Goal: Task Accomplishment & Management: Complete application form

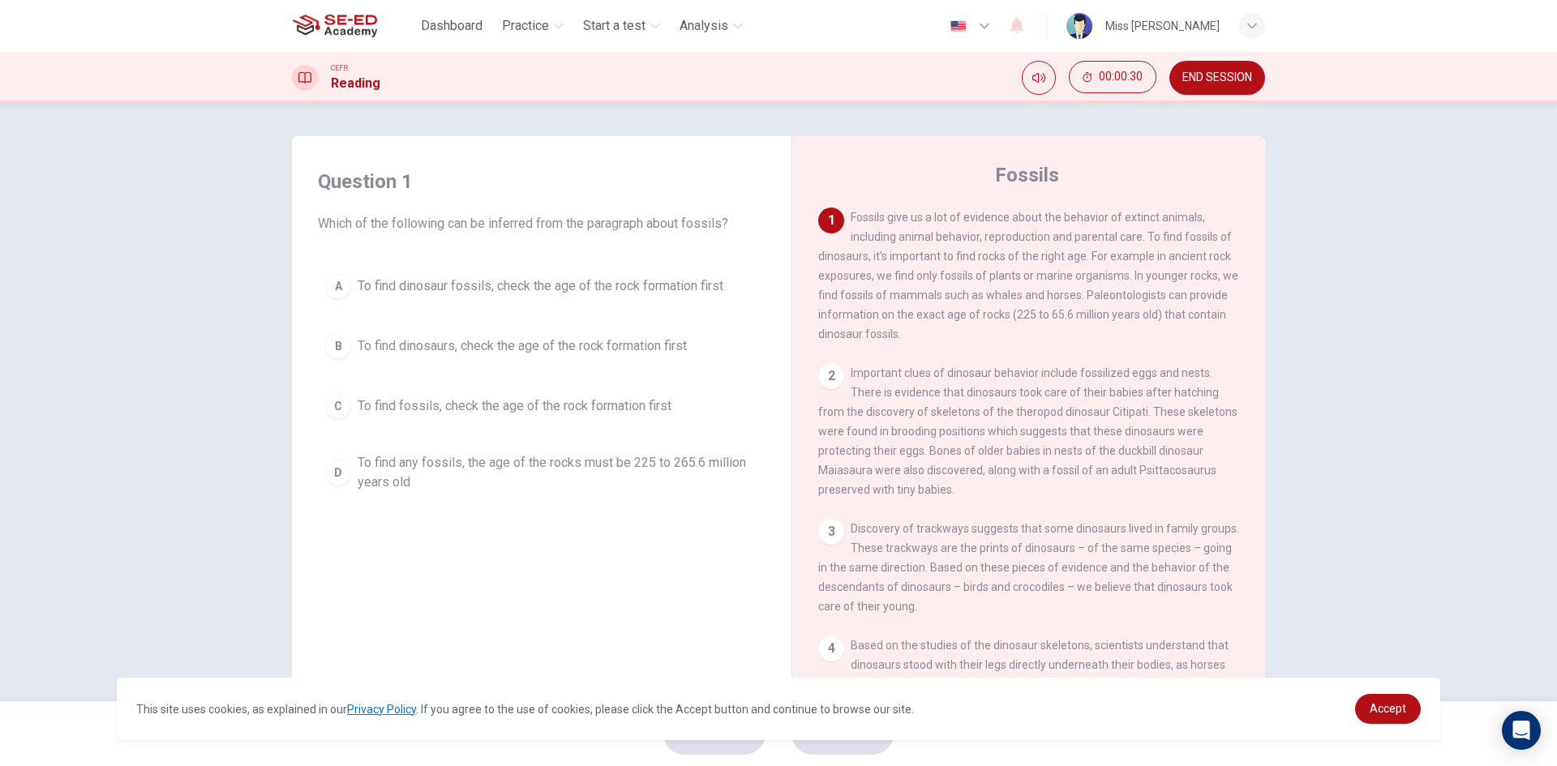
click at [325, 476] on div "D" at bounding box center [338, 473] width 26 height 26
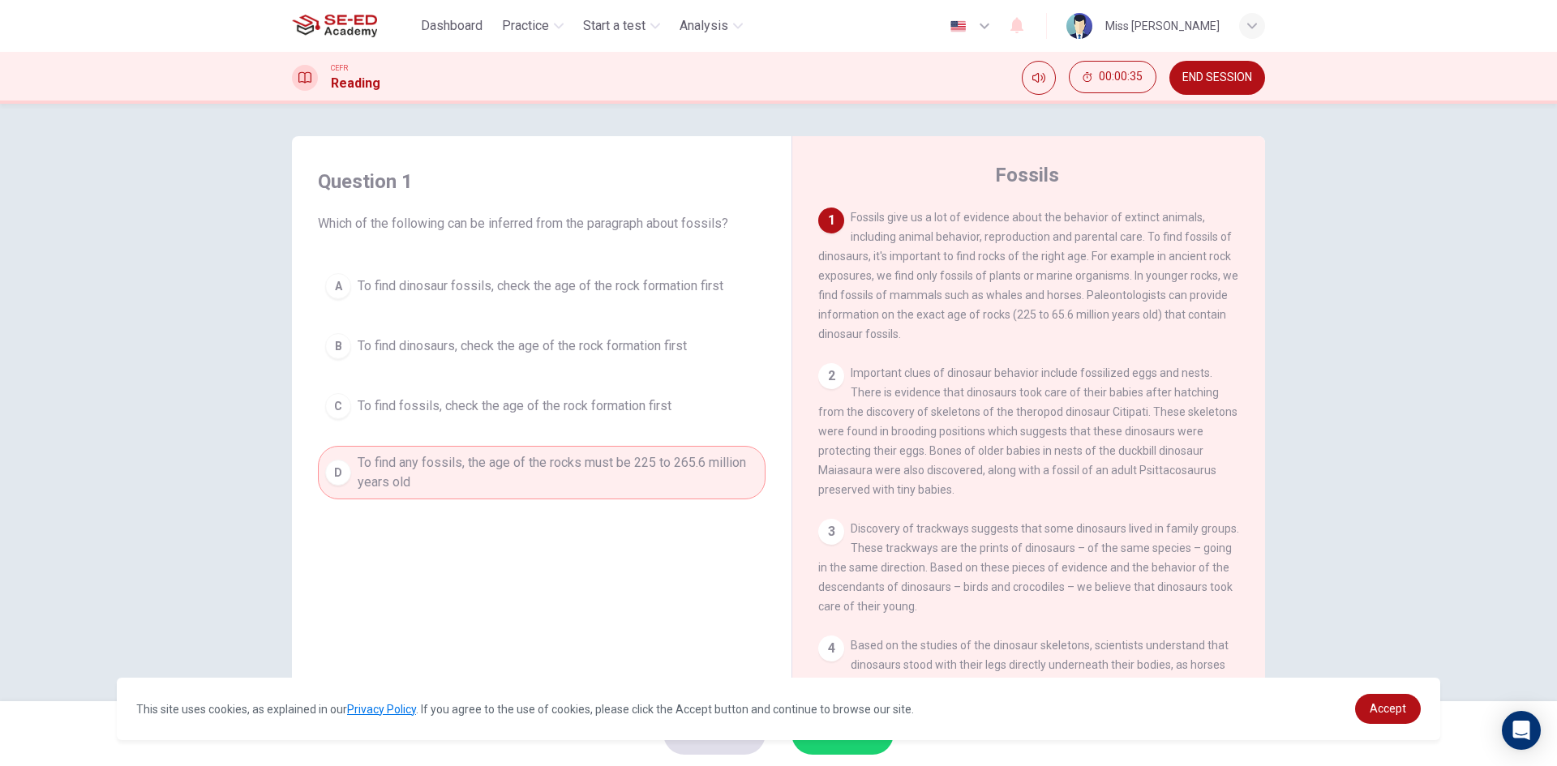
click at [841, 744] on span "SUBMIT" at bounding box center [834, 733] width 47 height 23
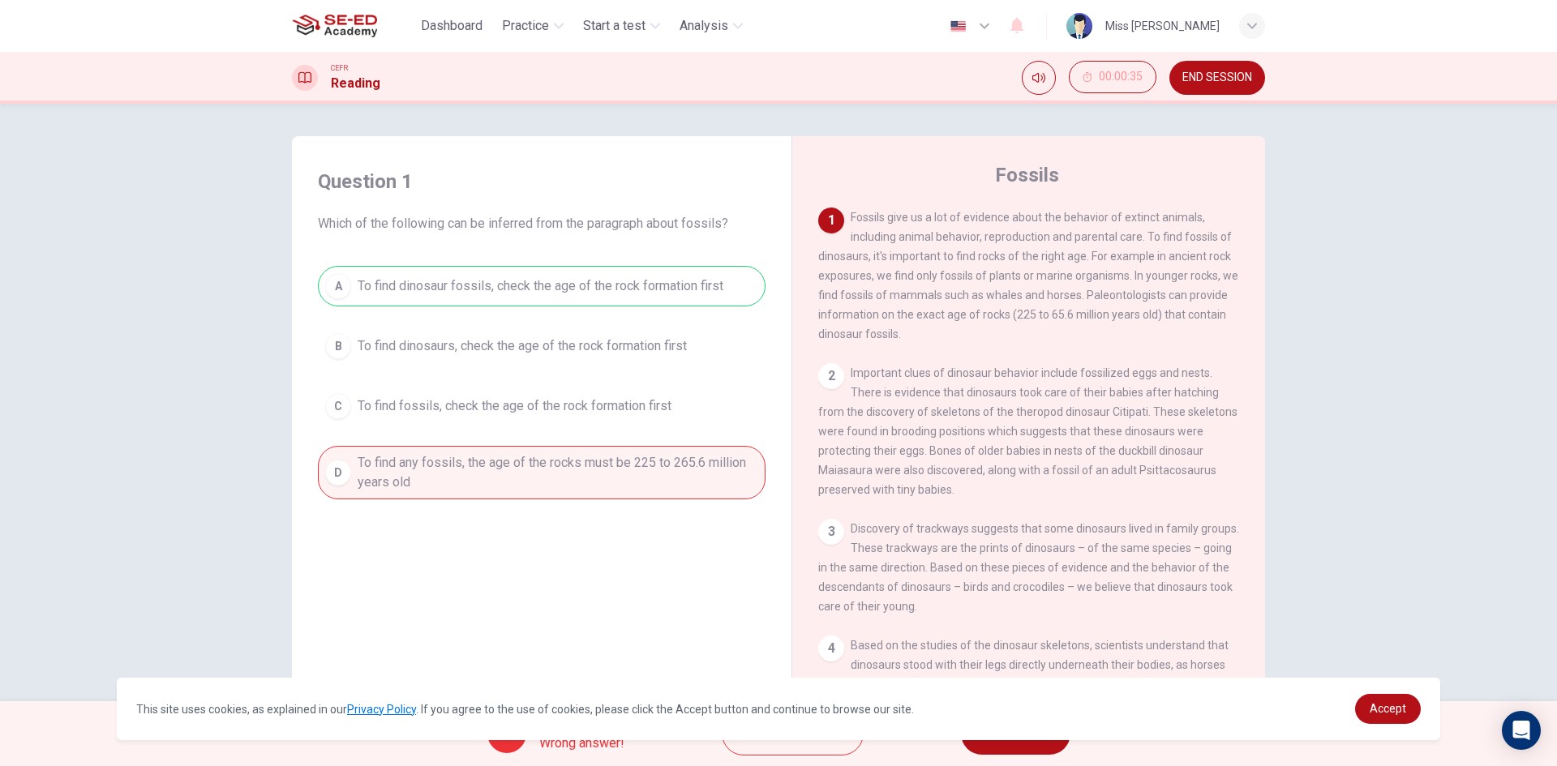
click at [1388, 615] on div "Question 1 Which of the following can be inferred from the paragraph about foss…" at bounding box center [778, 403] width 1557 height 598
click at [1386, 713] on span "Accept" at bounding box center [1387, 708] width 36 height 13
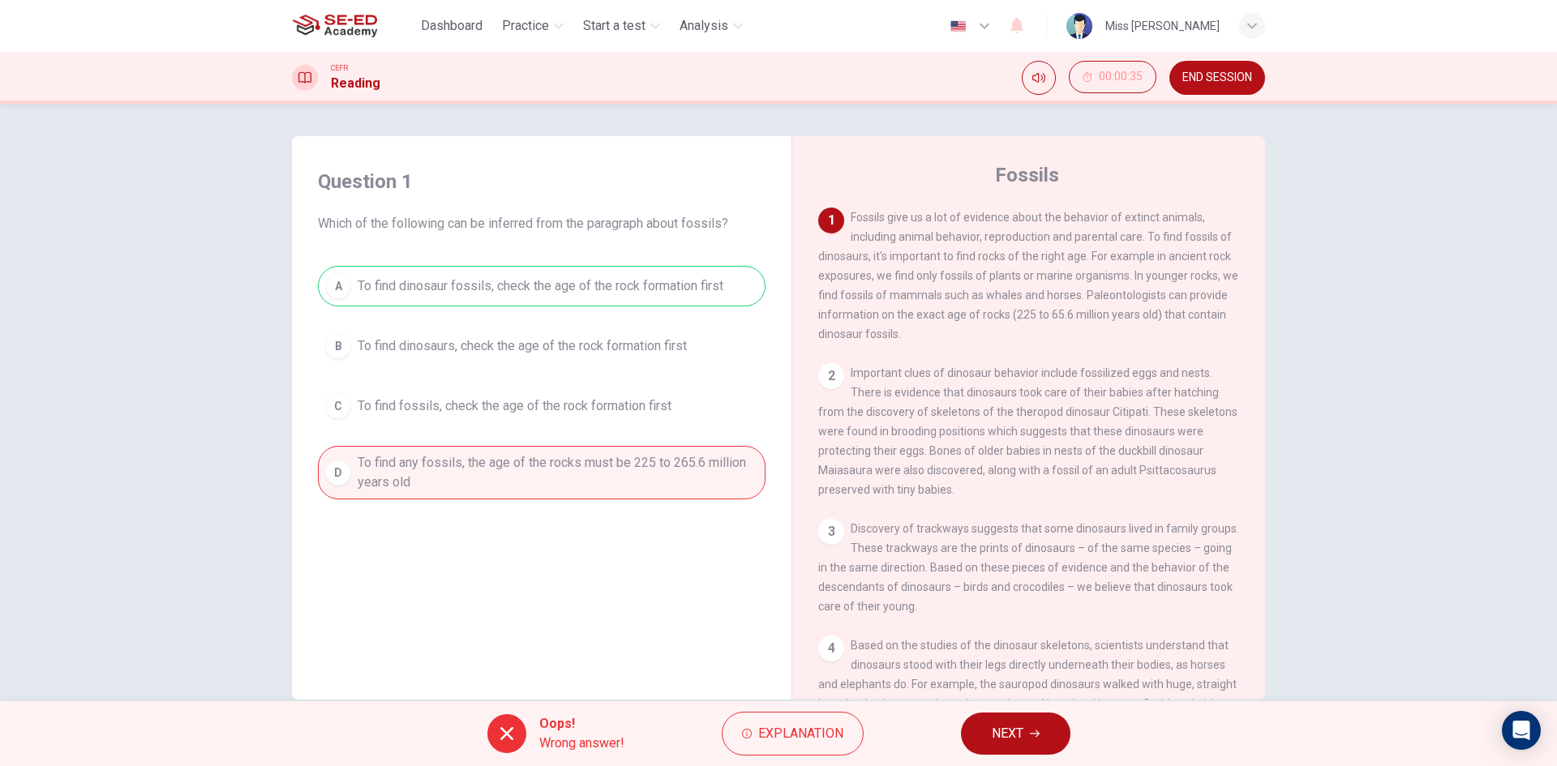
click at [1012, 728] on span "NEXT" at bounding box center [1008, 733] width 32 height 23
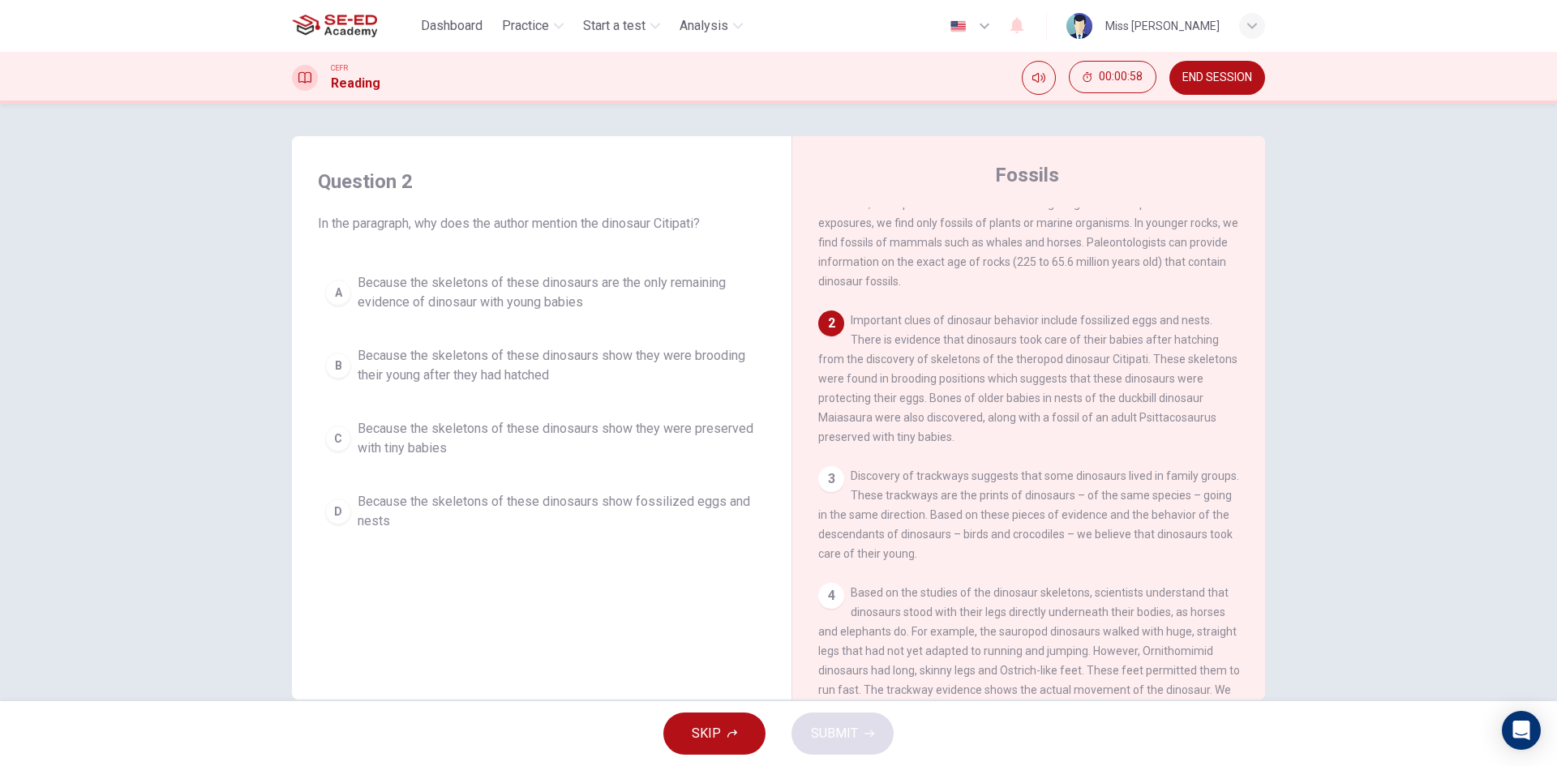
scroll to position [81, 0]
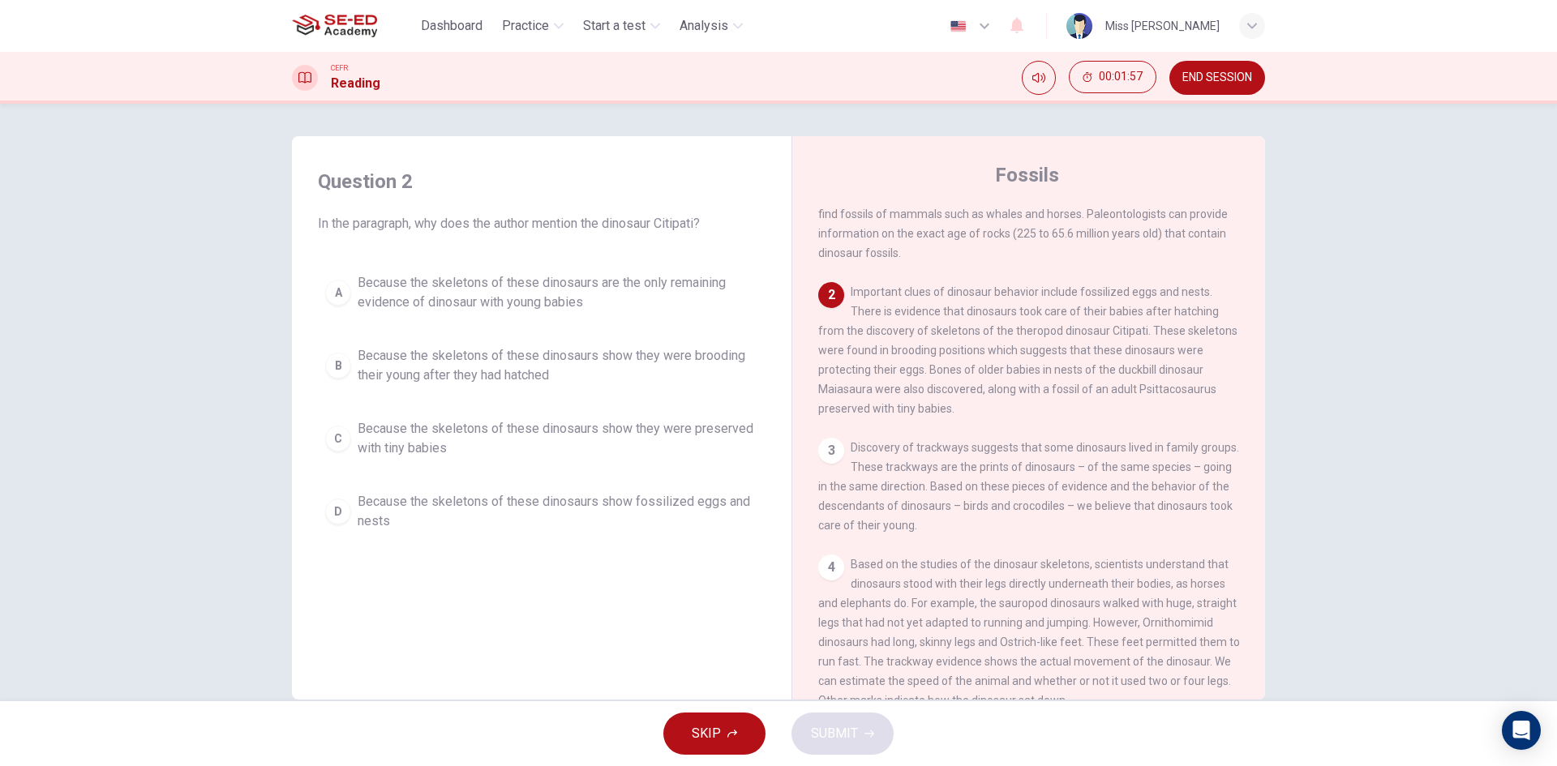
click at [335, 363] on div "B" at bounding box center [338, 366] width 26 height 26
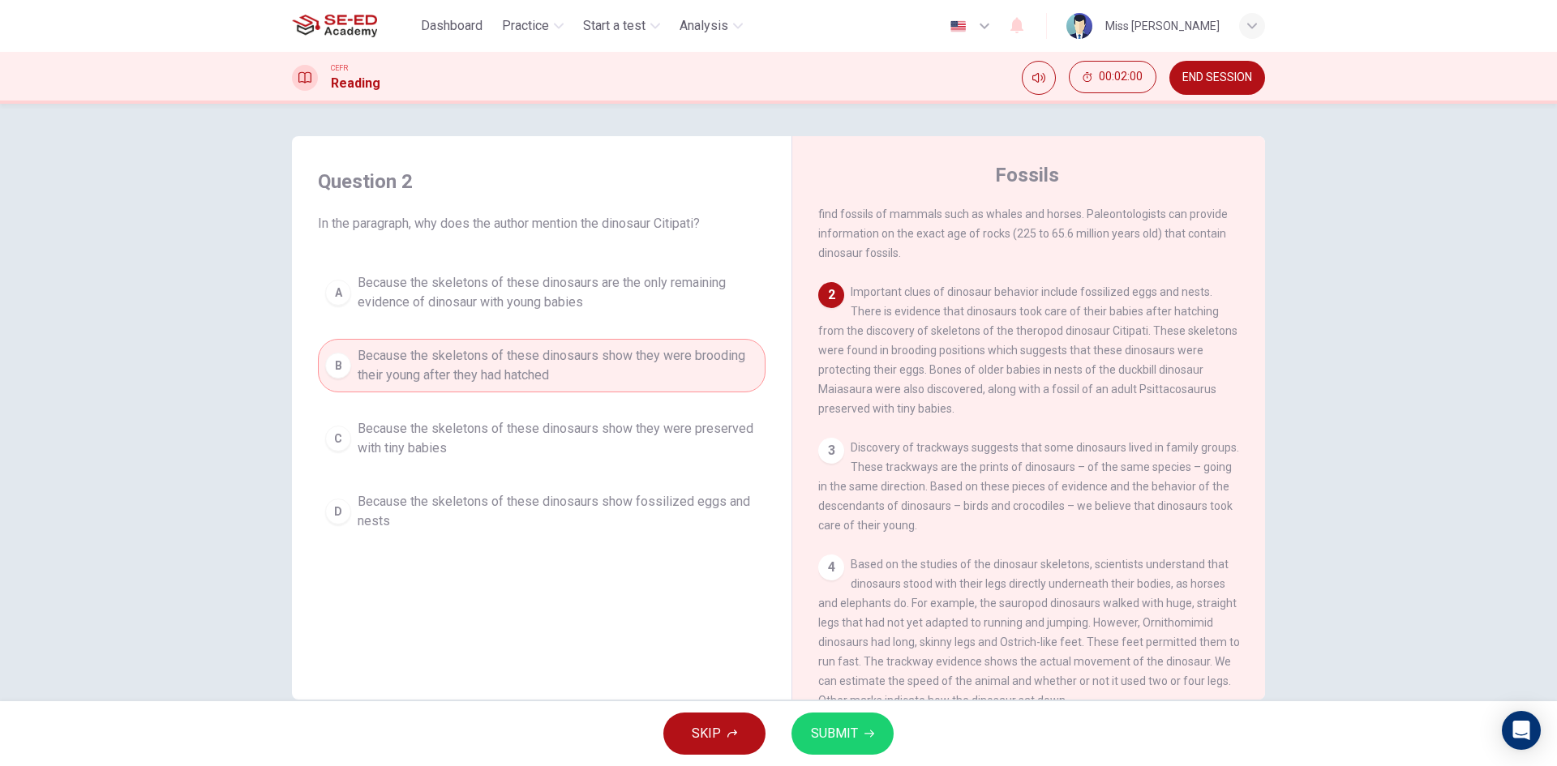
click at [853, 735] on span "SUBMIT" at bounding box center [834, 733] width 47 height 23
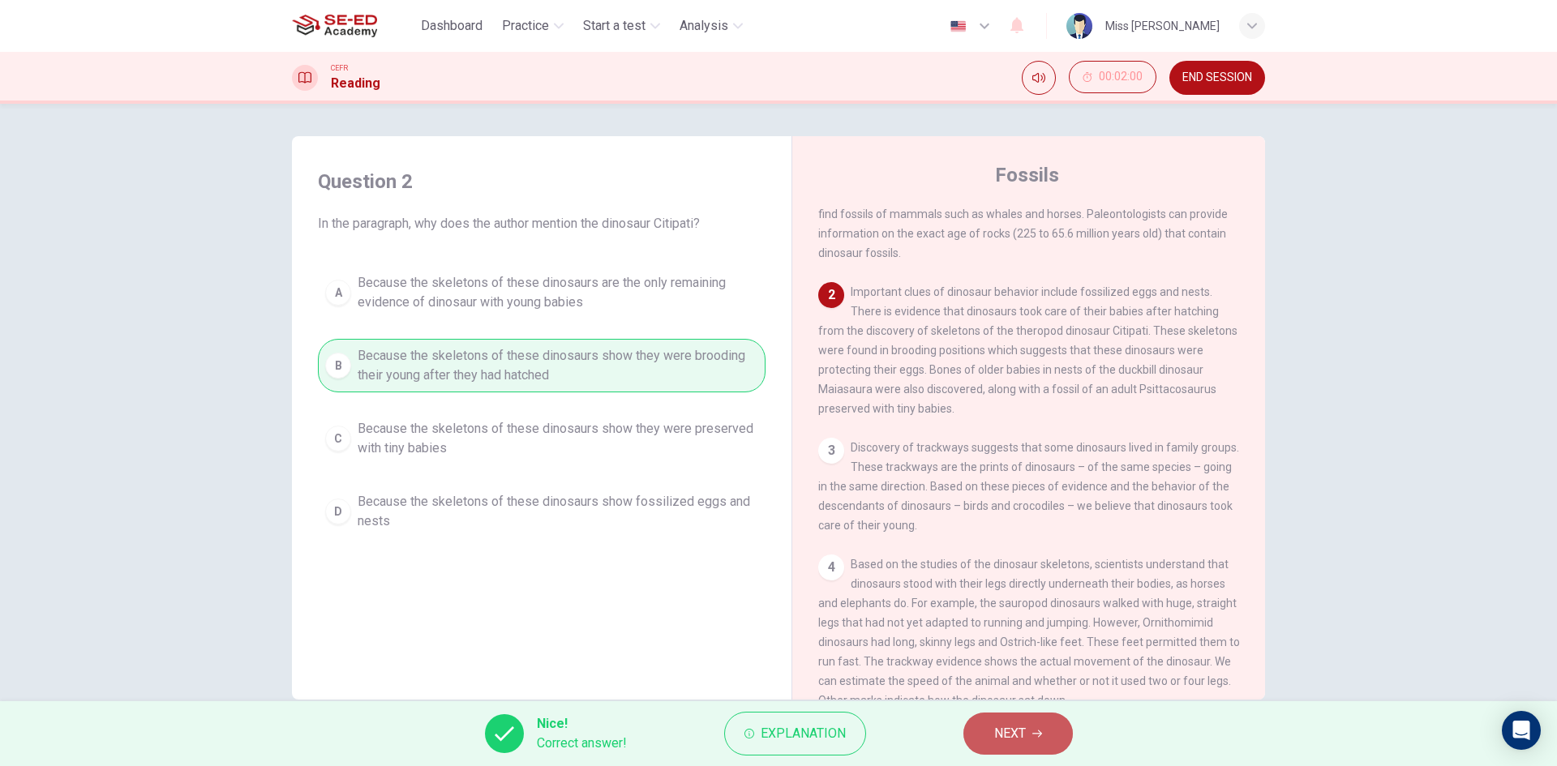
click at [1008, 735] on span "NEXT" at bounding box center [1010, 733] width 32 height 23
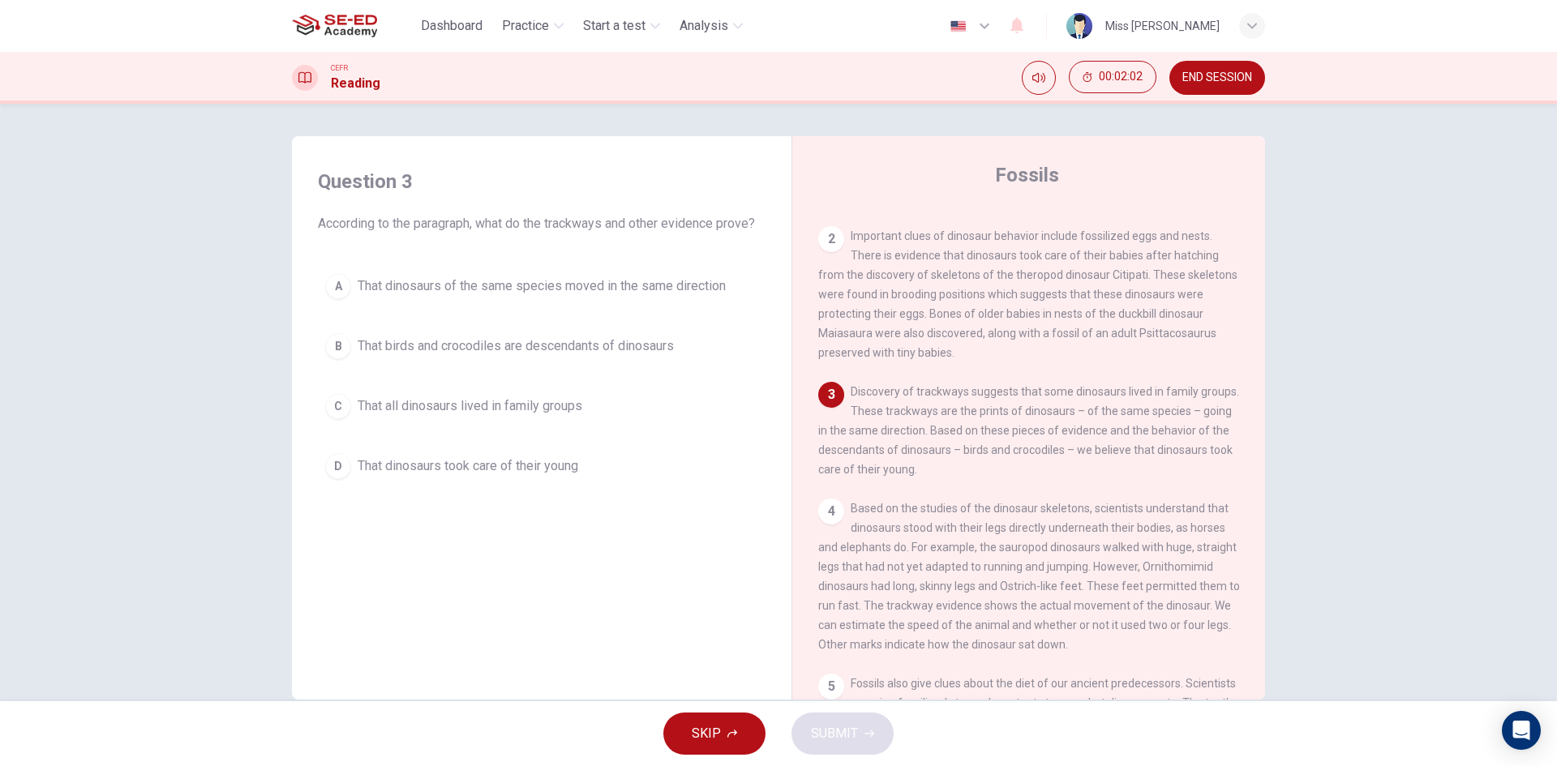
scroll to position [162, 0]
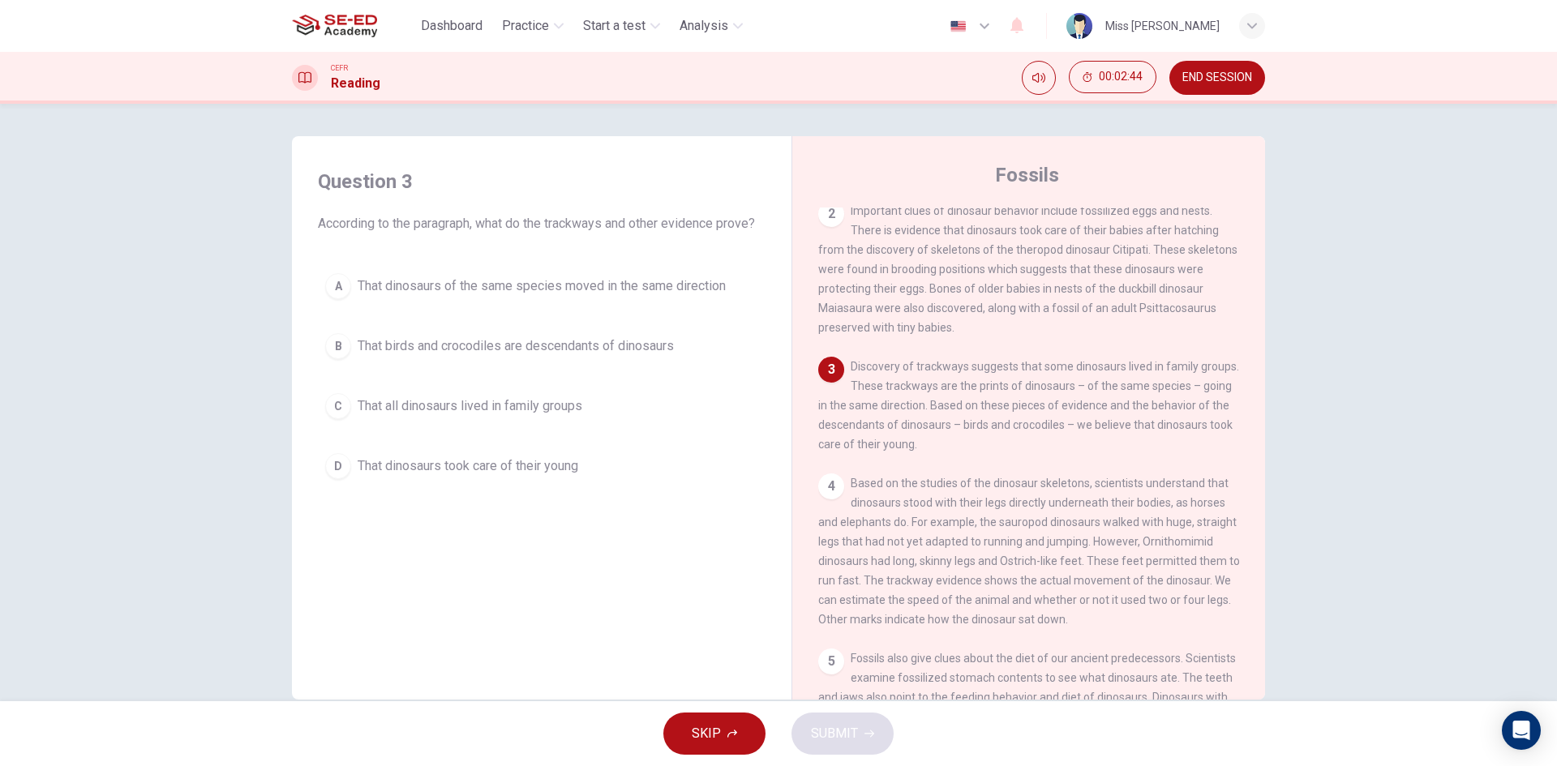
click at [340, 340] on div "B" at bounding box center [338, 346] width 26 height 26
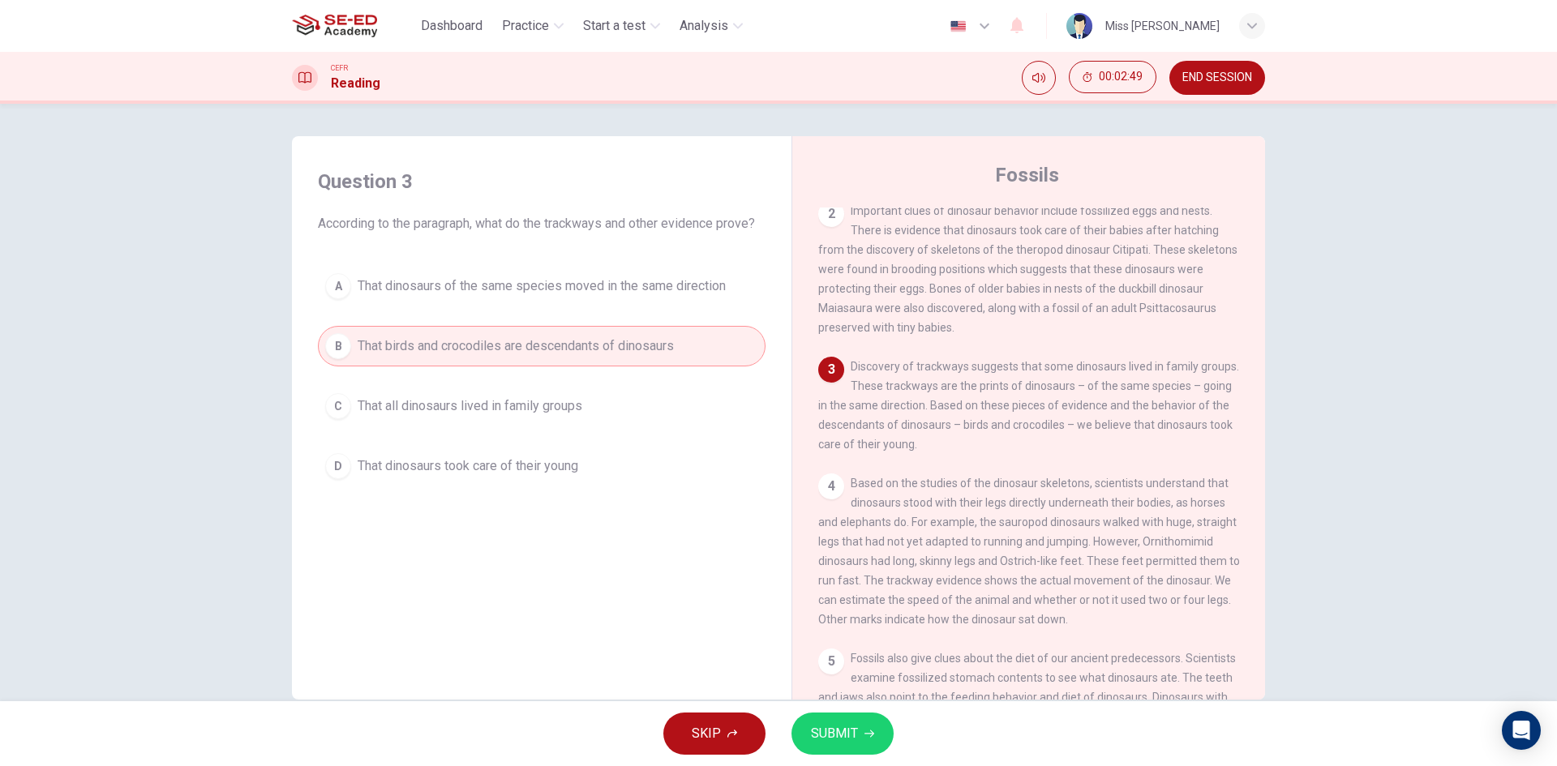
click at [841, 726] on span "SUBMIT" at bounding box center [834, 733] width 47 height 23
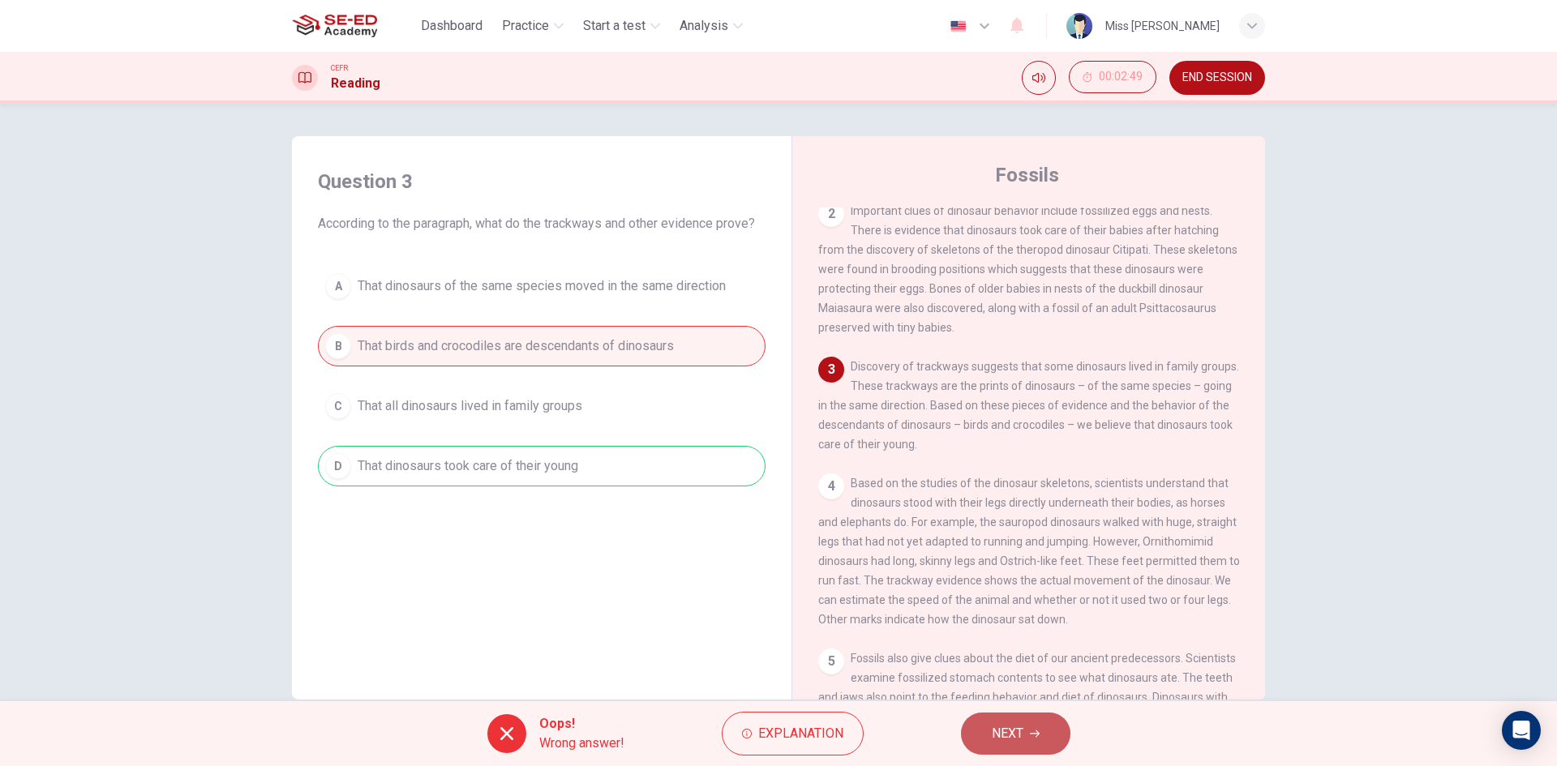
click at [1036, 726] on button "NEXT" at bounding box center [1015, 734] width 109 height 42
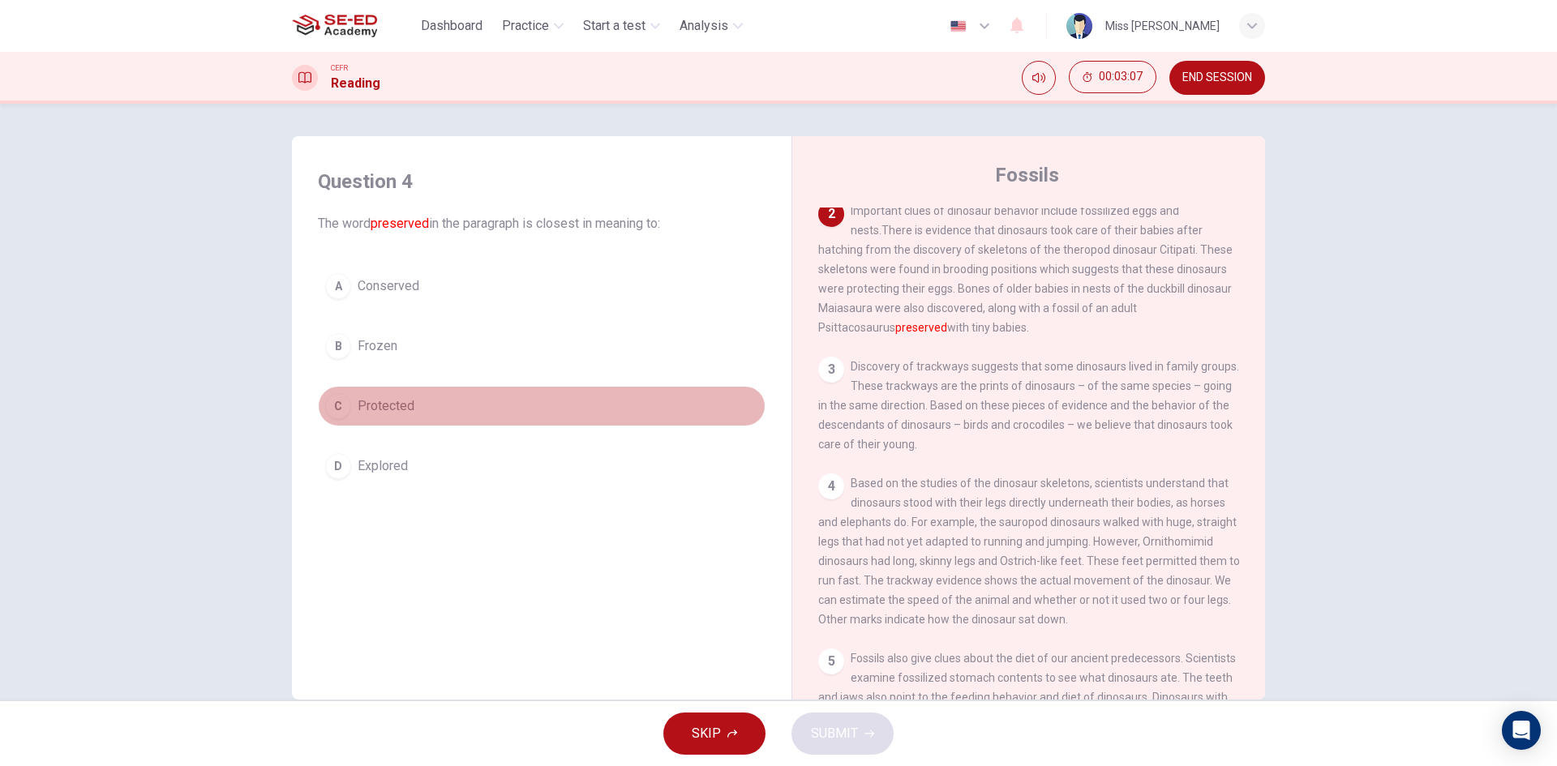
click at [337, 405] on div "C" at bounding box center [338, 406] width 26 height 26
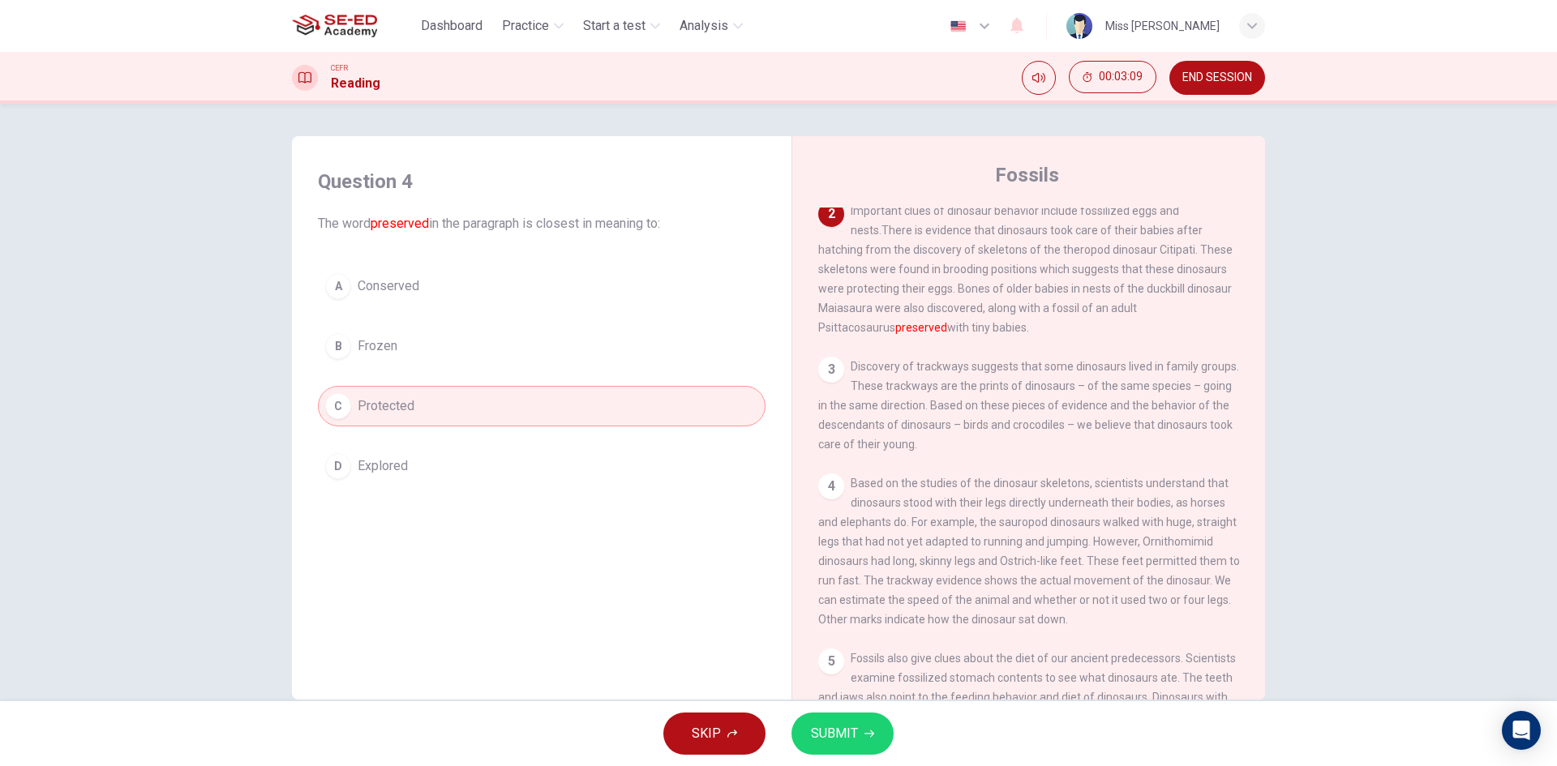
click at [859, 729] on button "SUBMIT" at bounding box center [842, 734] width 102 height 42
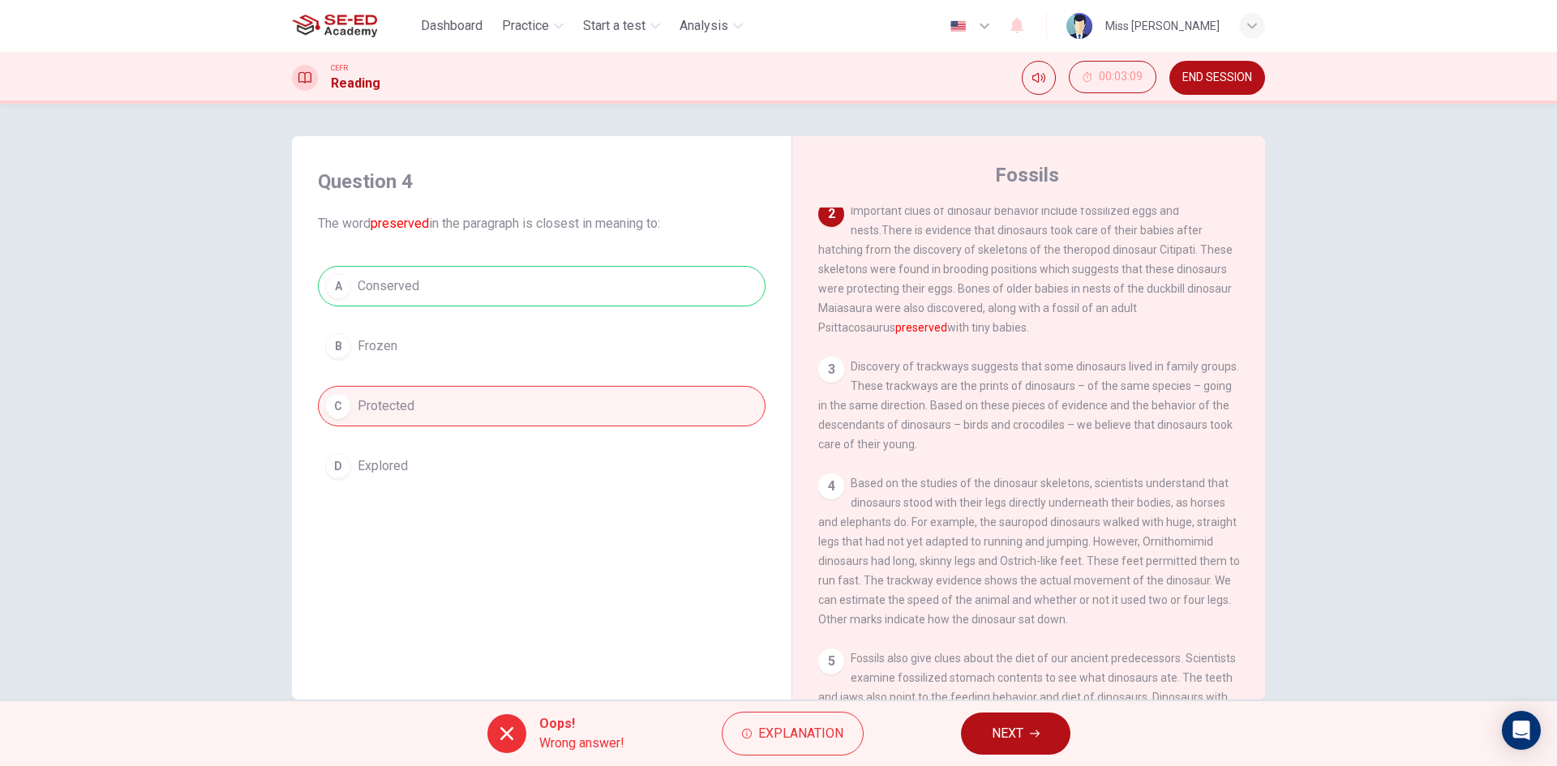
click at [1002, 733] on span "NEXT" at bounding box center [1008, 733] width 32 height 23
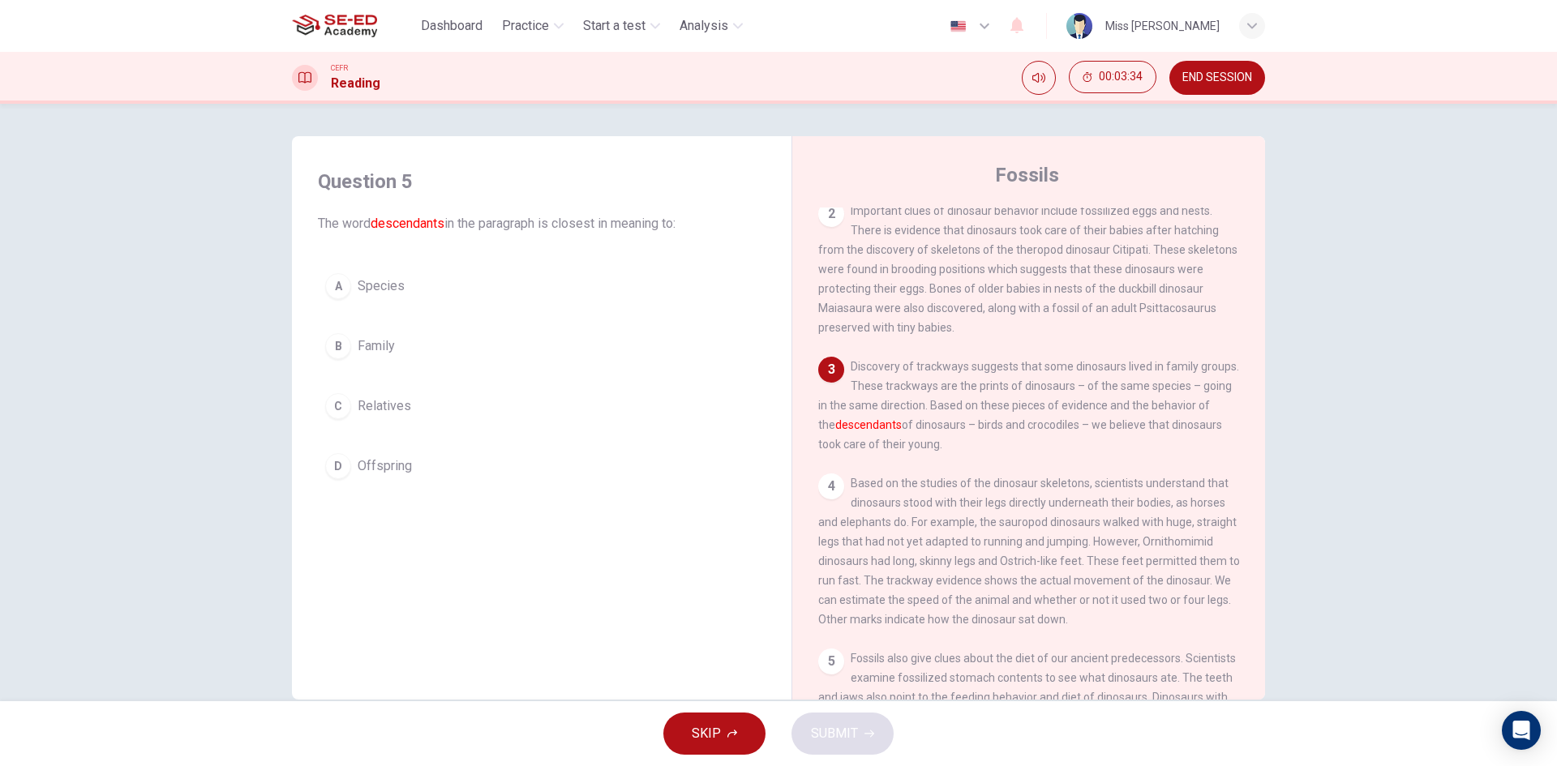
click at [338, 460] on div "D" at bounding box center [338, 466] width 26 height 26
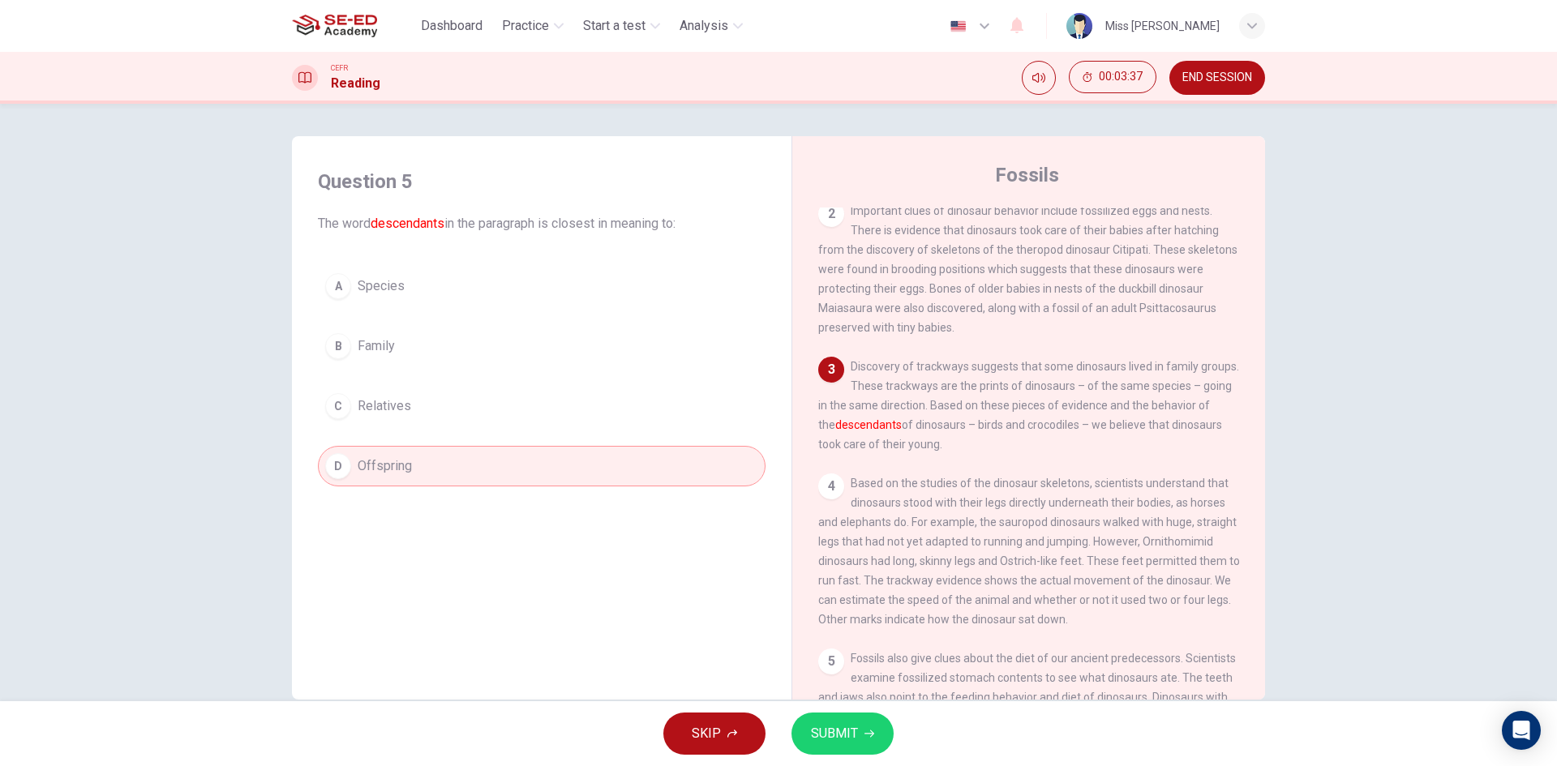
click at [859, 731] on button "SUBMIT" at bounding box center [842, 734] width 102 height 42
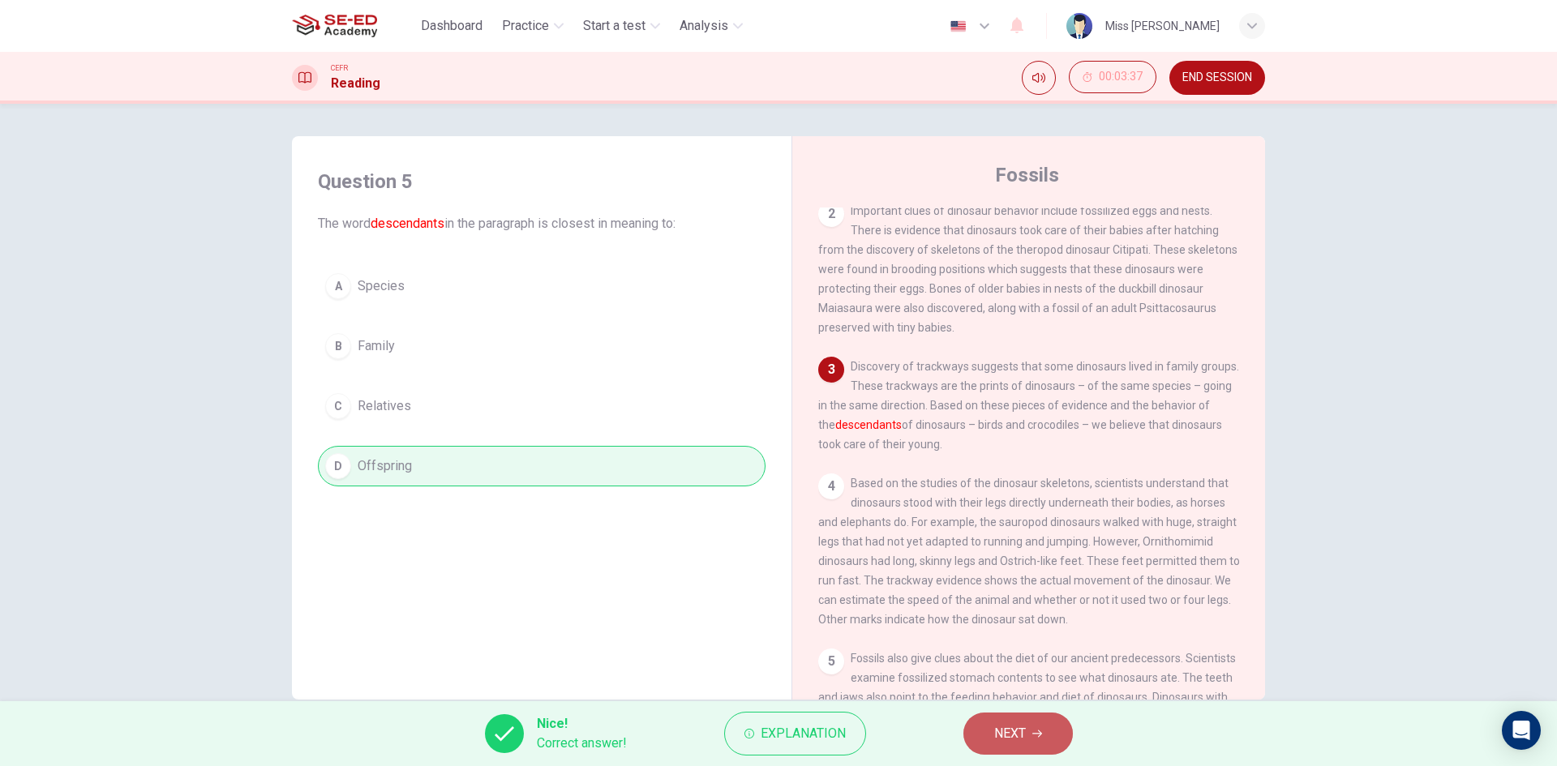
click at [1009, 733] on span "NEXT" at bounding box center [1010, 733] width 32 height 23
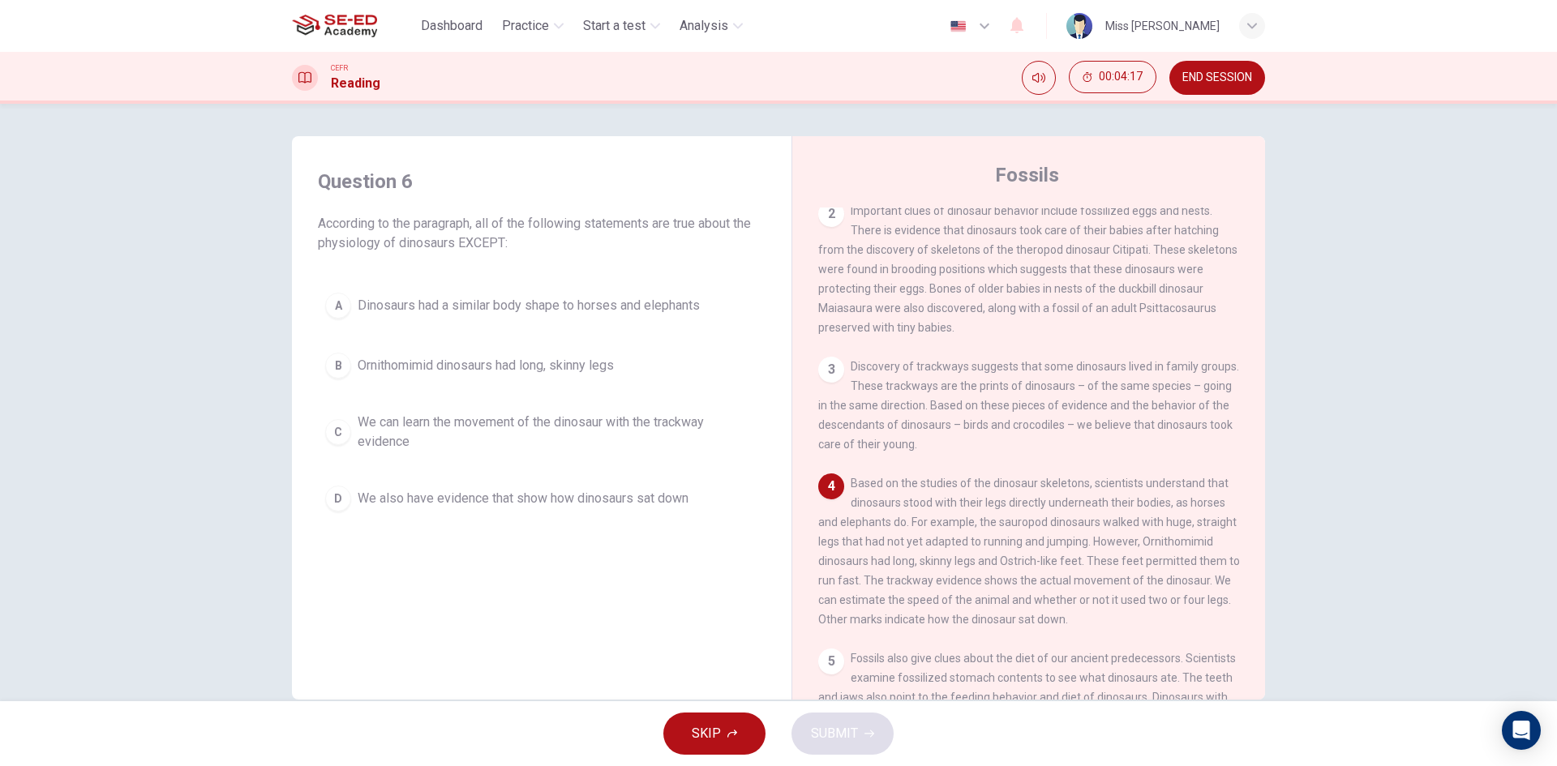
scroll to position [243, 0]
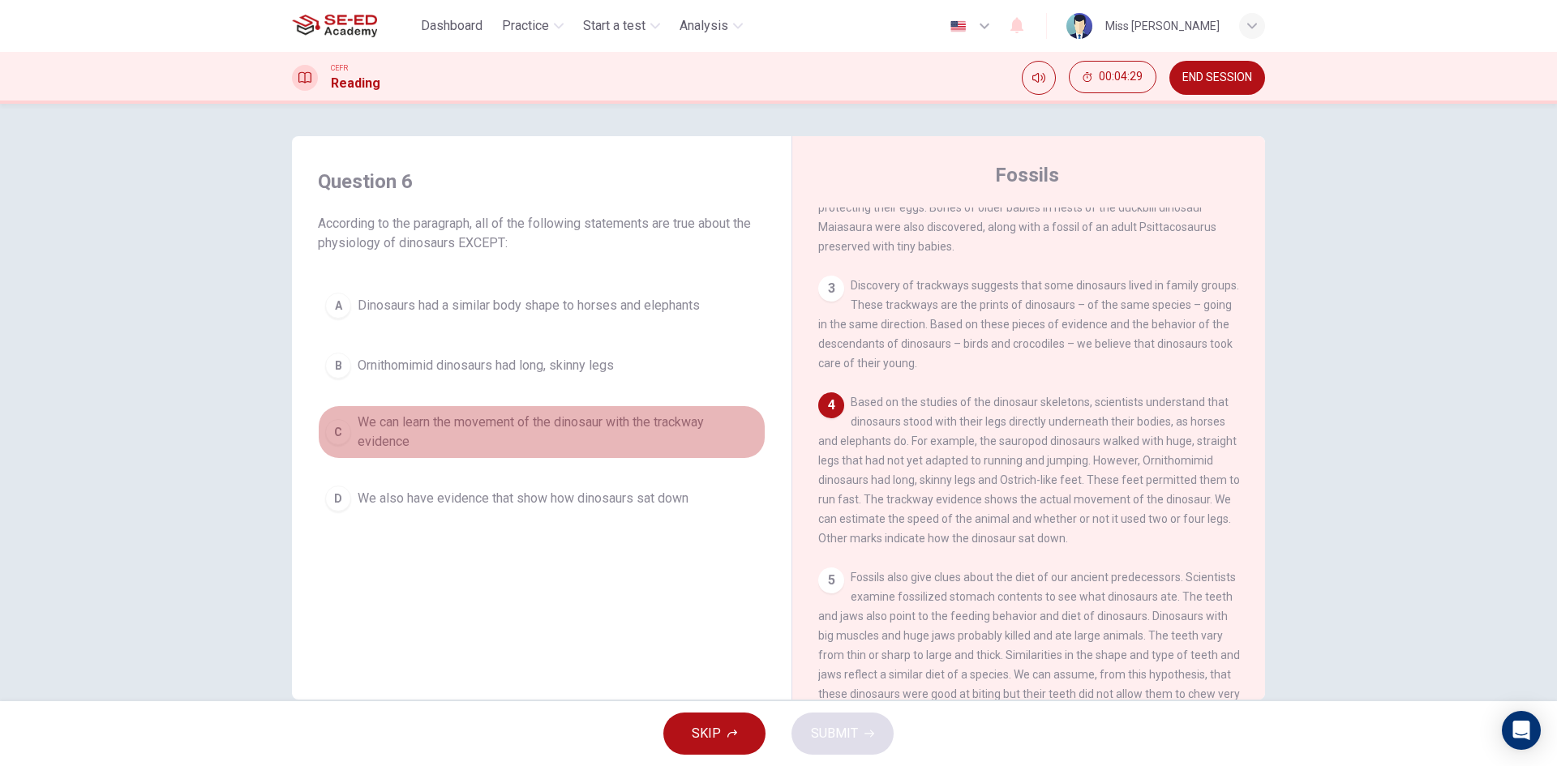
click at [340, 426] on div "C" at bounding box center [338, 432] width 26 height 26
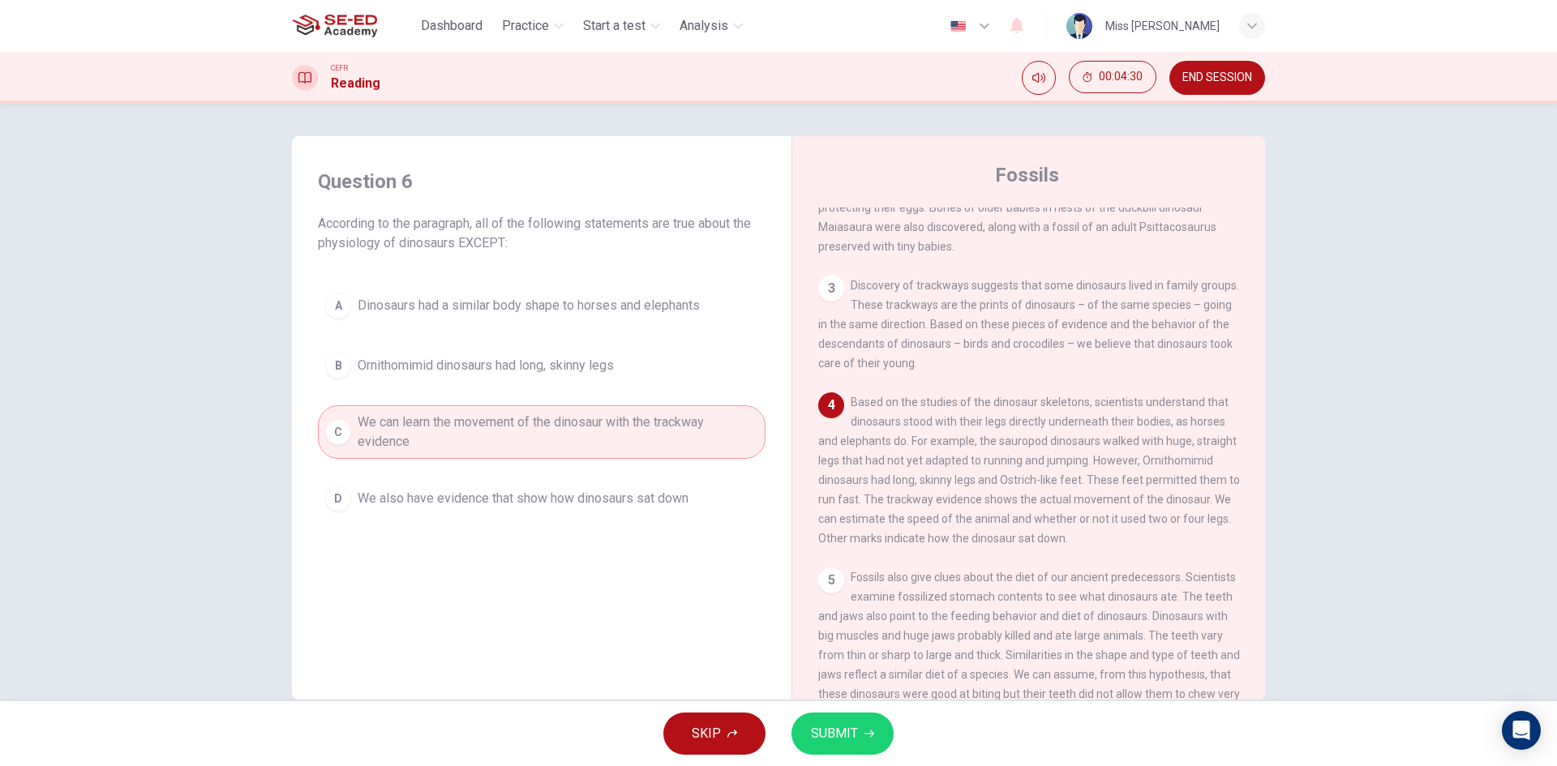
click at [865, 739] on button "SUBMIT" at bounding box center [842, 734] width 102 height 42
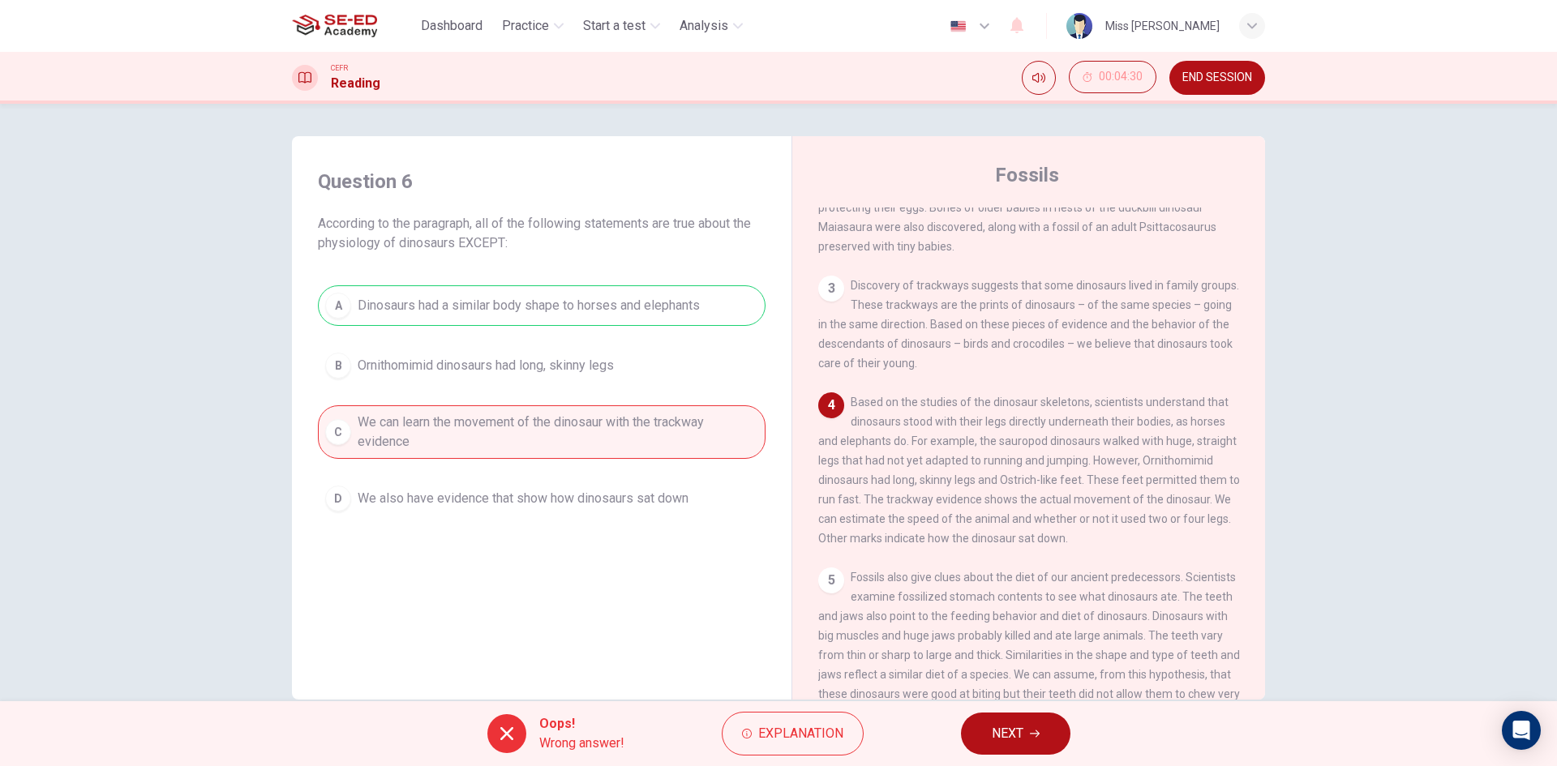
click at [1000, 730] on span "NEXT" at bounding box center [1008, 733] width 32 height 23
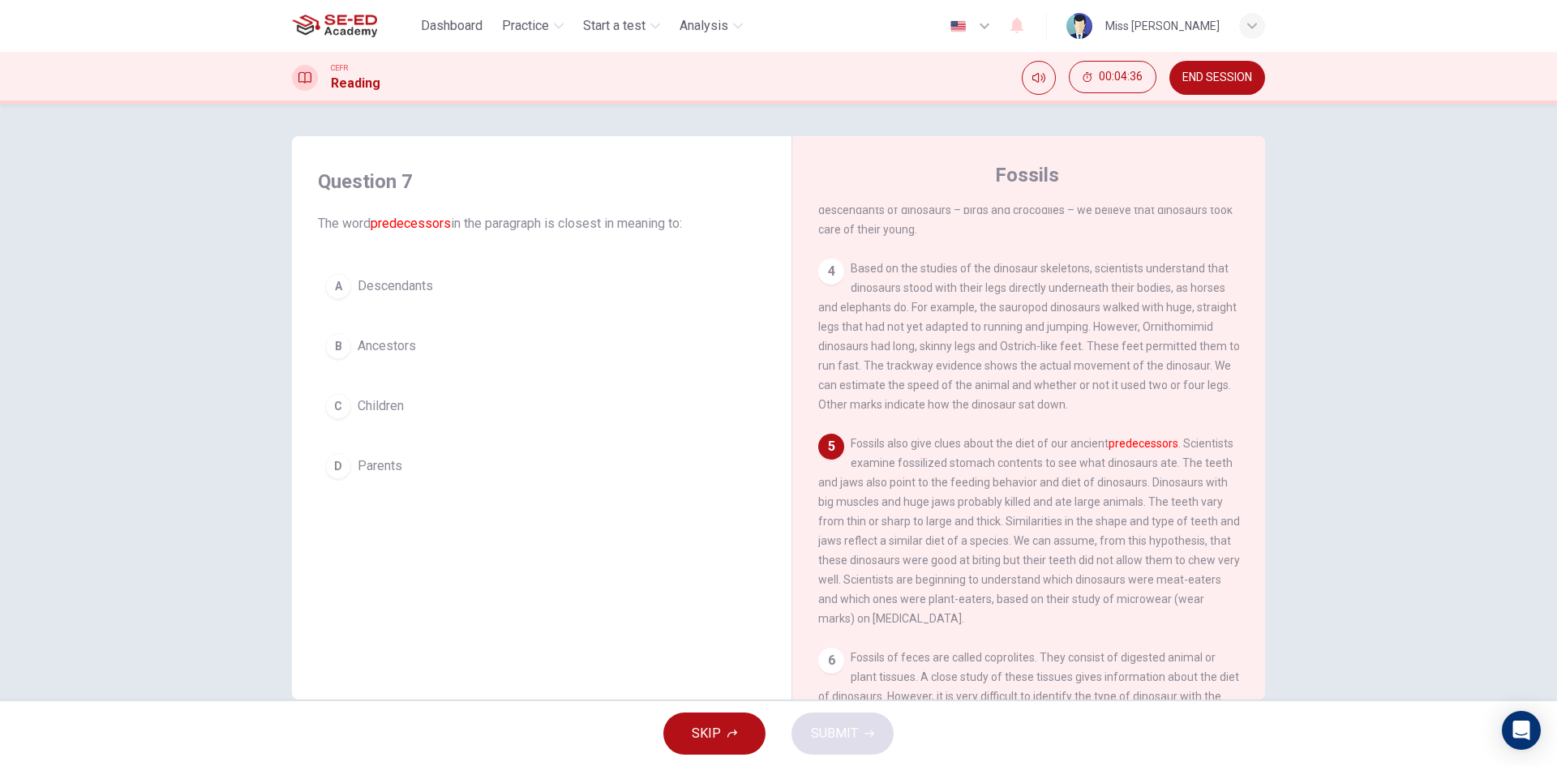
scroll to position [405, 0]
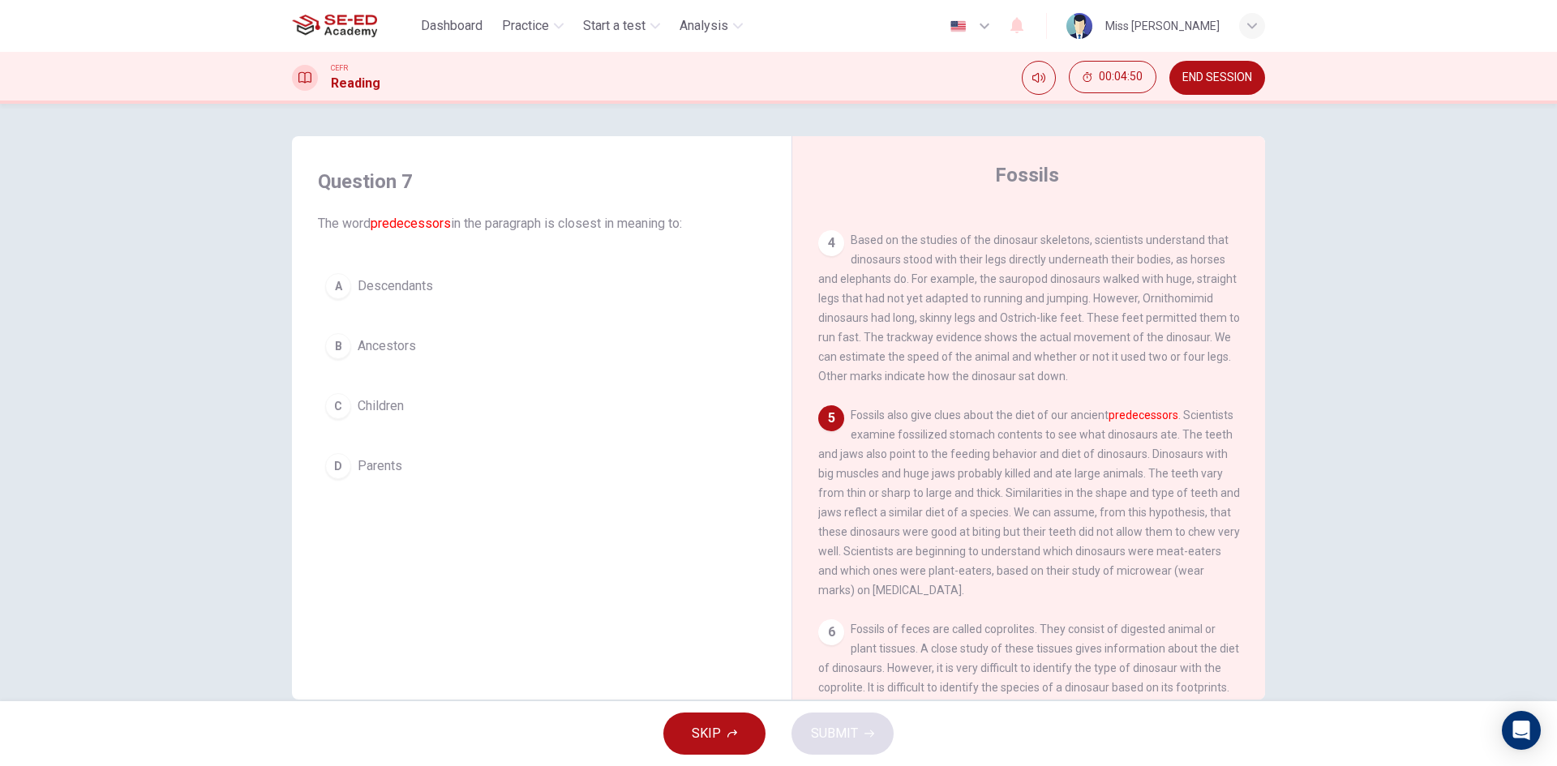
click at [341, 406] on div "C" at bounding box center [338, 406] width 26 height 26
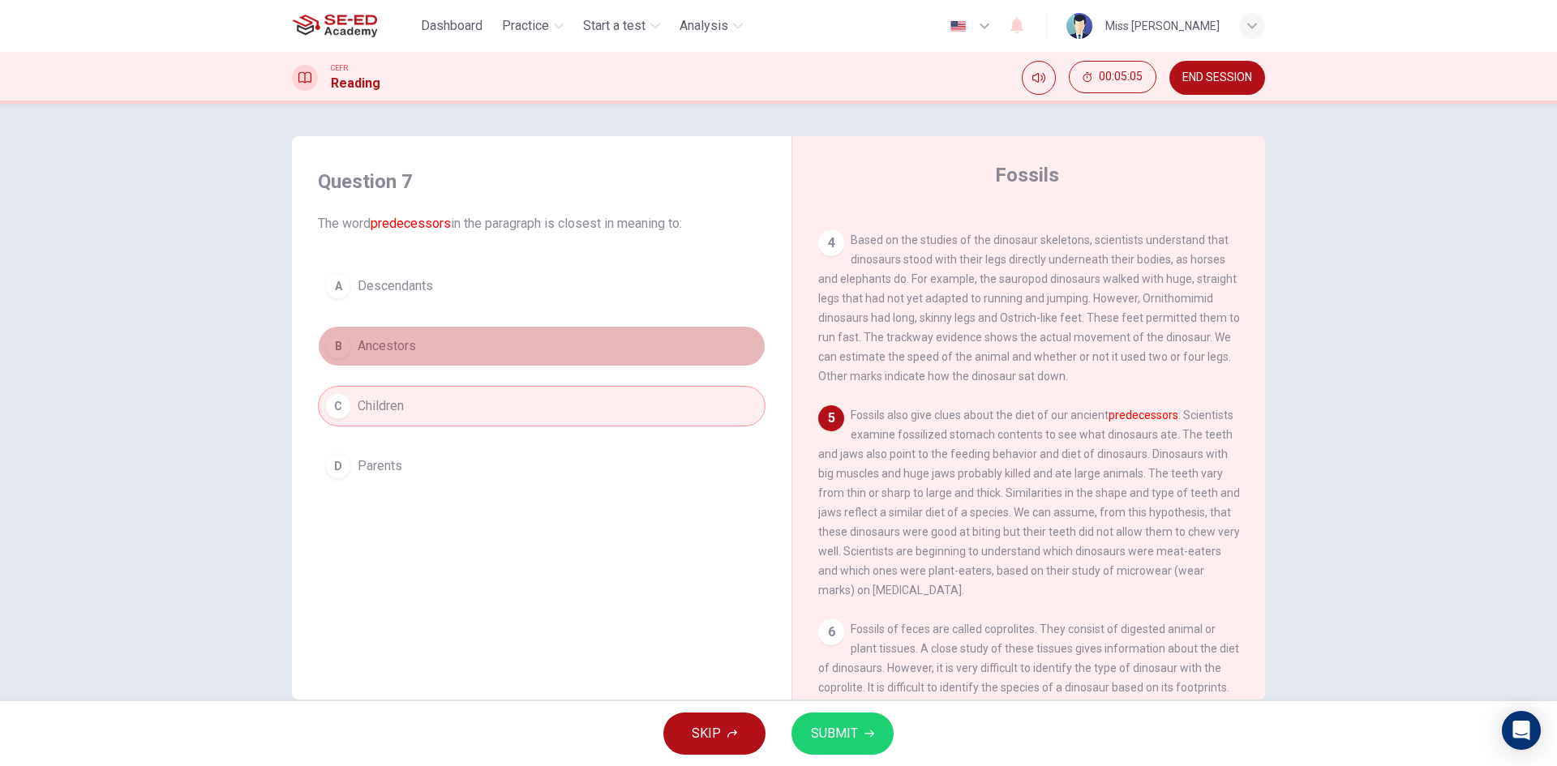
click at [395, 340] on span "Ancestors" at bounding box center [387, 345] width 58 height 19
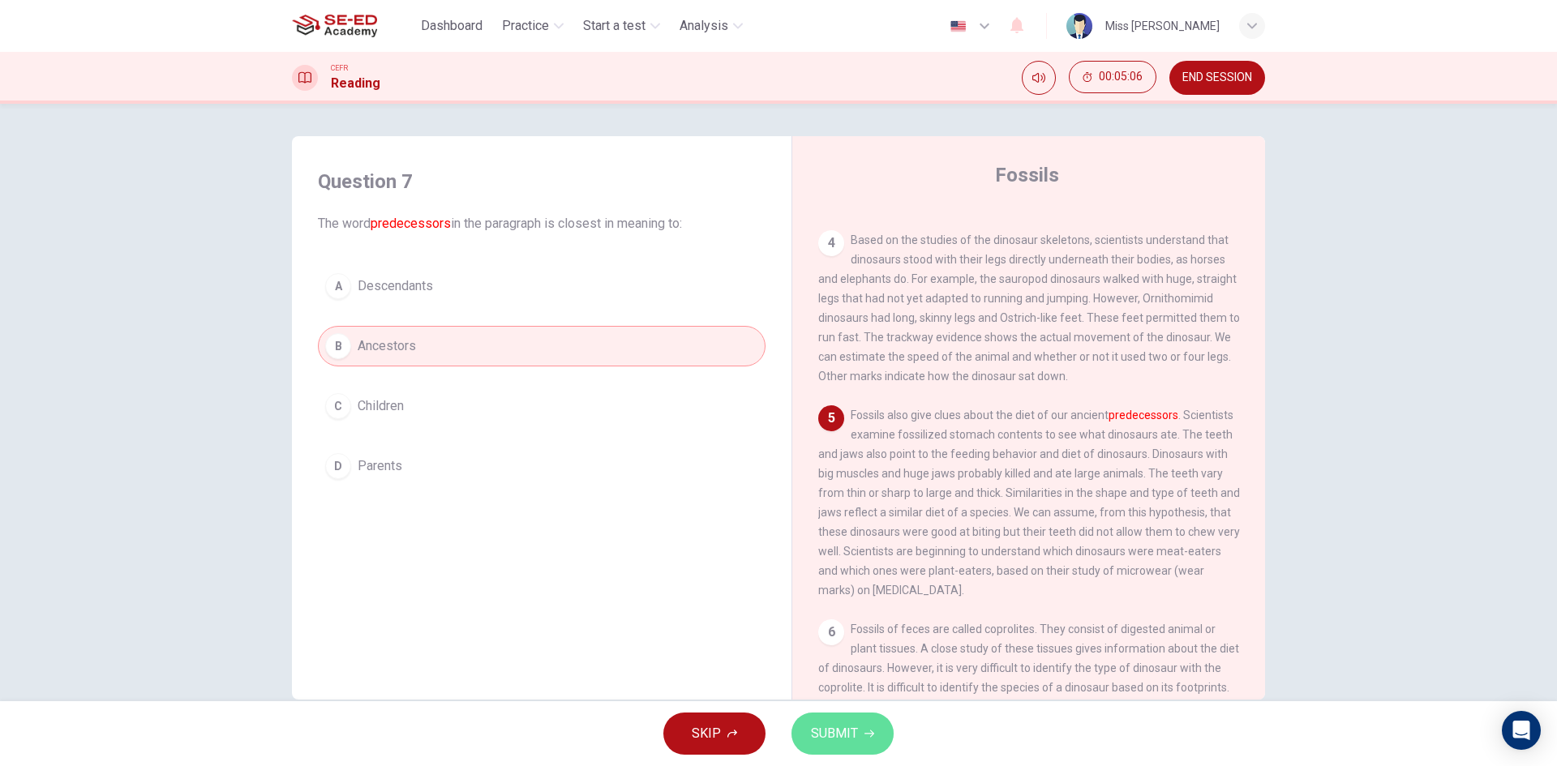
click at [853, 726] on span "SUBMIT" at bounding box center [834, 733] width 47 height 23
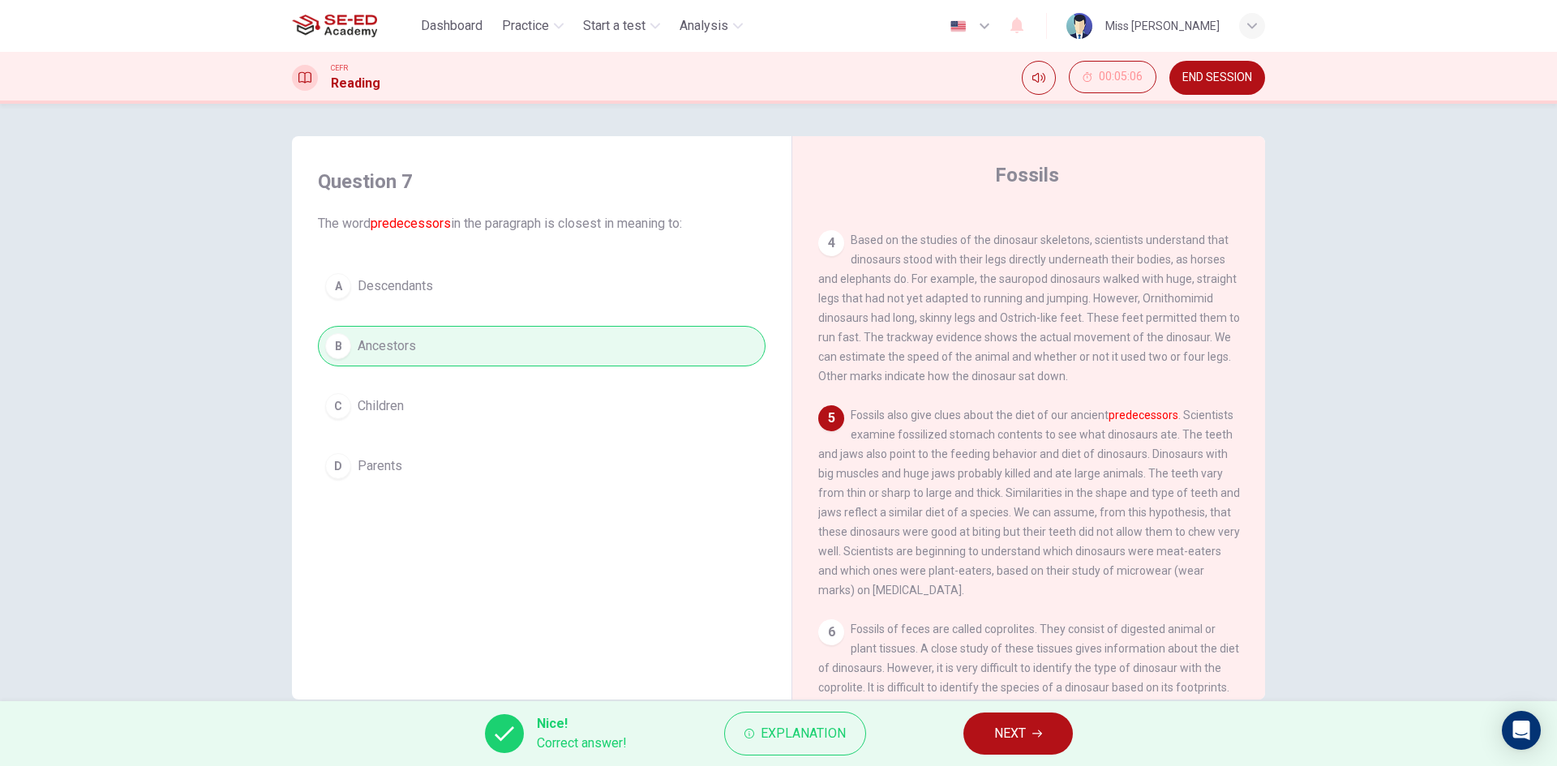
click at [1022, 730] on span "NEXT" at bounding box center [1010, 733] width 32 height 23
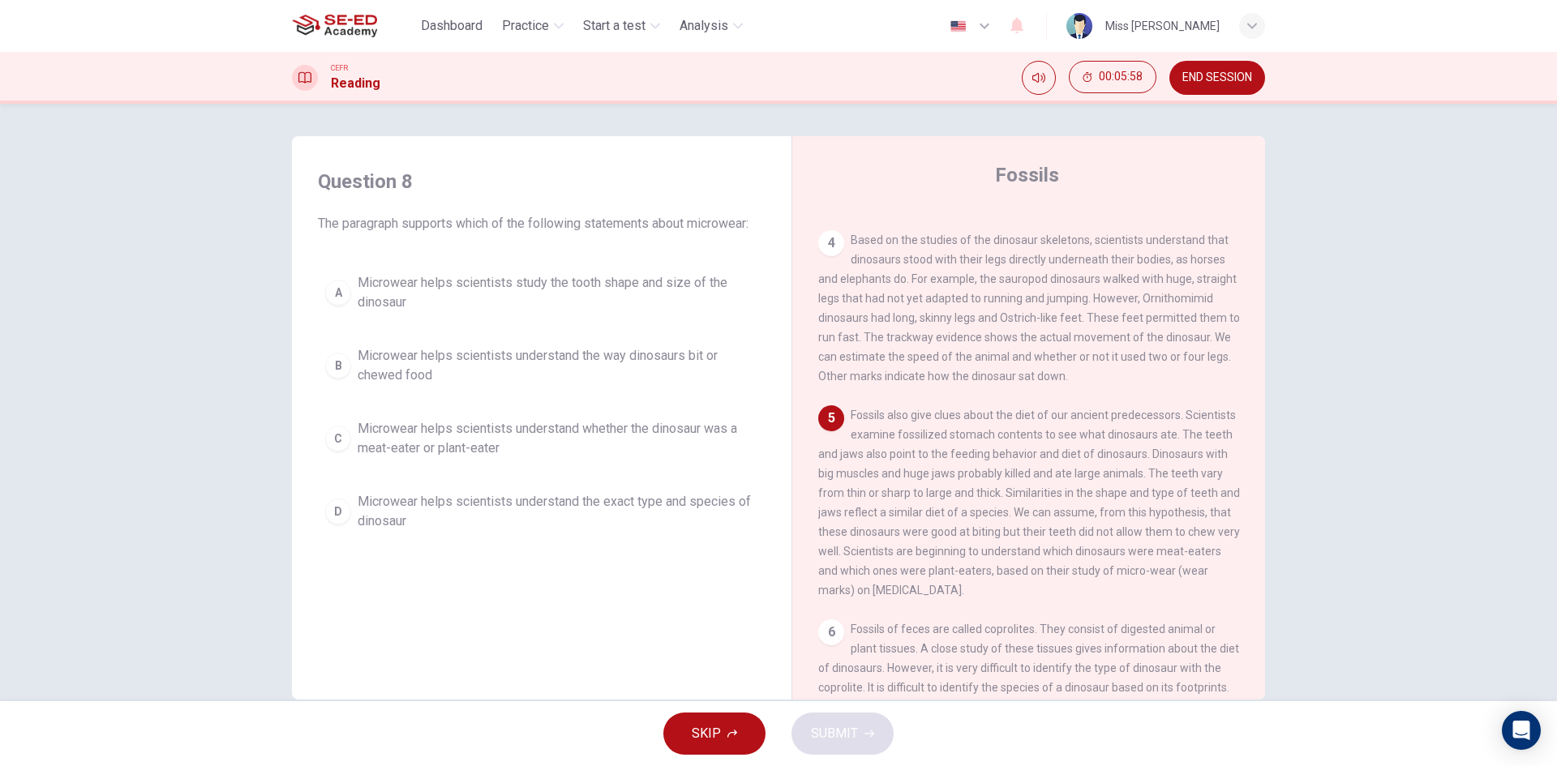
click at [332, 437] on div "C" at bounding box center [338, 439] width 26 height 26
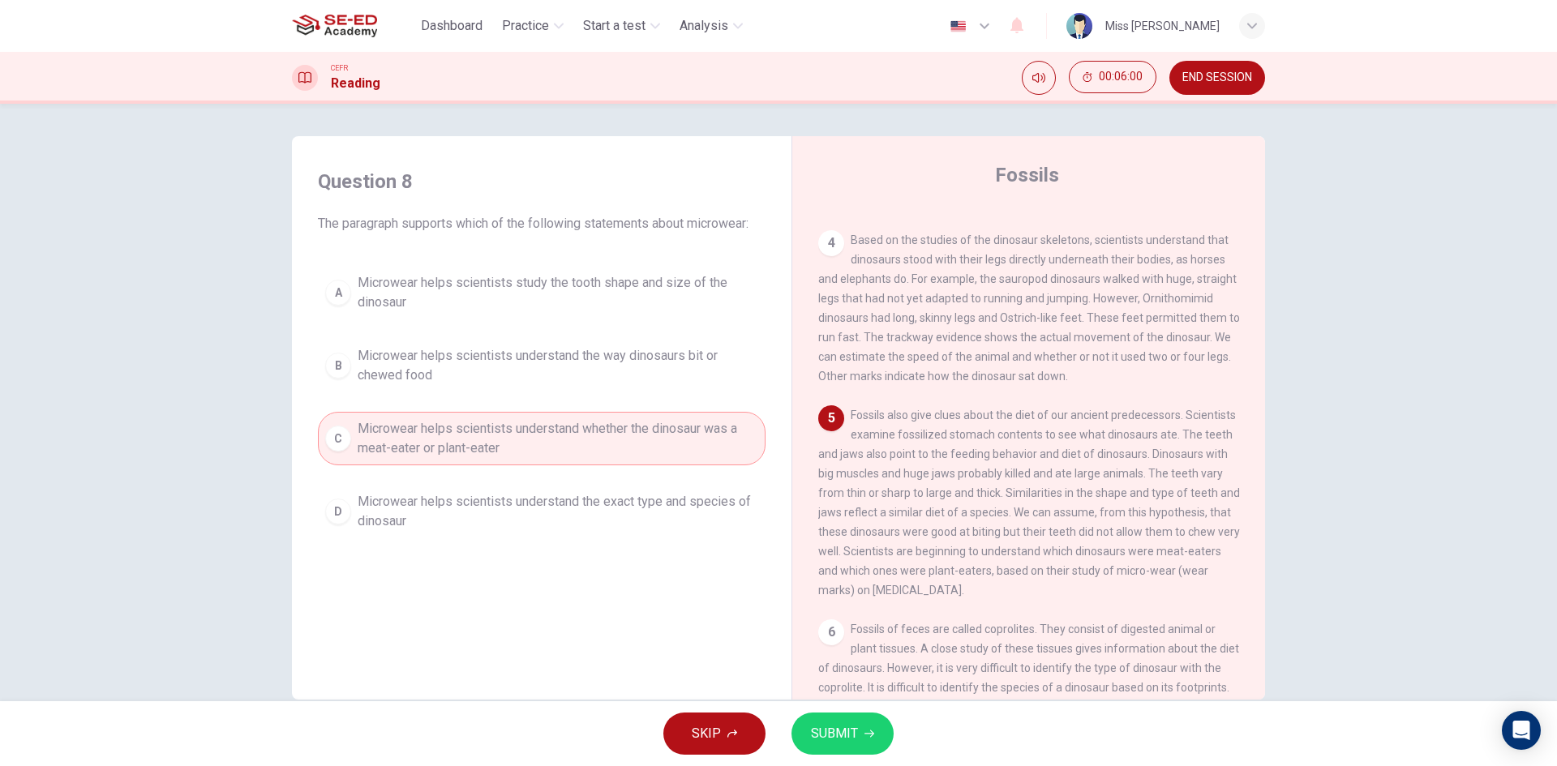
click at [841, 737] on span "SUBMIT" at bounding box center [834, 733] width 47 height 23
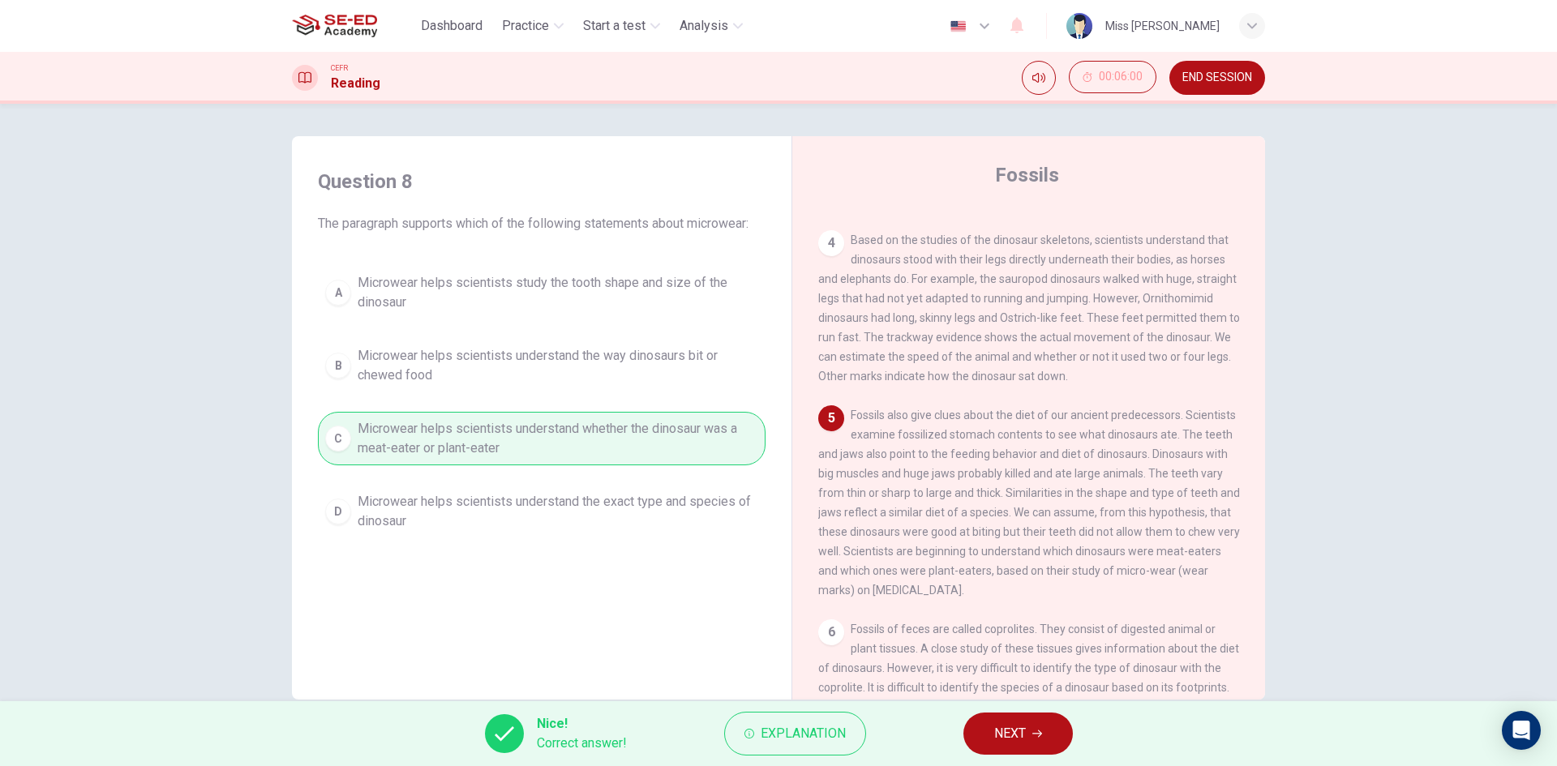
click at [1035, 726] on button "NEXT" at bounding box center [1017, 734] width 109 height 42
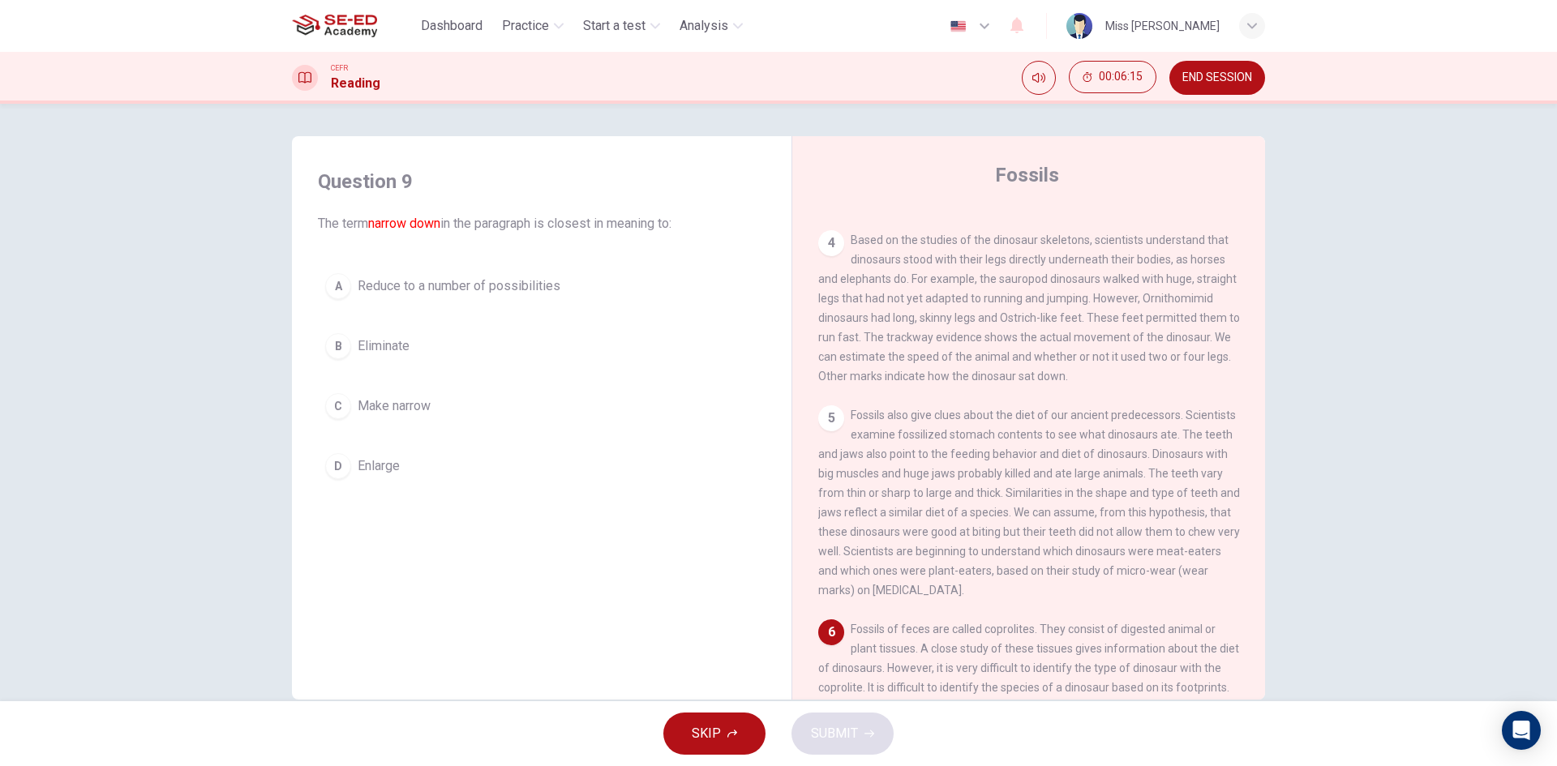
click at [347, 346] on button "B Eliminate" at bounding box center [542, 346] width 448 height 41
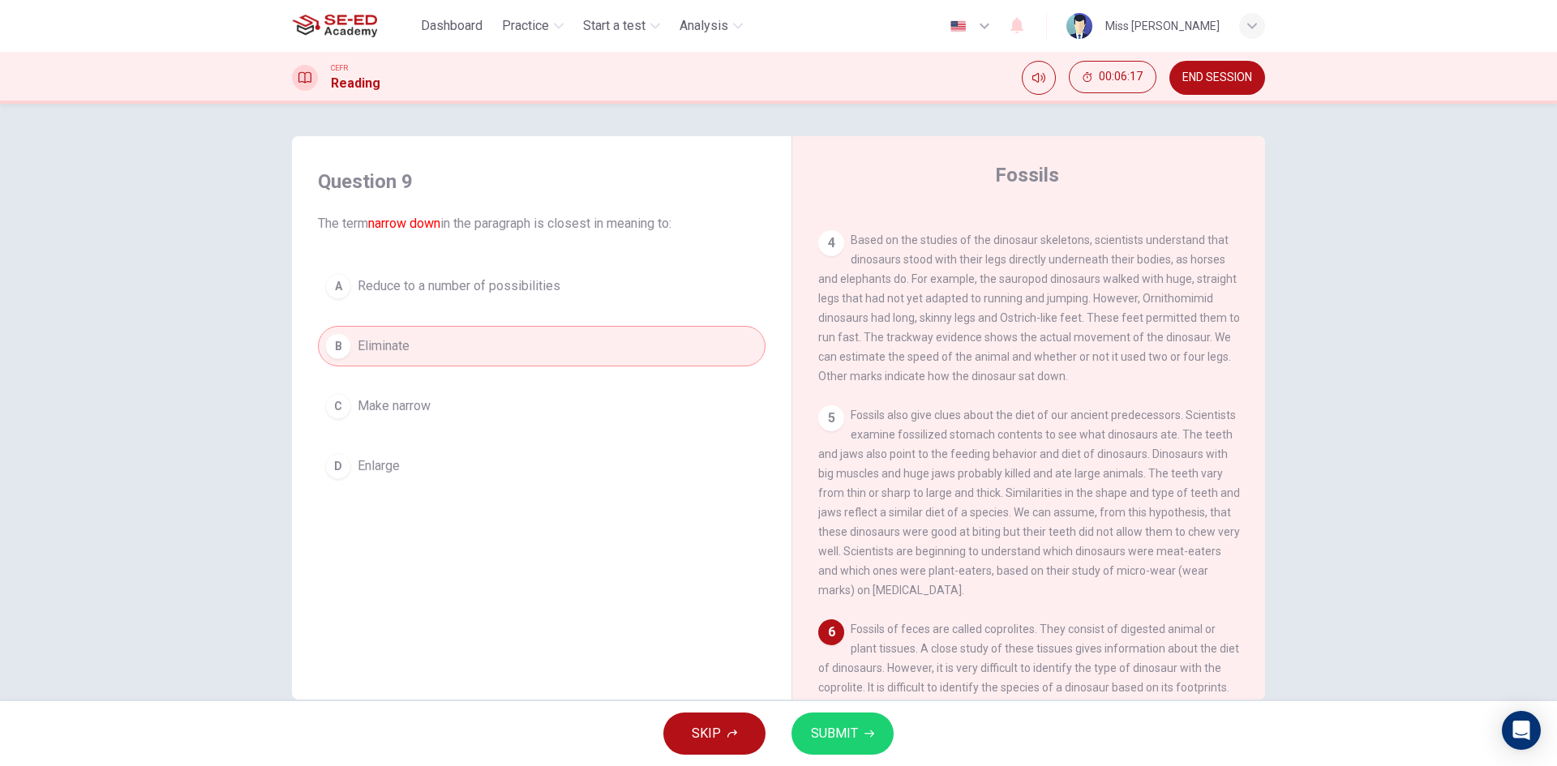
click at [863, 738] on button "SUBMIT" at bounding box center [842, 734] width 102 height 42
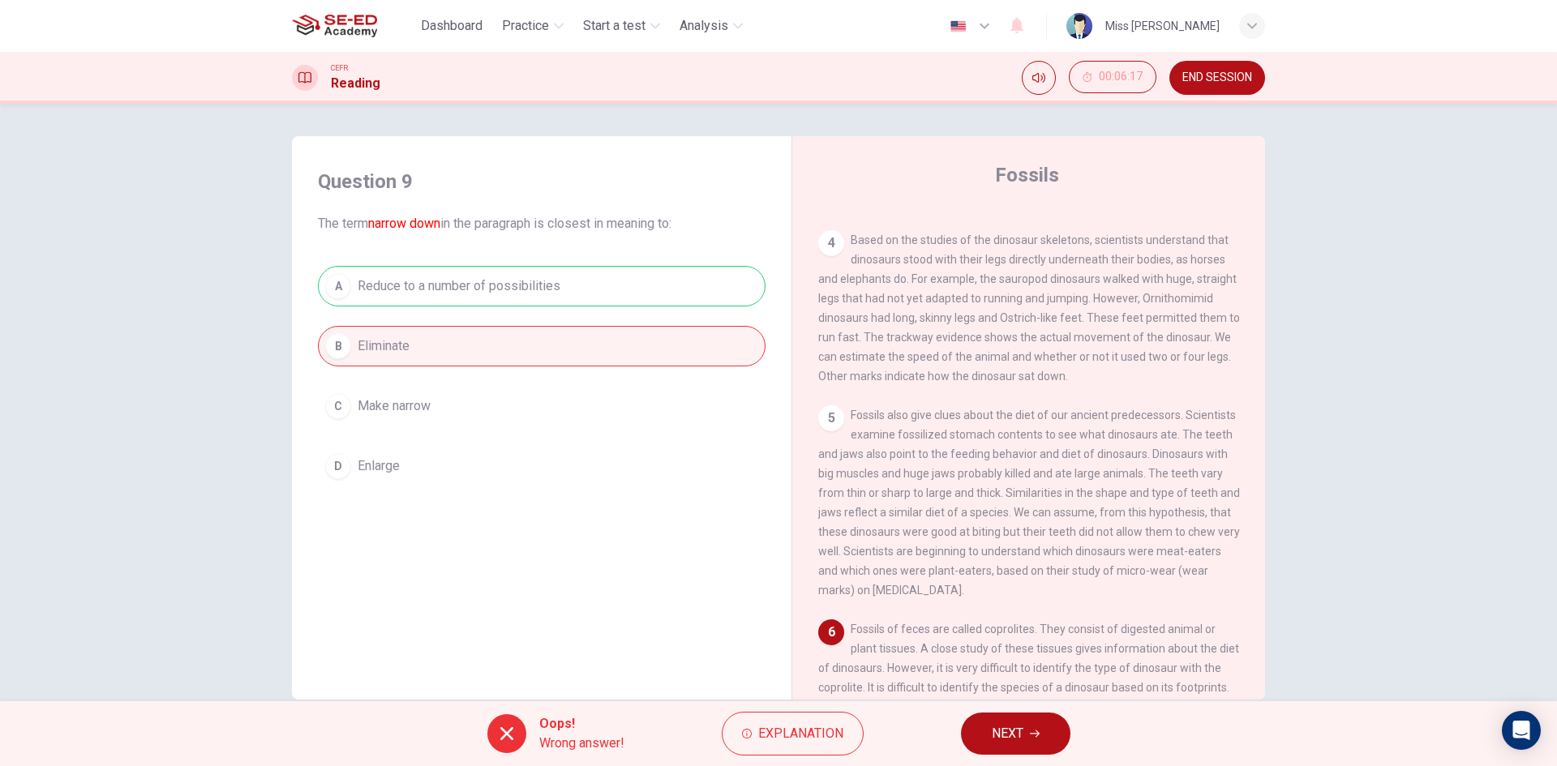
click at [1021, 732] on span "NEXT" at bounding box center [1008, 733] width 32 height 23
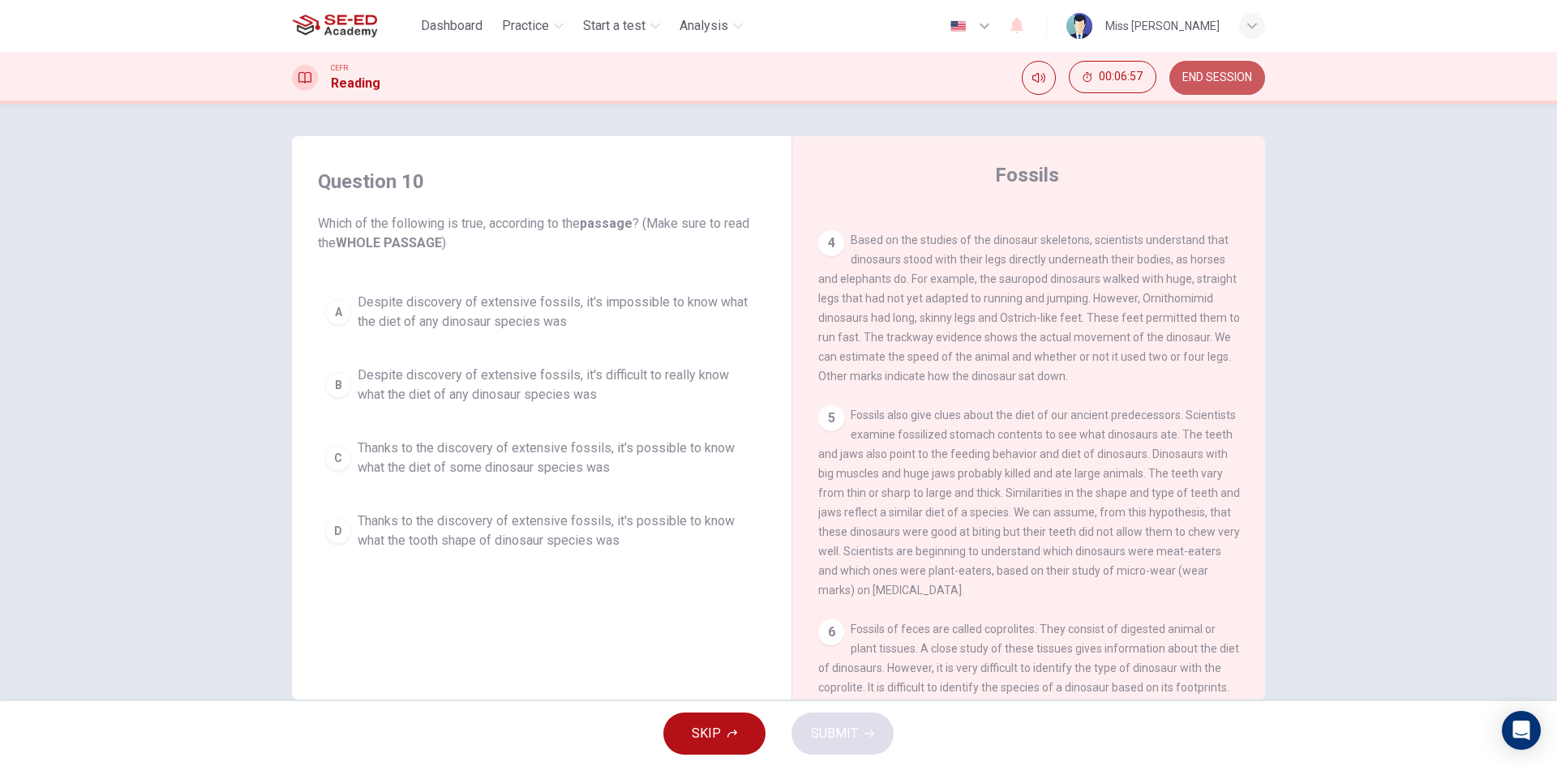
click at [1230, 75] on span "END SESSION" at bounding box center [1217, 77] width 70 height 13
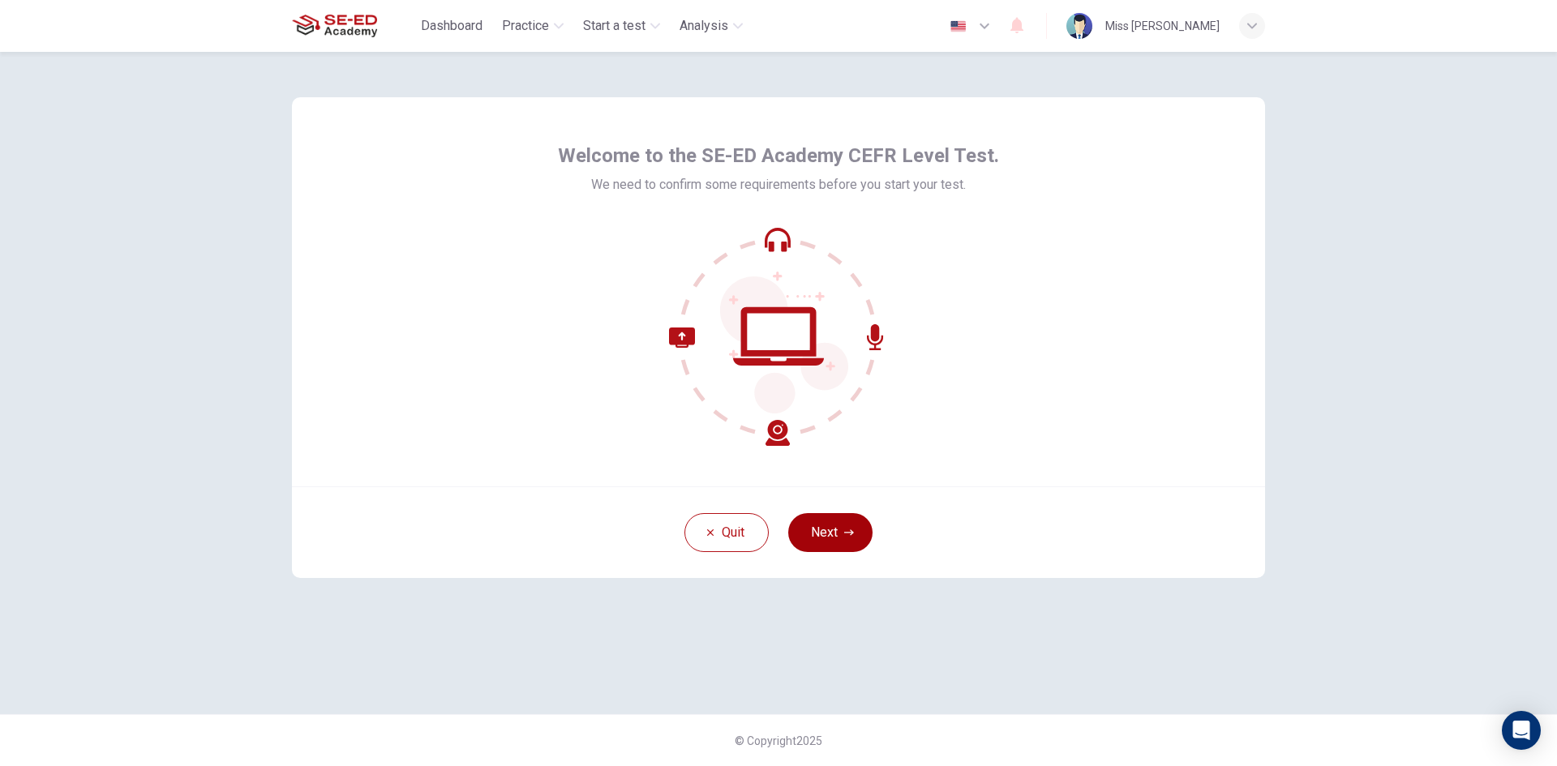
click at [849, 529] on icon "button" at bounding box center [849, 533] width 10 height 10
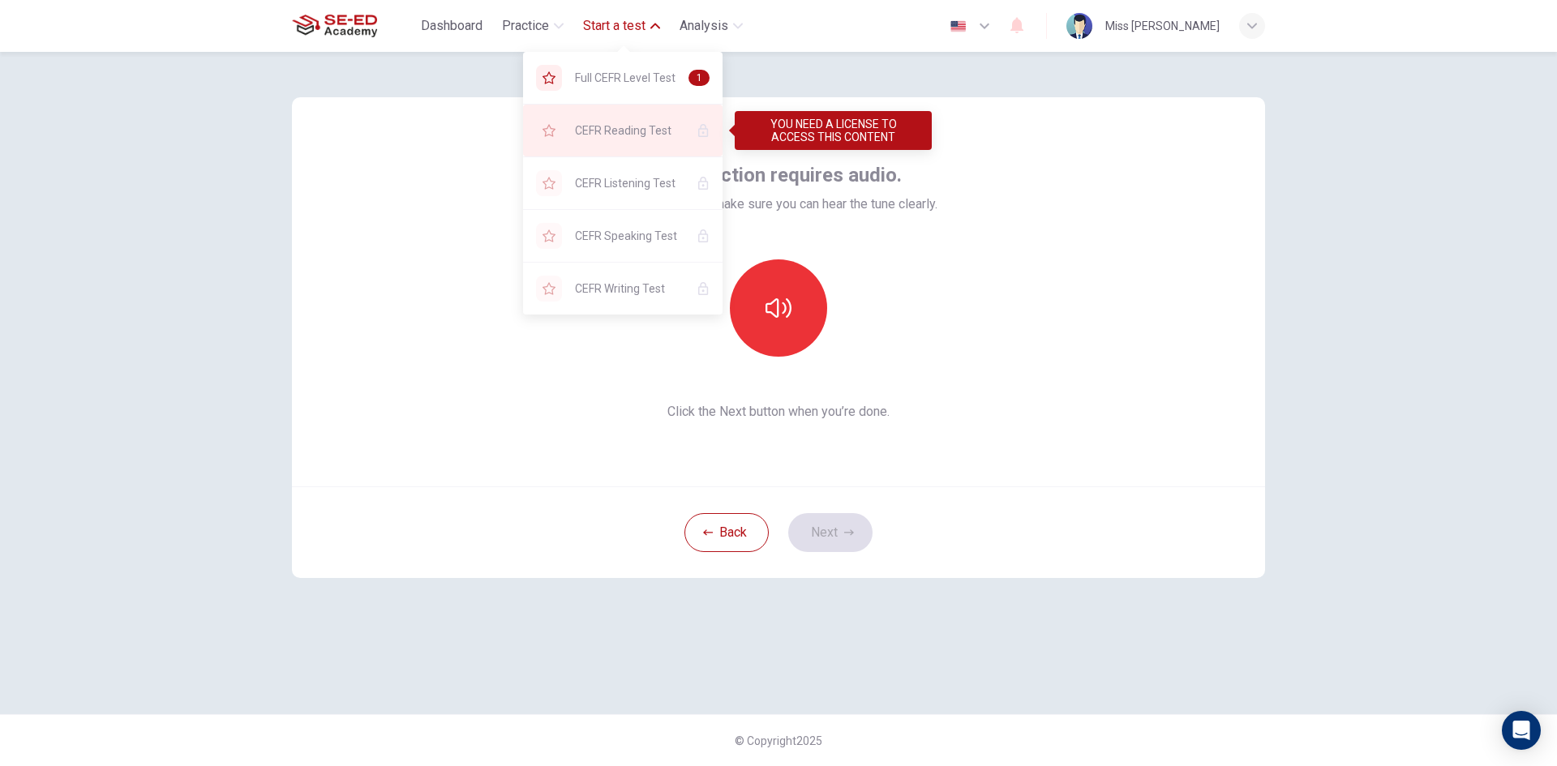
click at [642, 132] on span "CEFR Reading Test" at bounding box center [629, 130] width 109 height 19
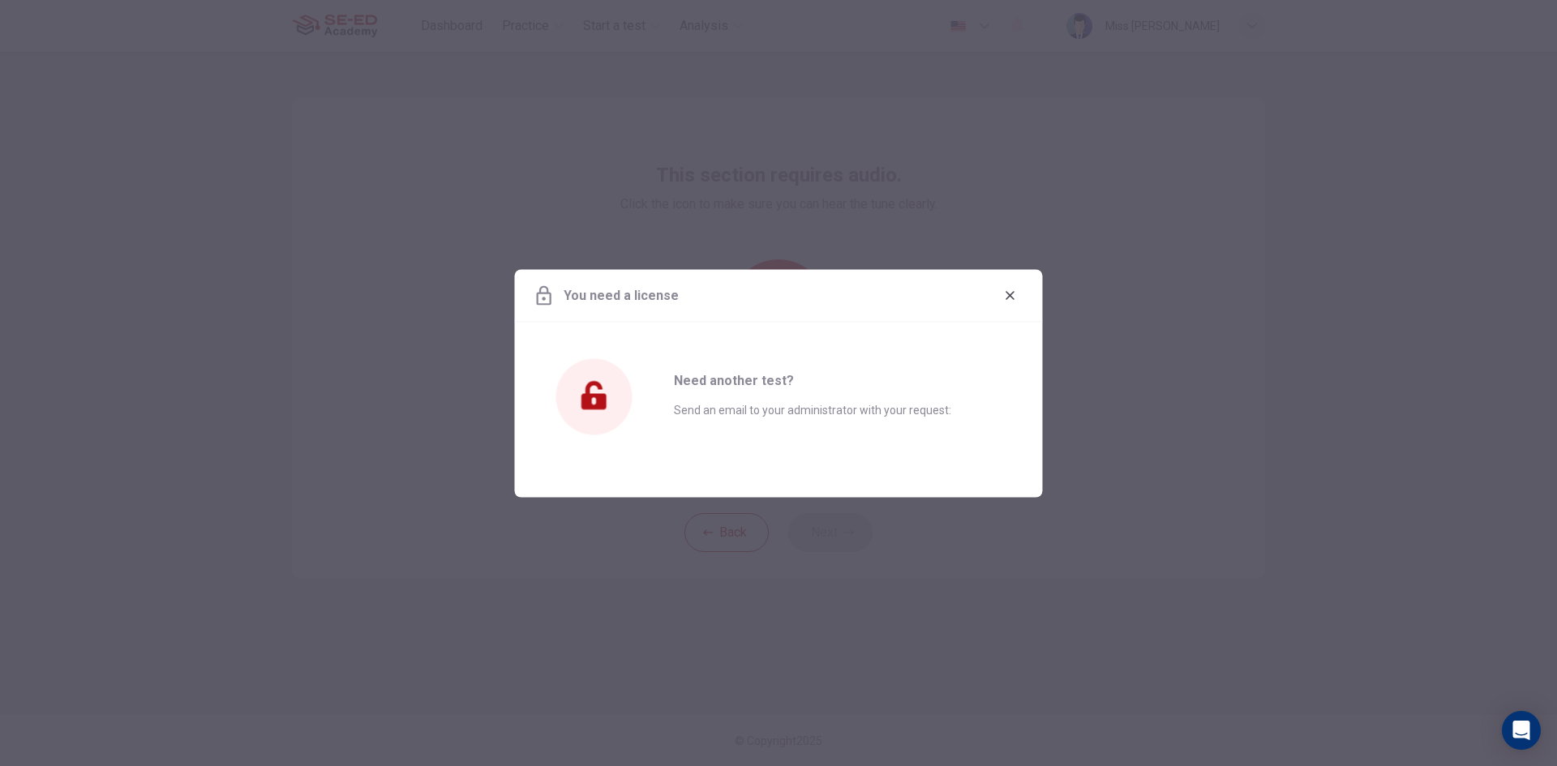
click at [1013, 294] on icon "button" at bounding box center [1010, 295] width 13 height 13
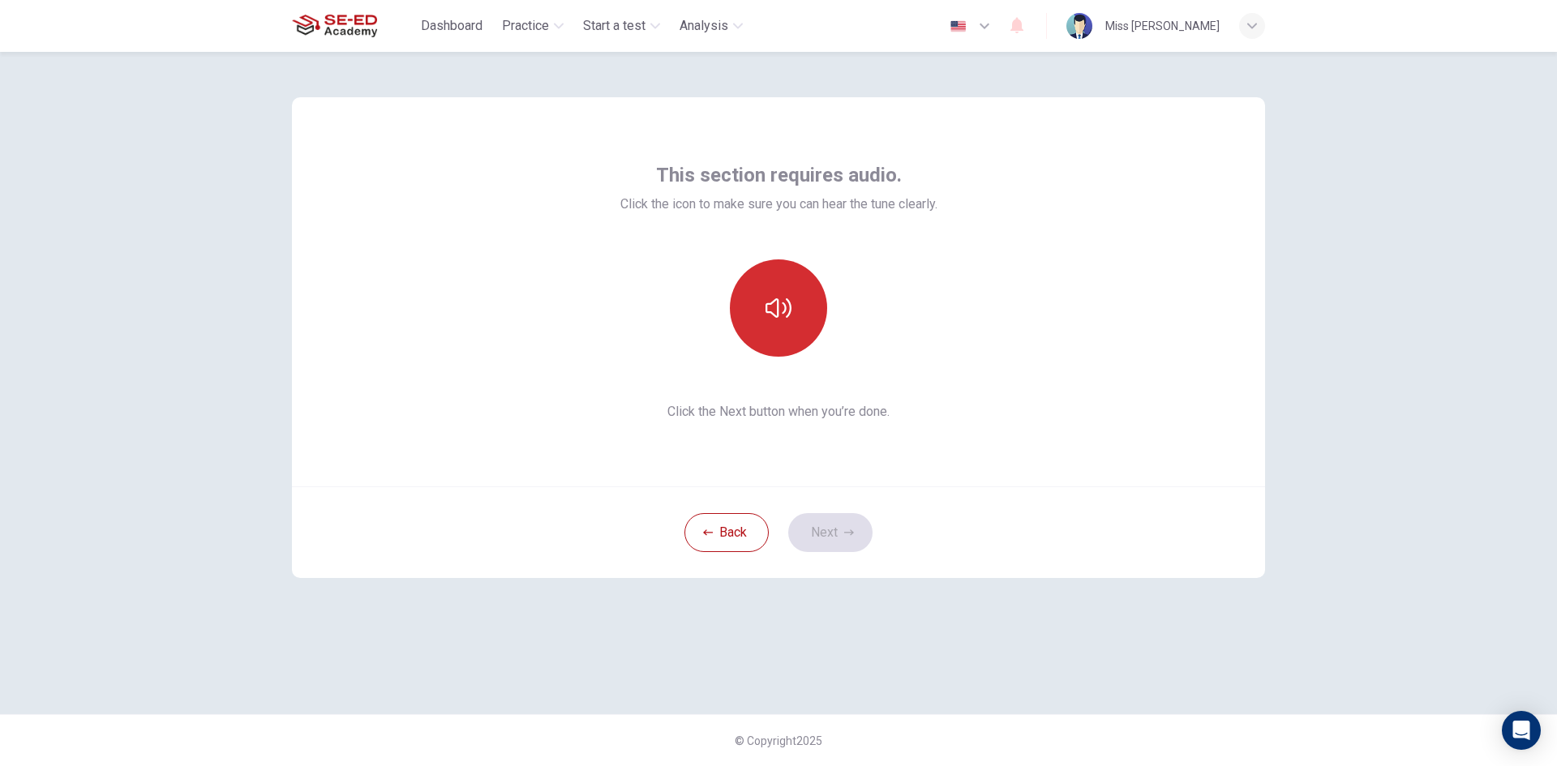
click at [786, 306] on icon "button" at bounding box center [778, 307] width 26 height 19
click at [787, 306] on icon "button" at bounding box center [778, 308] width 26 height 26
click at [786, 302] on icon "button" at bounding box center [778, 308] width 26 height 26
click at [841, 524] on button "Next" at bounding box center [830, 532] width 84 height 39
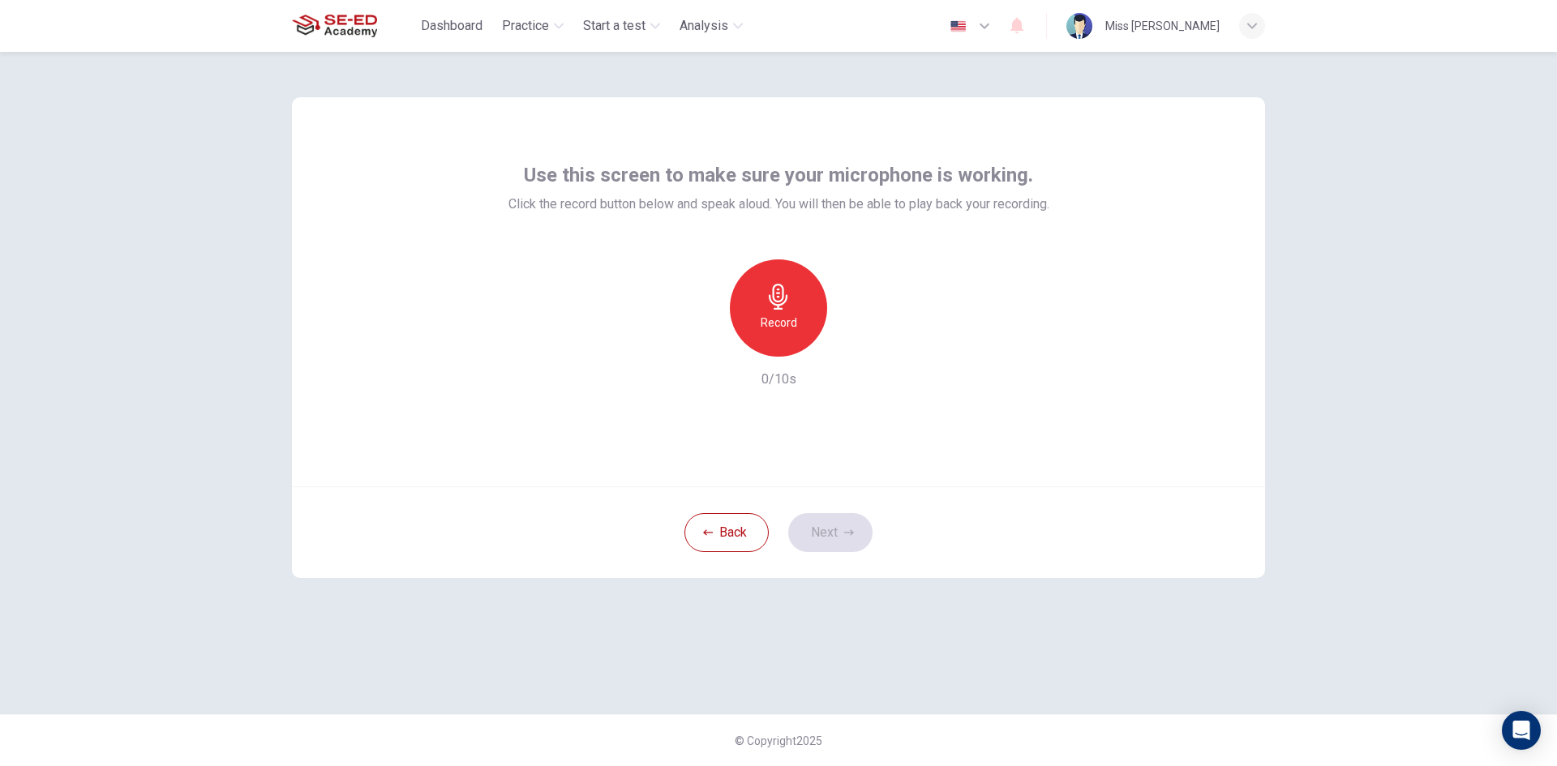
click at [781, 311] on div "Record" at bounding box center [778, 307] width 97 height 97
click at [850, 342] on icon "button" at bounding box center [853, 344] width 16 height 16
click at [847, 528] on icon "button" at bounding box center [849, 533] width 10 height 10
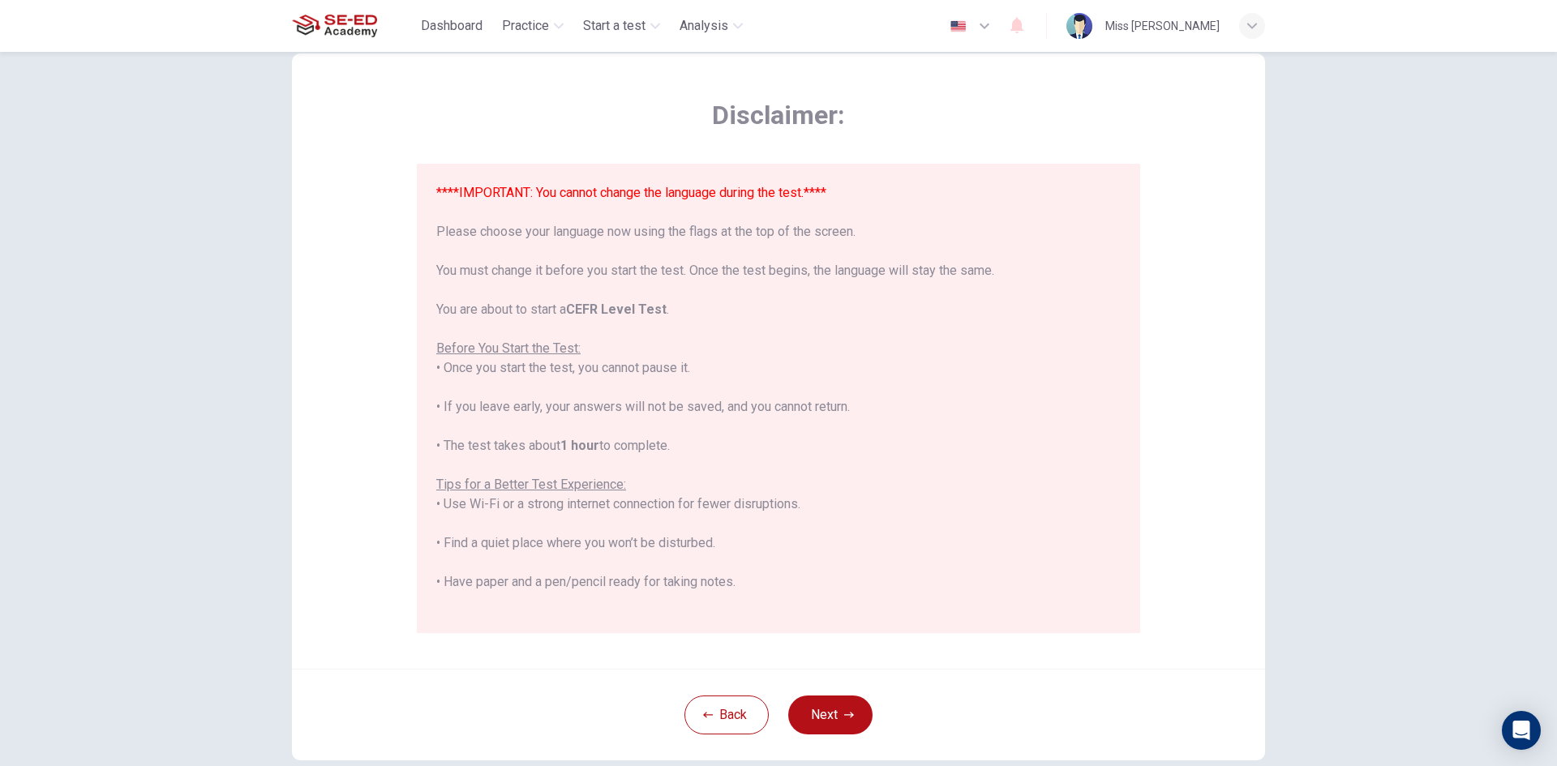
scroll to position [81, 0]
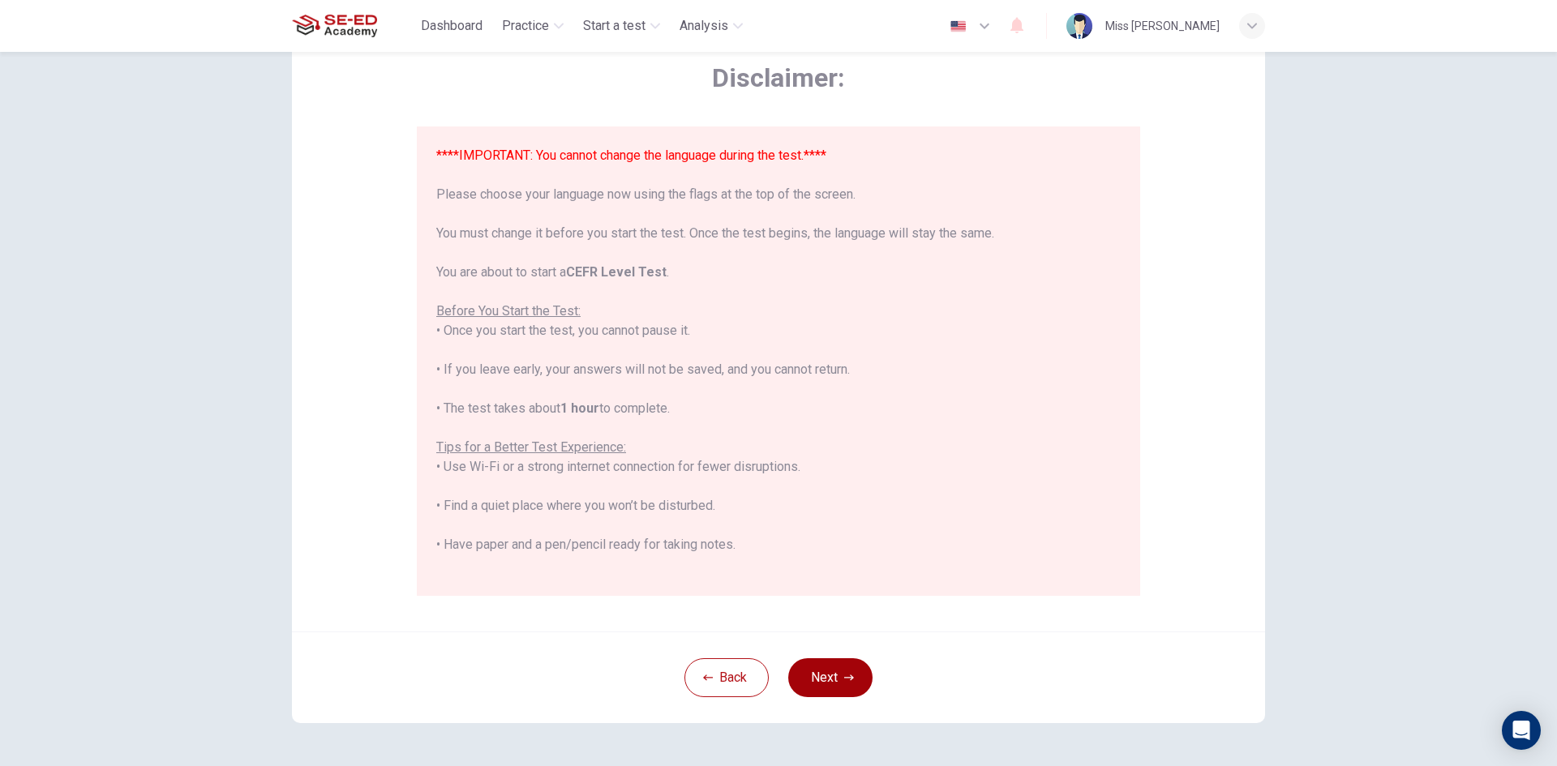
click at [847, 673] on icon "button" at bounding box center [849, 678] width 10 height 10
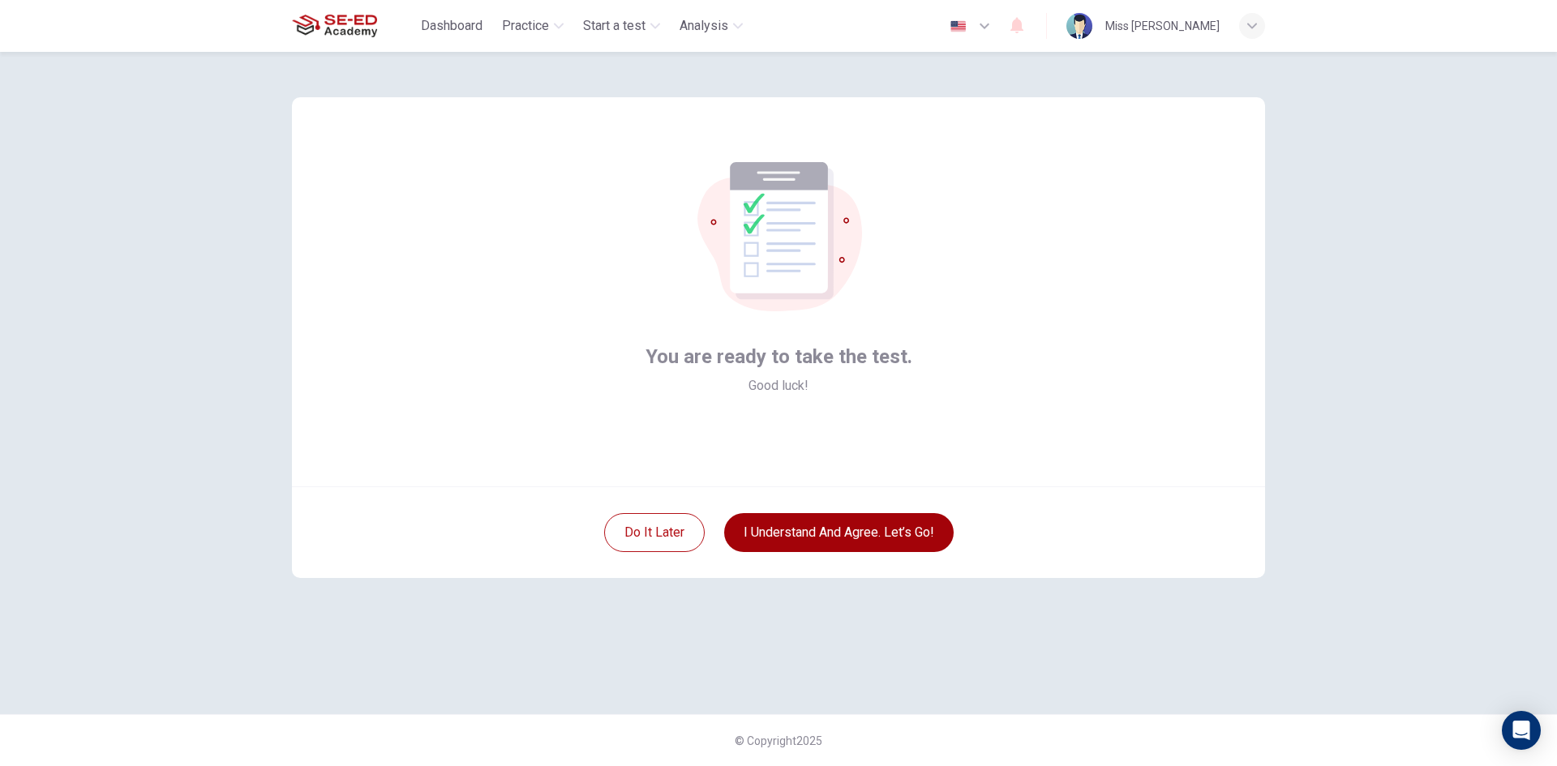
scroll to position [0, 0]
click at [795, 529] on button "I understand and agree. Let’s go!" at bounding box center [838, 532] width 229 height 39
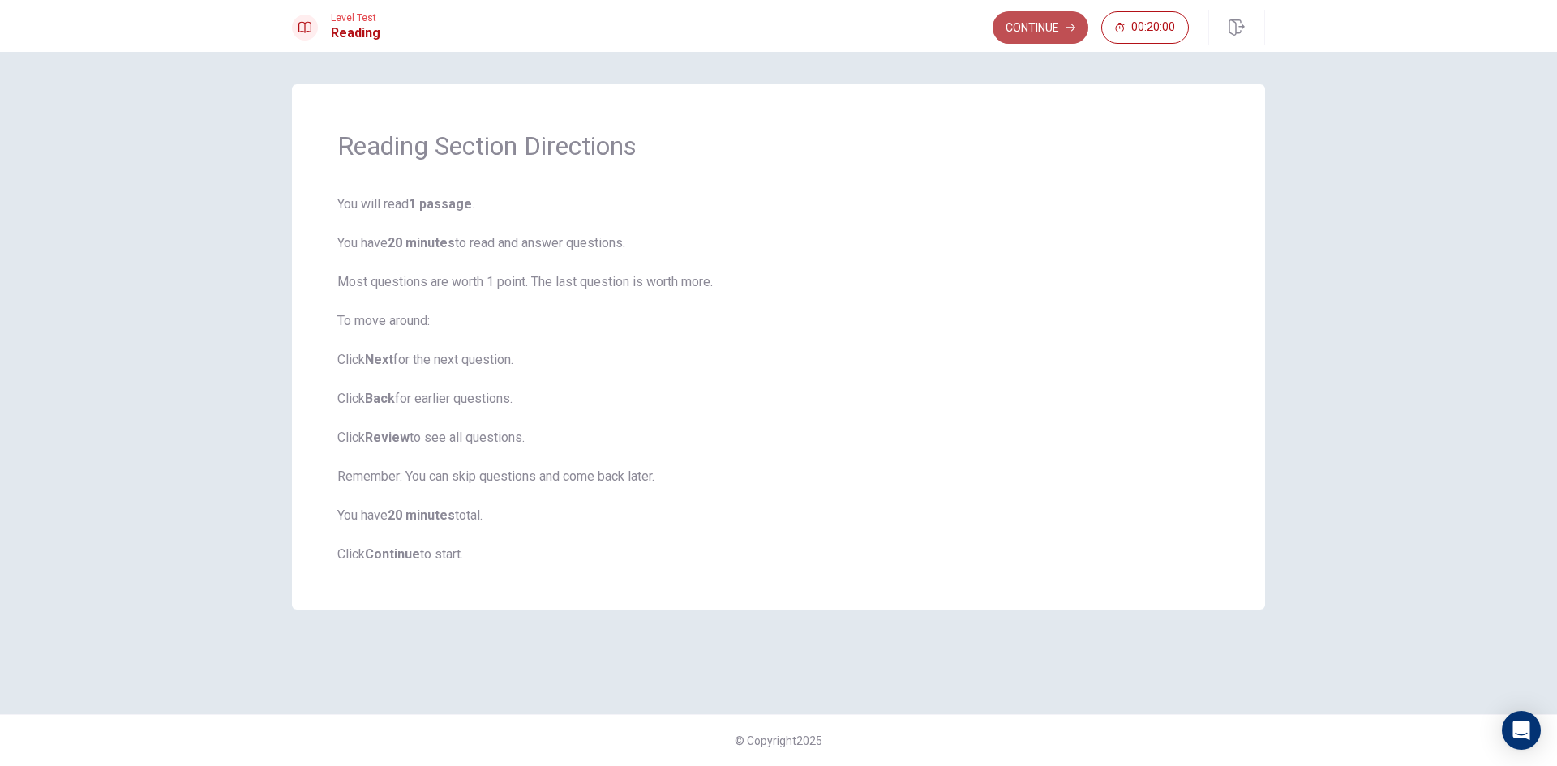
click at [1059, 24] on button "Continue" at bounding box center [1040, 27] width 96 height 32
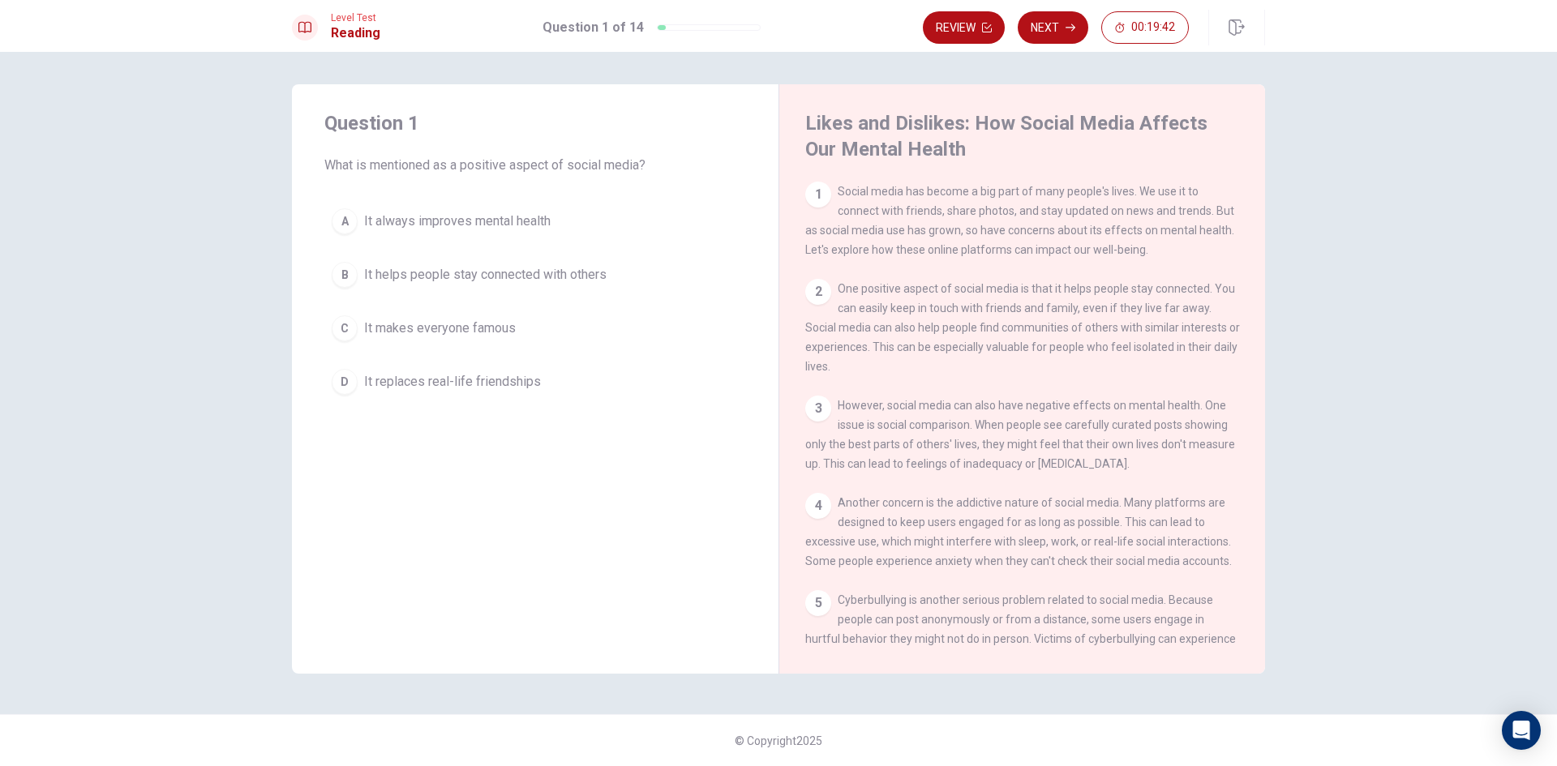
click at [325, 268] on button "B It helps people stay connected with others" at bounding box center [535, 275] width 422 height 41
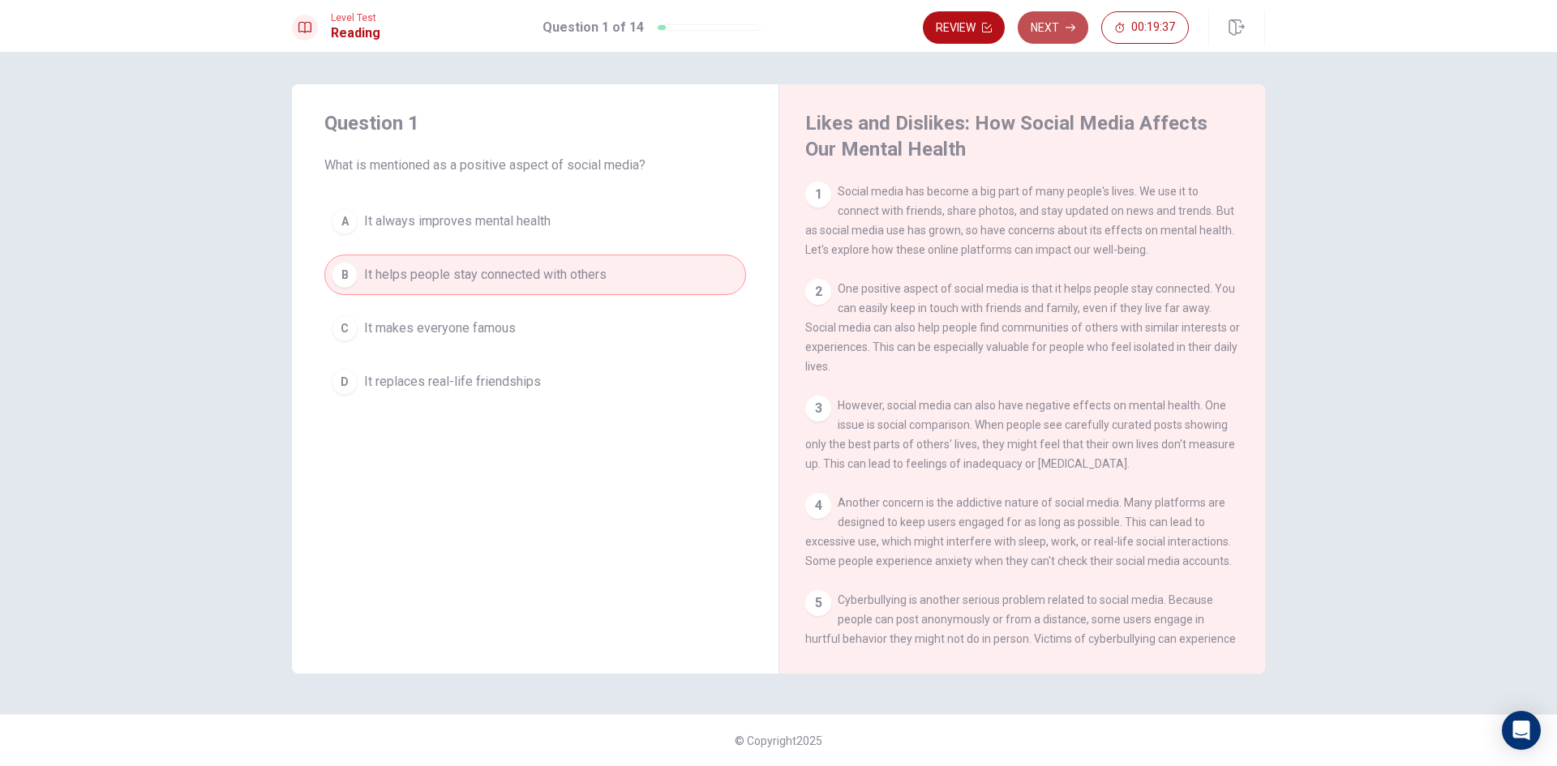
click at [1060, 19] on button "Next" at bounding box center [1053, 27] width 71 height 32
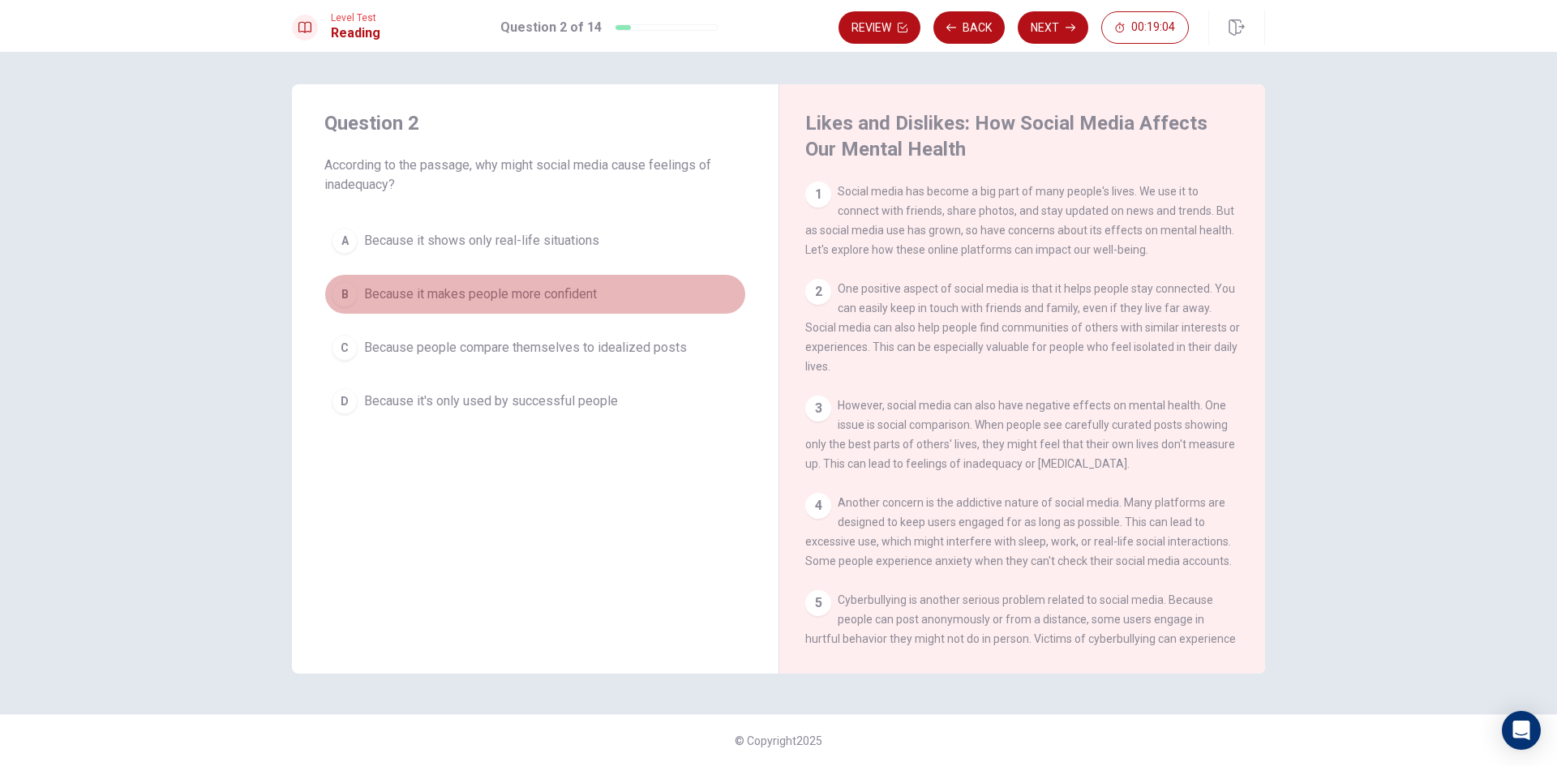
click at [343, 287] on div "B" at bounding box center [345, 294] width 26 height 26
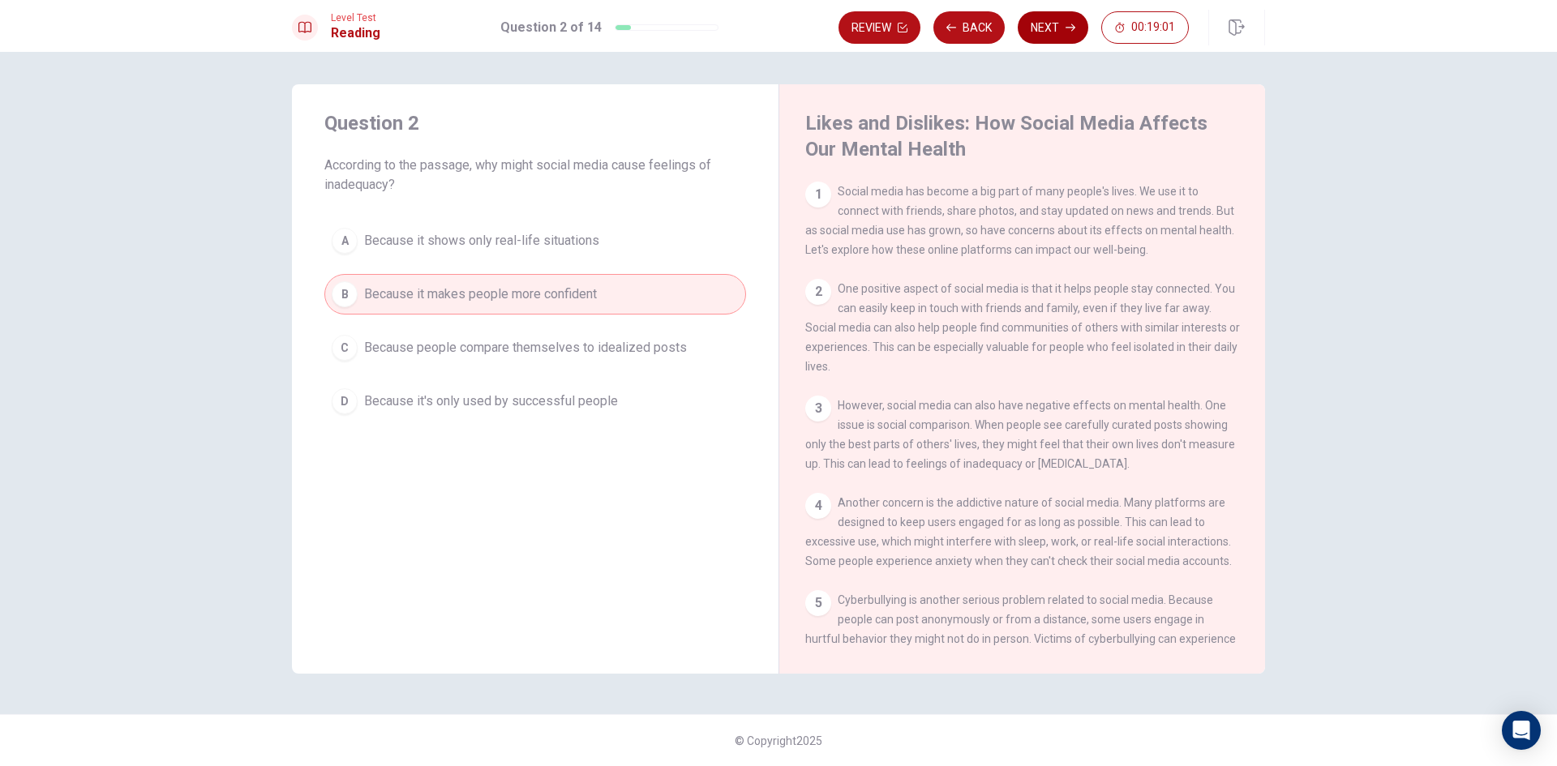
click at [1055, 27] on button "Next" at bounding box center [1053, 27] width 71 height 32
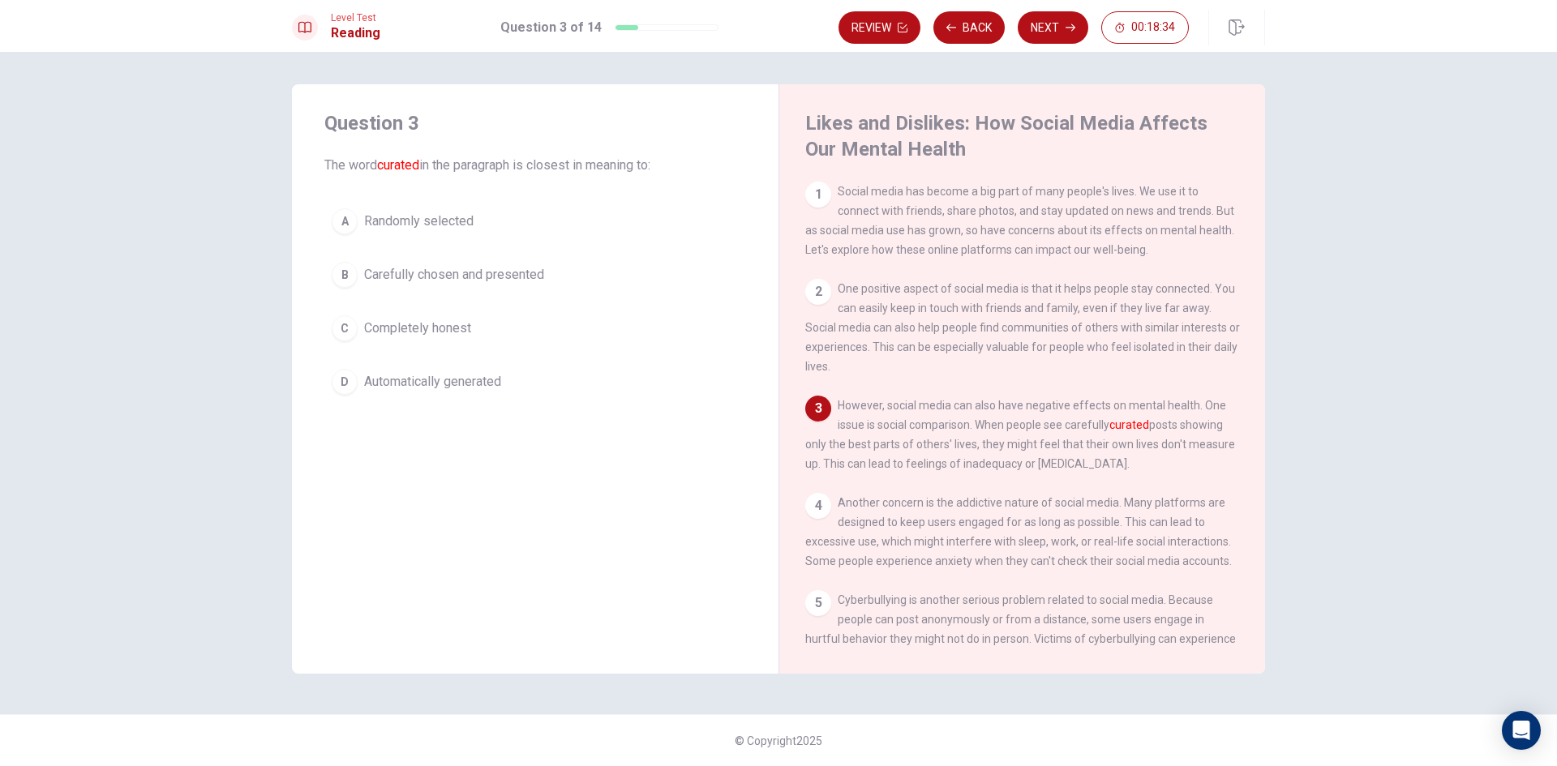
click at [347, 330] on div "C" at bounding box center [345, 328] width 26 height 26
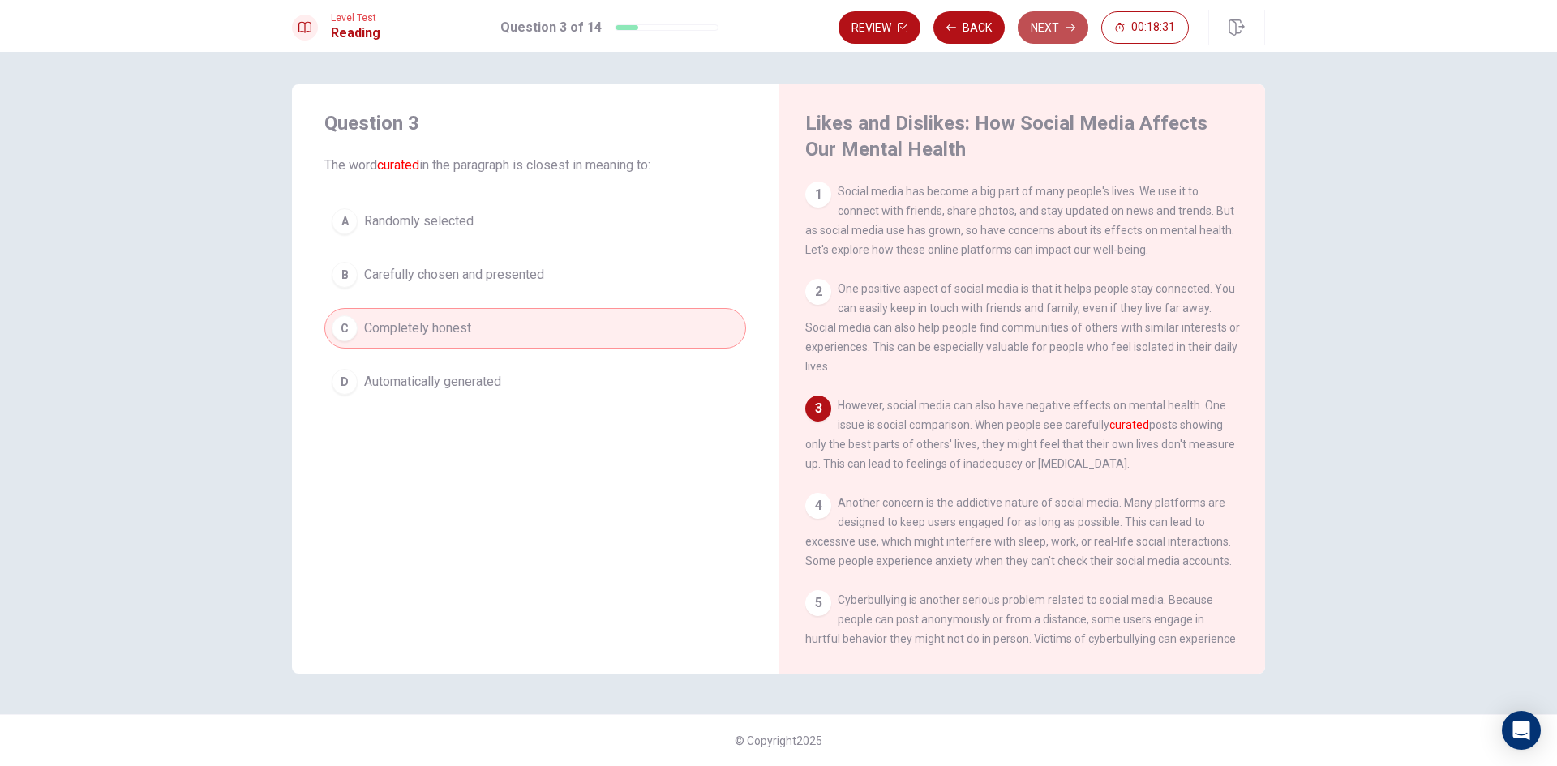
click at [1054, 19] on button "Next" at bounding box center [1053, 27] width 71 height 32
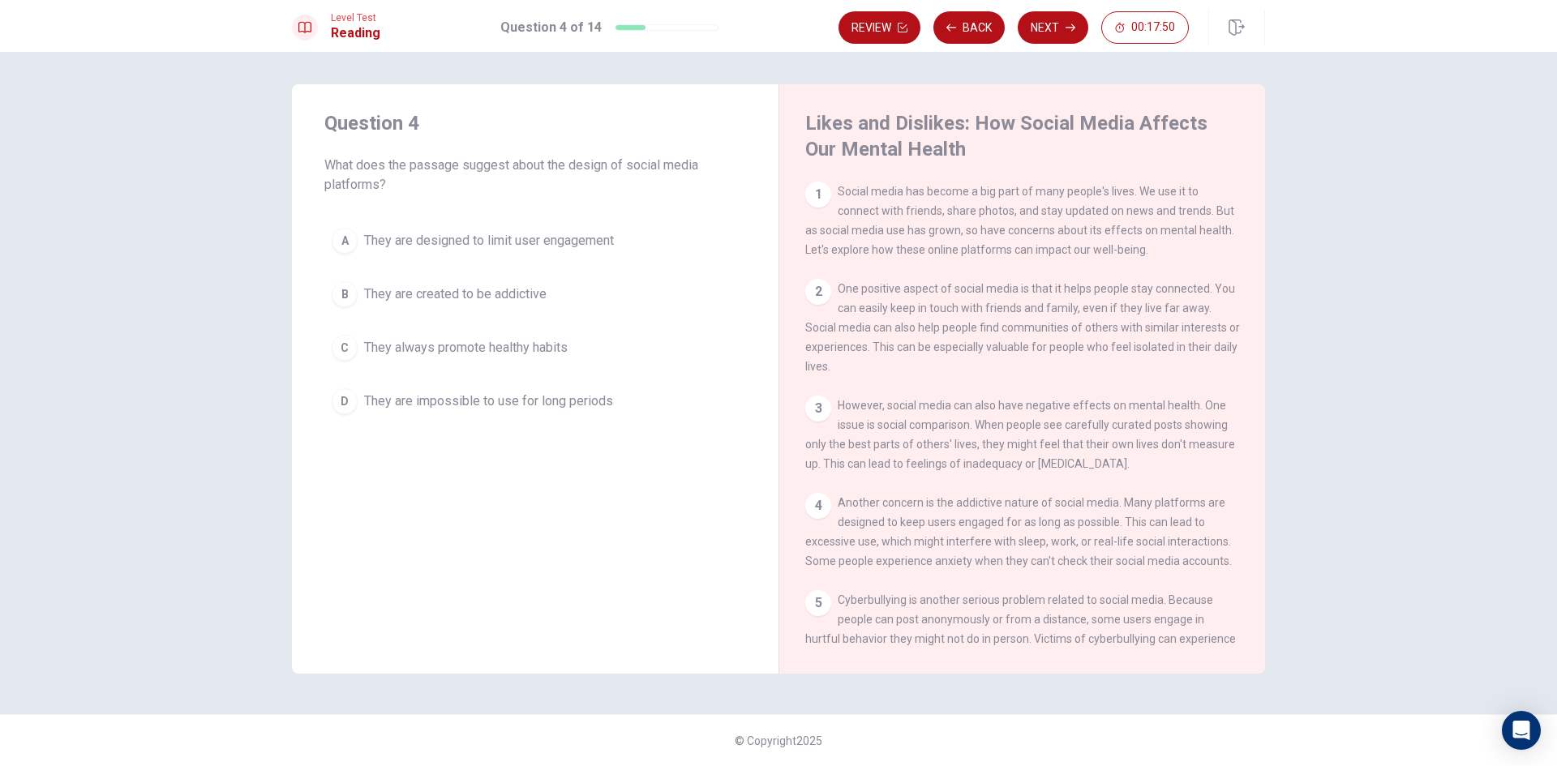
click at [350, 226] on button "A They are designed to limit user engagement" at bounding box center [535, 241] width 422 height 41
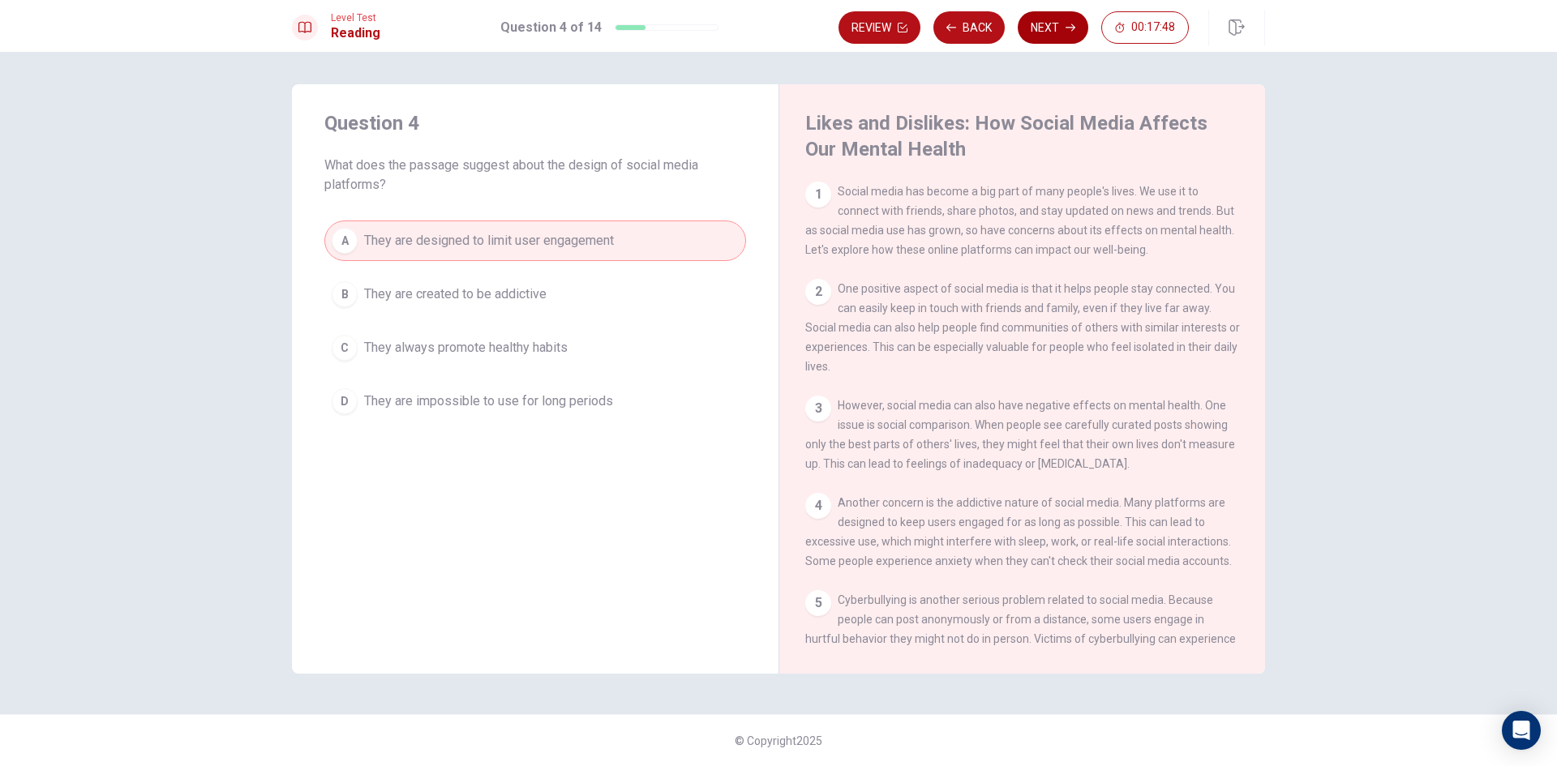
click at [1048, 23] on button "Next" at bounding box center [1053, 27] width 71 height 32
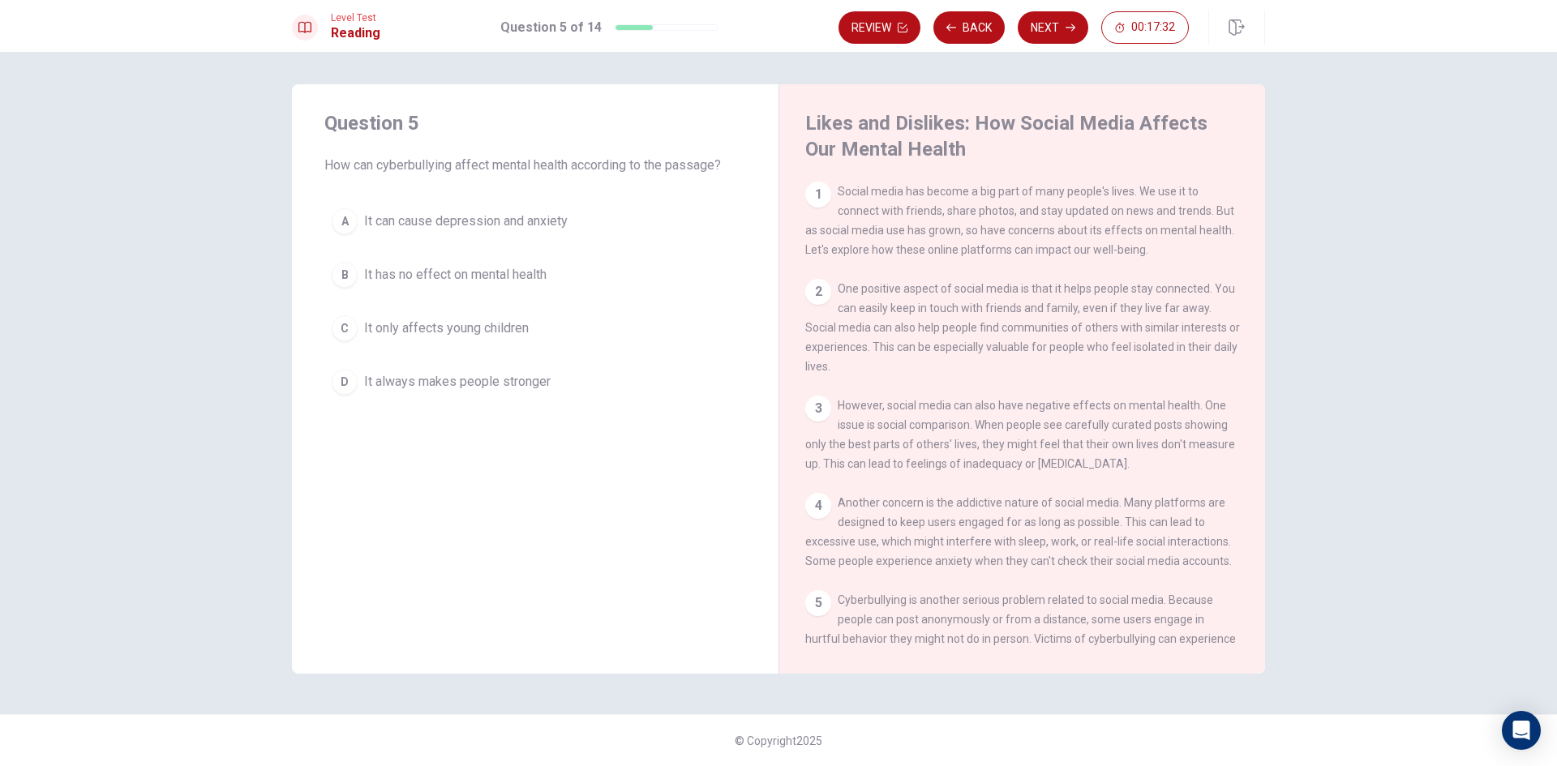
click at [345, 218] on div "A" at bounding box center [345, 221] width 26 height 26
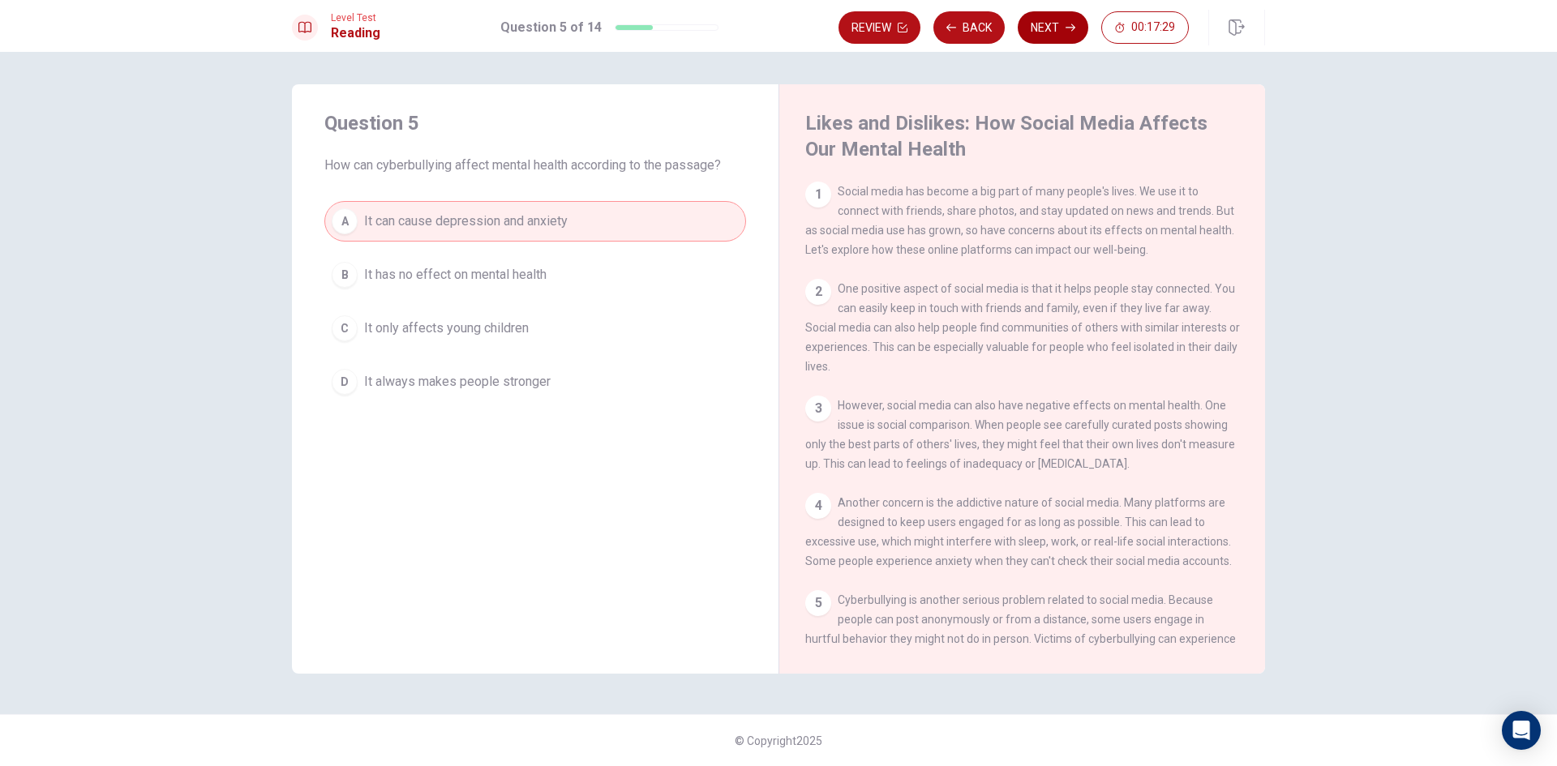
click at [1050, 23] on button "Next" at bounding box center [1053, 27] width 71 height 32
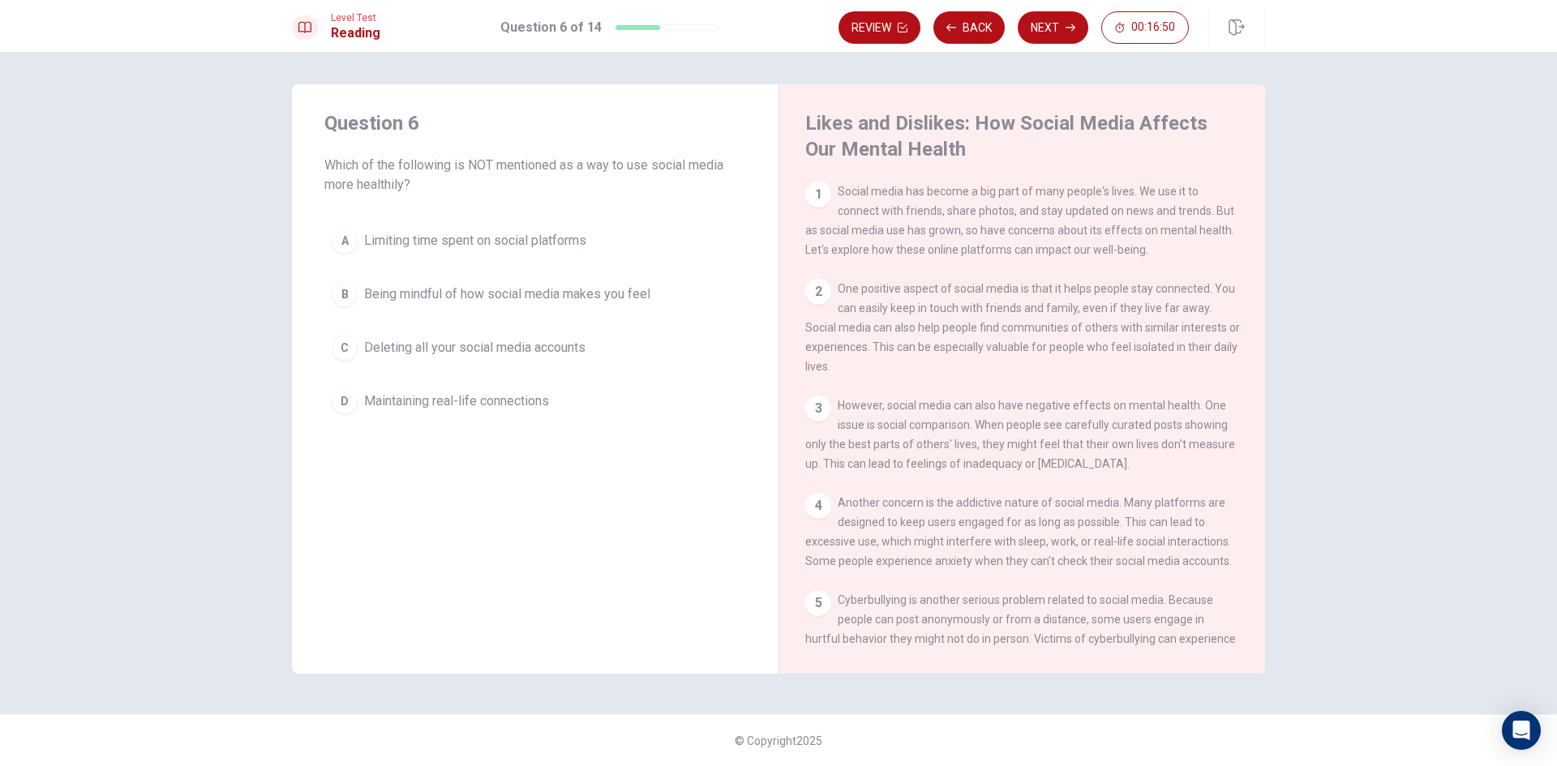
click at [351, 298] on div "B" at bounding box center [345, 294] width 26 height 26
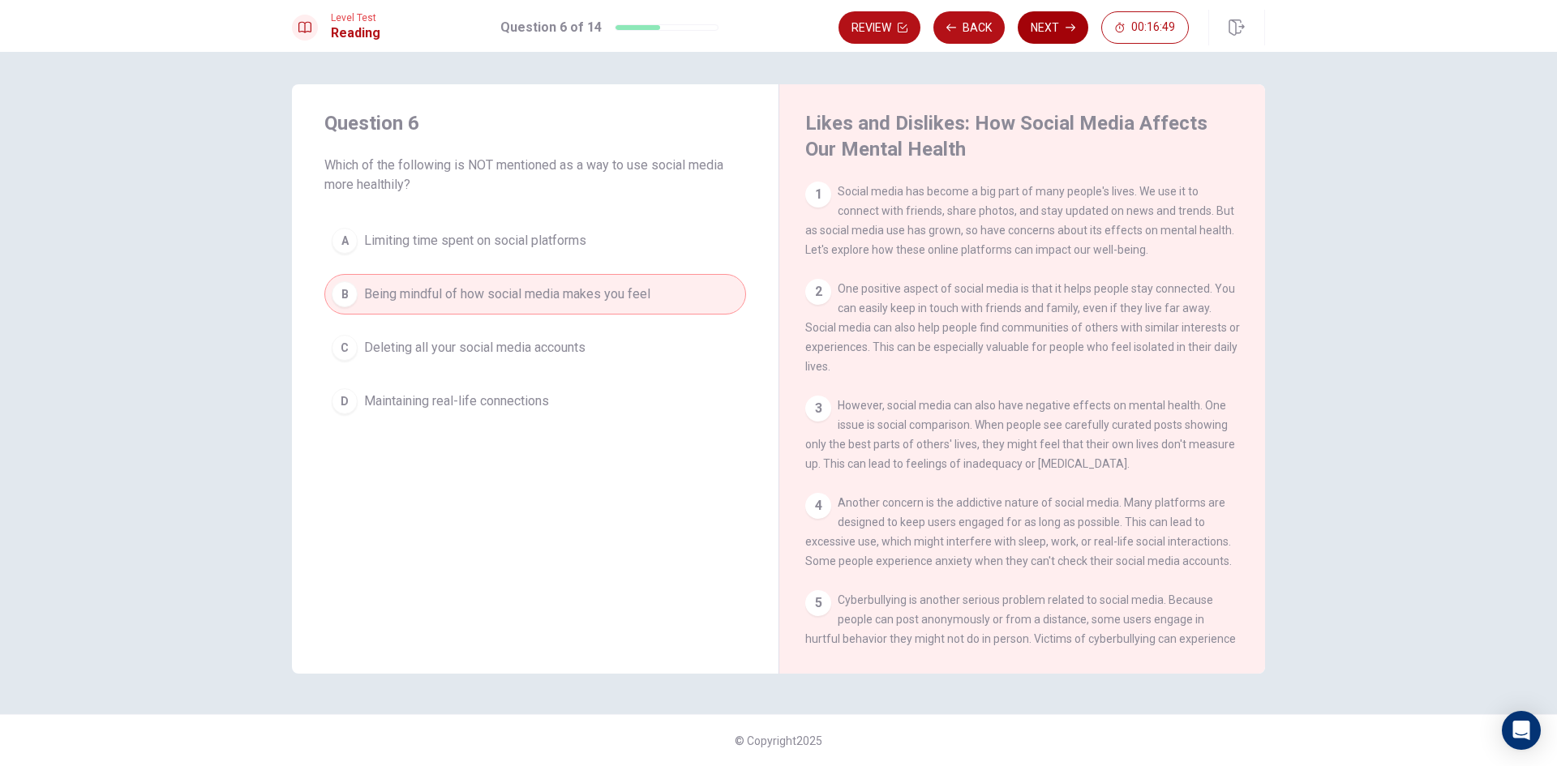
click at [1060, 25] on button "Next" at bounding box center [1053, 27] width 71 height 32
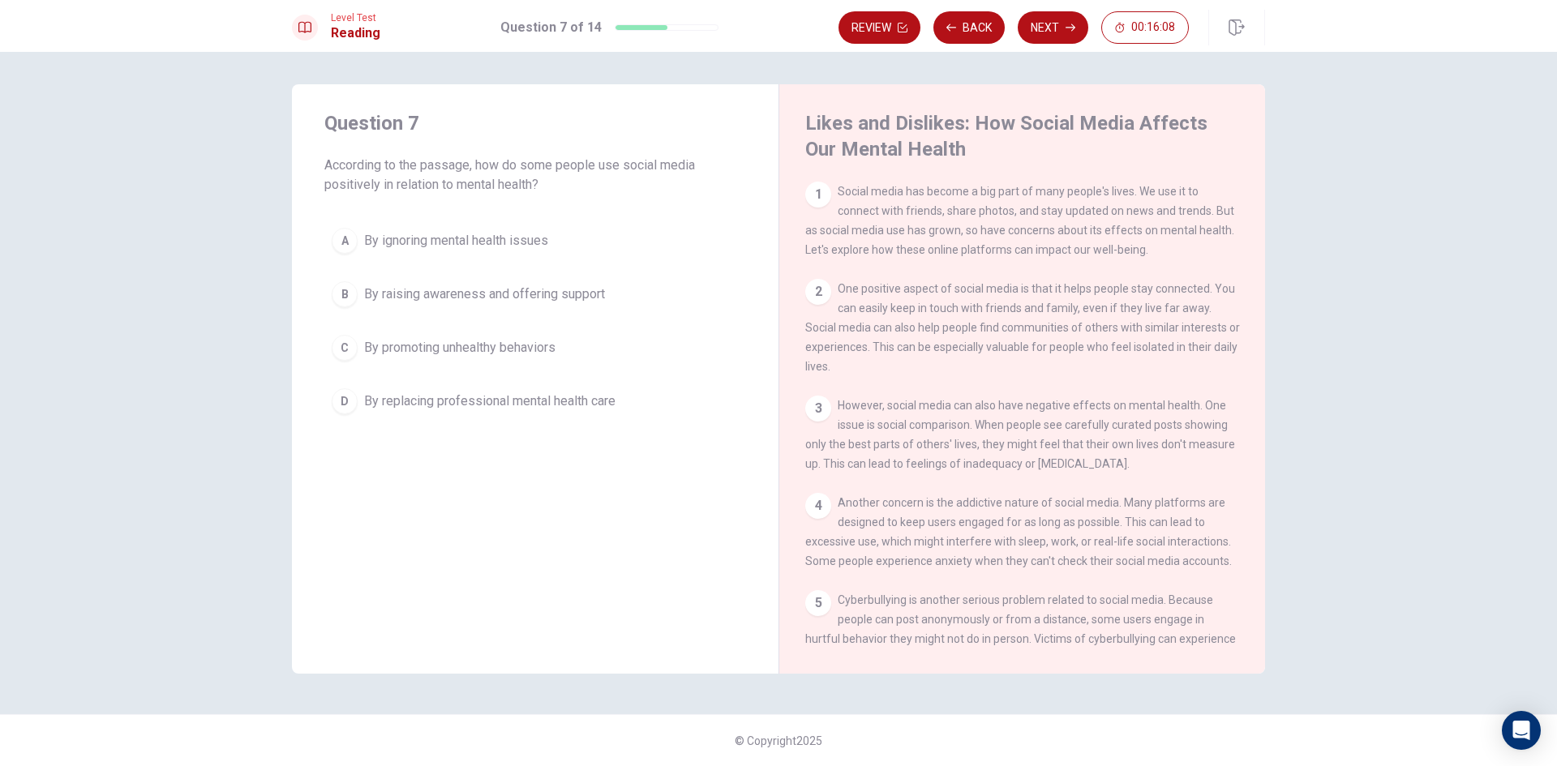
click at [343, 345] on div "C" at bounding box center [345, 348] width 26 height 26
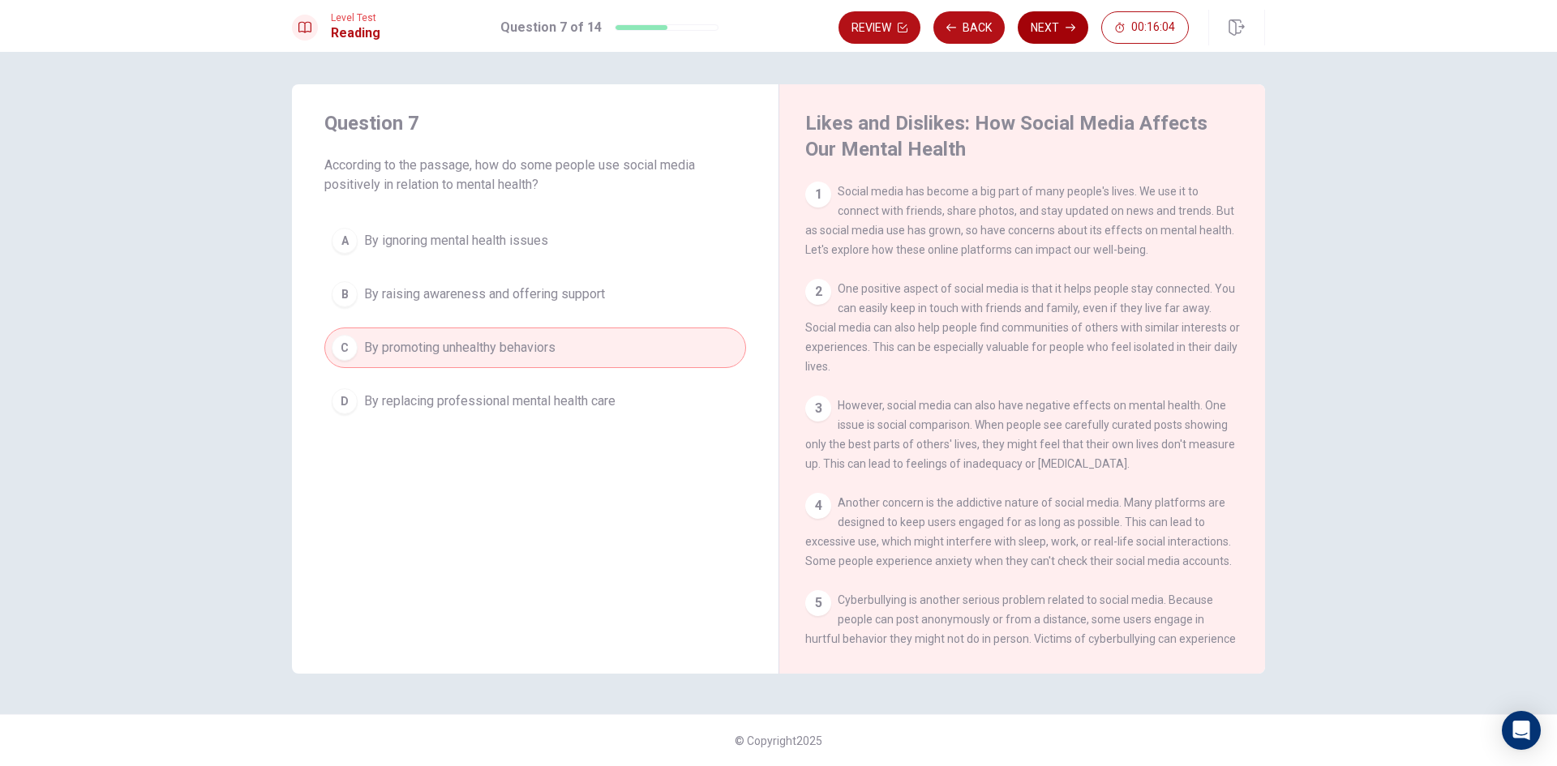
click at [1048, 27] on button "Next" at bounding box center [1053, 27] width 71 height 32
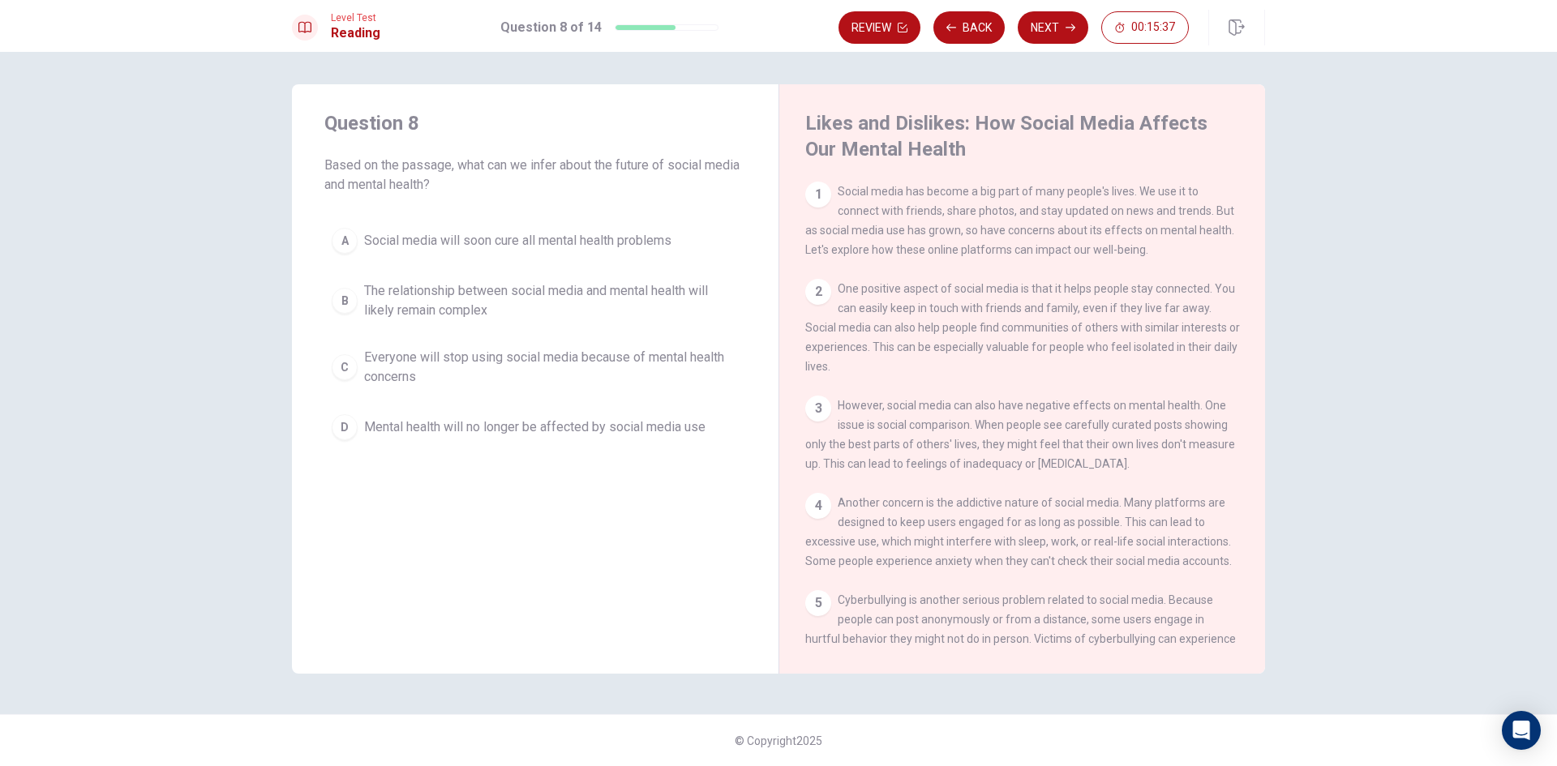
click at [345, 370] on div "C" at bounding box center [345, 367] width 26 height 26
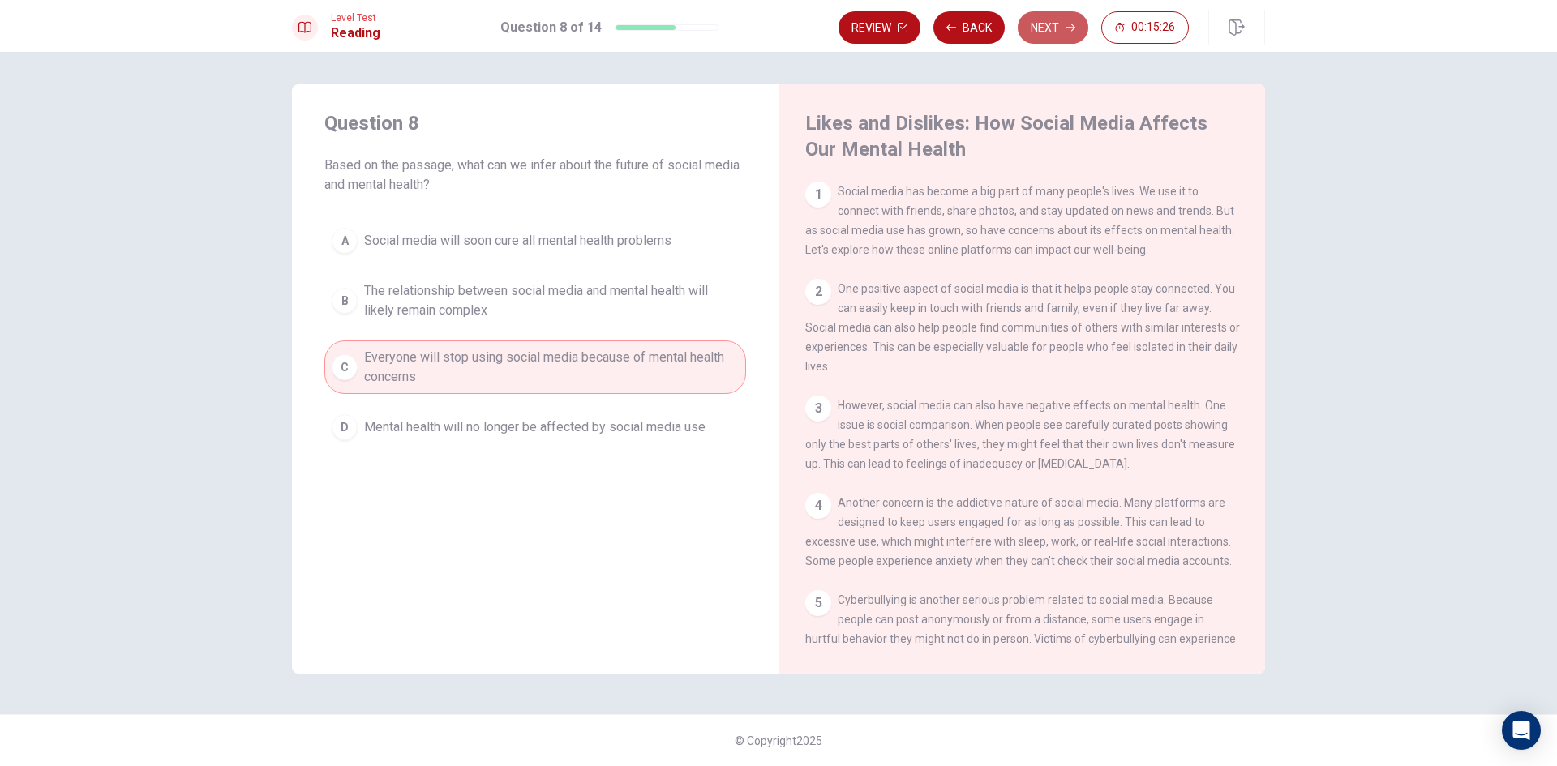
click at [1051, 32] on button "Next" at bounding box center [1053, 27] width 71 height 32
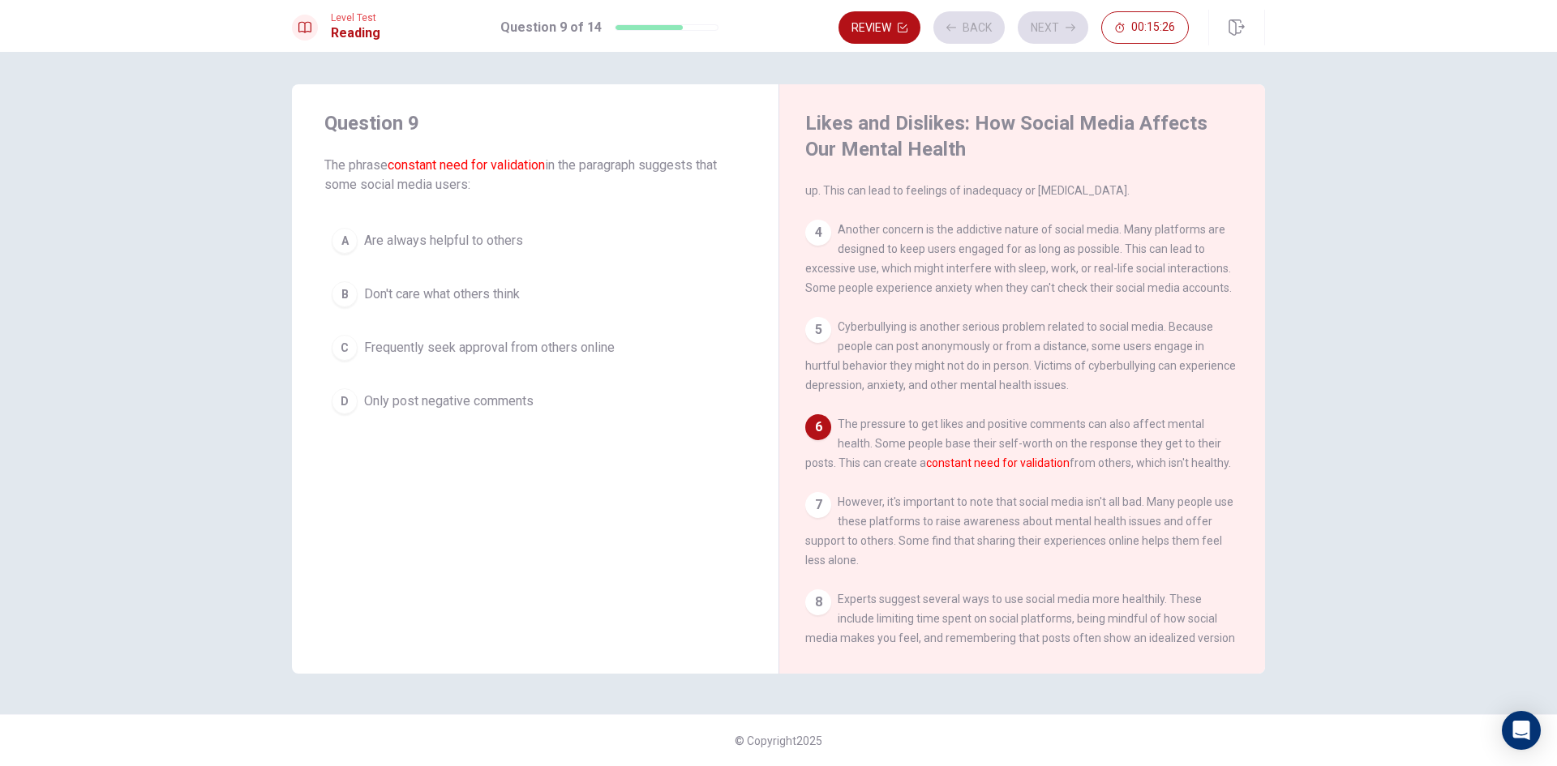
scroll to position [280, 0]
click at [359, 289] on button "B Don't care what others think" at bounding box center [535, 294] width 422 height 41
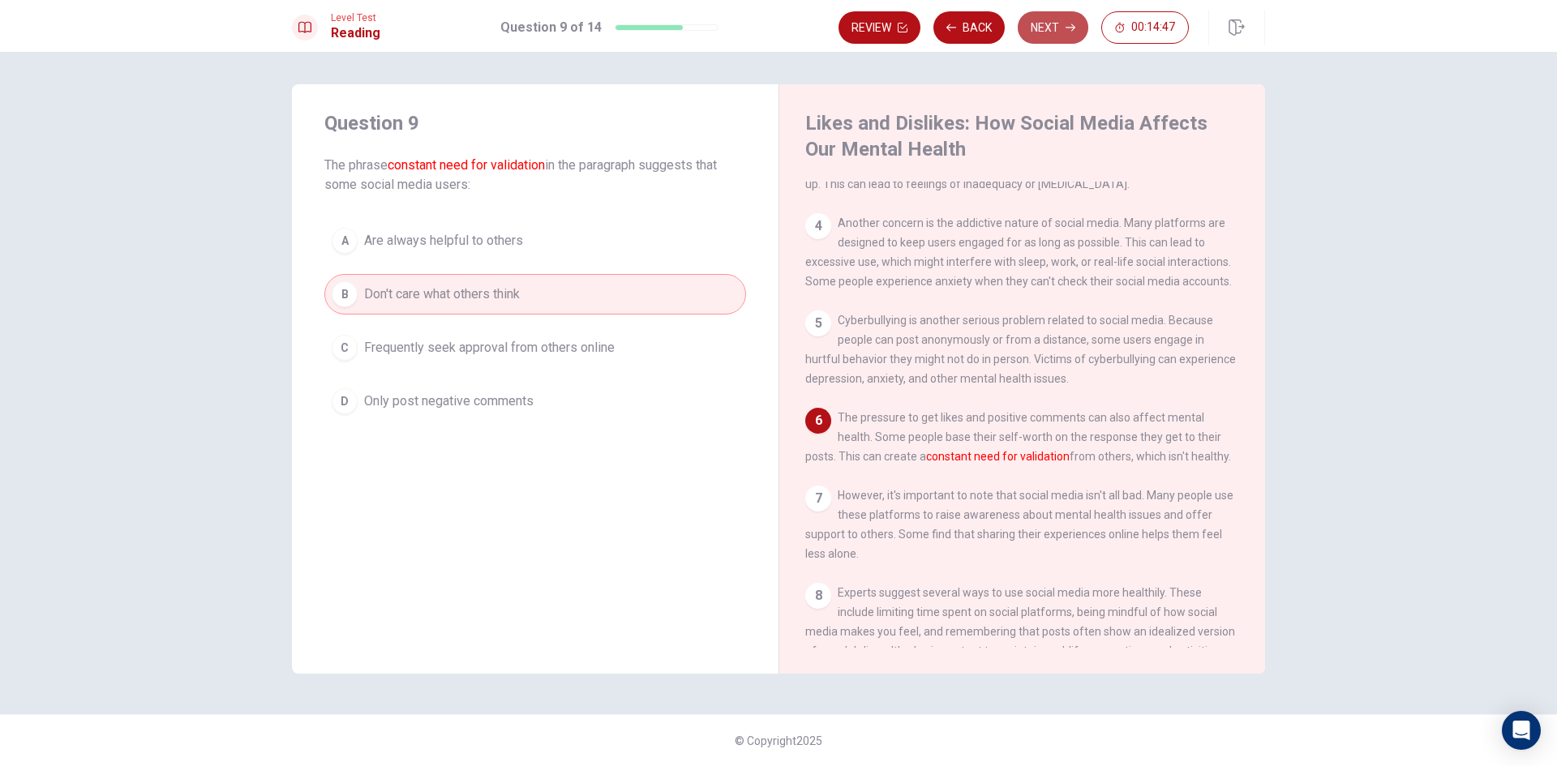
click at [1056, 23] on button "Next" at bounding box center [1053, 27] width 71 height 32
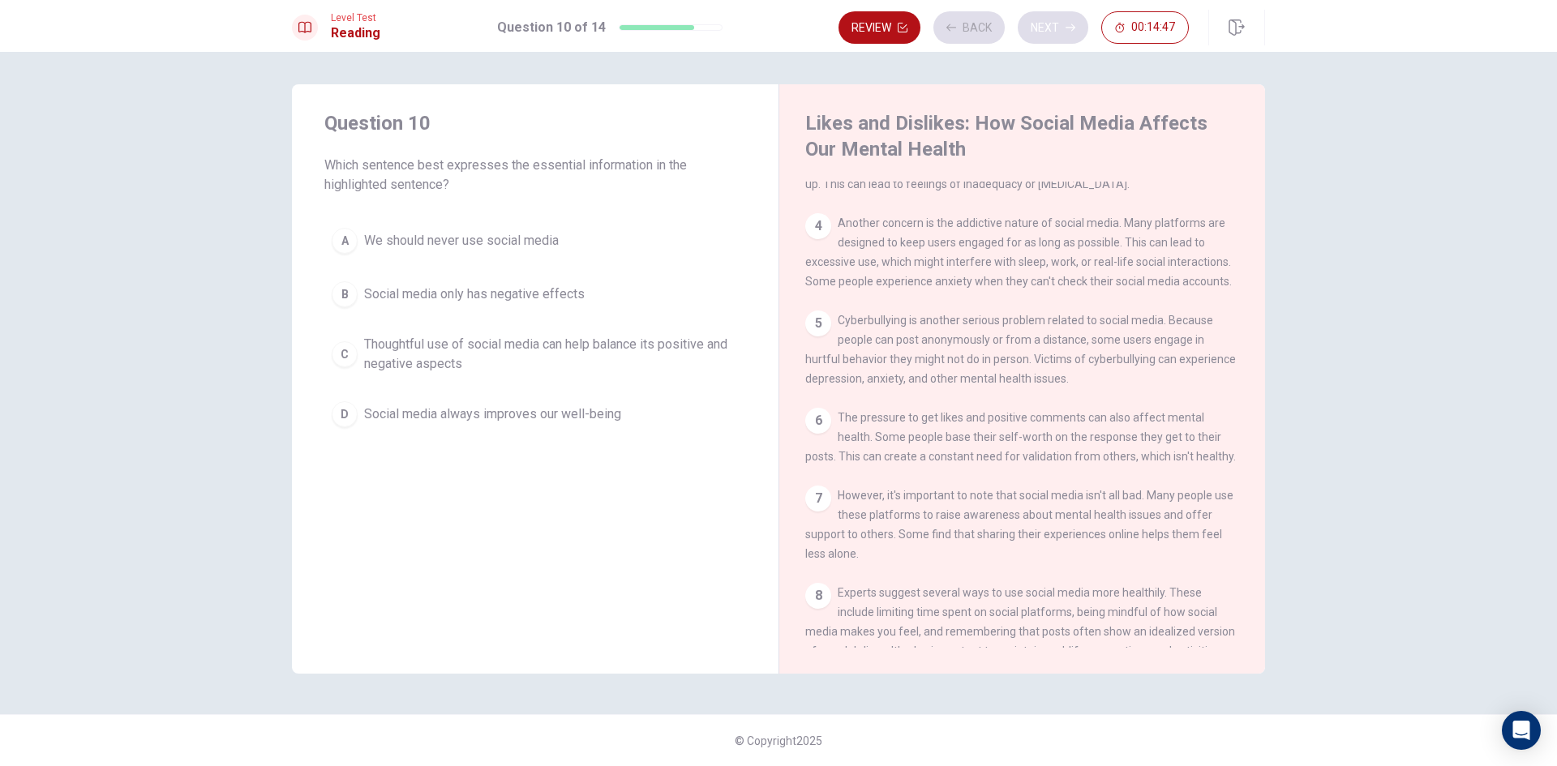
scroll to position [459, 0]
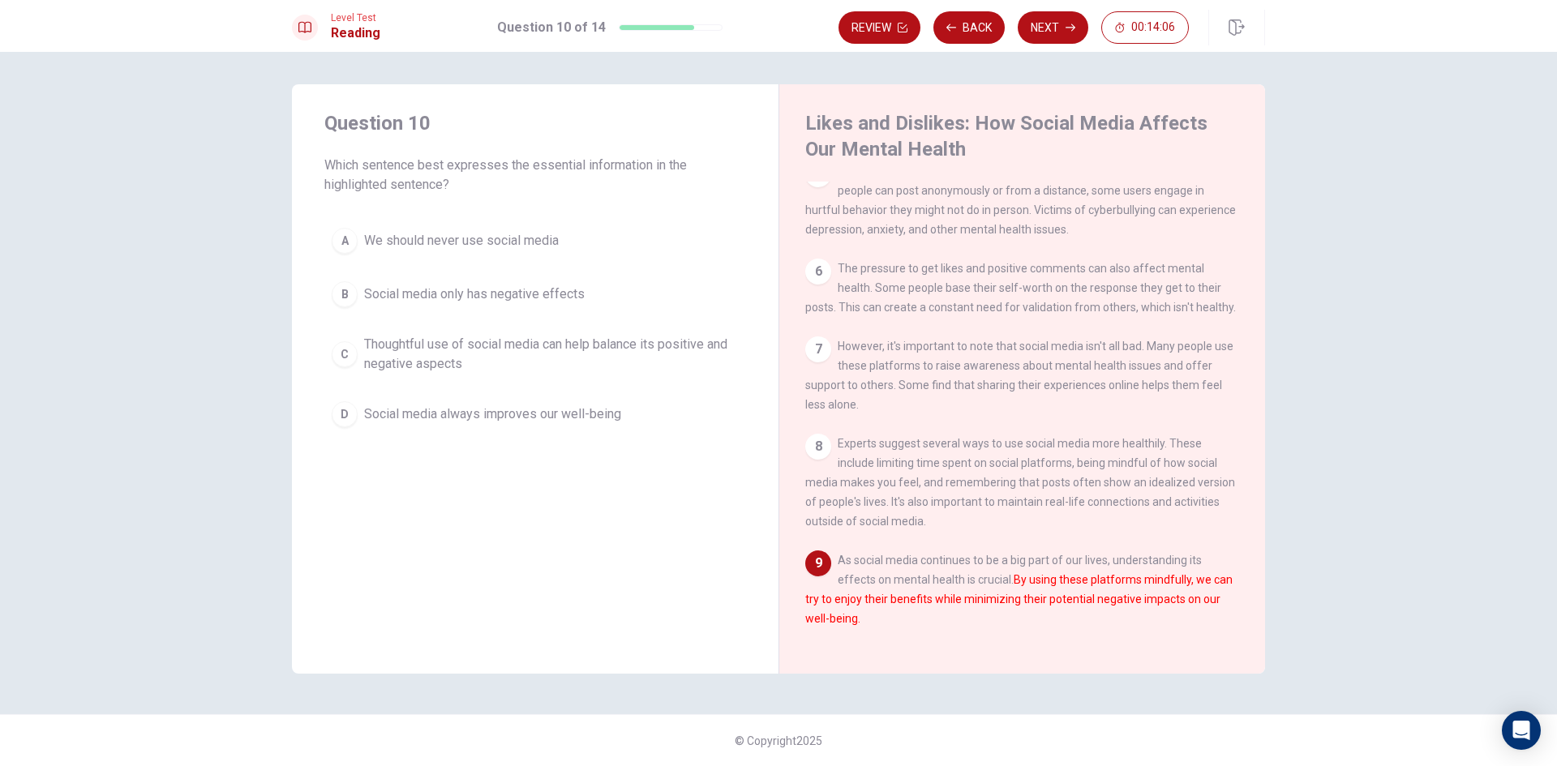
click at [334, 355] on div "C" at bounding box center [345, 354] width 26 height 26
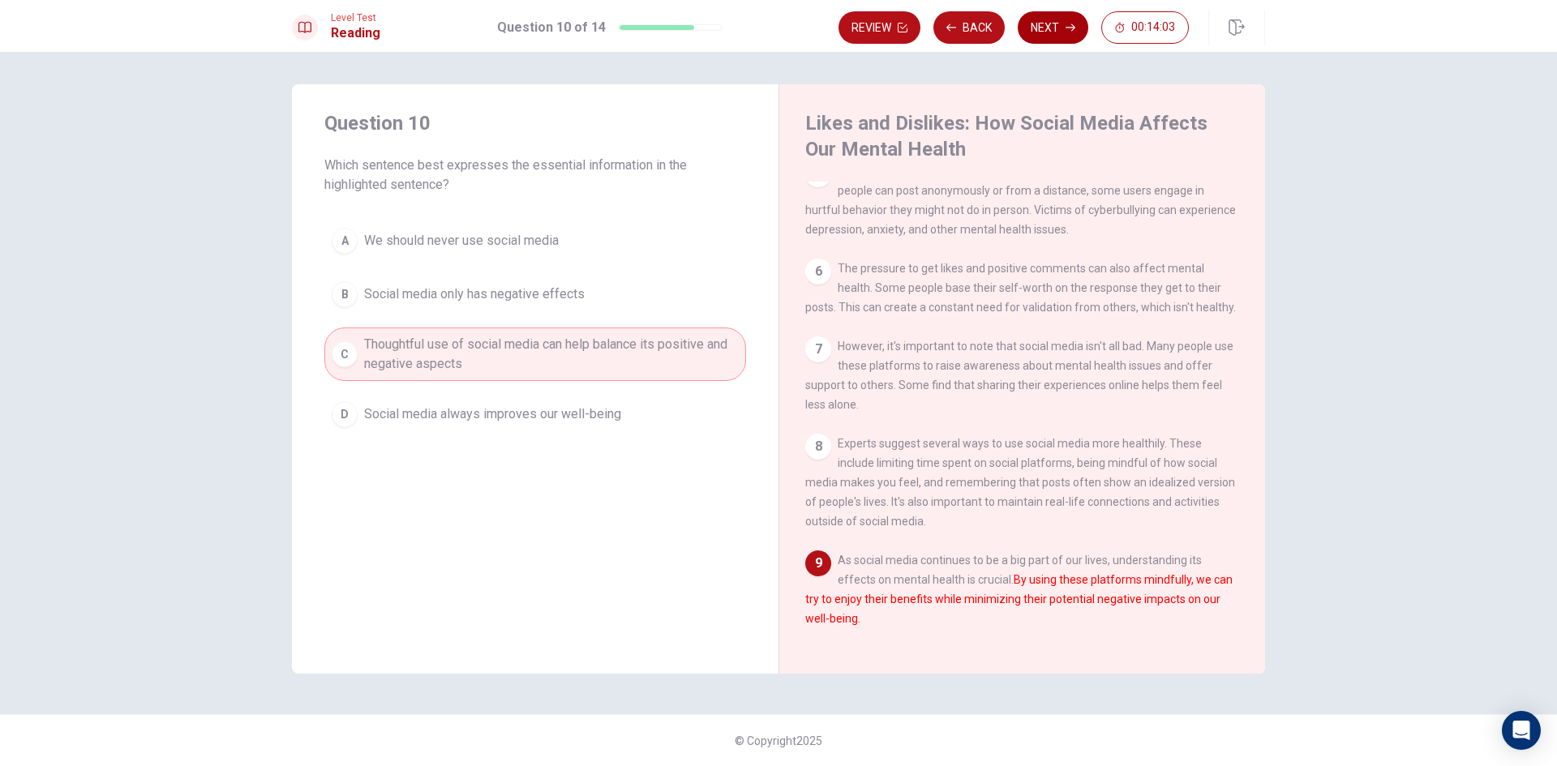
click at [1058, 23] on button "Next" at bounding box center [1053, 27] width 71 height 32
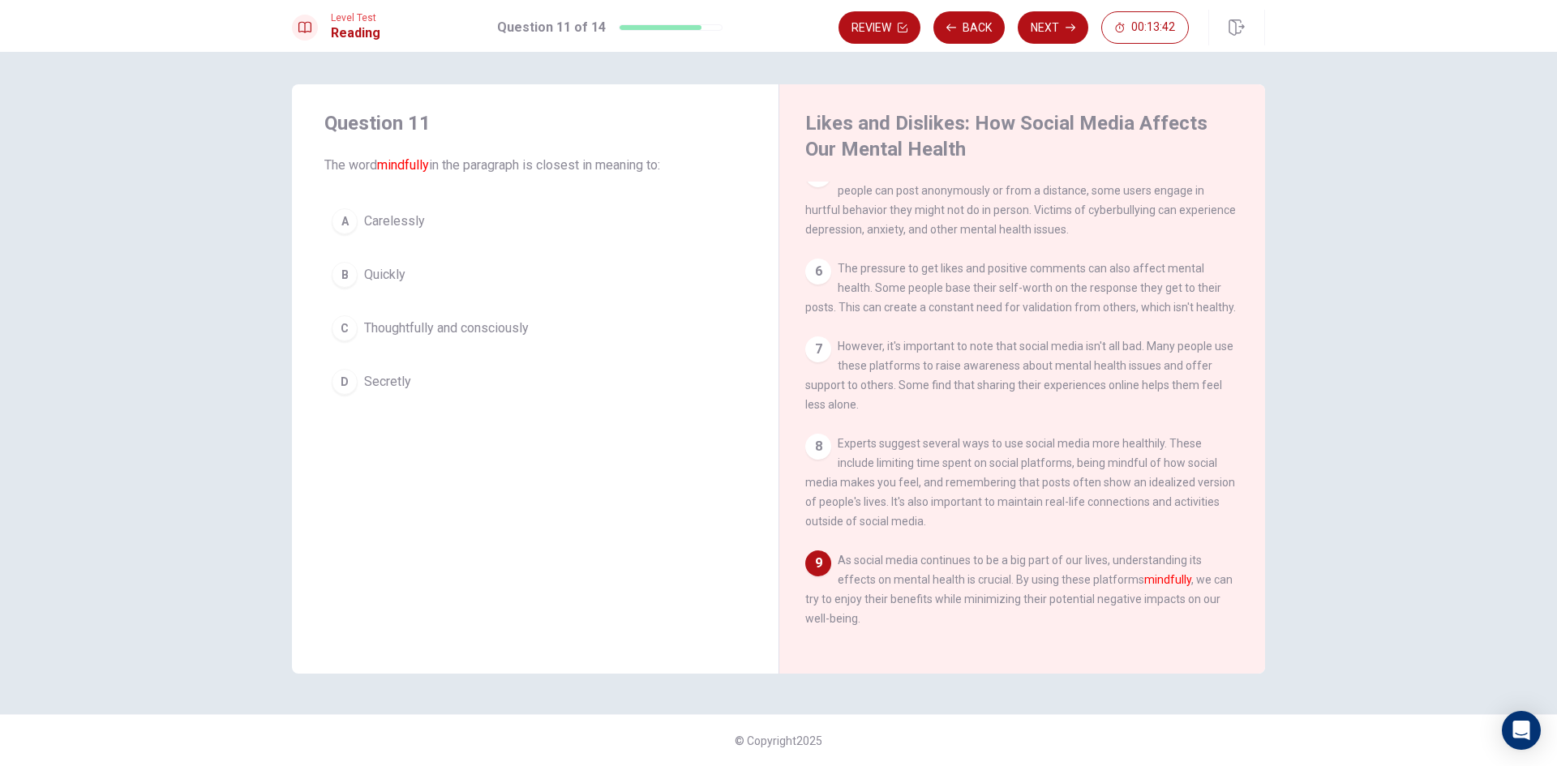
click at [348, 329] on div "C" at bounding box center [345, 328] width 26 height 26
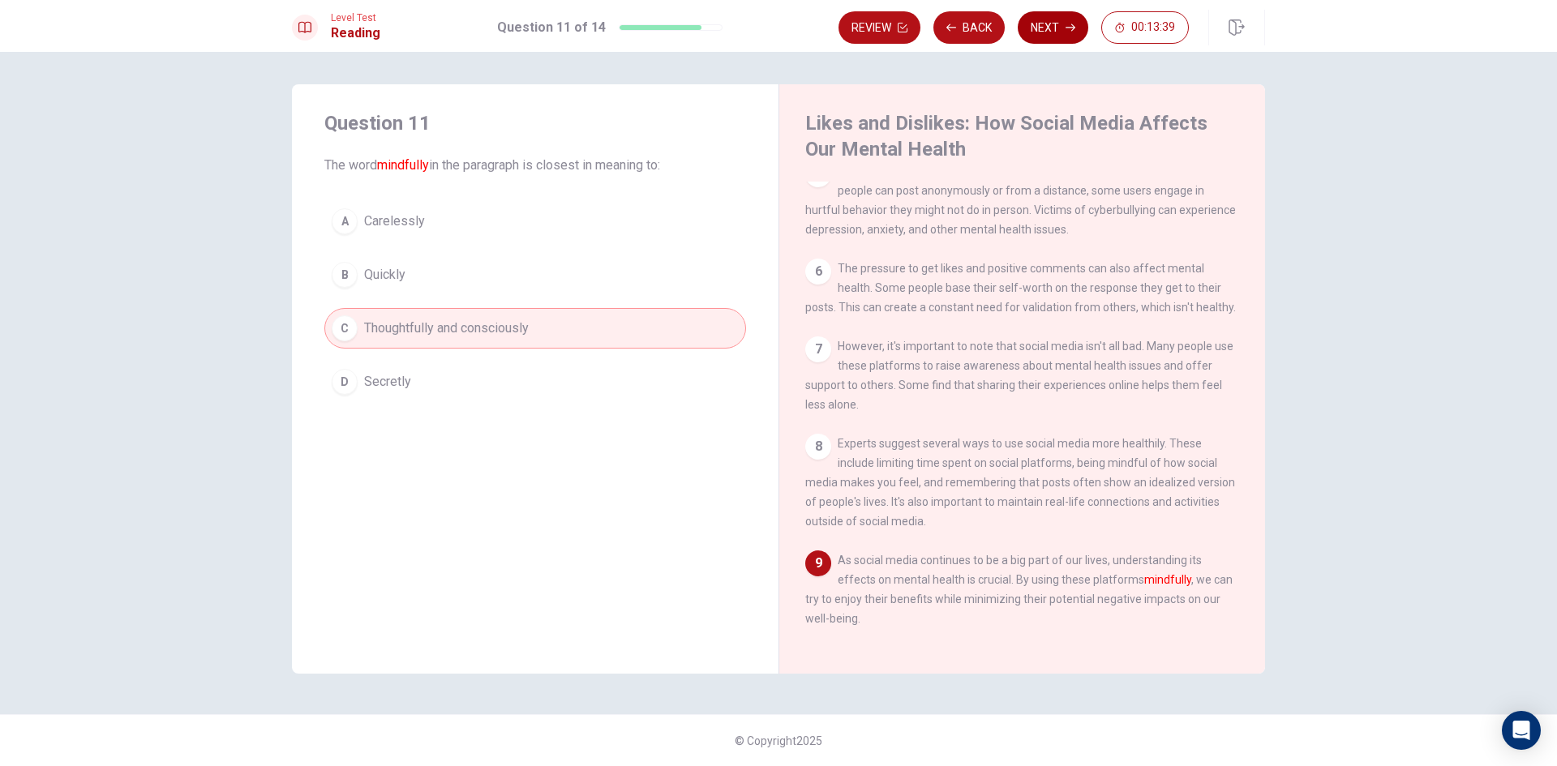
click at [1041, 31] on button "Next" at bounding box center [1053, 27] width 71 height 32
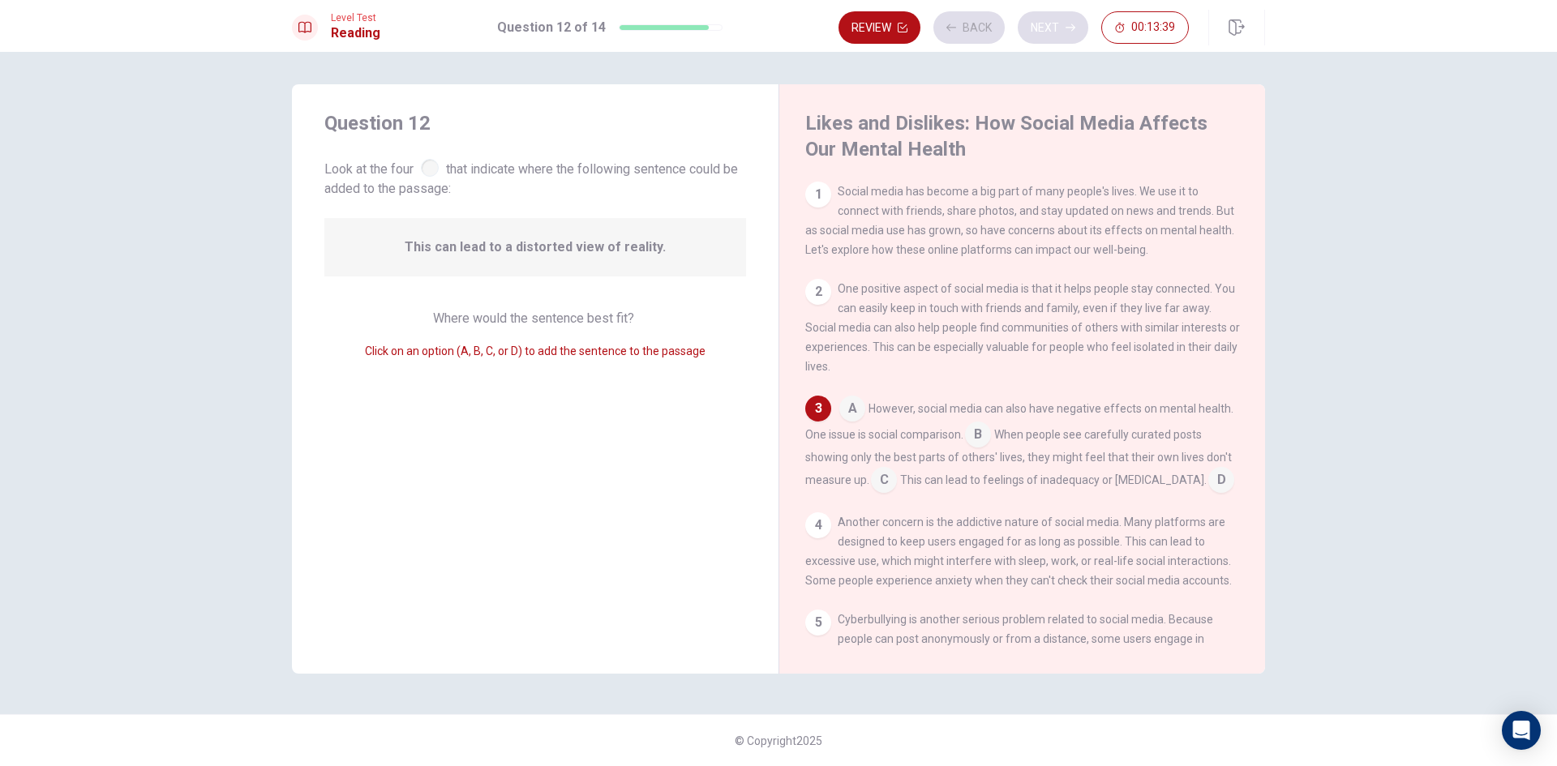
scroll to position [35, 0]
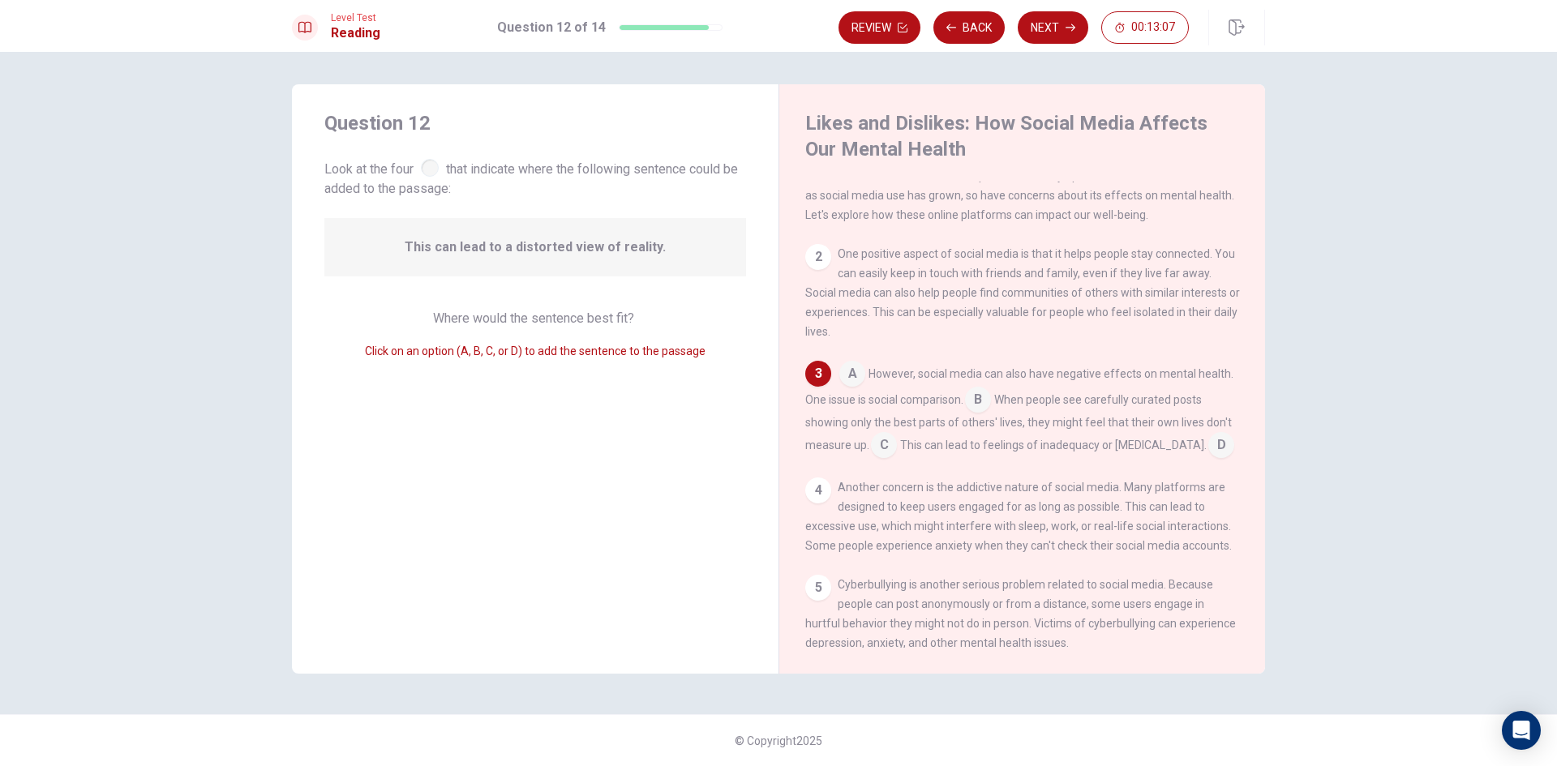
click at [855, 376] on input at bounding box center [852, 375] width 26 height 26
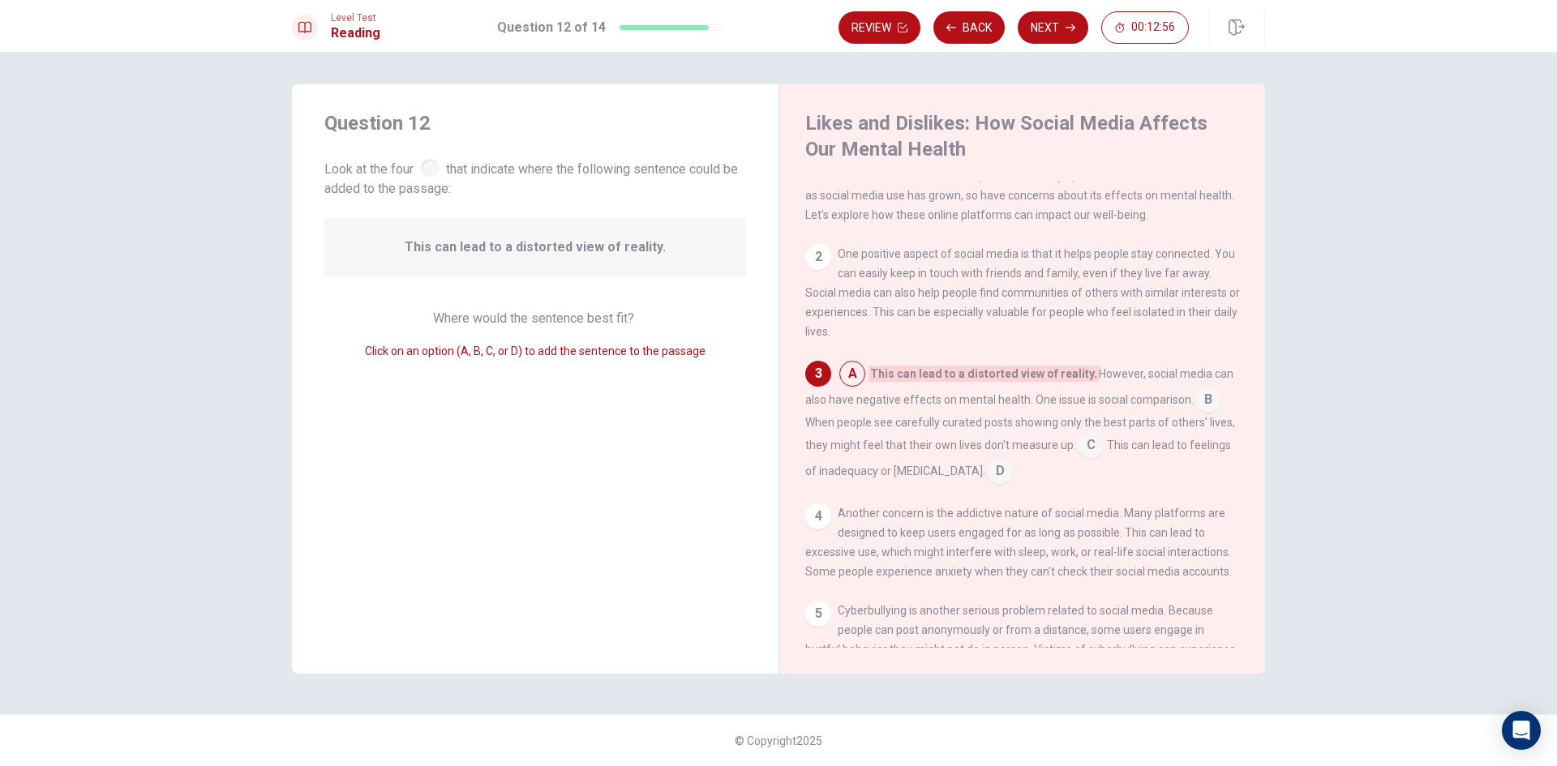
click at [1206, 406] on input at bounding box center [1208, 401] width 26 height 26
click at [1143, 452] on input at bounding box center [1156, 447] width 26 height 26
click at [1036, 469] on input at bounding box center [1043, 473] width 26 height 26
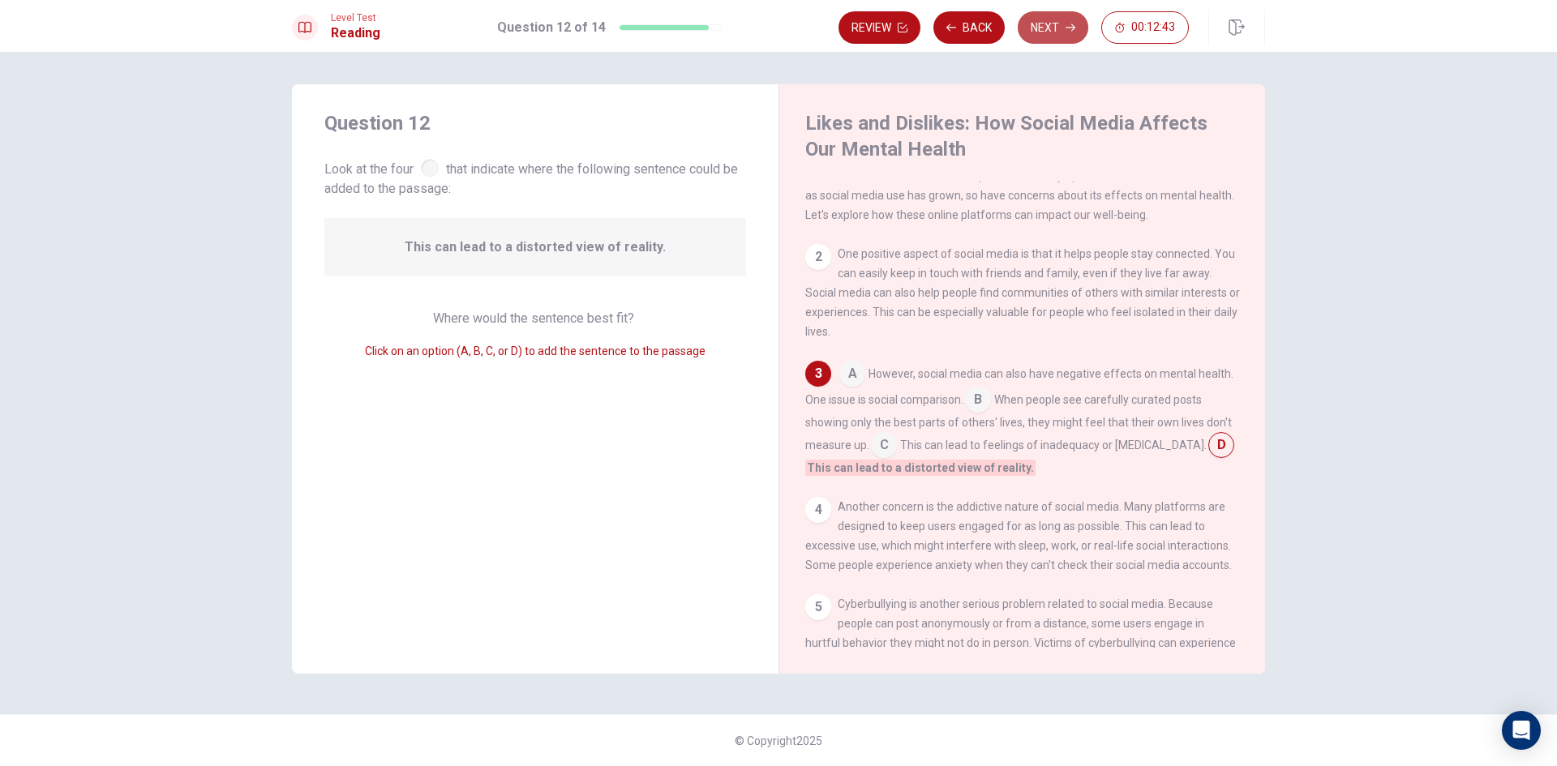
click at [1053, 28] on button "Next" at bounding box center [1053, 27] width 71 height 32
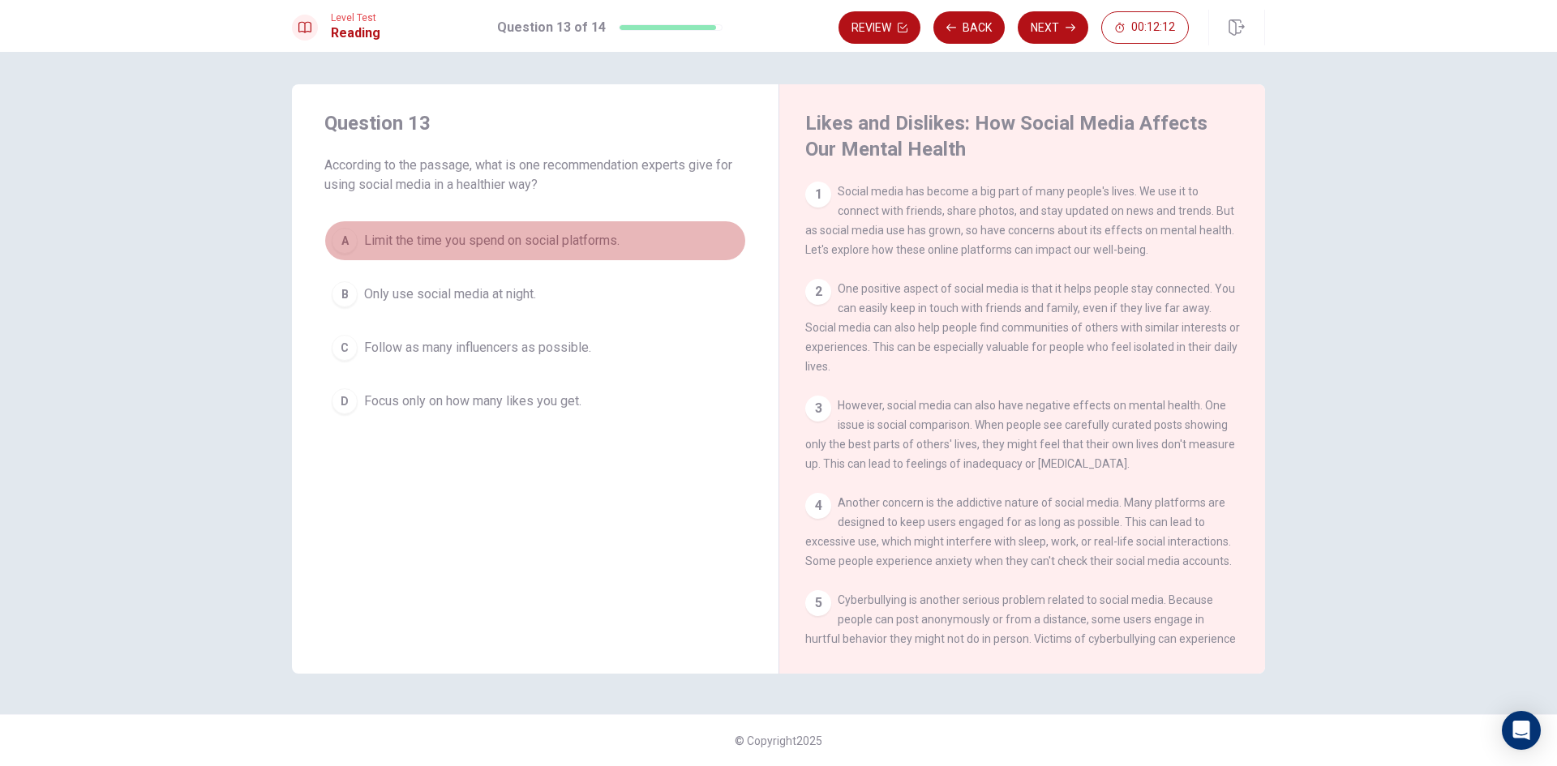
click at [336, 241] on div "A" at bounding box center [345, 241] width 26 height 26
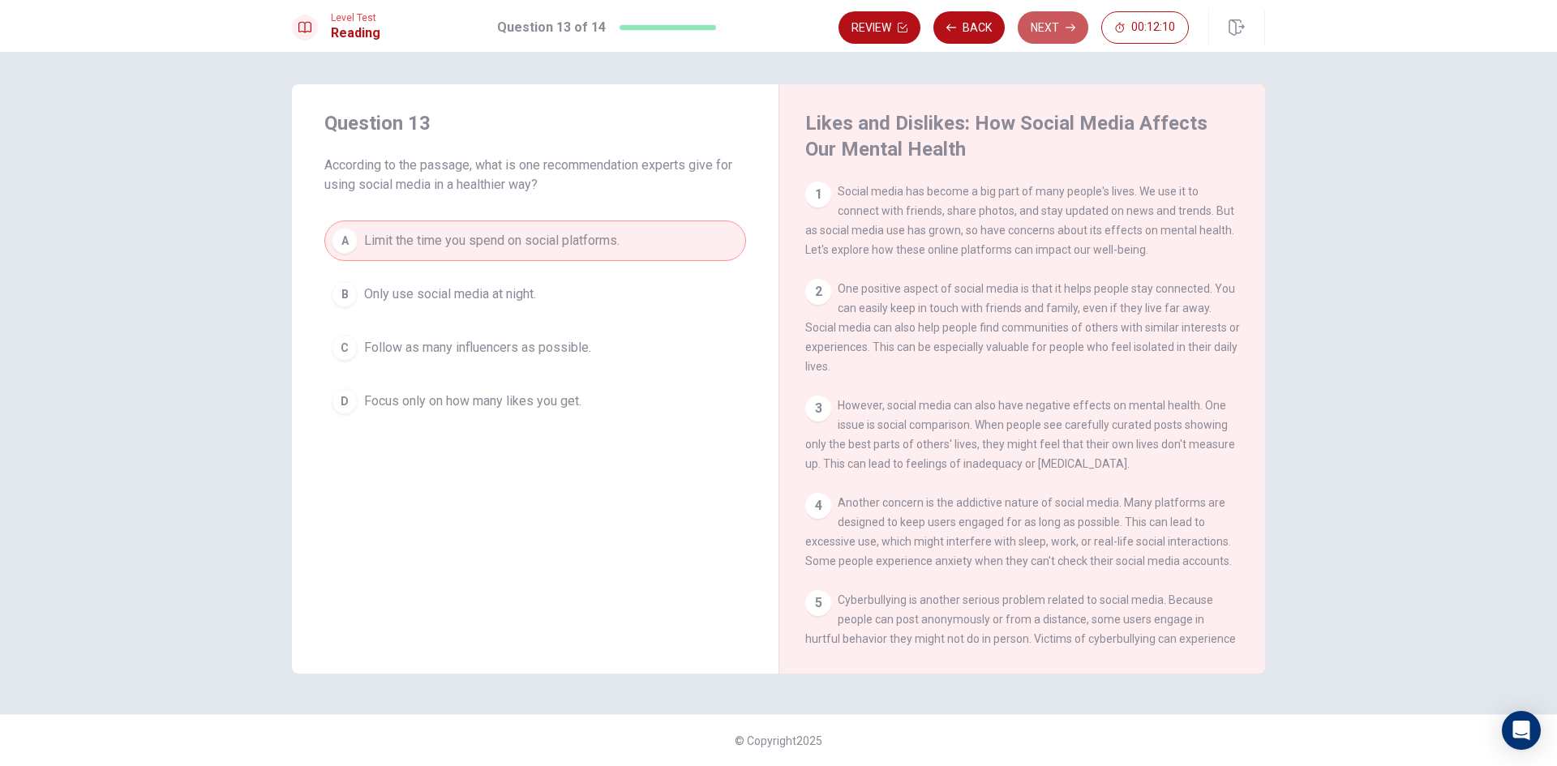
click at [1054, 23] on button "Next" at bounding box center [1053, 27] width 71 height 32
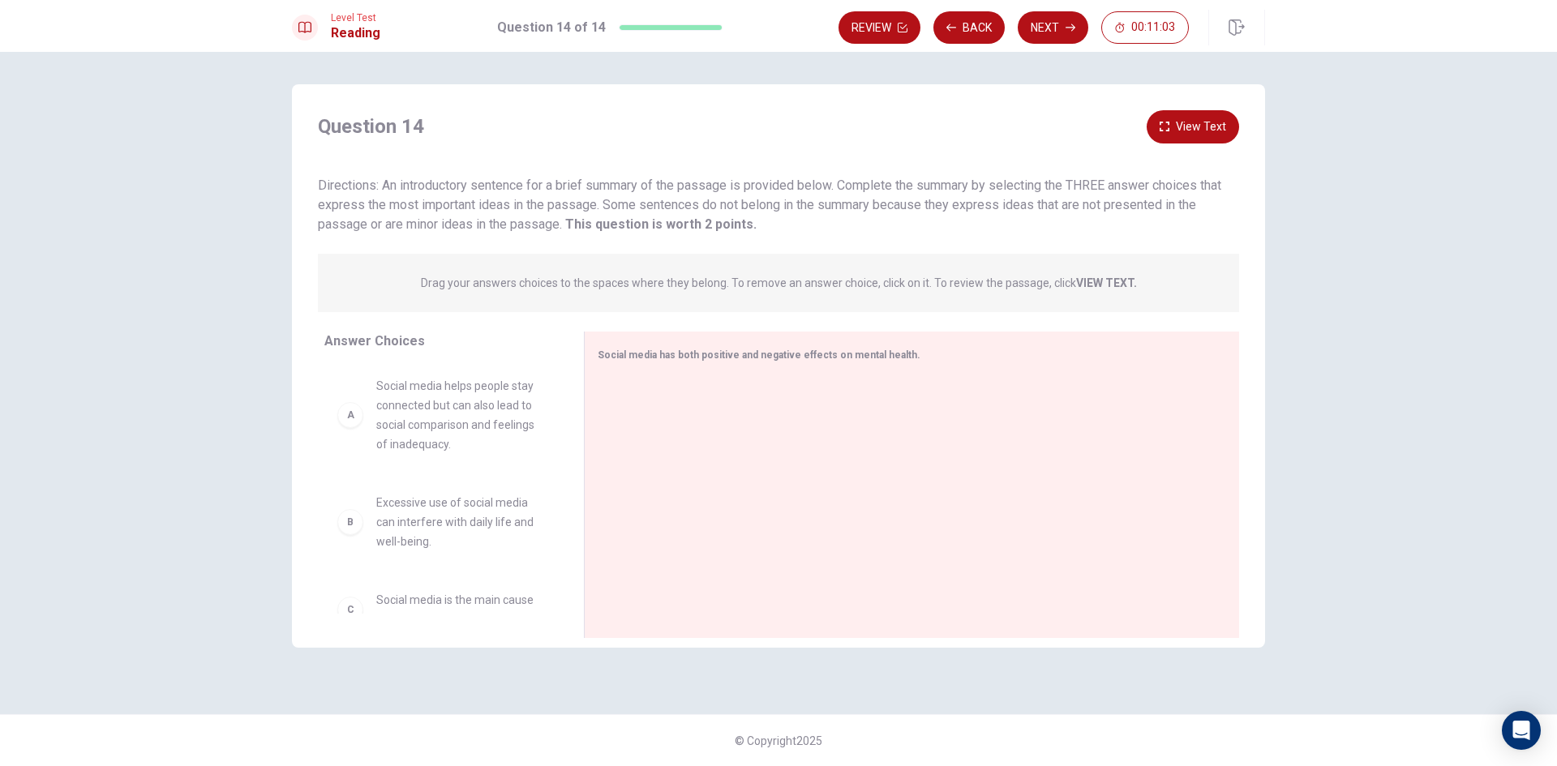
scroll to position [0, 0]
click at [349, 422] on div "A" at bounding box center [350, 416] width 26 height 26
click at [1069, 24] on icon "button" at bounding box center [1070, 28] width 10 height 10
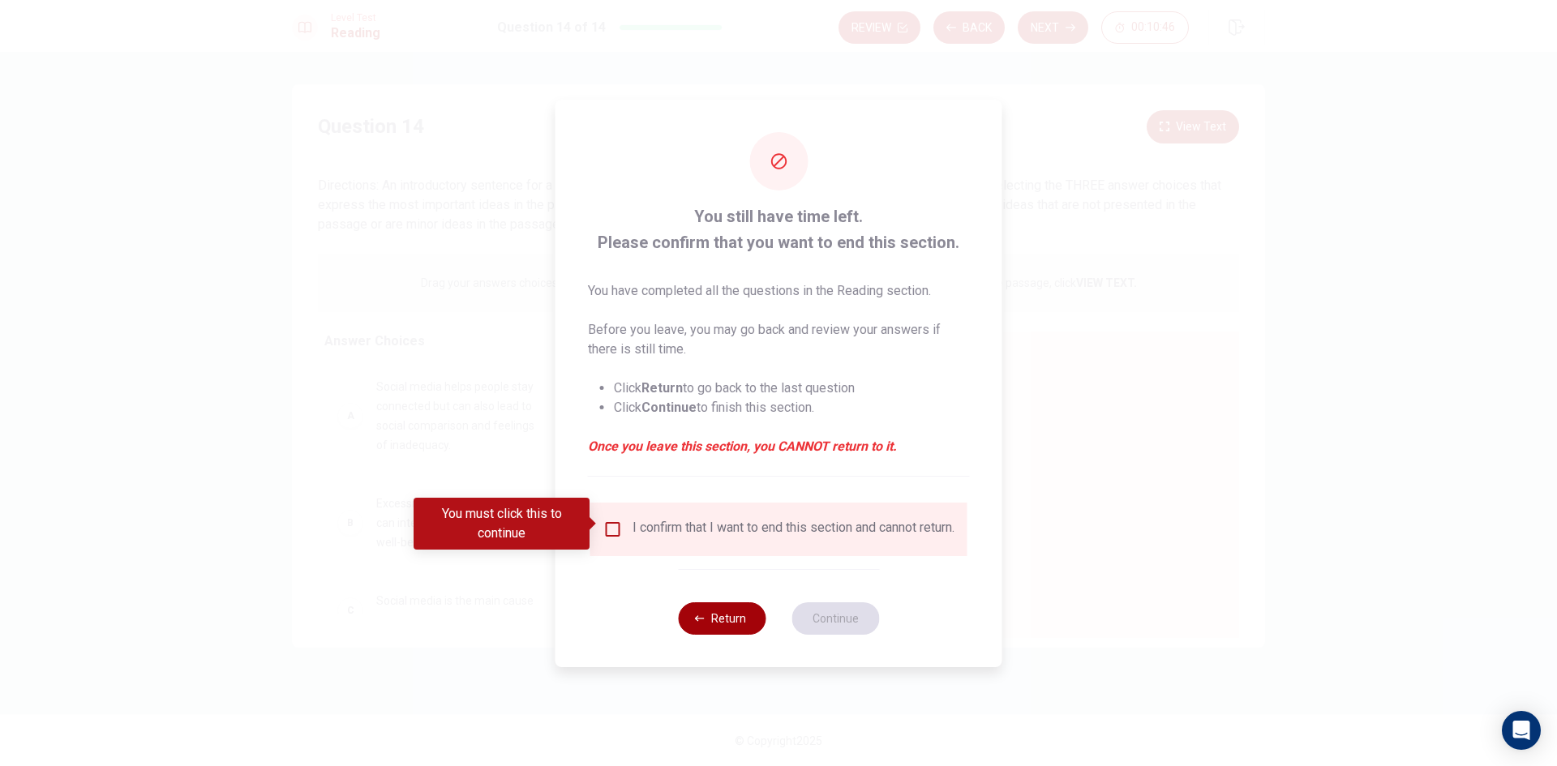
click at [711, 619] on button "Return" at bounding box center [722, 618] width 88 height 32
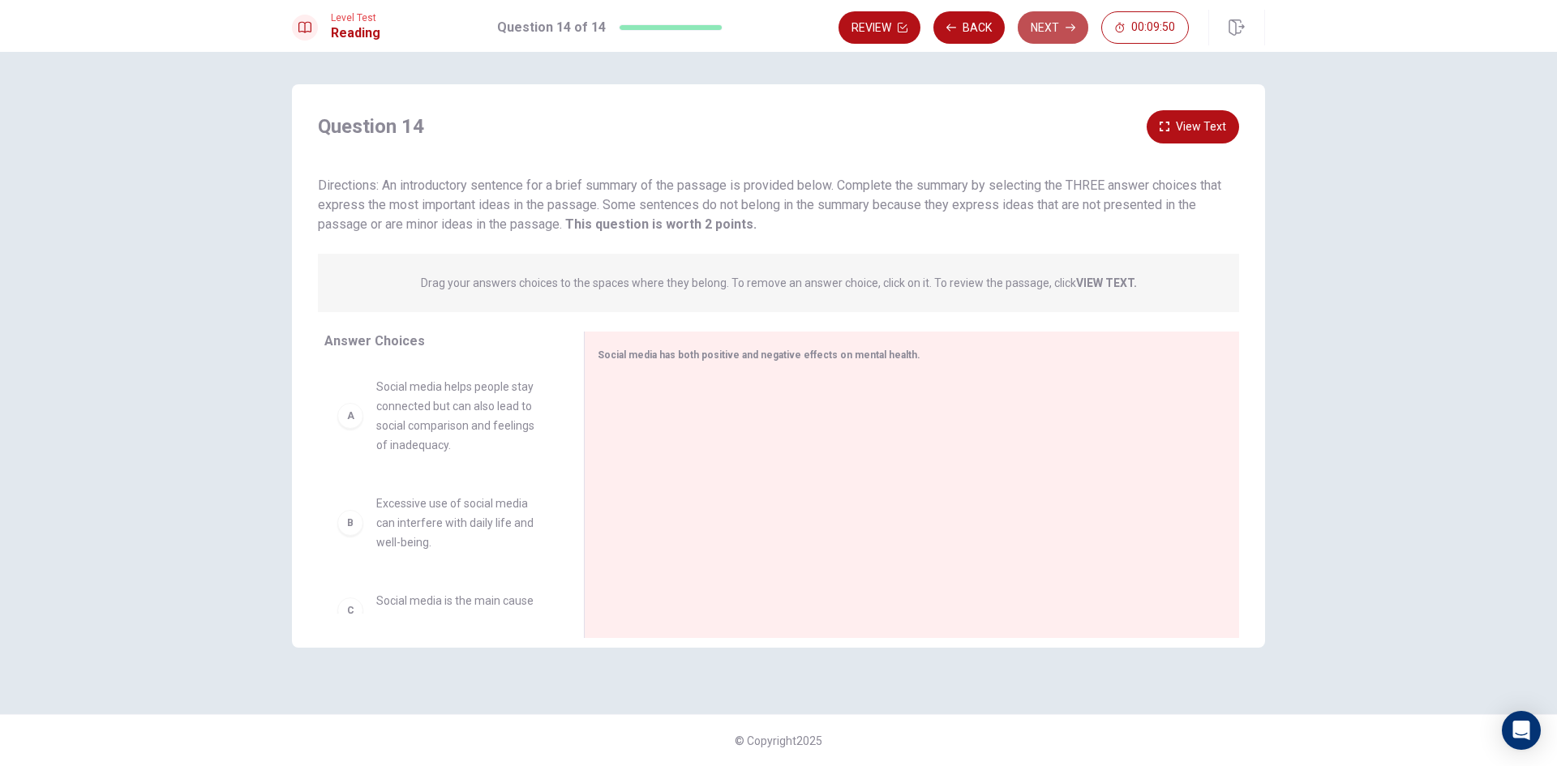
click at [1052, 18] on button "Next" at bounding box center [1053, 27] width 71 height 32
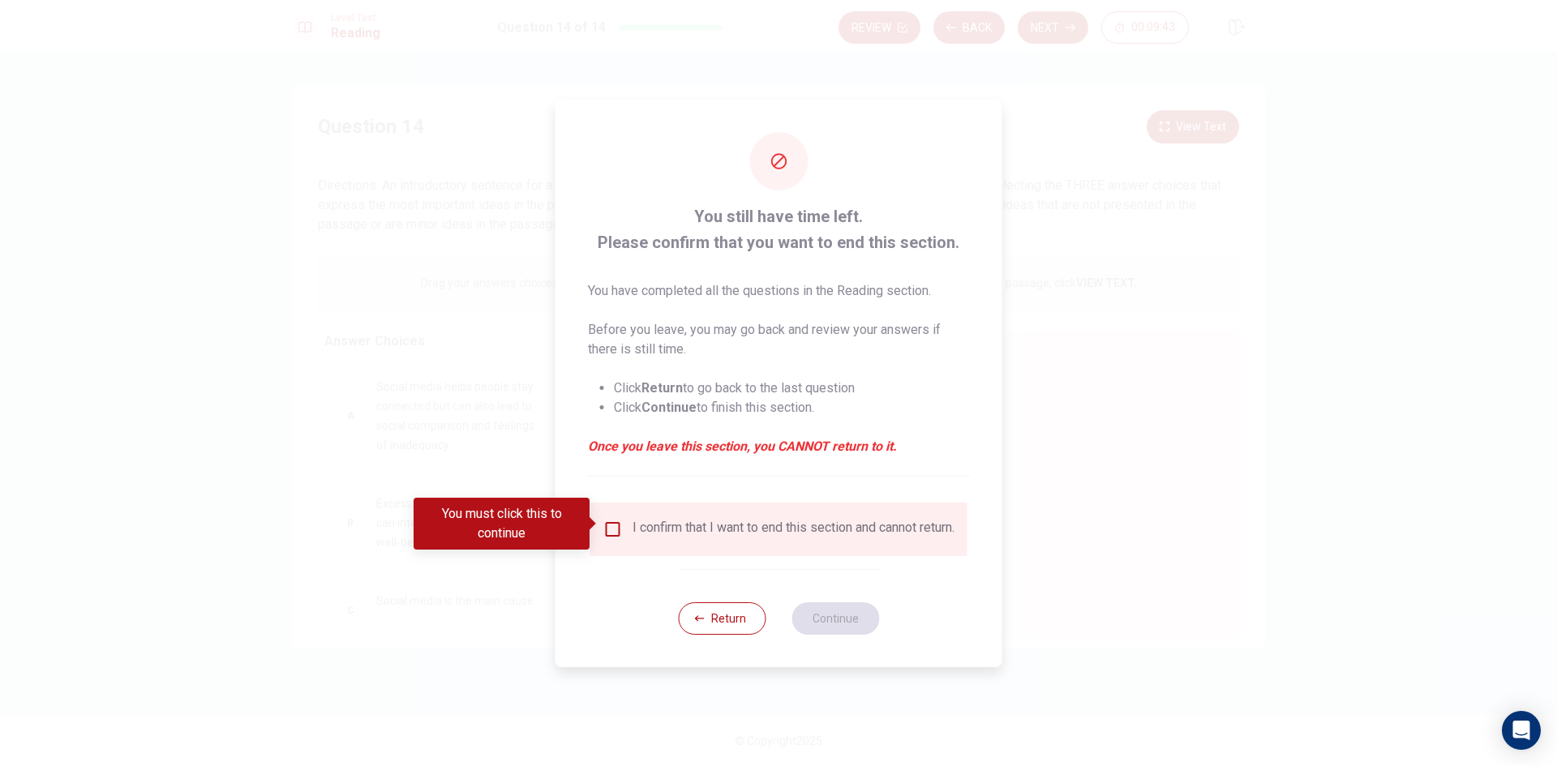
click at [611, 520] on input "You must click this to continue" at bounding box center [612, 529] width 19 height 19
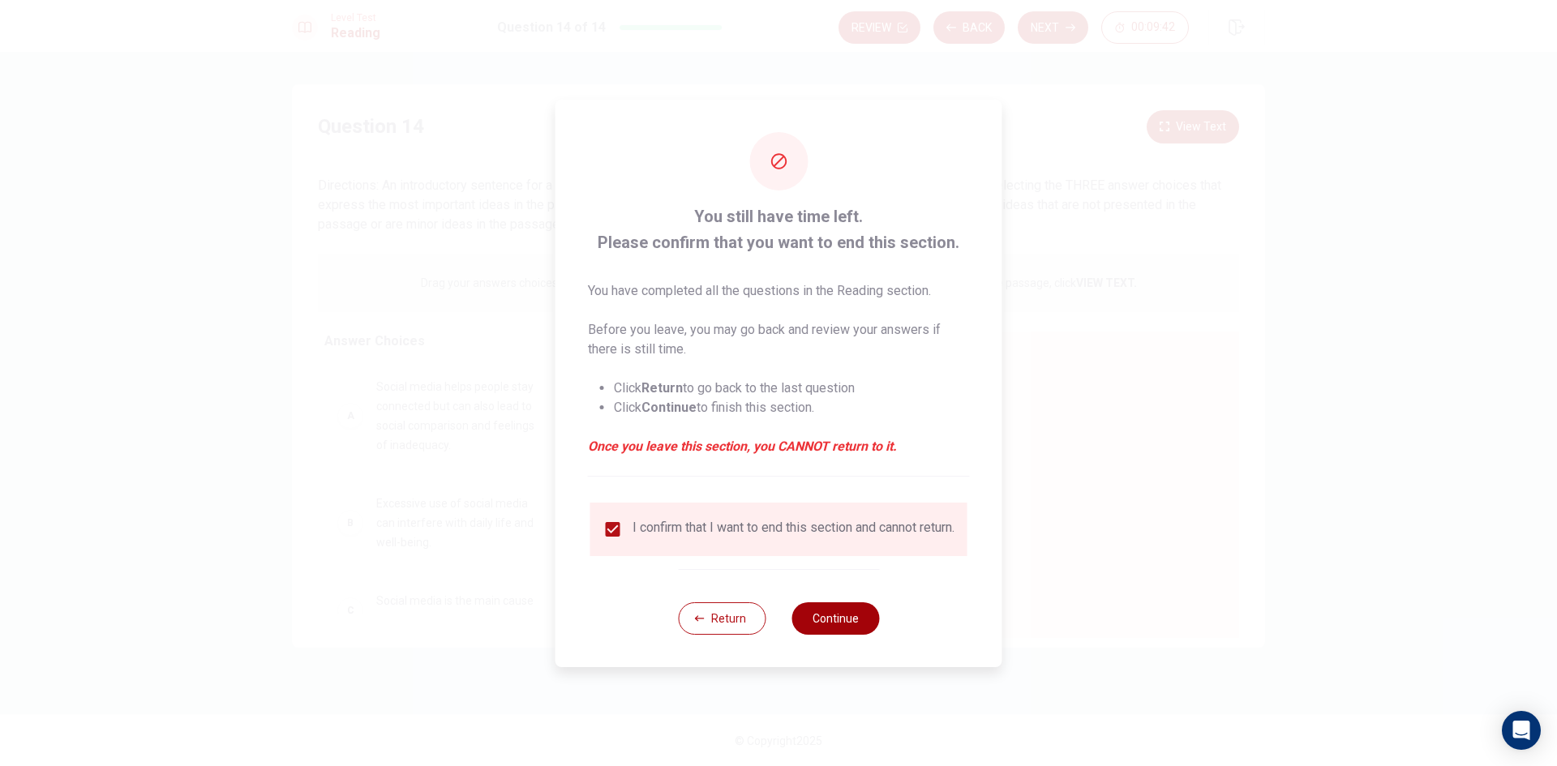
click at [829, 628] on button "Continue" at bounding box center [835, 618] width 88 height 32
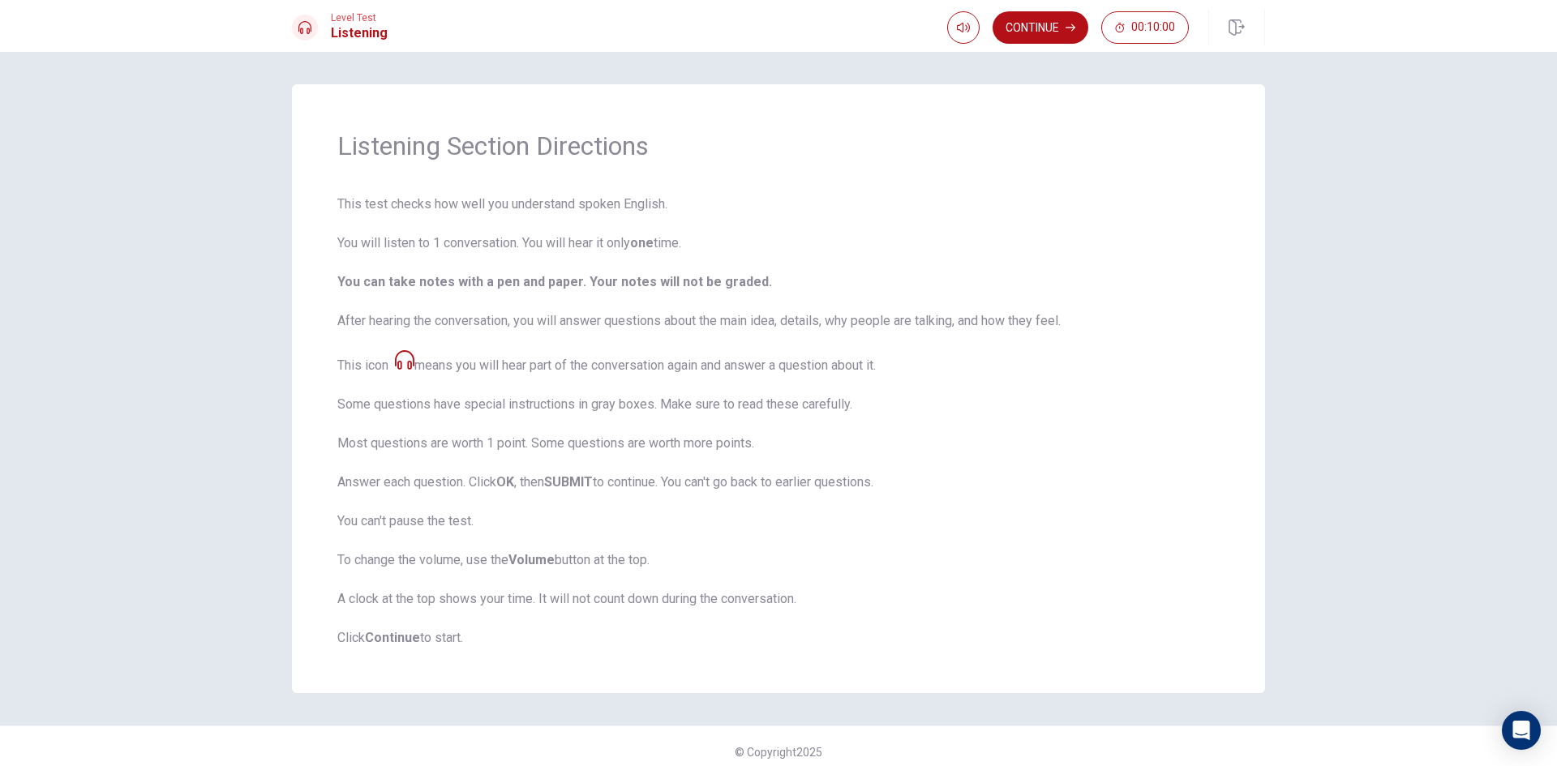
click at [1063, 23] on button "Continue" at bounding box center [1040, 27] width 96 height 32
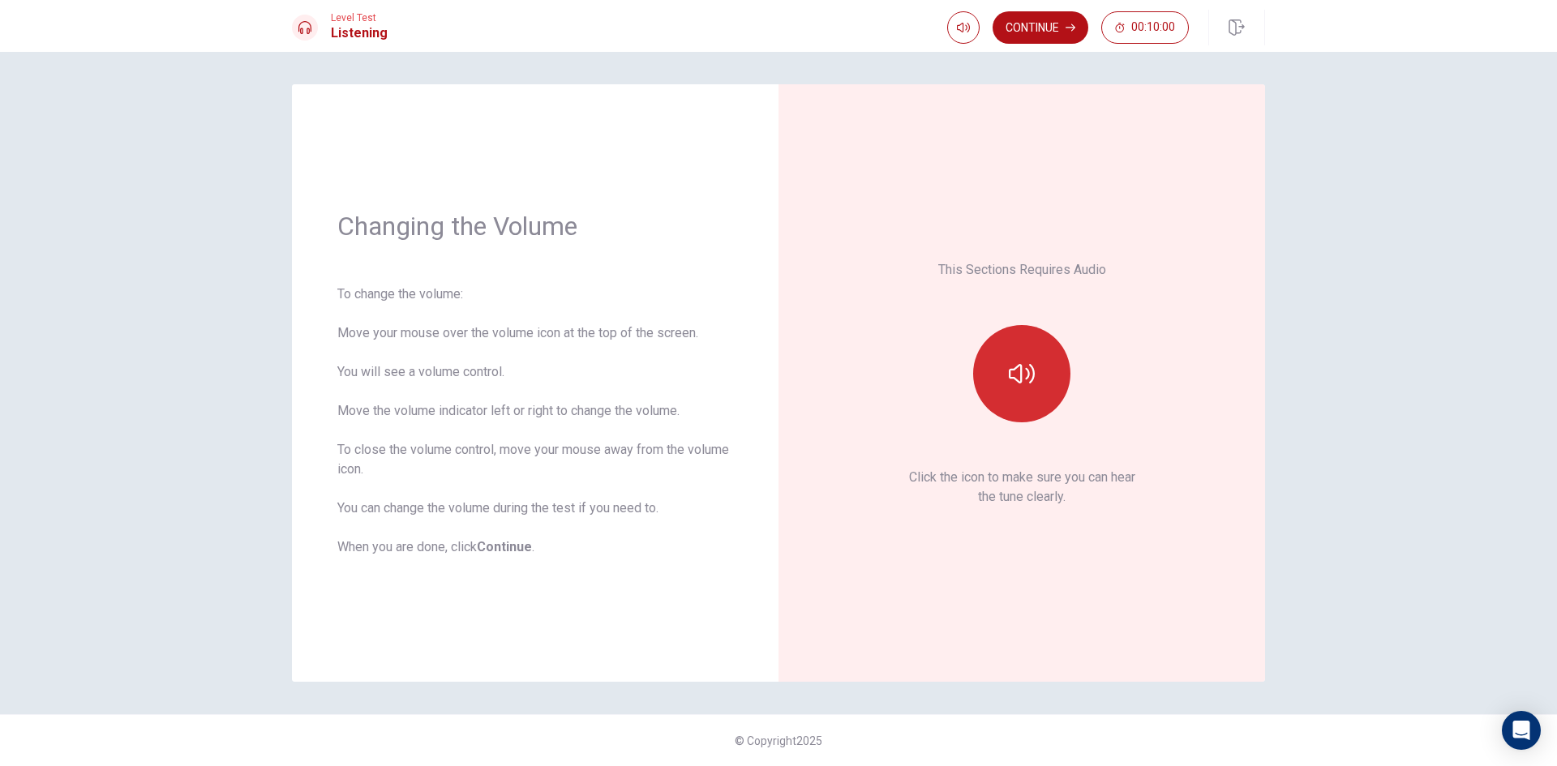
click at [1039, 384] on button "button" at bounding box center [1021, 373] width 97 height 97
click at [1031, 390] on button "button" at bounding box center [1021, 373] width 97 height 97
click at [1061, 20] on button "Continue" at bounding box center [1040, 27] width 96 height 32
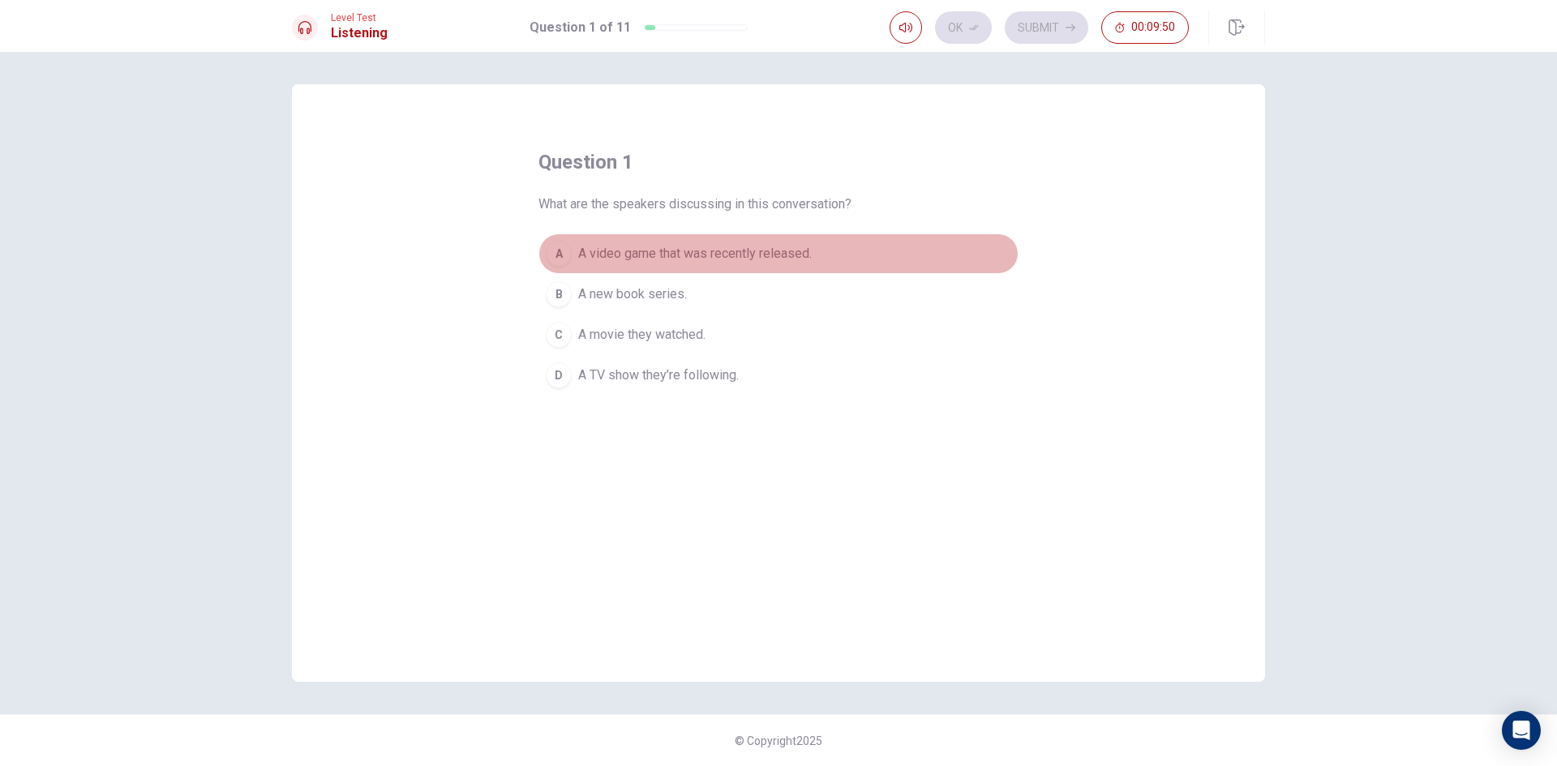
click at [558, 251] on div "A" at bounding box center [559, 254] width 26 height 26
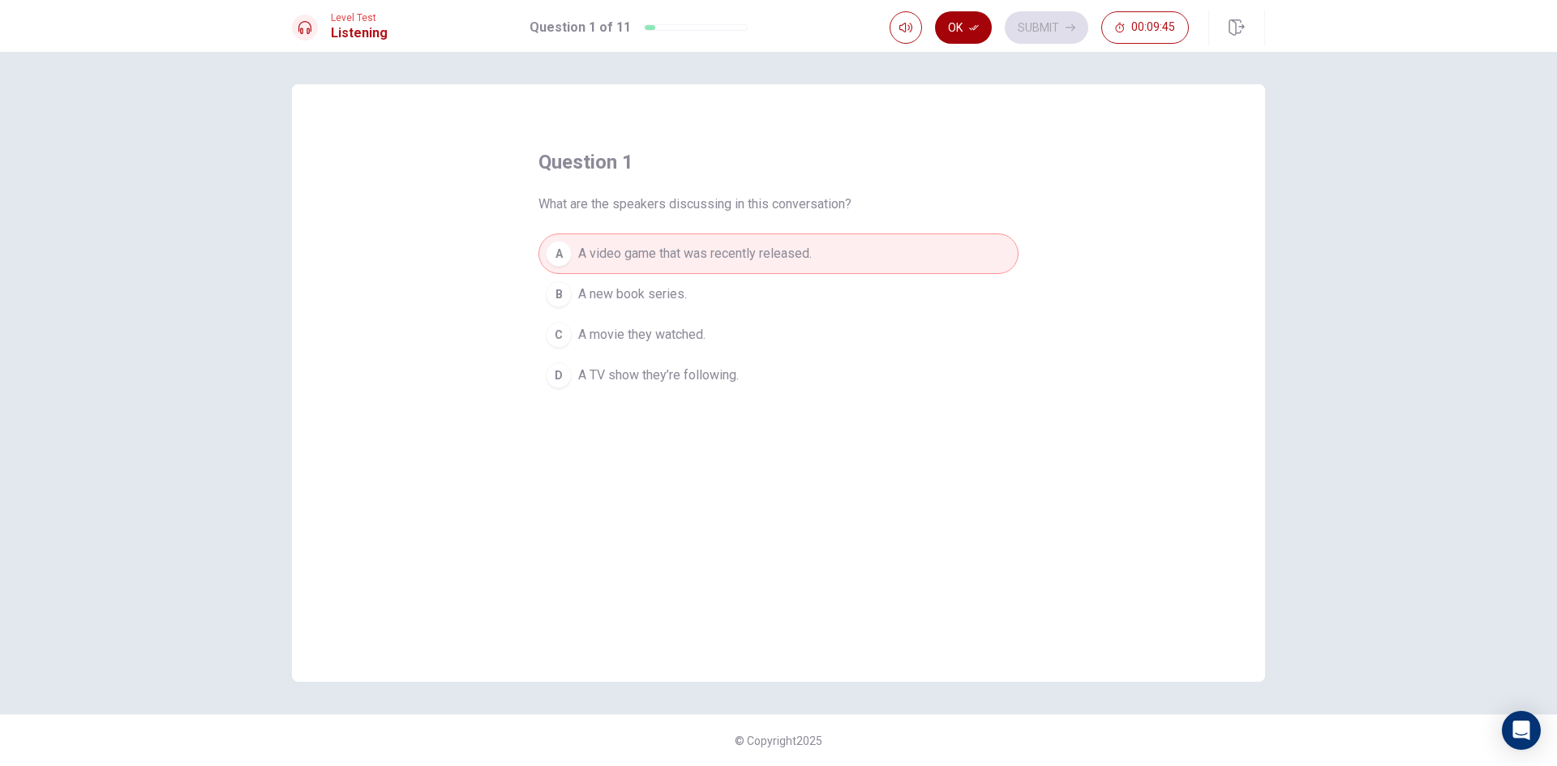
click at [972, 20] on button "Ok" at bounding box center [963, 27] width 57 height 32
click at [1042, 26] on button "Submit" at bounding box center [1047, 27] width 84 height 32
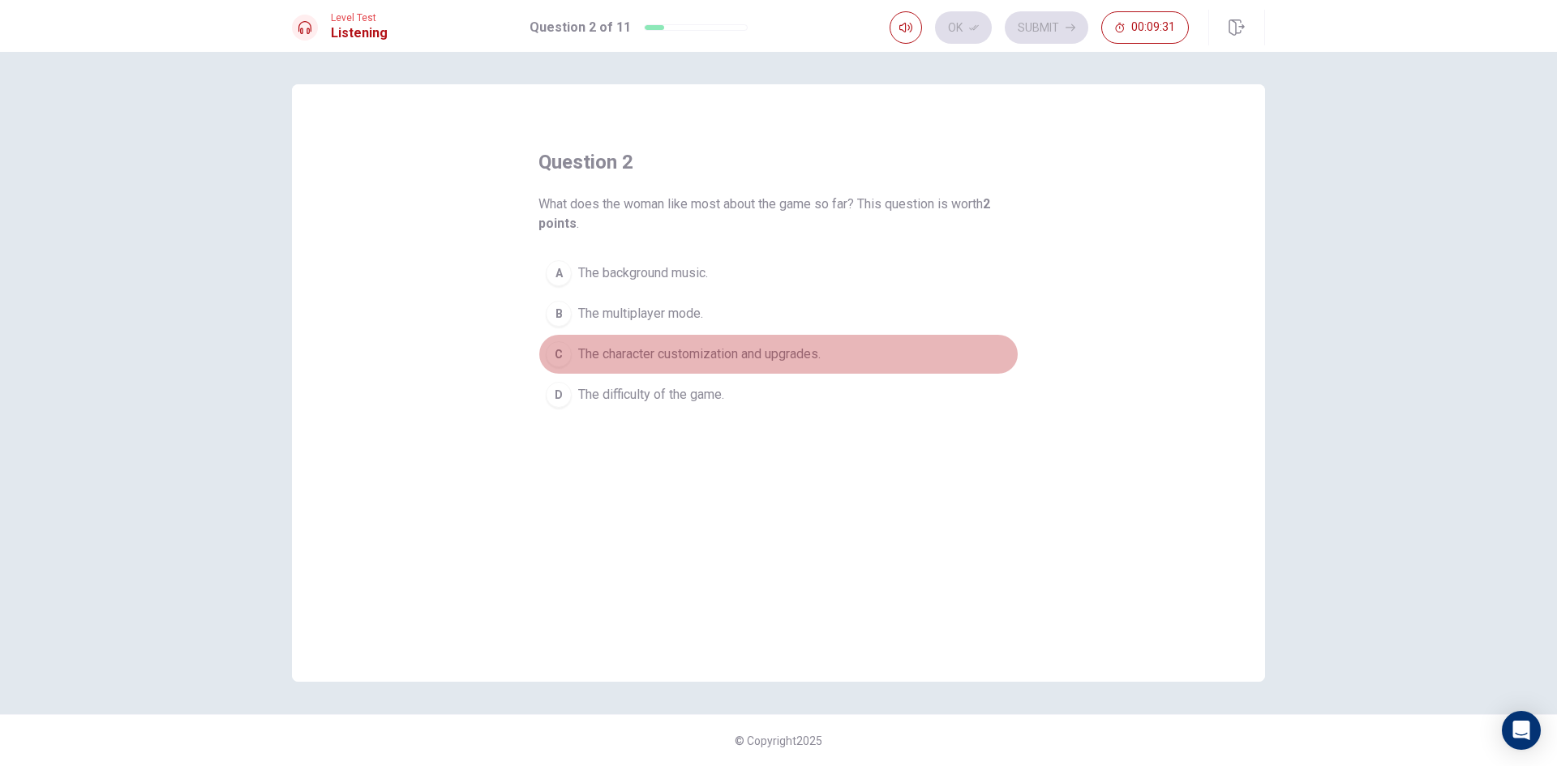
click at [565, 345] on div "C" at bounding box center [559, 354] width 26 height 26
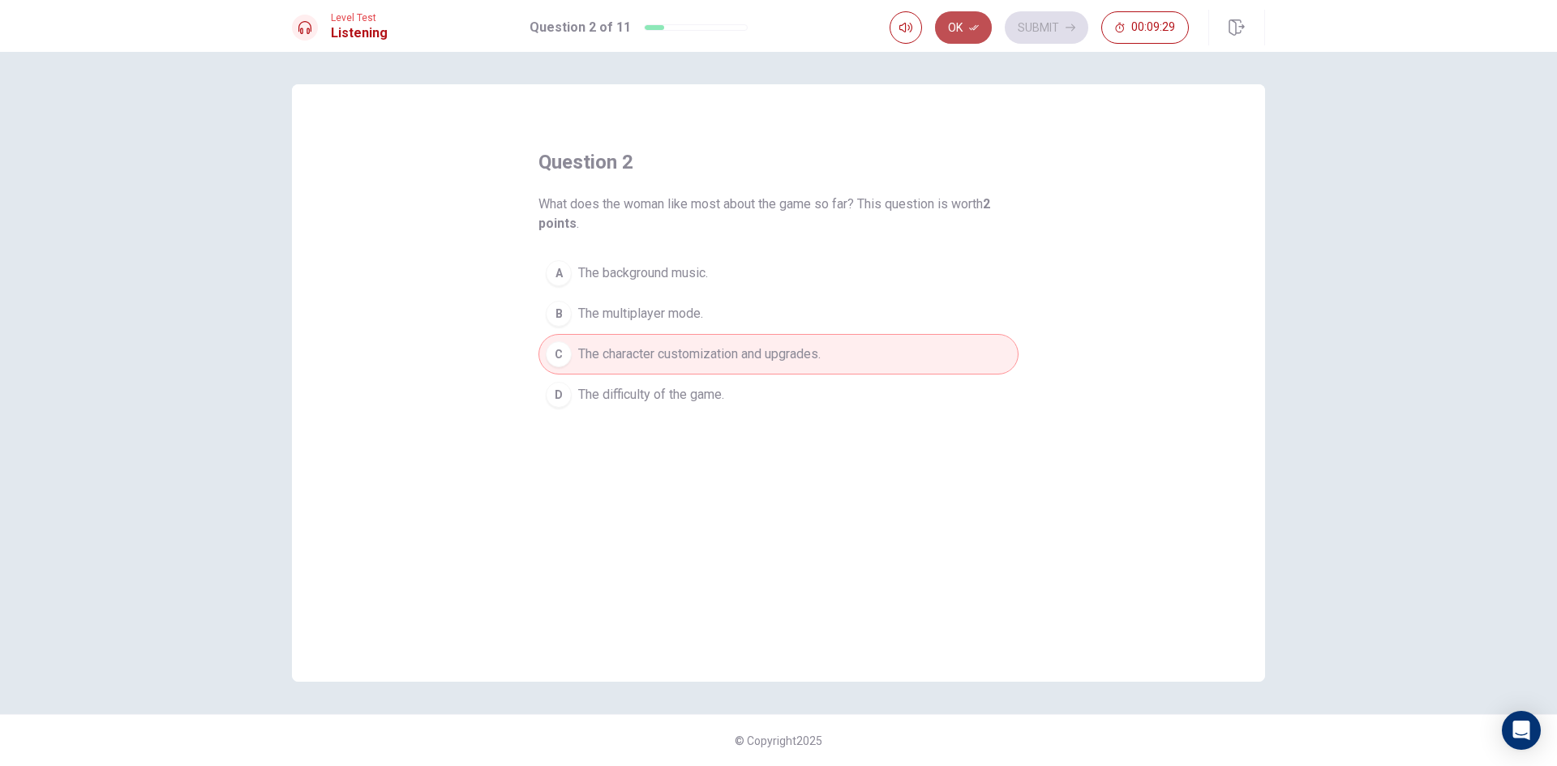
click at [965, 15] on button "Ok" at bounding box center [963, 27] width 57 height 32
click at [1035, 21] on button "Submit" at bounding box center [1047, 27] width 84 height 32
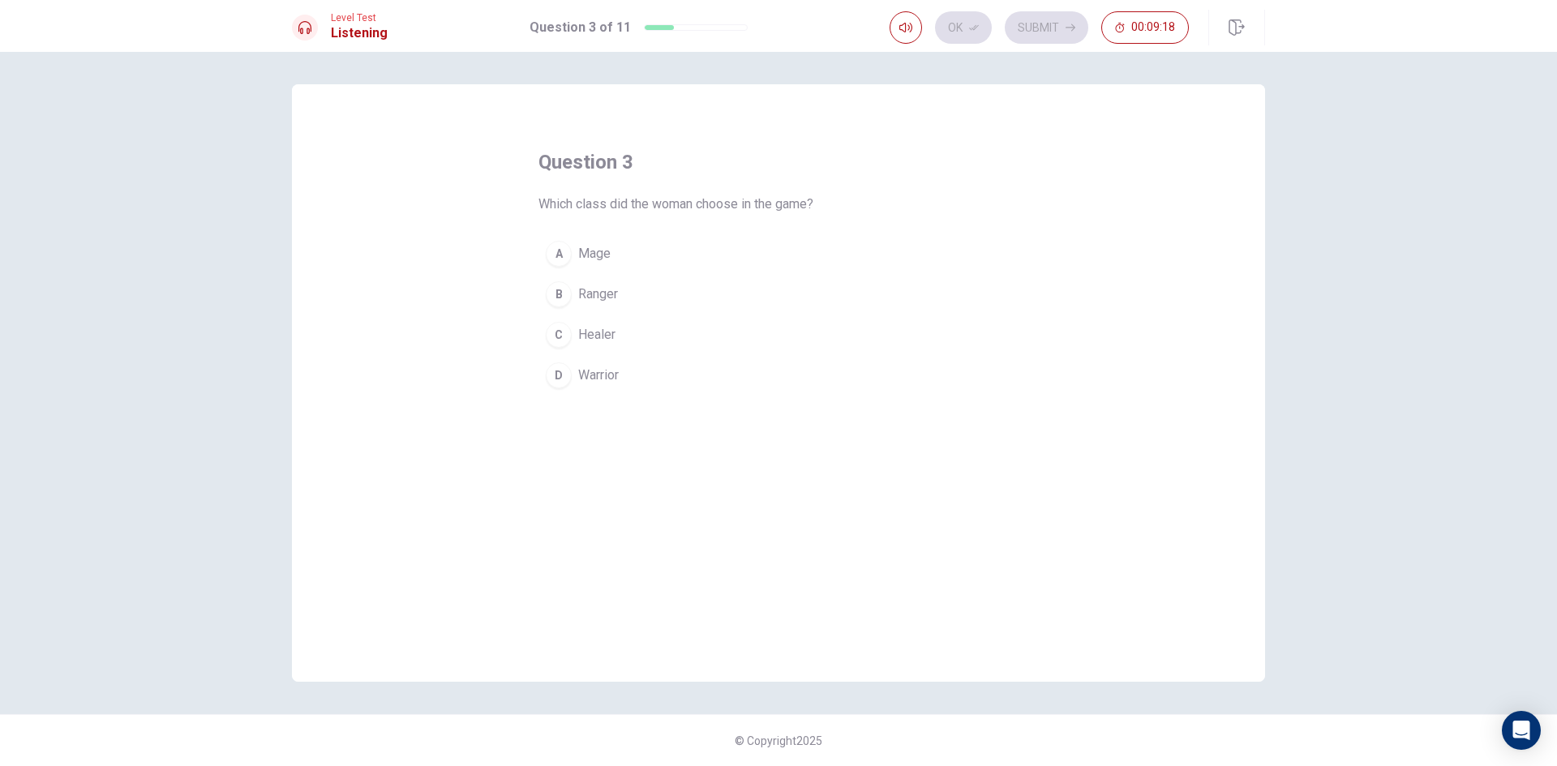
click at [555, 289] on div "B" at bounding box center [559, 294] width 26 height 26
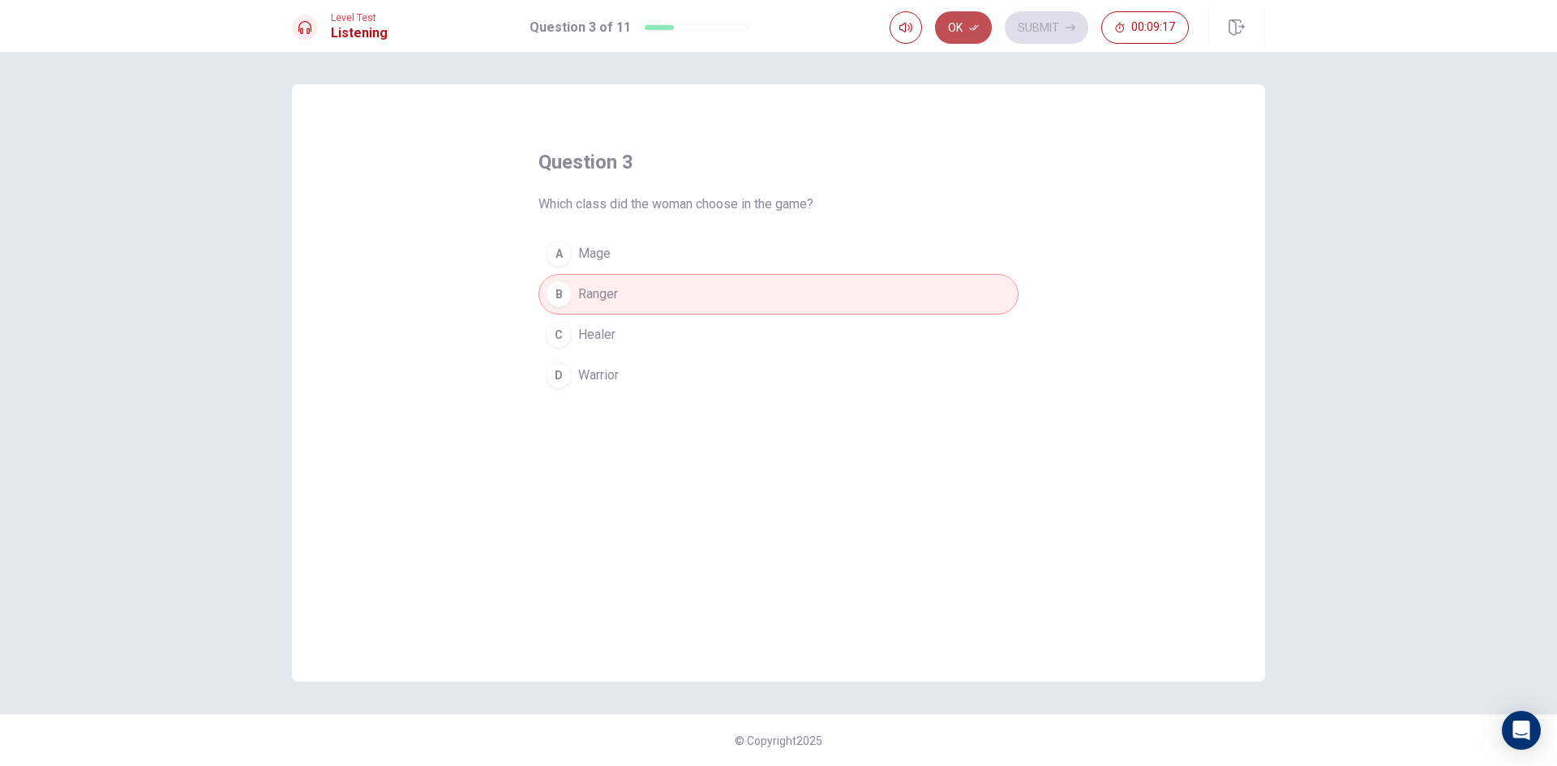
click at [979, 23] on button "Ok" at bounding box center [963, 27] width 57 height 32
click at [1039, 19] on button "Submit" at bounding box center [1047, 27] width 84 height 32
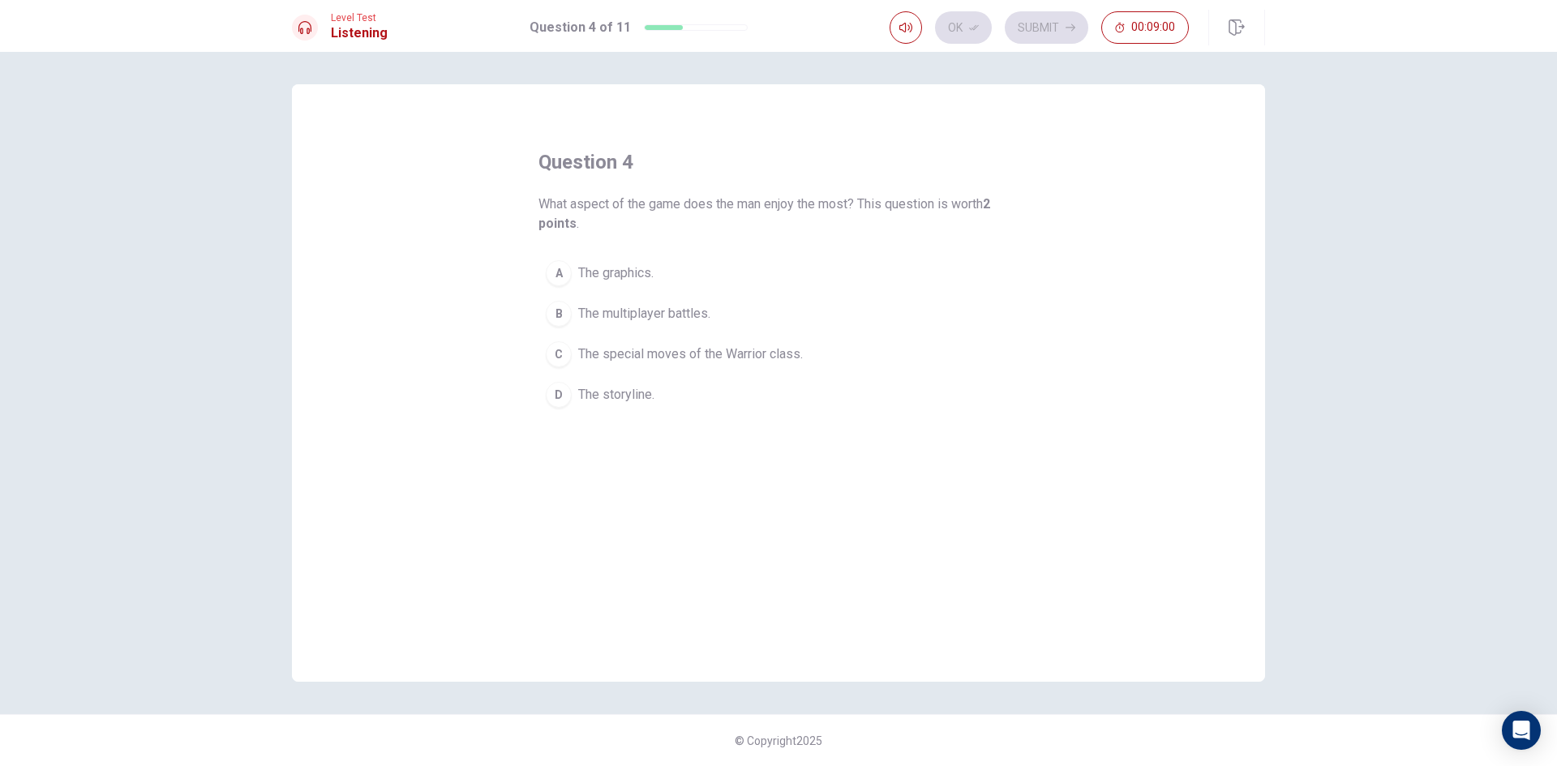
click at [559, 348] on div "C" at bounding box center [559, 354] width 26 height 26
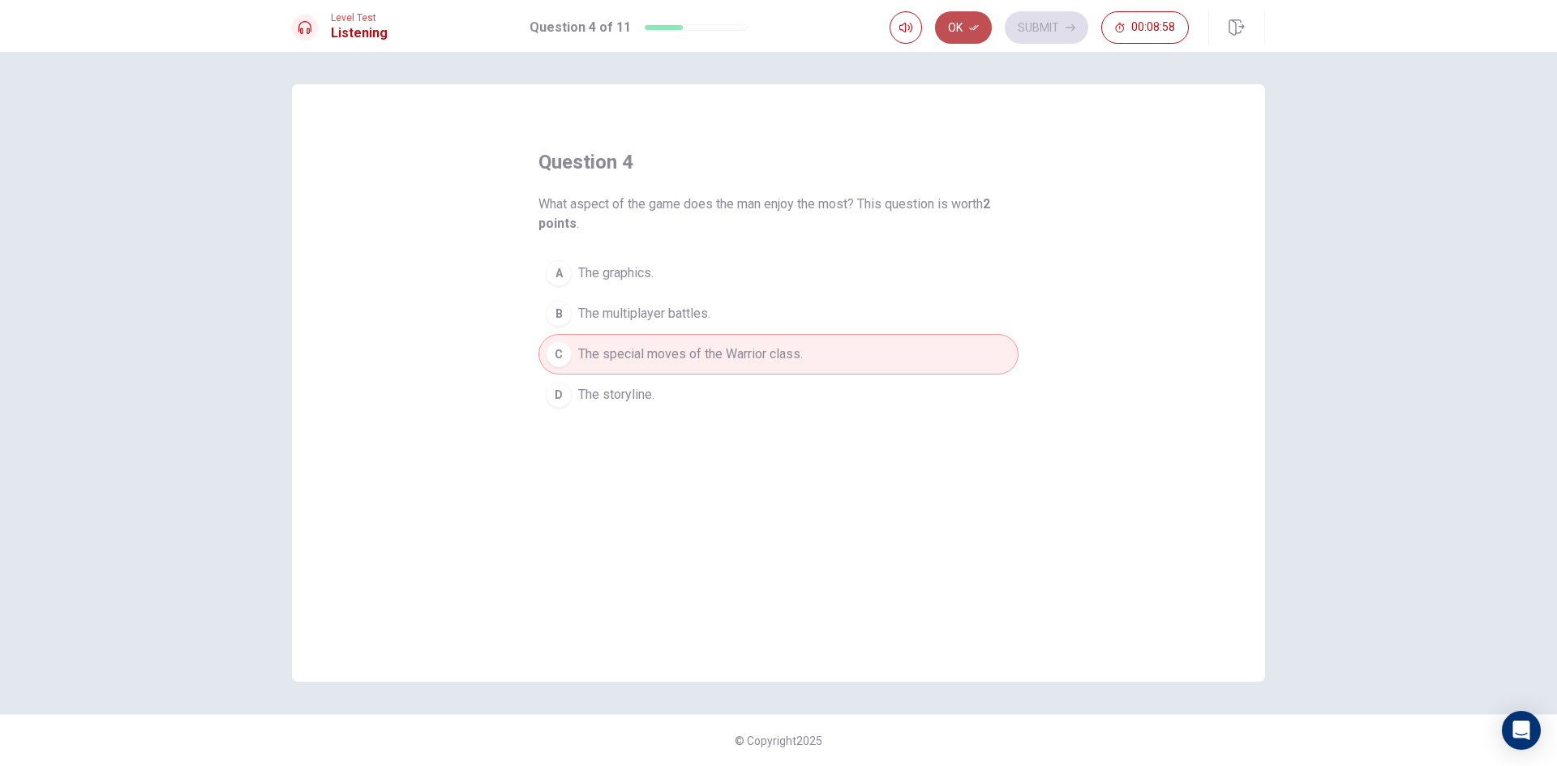
click at [975, 22] on button "Ok" at bounding box center [963, 27] width 57 height 32
click at [1035, 22] on button "Submit" at bounding box center [1047, 27] width 84 height 32
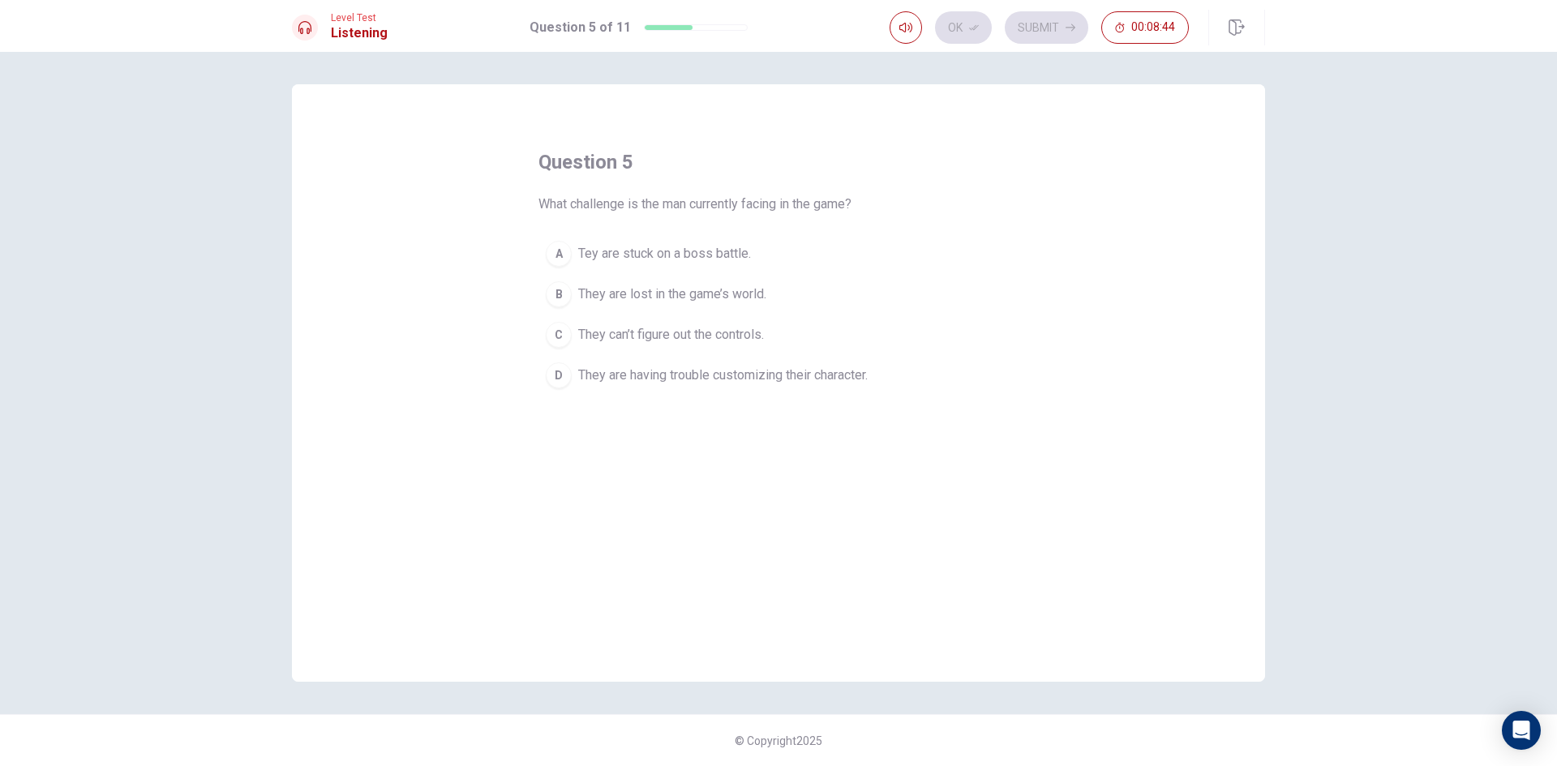
click at [557, 367] on div "D" at bounding box center [559, 375] width 26 height 26
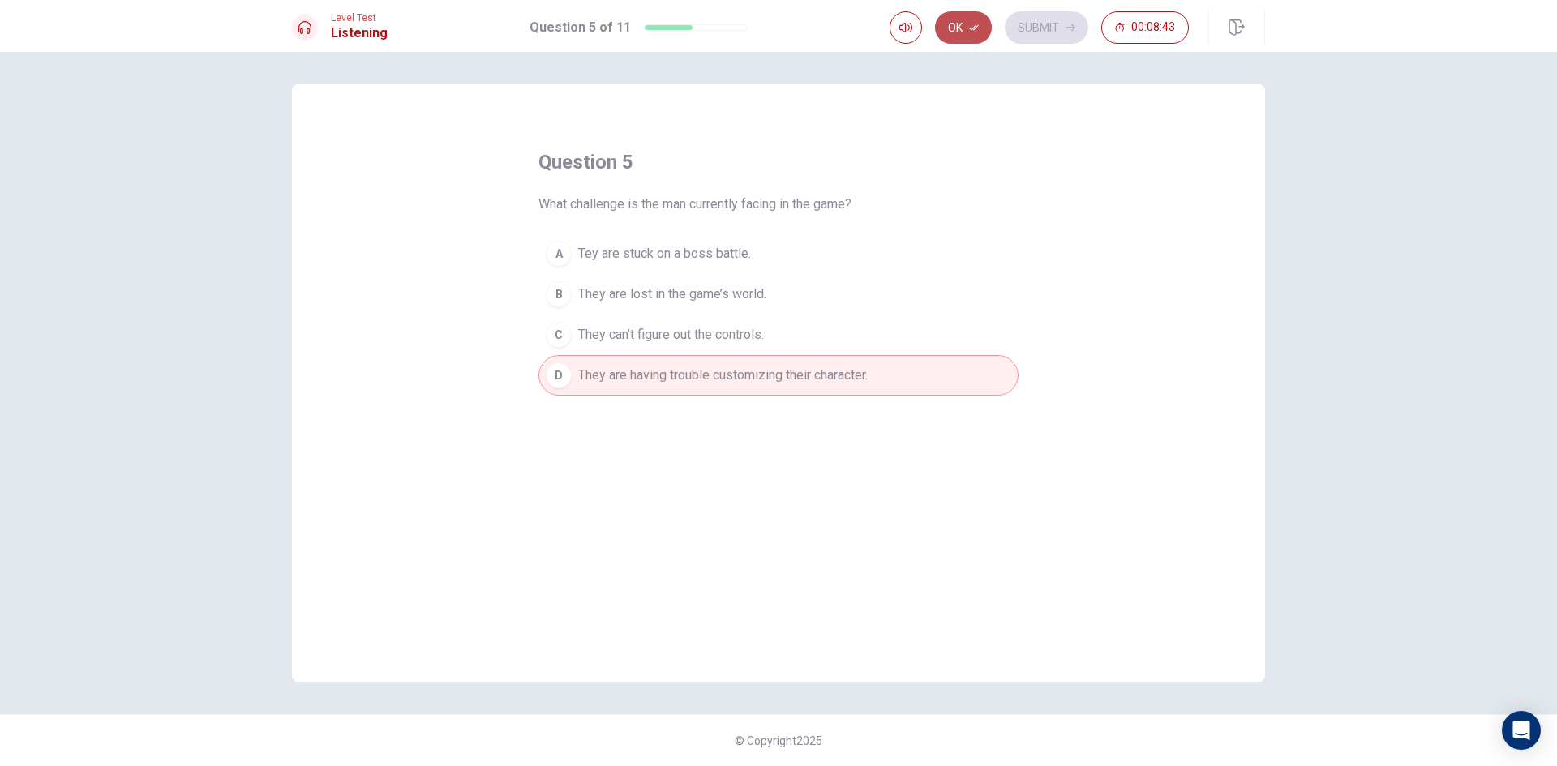
click at [970, 28] on icon "button" at bounding box center [974, 28] width 10 height 6
click at [1045, 20] on button "Submit" at bounding box center [1047, 27] width 84 height 32
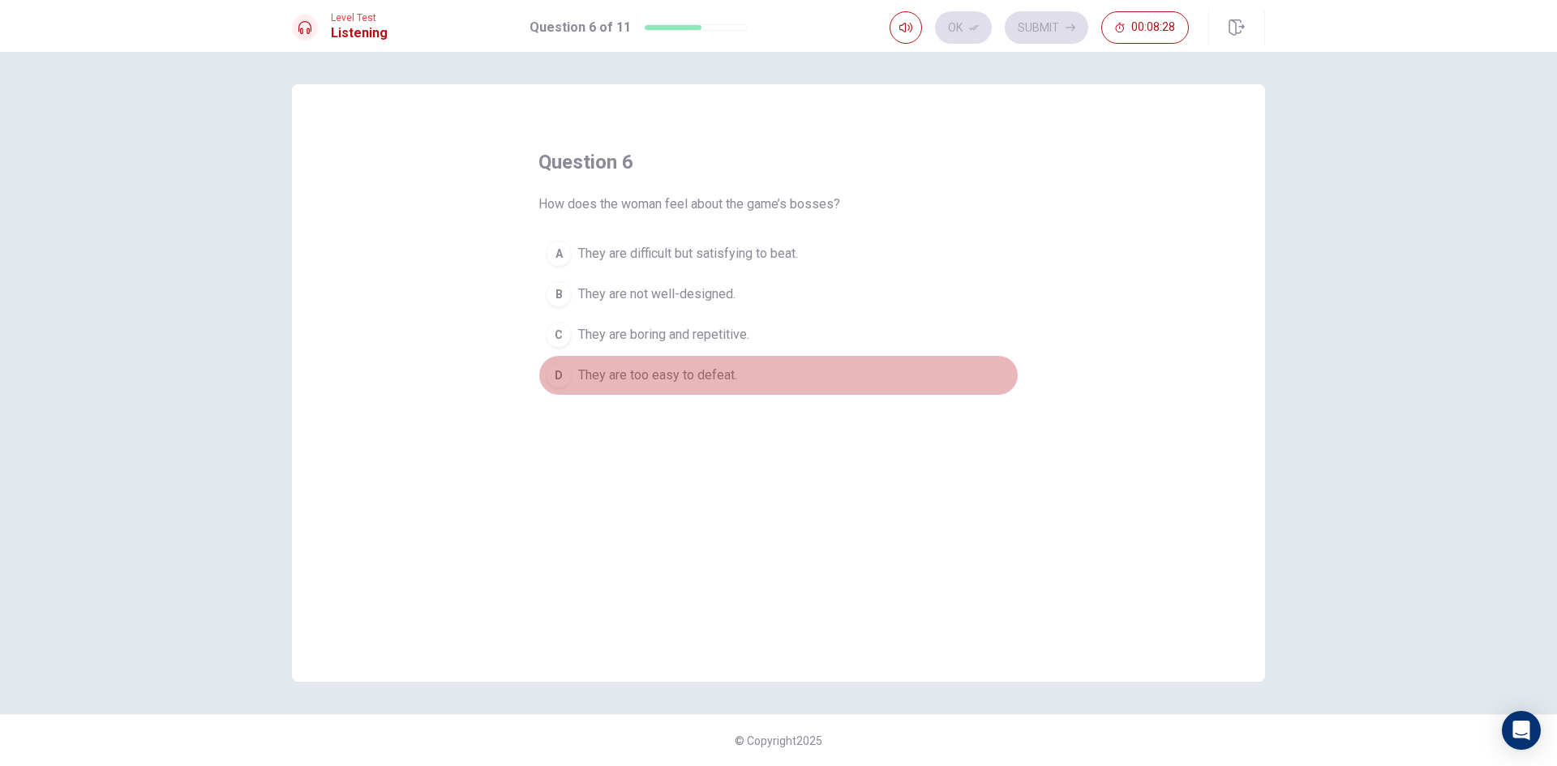
click at [559, 375] on div "D" at bounding box center [559, 375] width 26 height 26
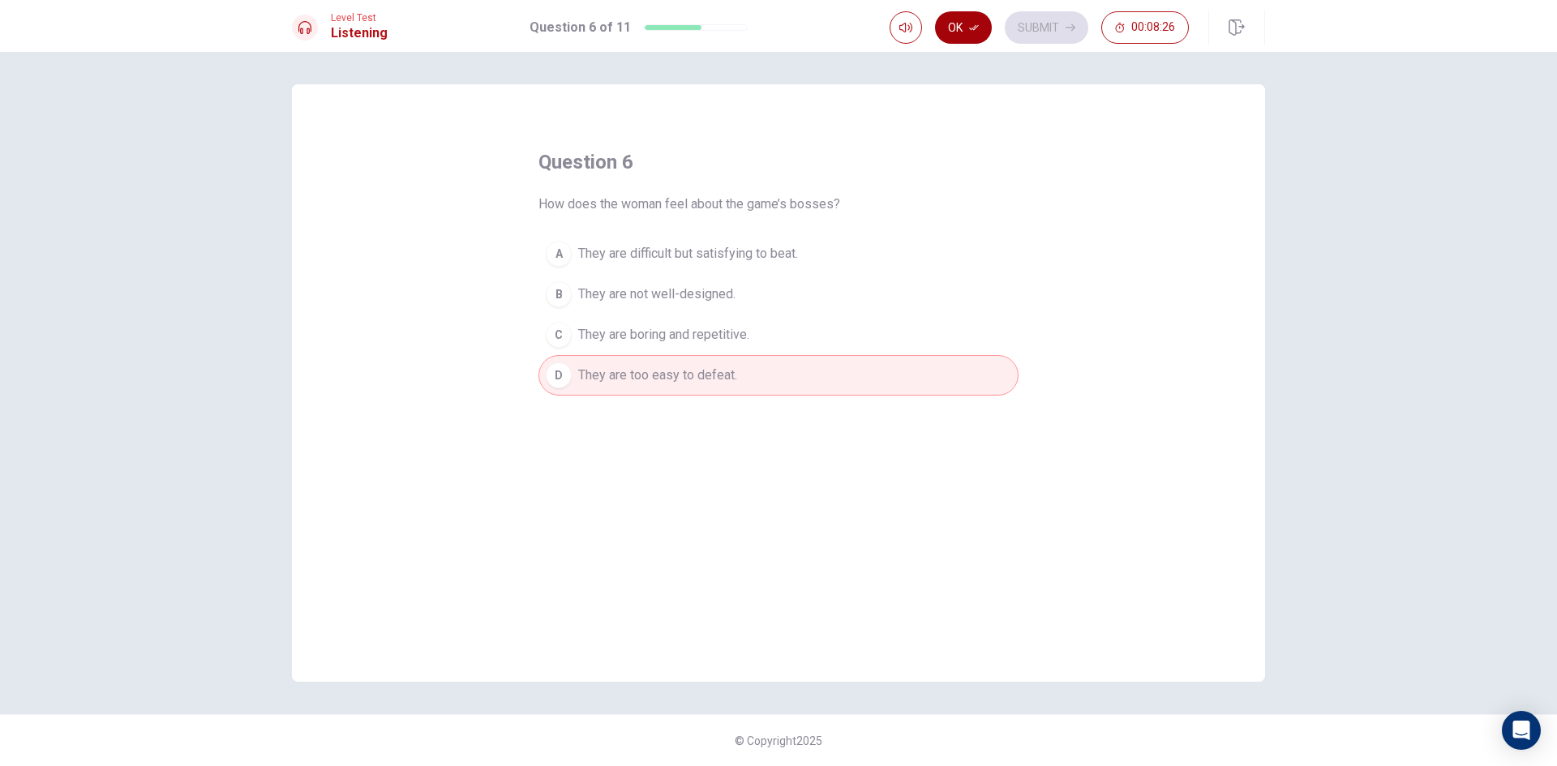
click at [965, 19] on button "Ok" at bounding box center [963, 27] width 57 height 32
click at [1039, 25] on button "Submit" at bounding box center [1047, 27] width 84 height 32
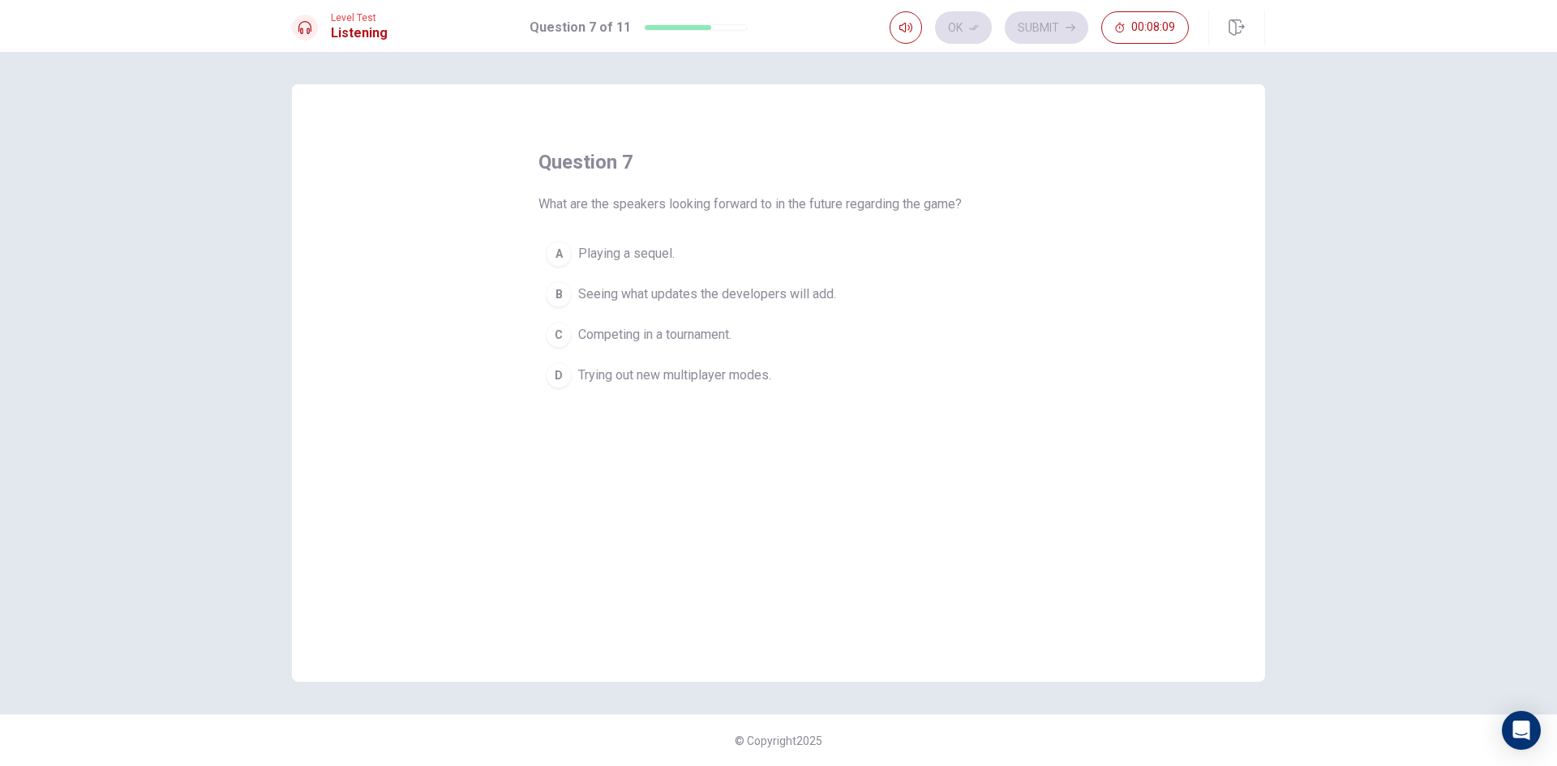
click at [555, 289] on div "B" at bounding box center [559, 294] width 26 height 26
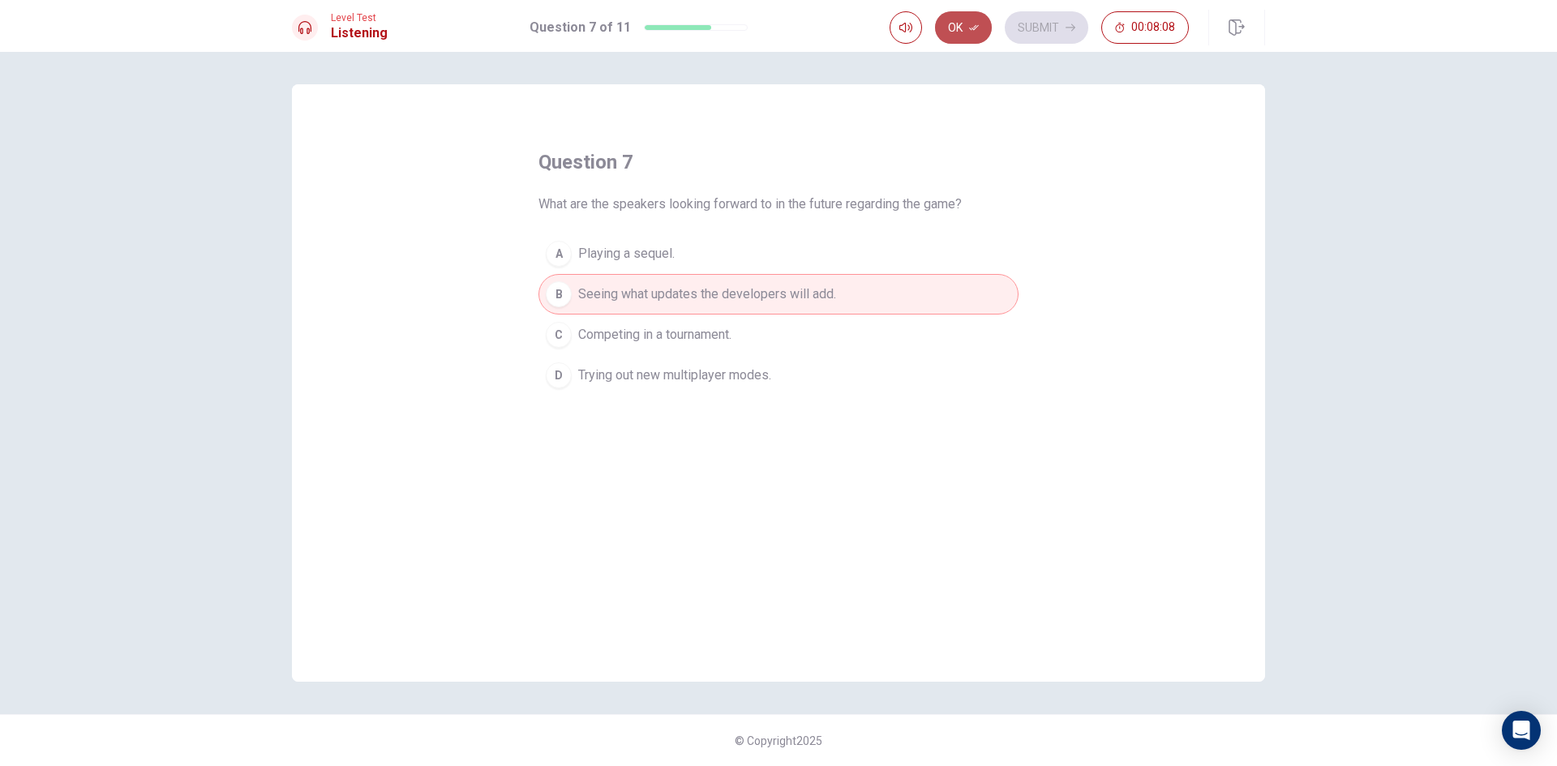
click at [970, 19] on button "Ok" at bounding box center [963, 27] width 57 height 32
click at [1030, 25] on button "Submit" at bounding box center [1047, 27] width 84 height 32
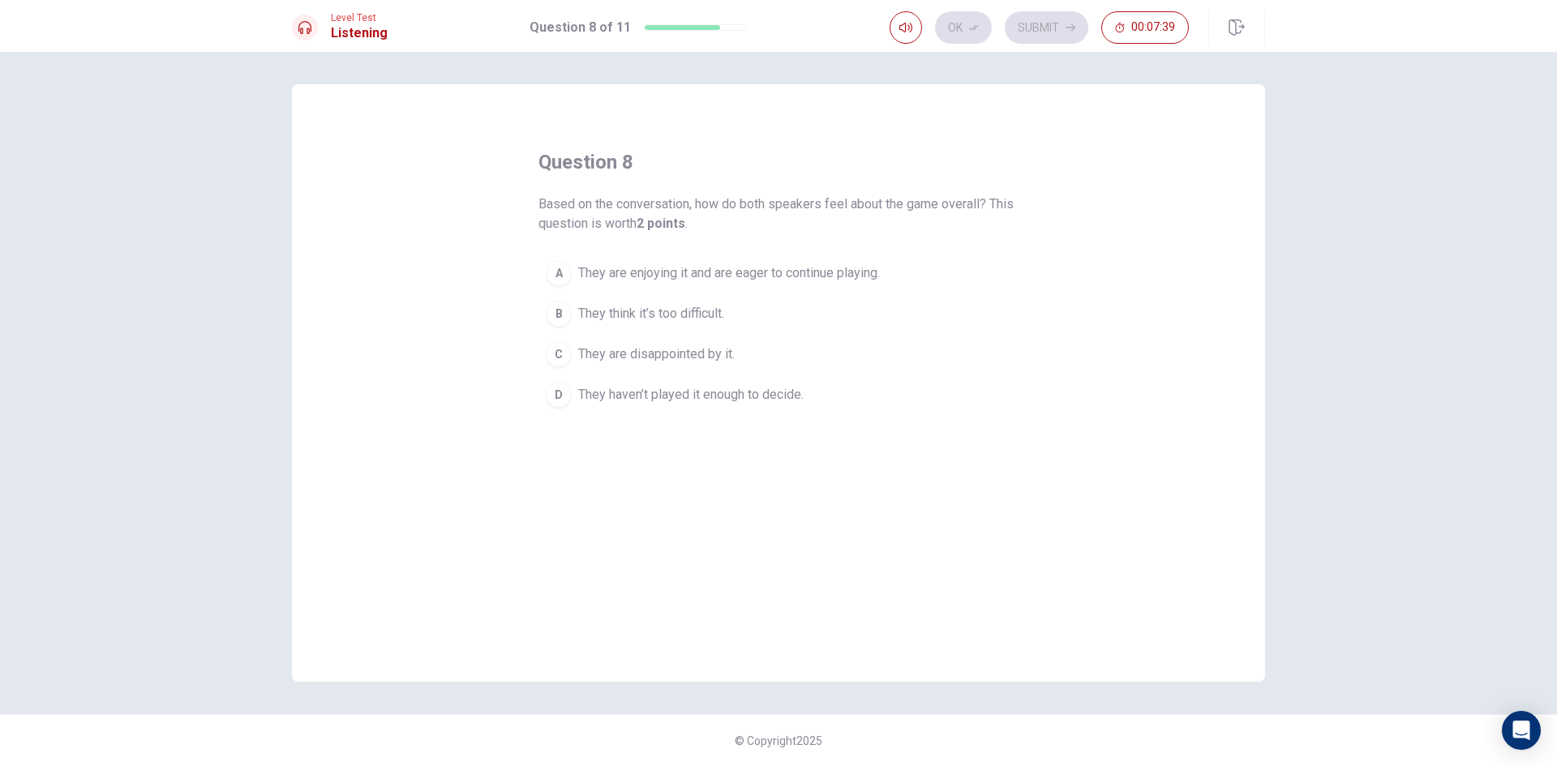
click at [562, 267] on div "A" at bounding box center [559, 273] width 26 height 26
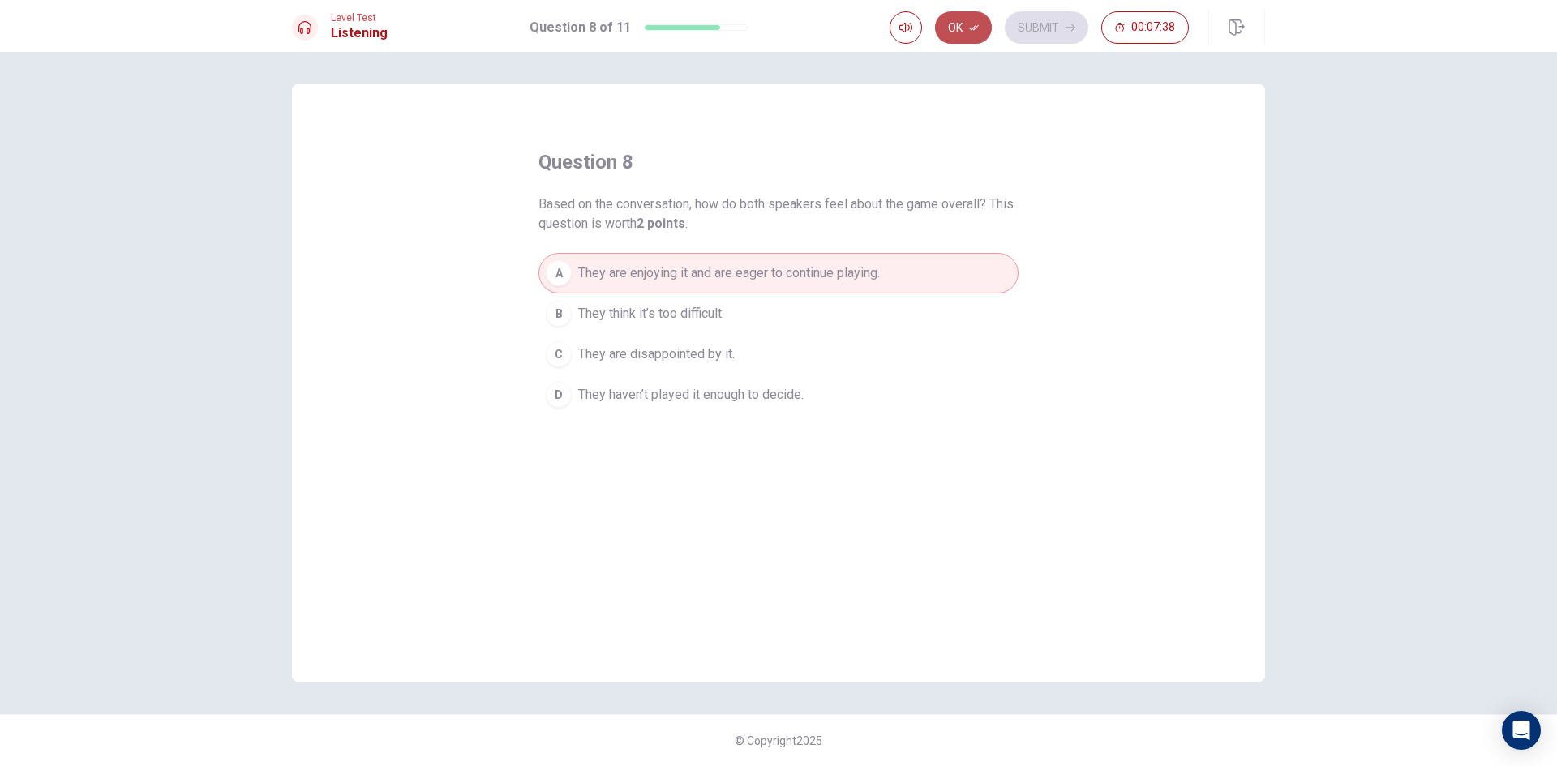
click at [963, 24] on button "Ok" at bounding box center [963, 27] width 57 height 32
click at [1033, 26] on button "Submit" at bounding box center [1047, 27] width 84 height 32
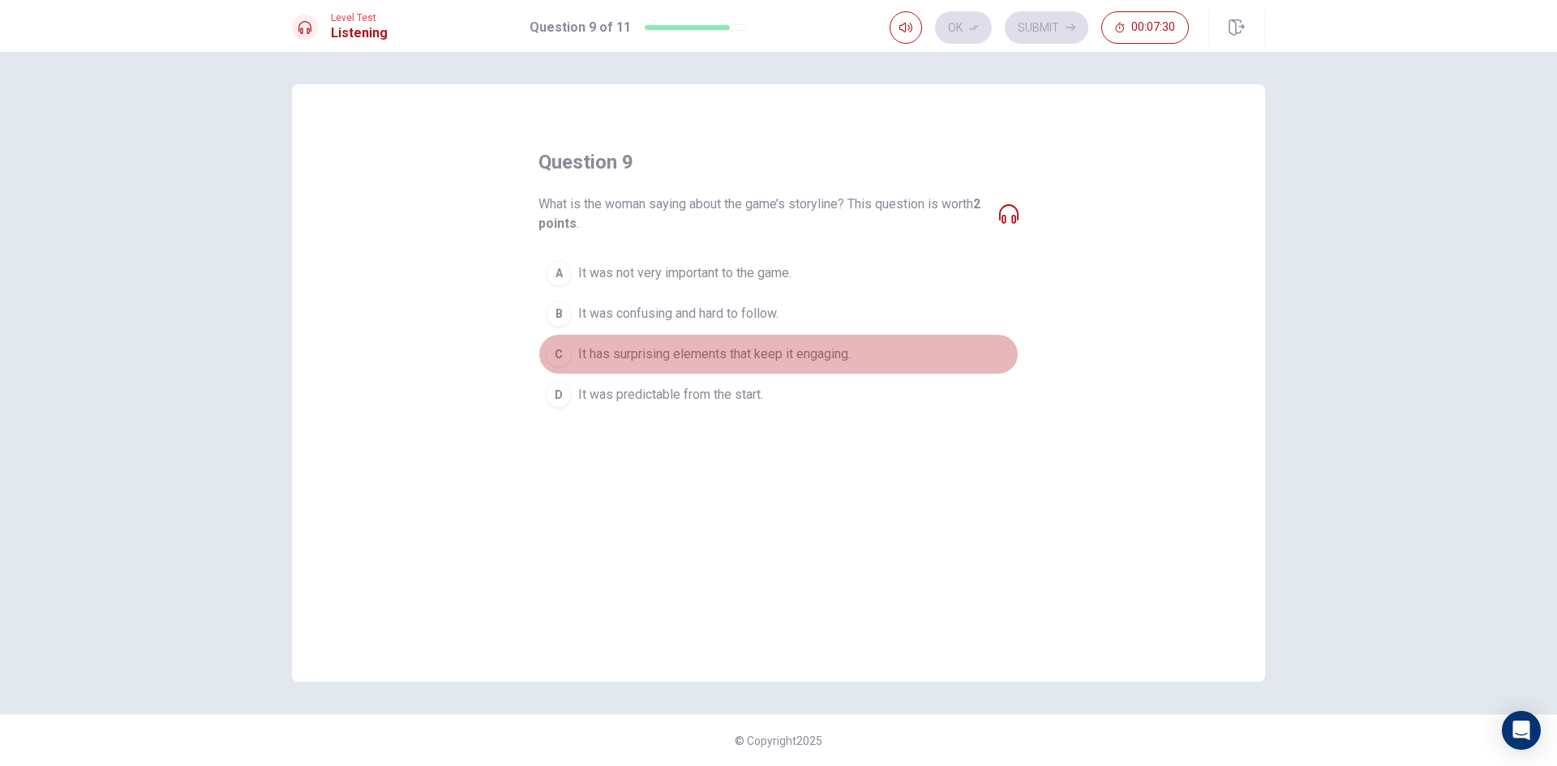
click at [561, 354] on div "C" at bounding box center [559, 354] width 26 height 26
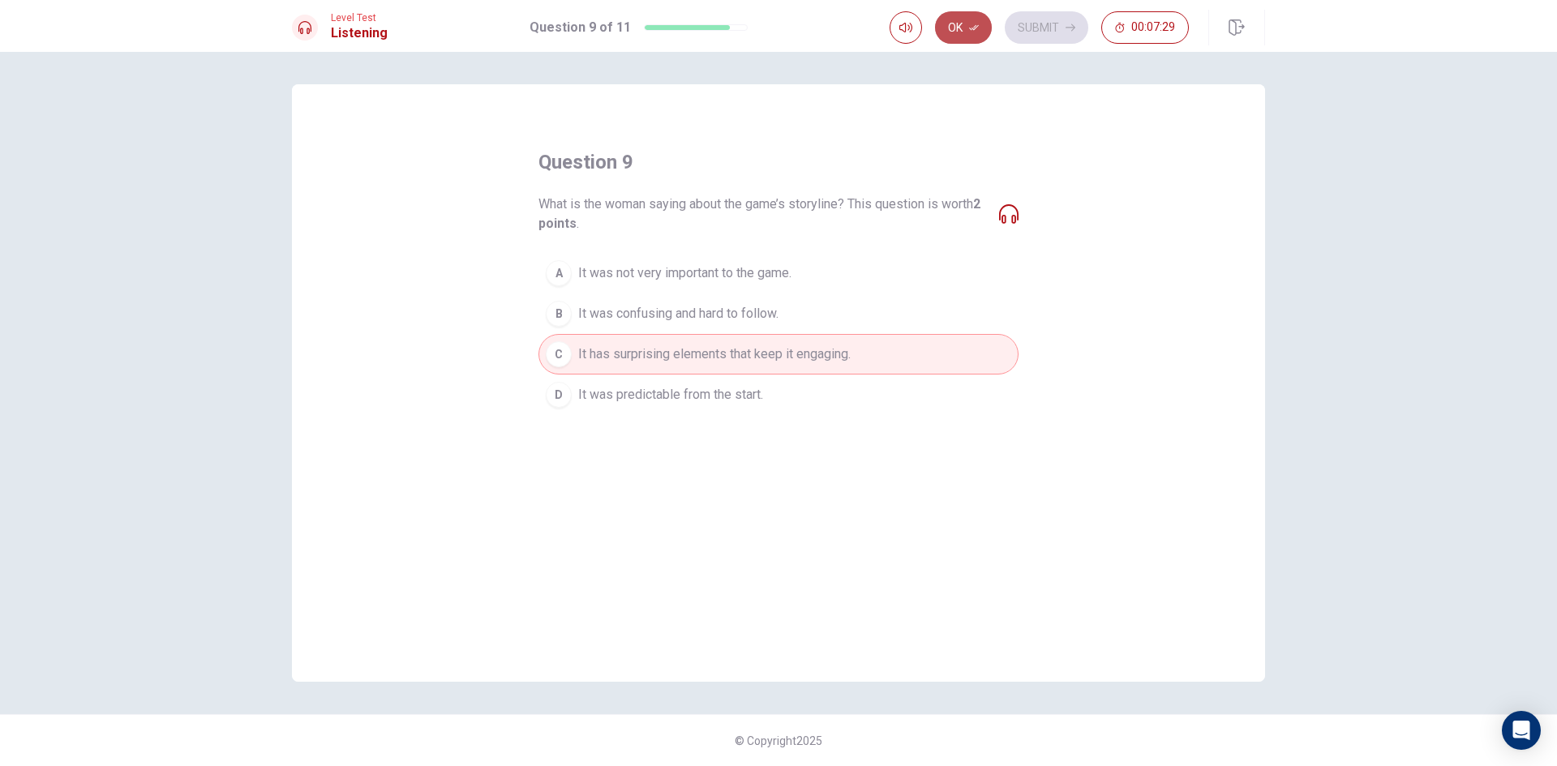
click at [958, 26] on button "Ok" at bounding box center [963, 27] width 57 height 32
click at [1027, 26] on button "Submit" at bounding box center [1047, 27] width 84 height 32
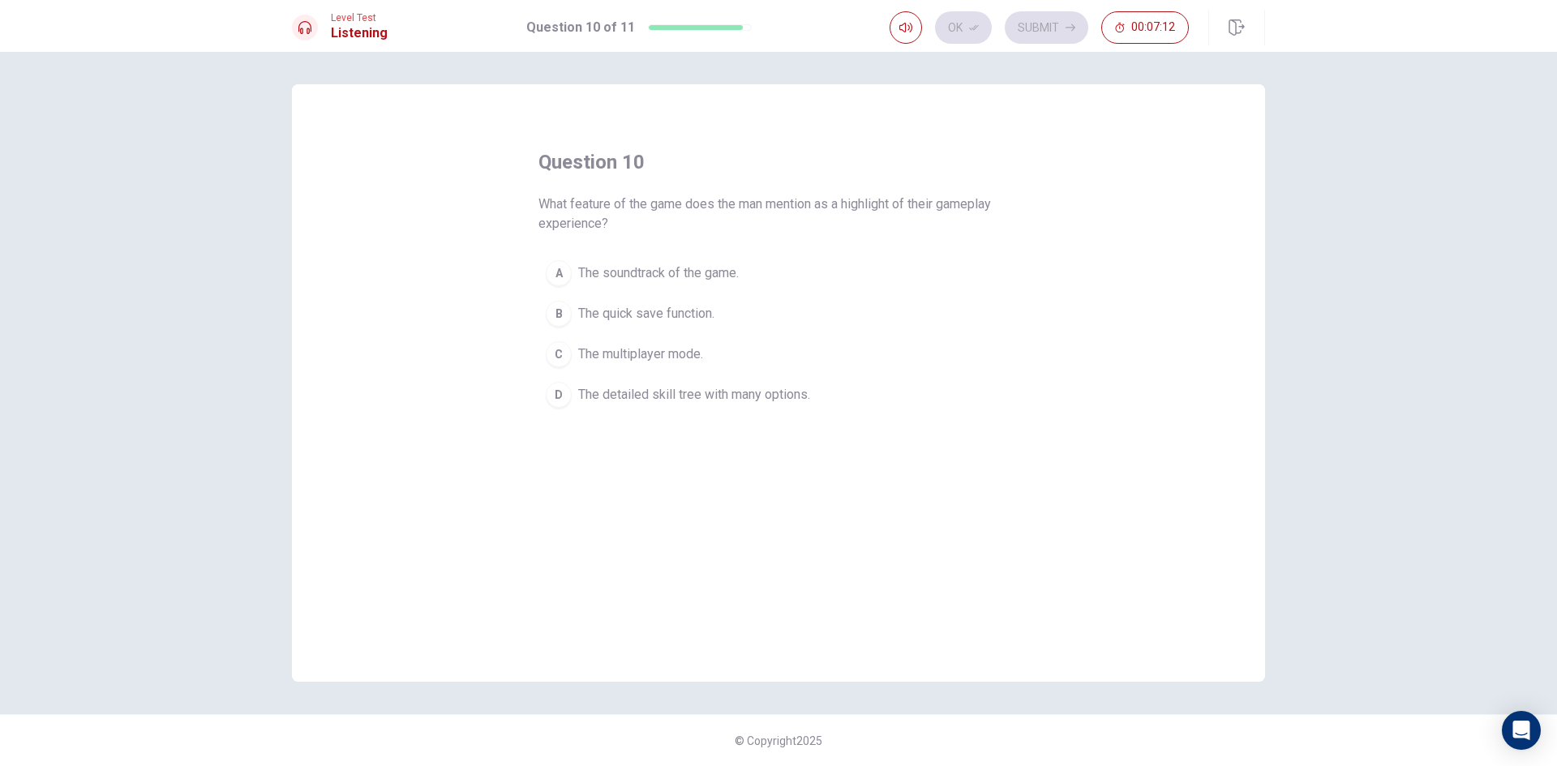
click at [566, 383] on button "D The detailed skill tree with many options." at bounding box center [778, 395] width 480 height 41
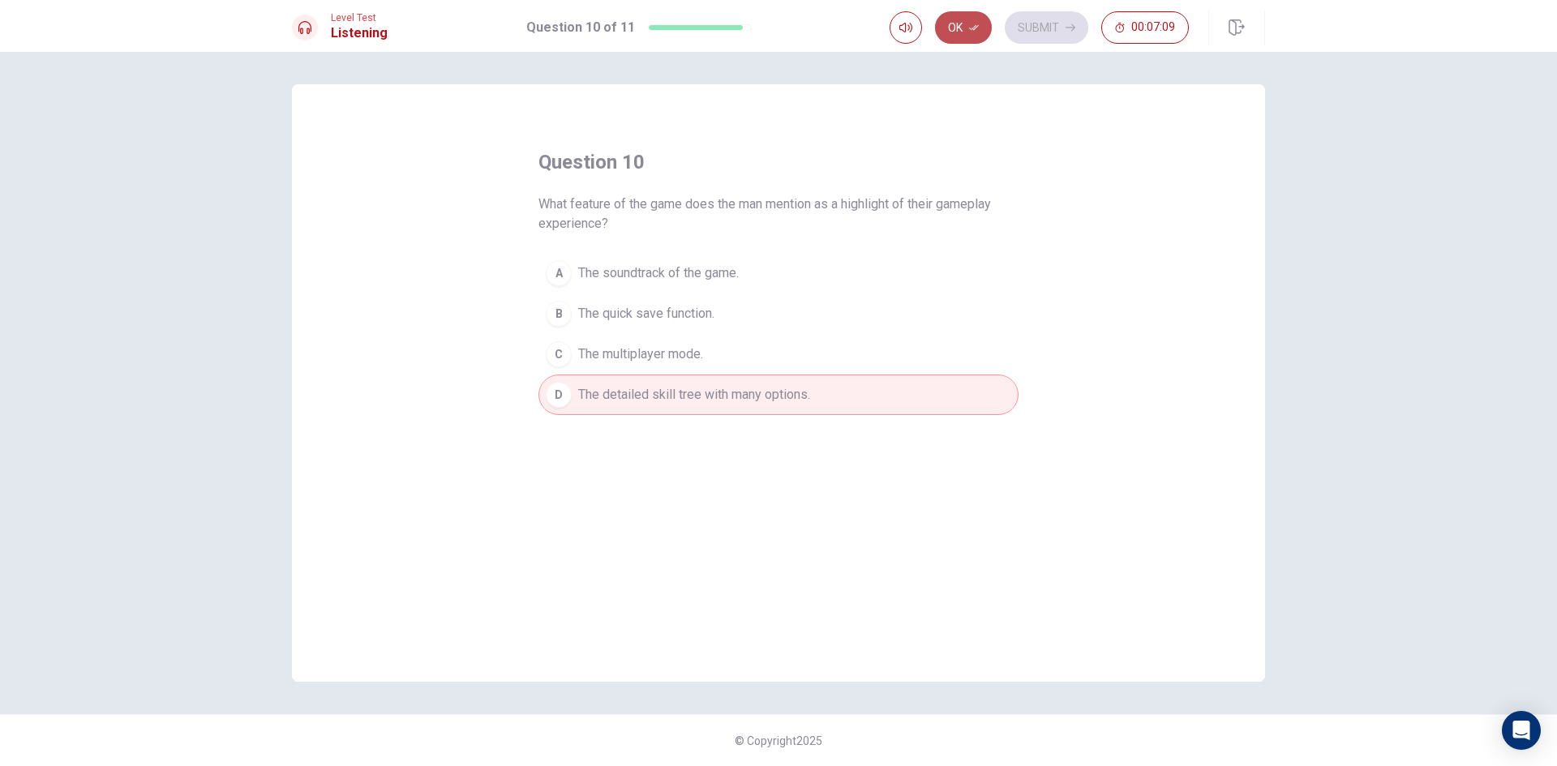
click at [966, 23] on button "Ok" at bounding box center [963, 27] width 57 height 32
click at [1010, 23] on button "Submit" at bounding box center [1047, 27] width 84 height 32
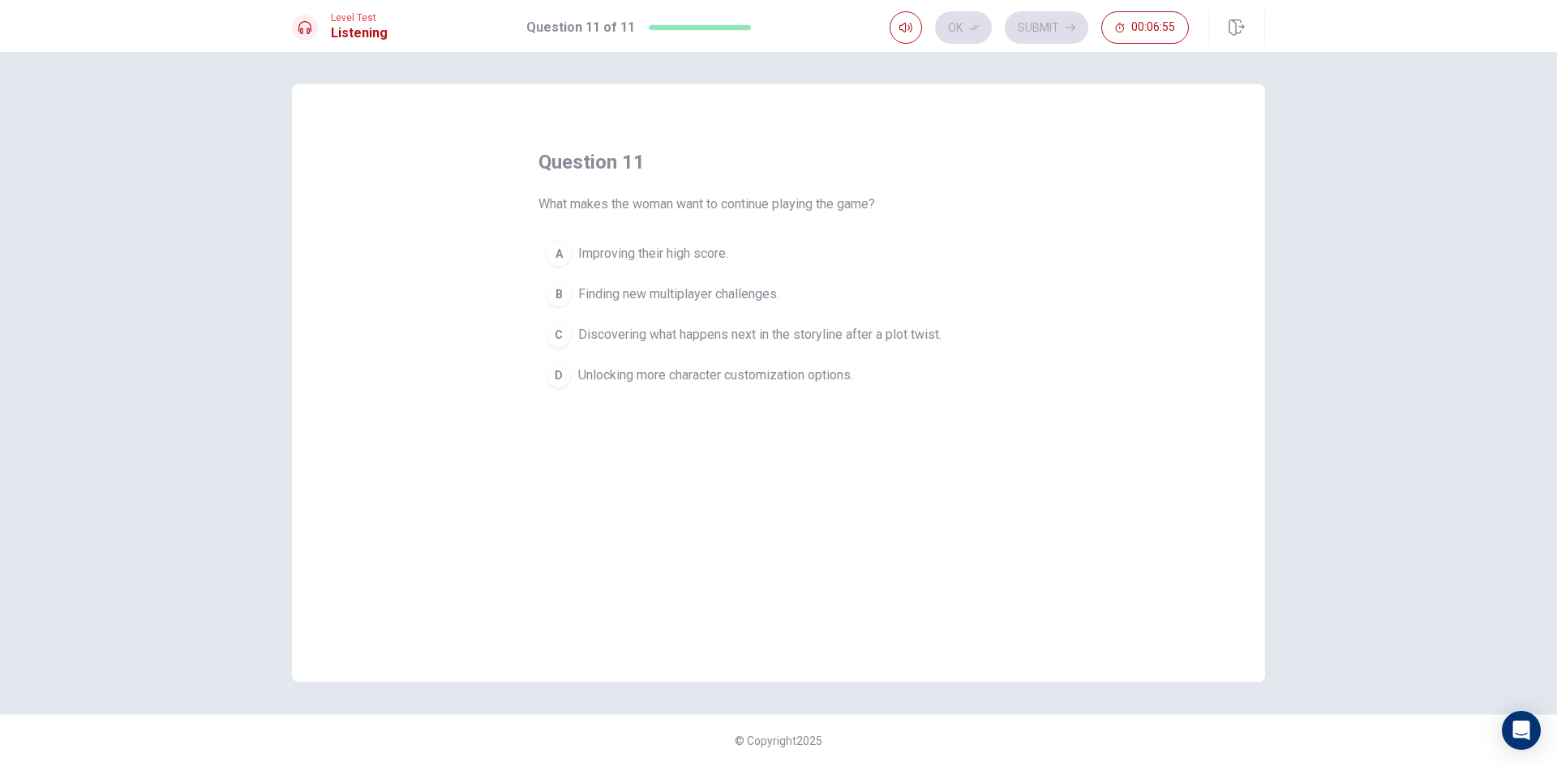
click at [561, 321] on button "C Discovering what happens next in the storyline after a plot twist." at bounding box center [778, 335] width 480 height 41
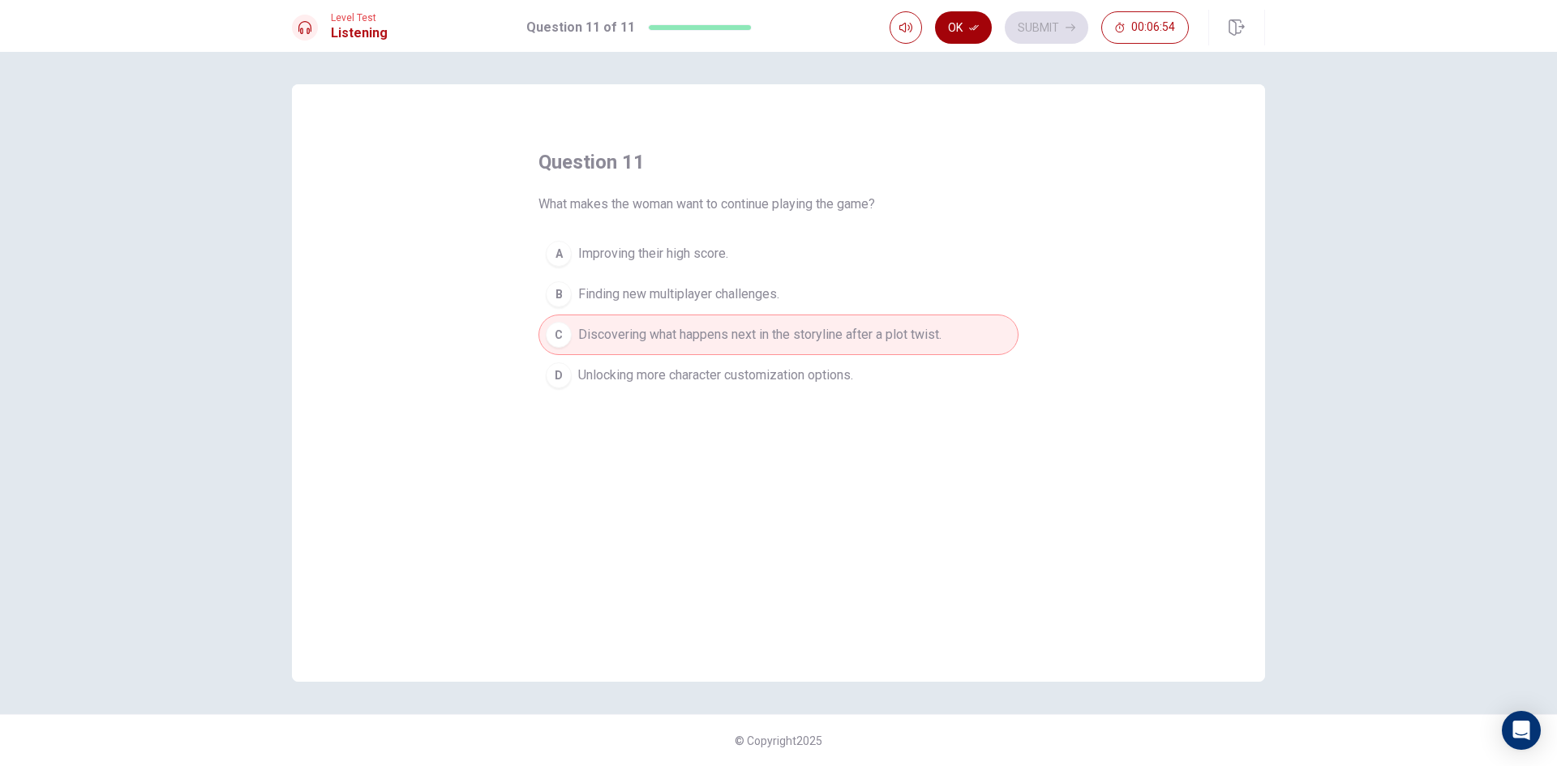
click at [963, 22] on button "Ok" at bounding box center [963, 27] width 57 height 32
click at [1033, 24] on button "Submit" at bounding box center [1047, 27] width 84 height 32
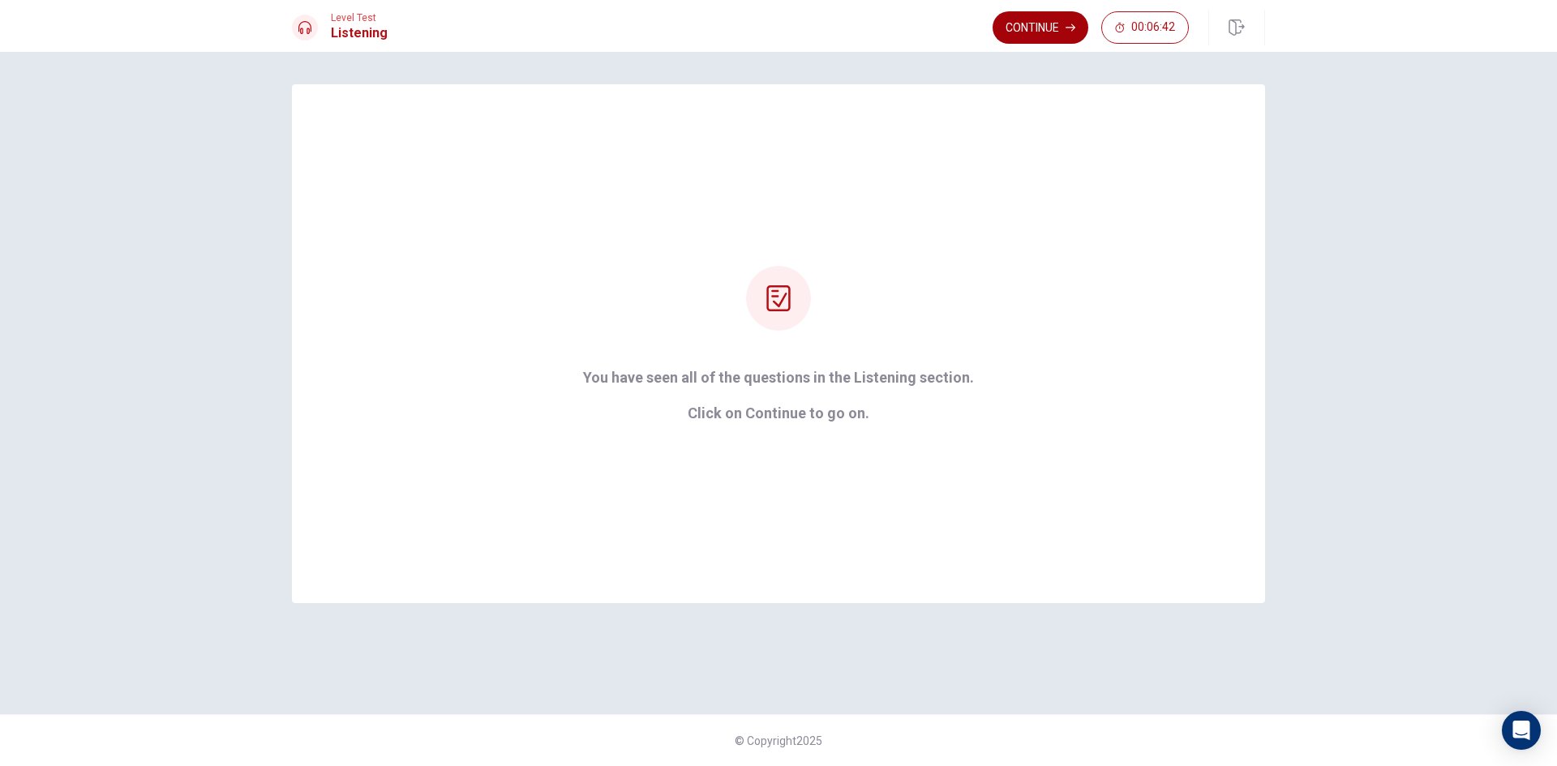
click at [1046, 28] on button "Continue" at bounding box center [1040, 27] width 96 height 32
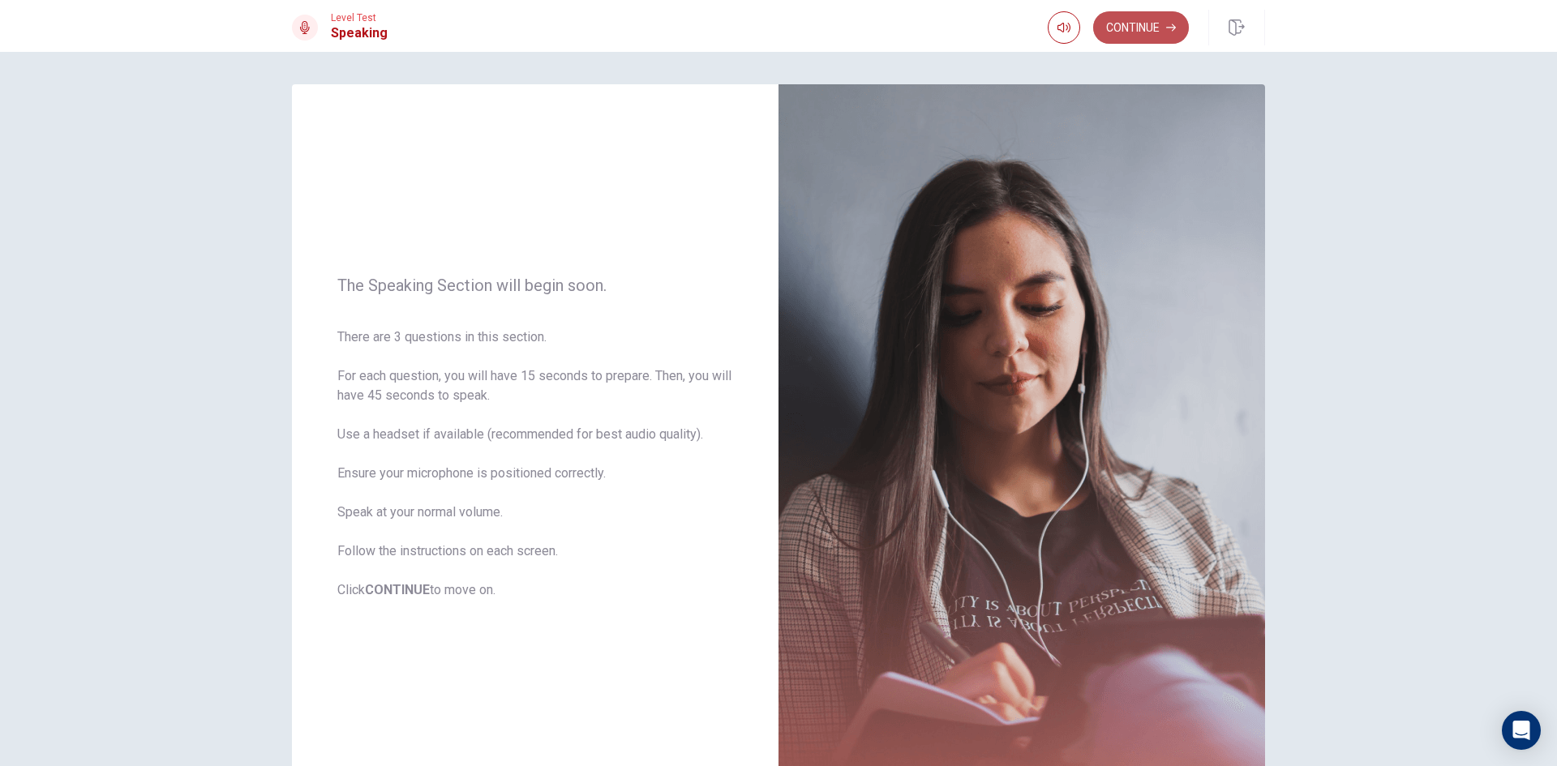
click at [1154, 21] on button "Continue" at bounding box center [1141, 27] width 96 height 32
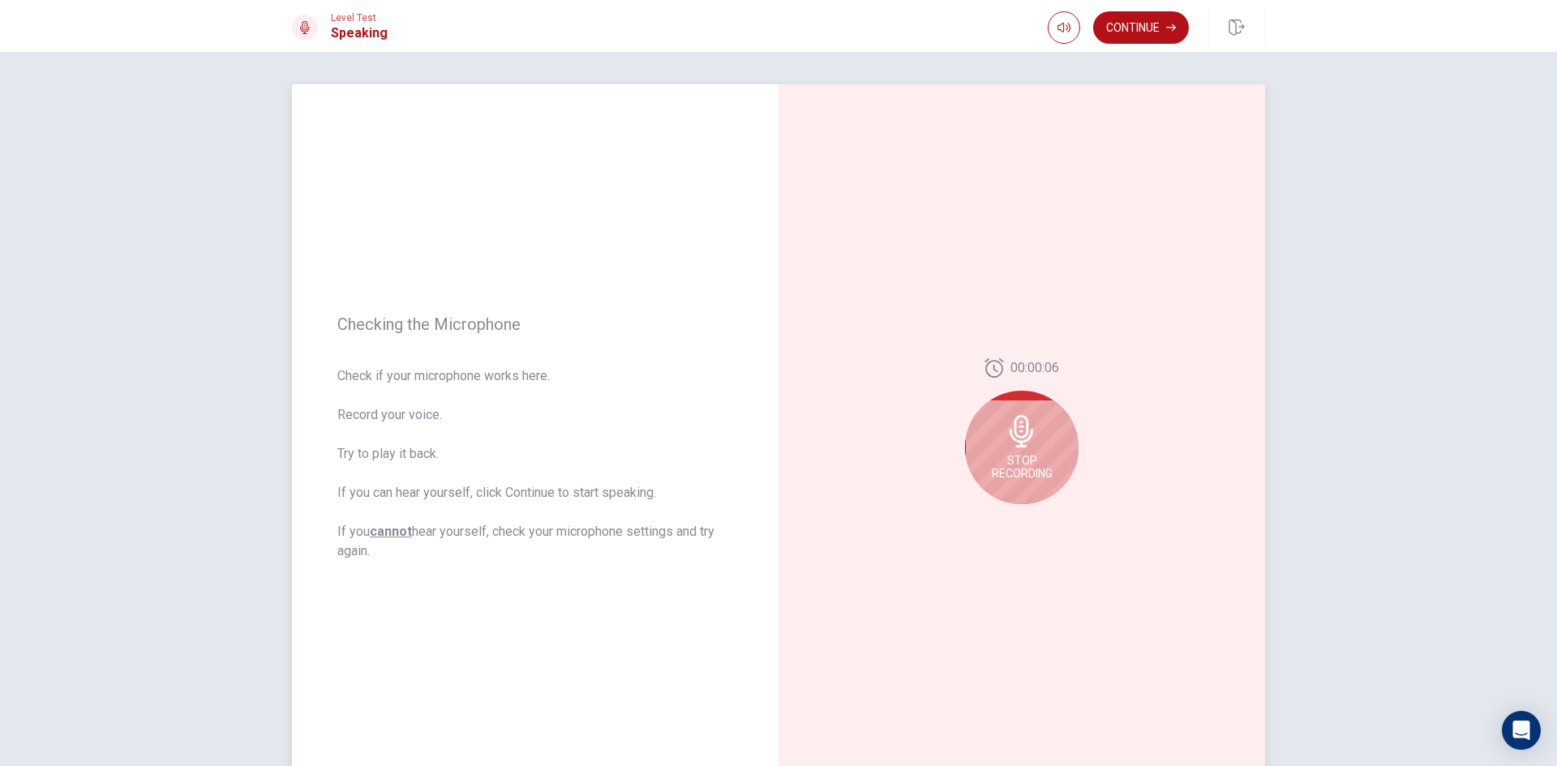
click at [1013, 456] on div "Stop Recording" at bounding box center [1022, 448] width 114 height 114
click at [1017, 444] on icon at bounding box center [1025, 436] width 32 height 32
click at [1035, 518] on icon "Play Audio" at bounding box center [1038, 517] width 7 height 10
click at [1030, 519] on button "Pause Audio" at bounding box center [1039, 517] width 23 height 23
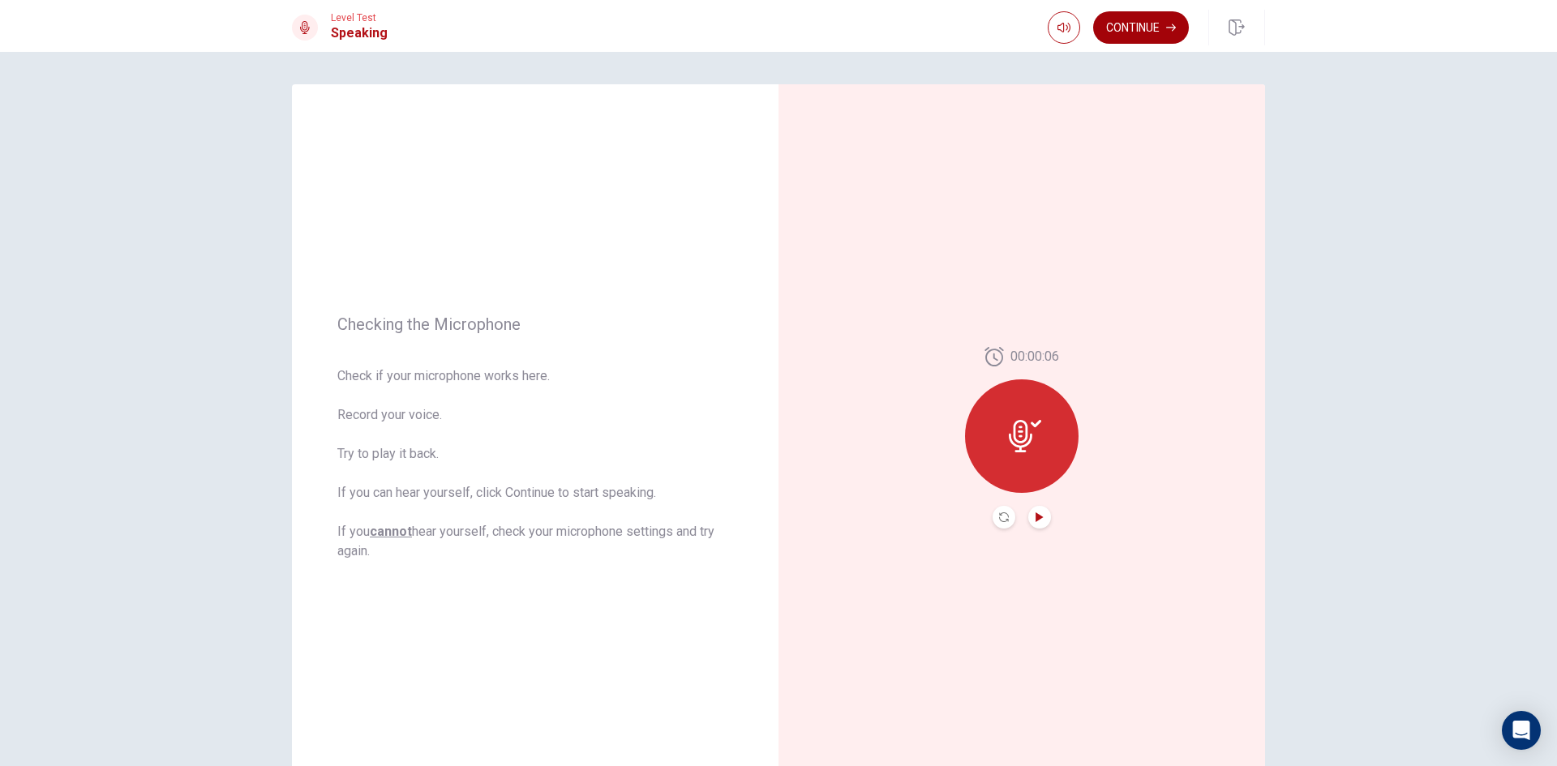
click at [1152, 21] on button "Continue" at bounding box center [1141, 27] width 96 height 32
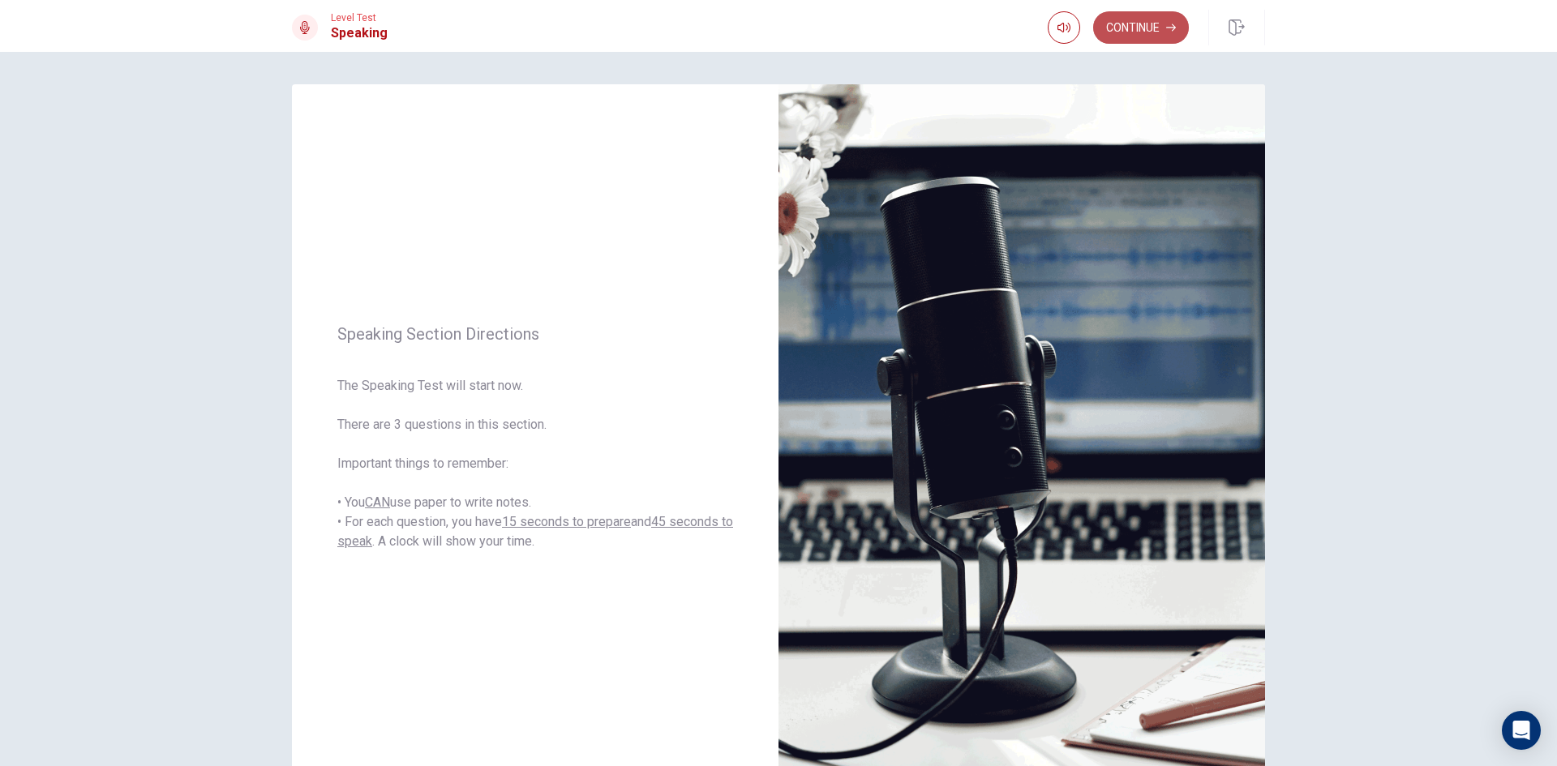
click at [1148, 28] on button "Continue" at bounding box center [1141, 27] width 96 height 32
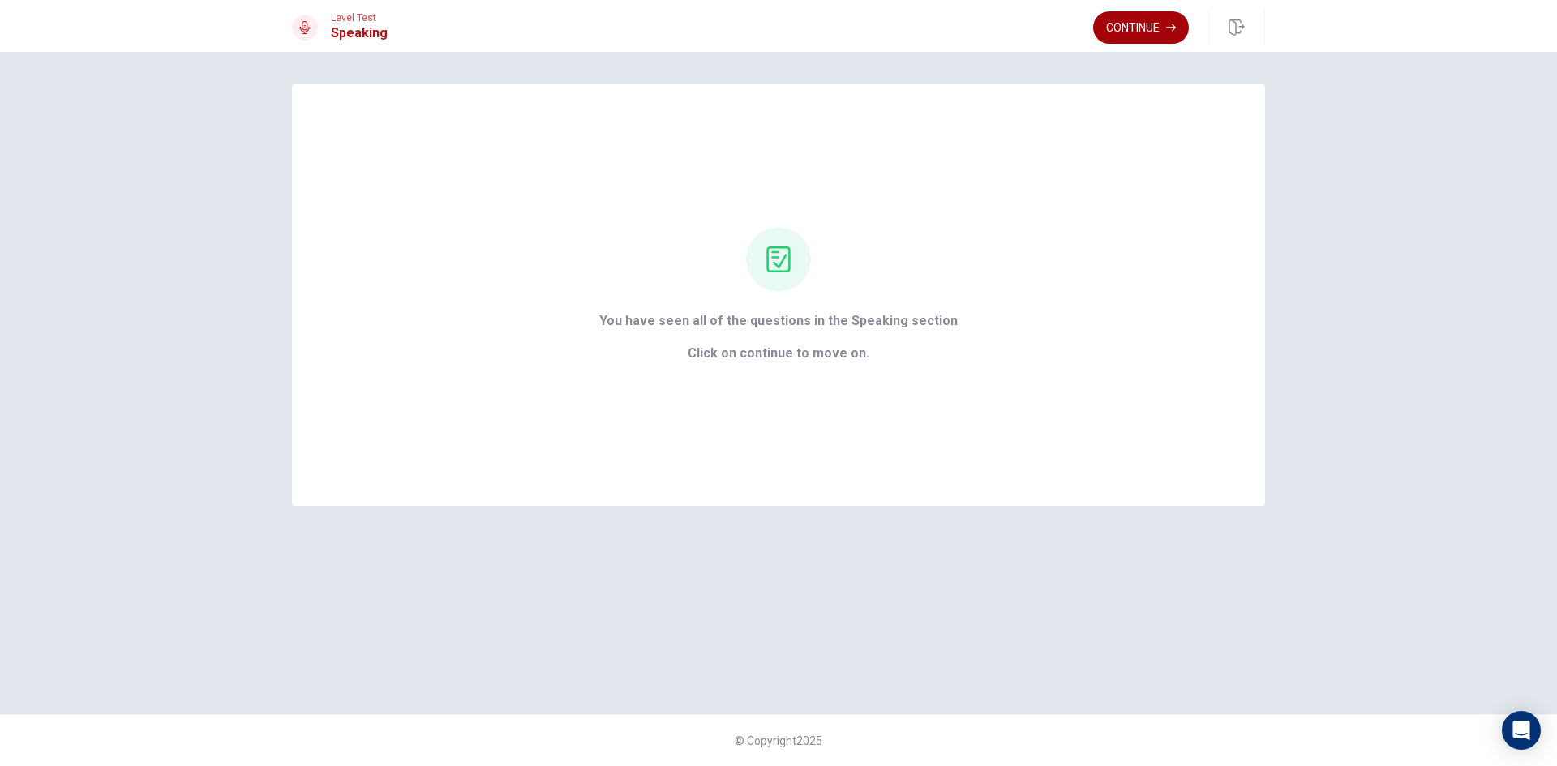
click at [1148, 25] on button "Continue" at bounding box center [1141, 27] width 96 height 32
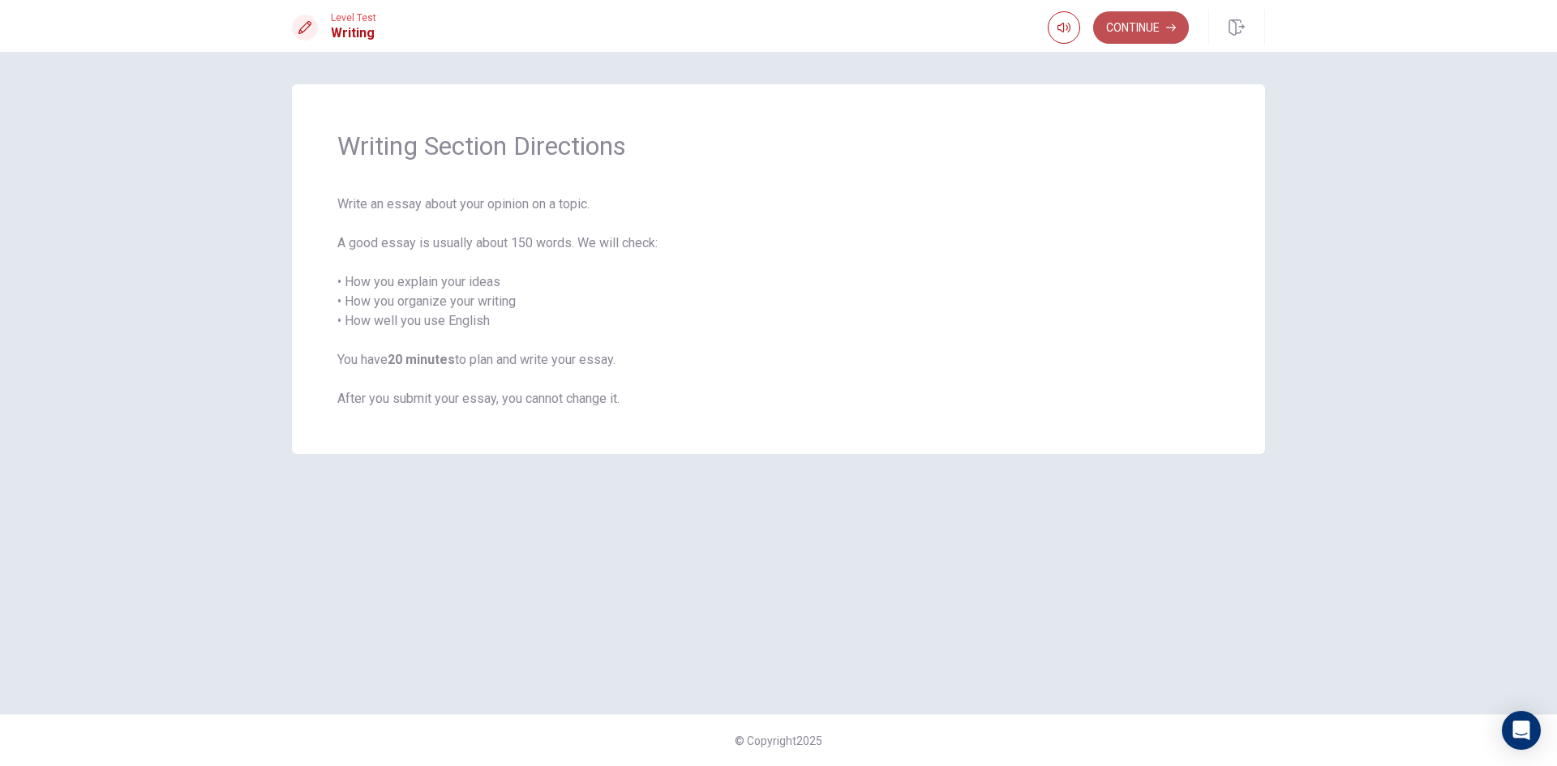
click at [1128, 26] on button "Continue" at bounding box center [1141, 27] width 96 height 32
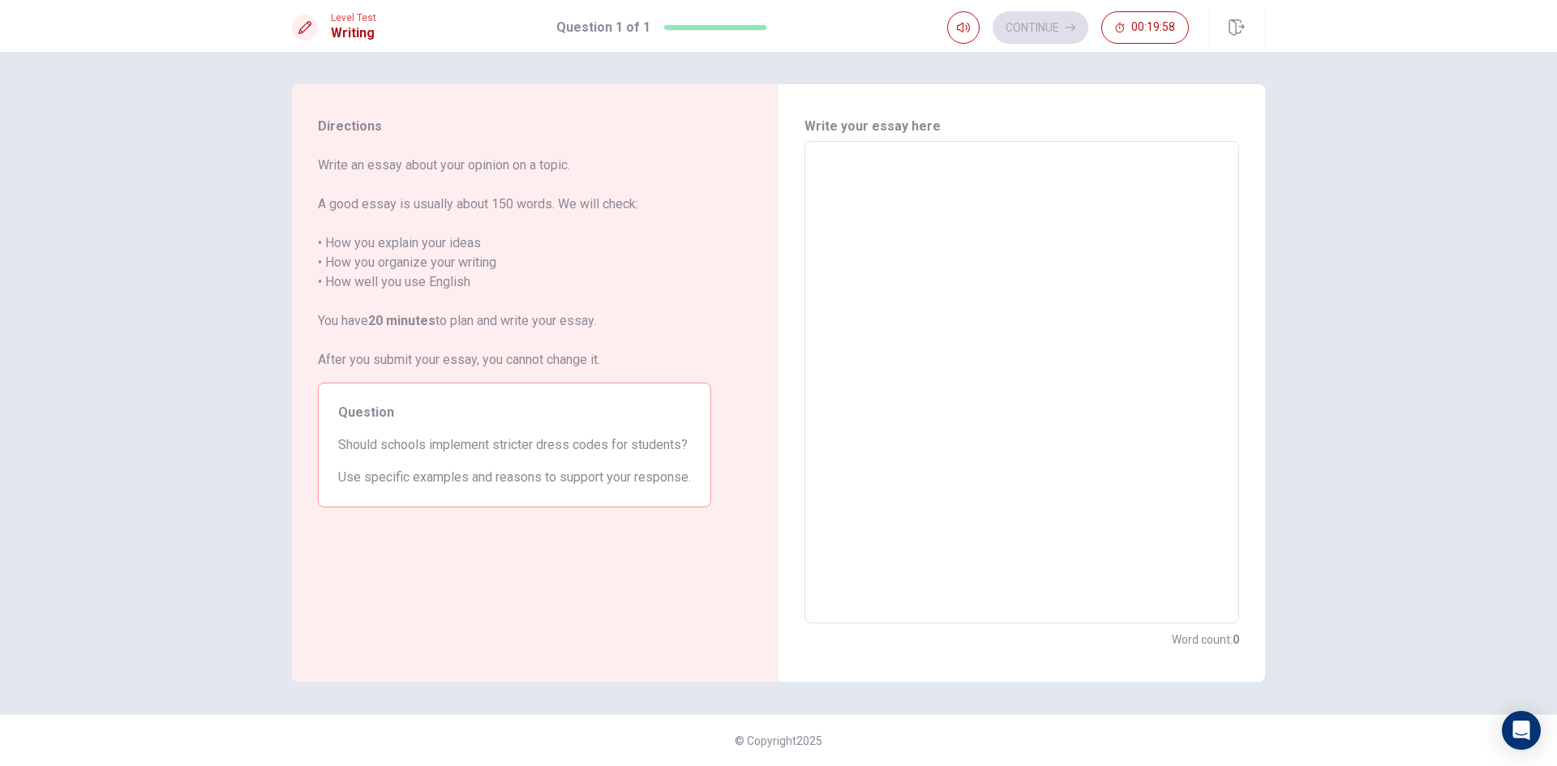
click at [834, 151] on div "x ​" at bounding box center [1021, 382] width 435 height 482
type textarea "T"
type textarea "x"
type textarea "S"
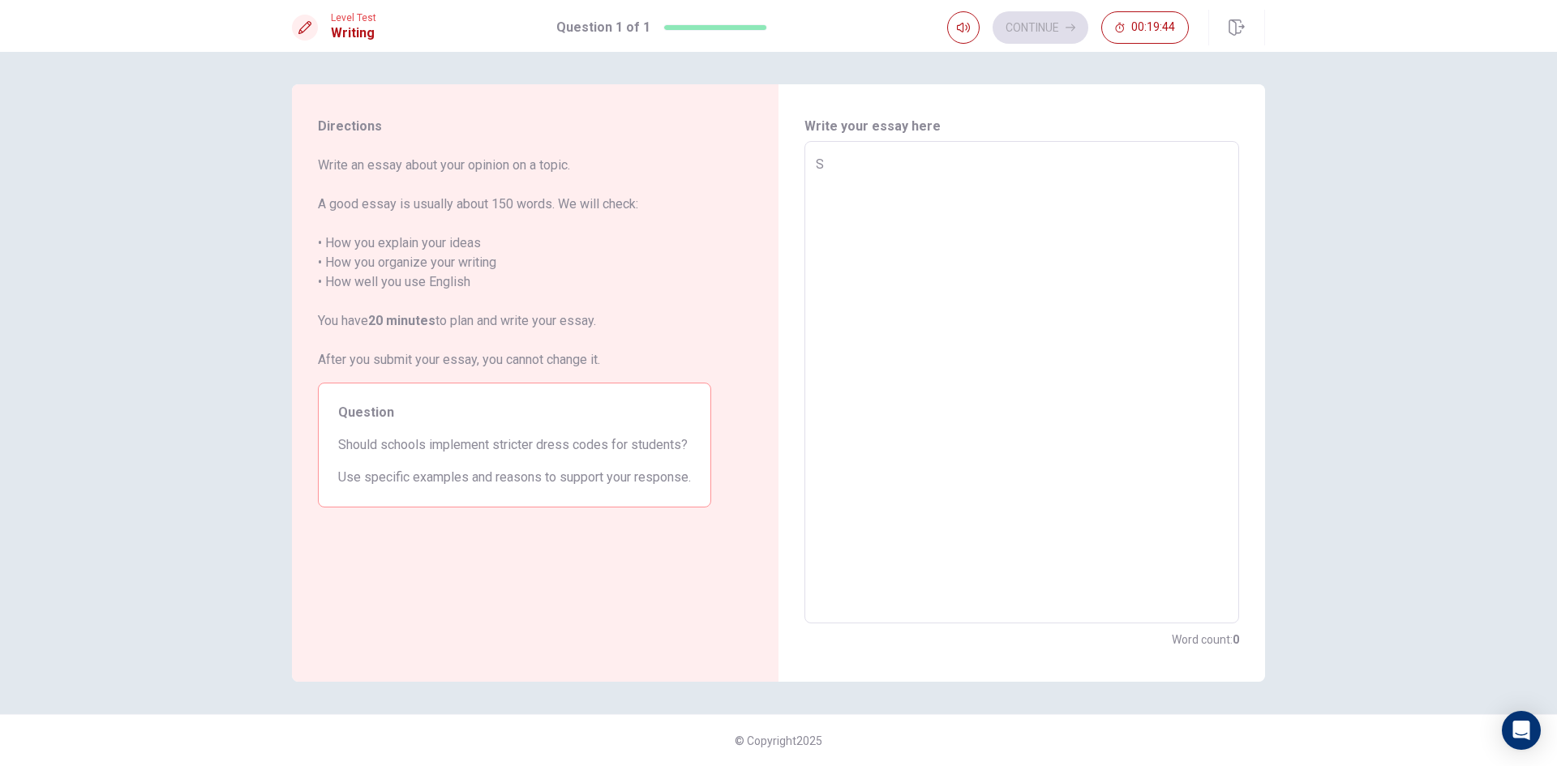
type textarea "x"
type textarea "Sc"
type textarea "x"
type textarea "Sch"
type textarea "x"
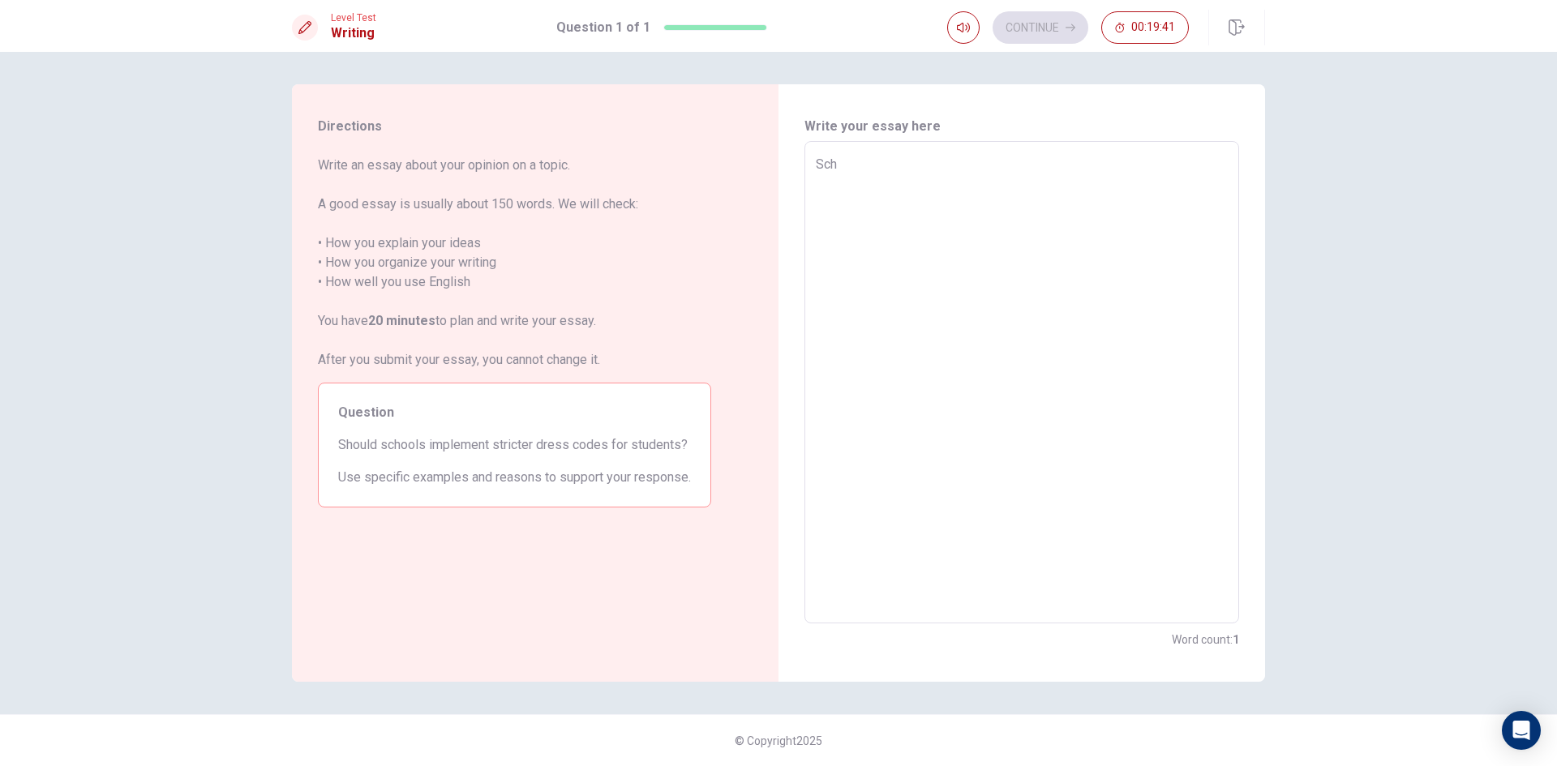
type textarea "Scho"
type textarea "x"
type textarea "Schoo"
type textarea "x"
type textarea "School"
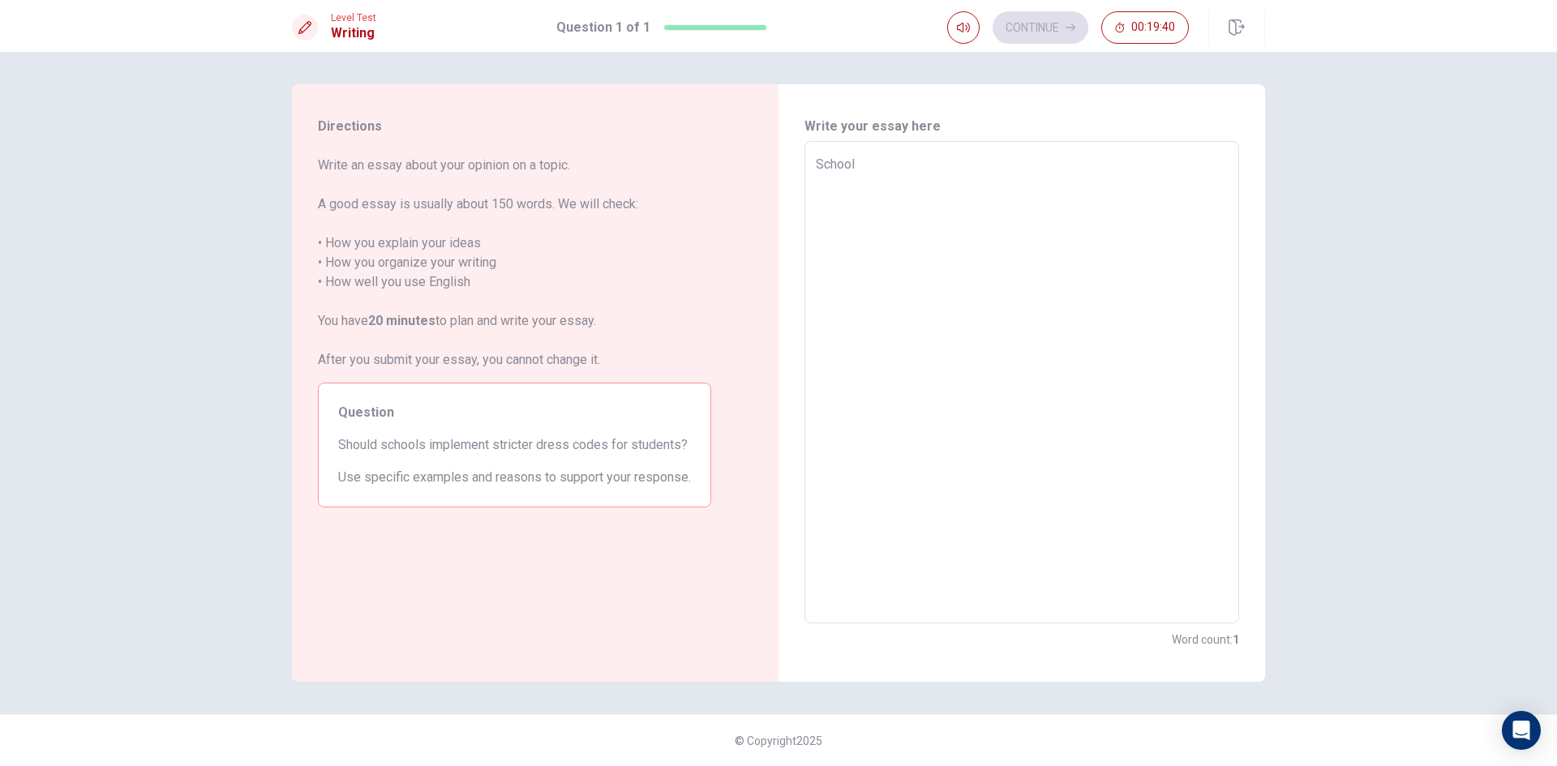
type textarea "x"
type textarea "Schools"
type textarea "x"
type textarea "Schools"
type textarea "x"
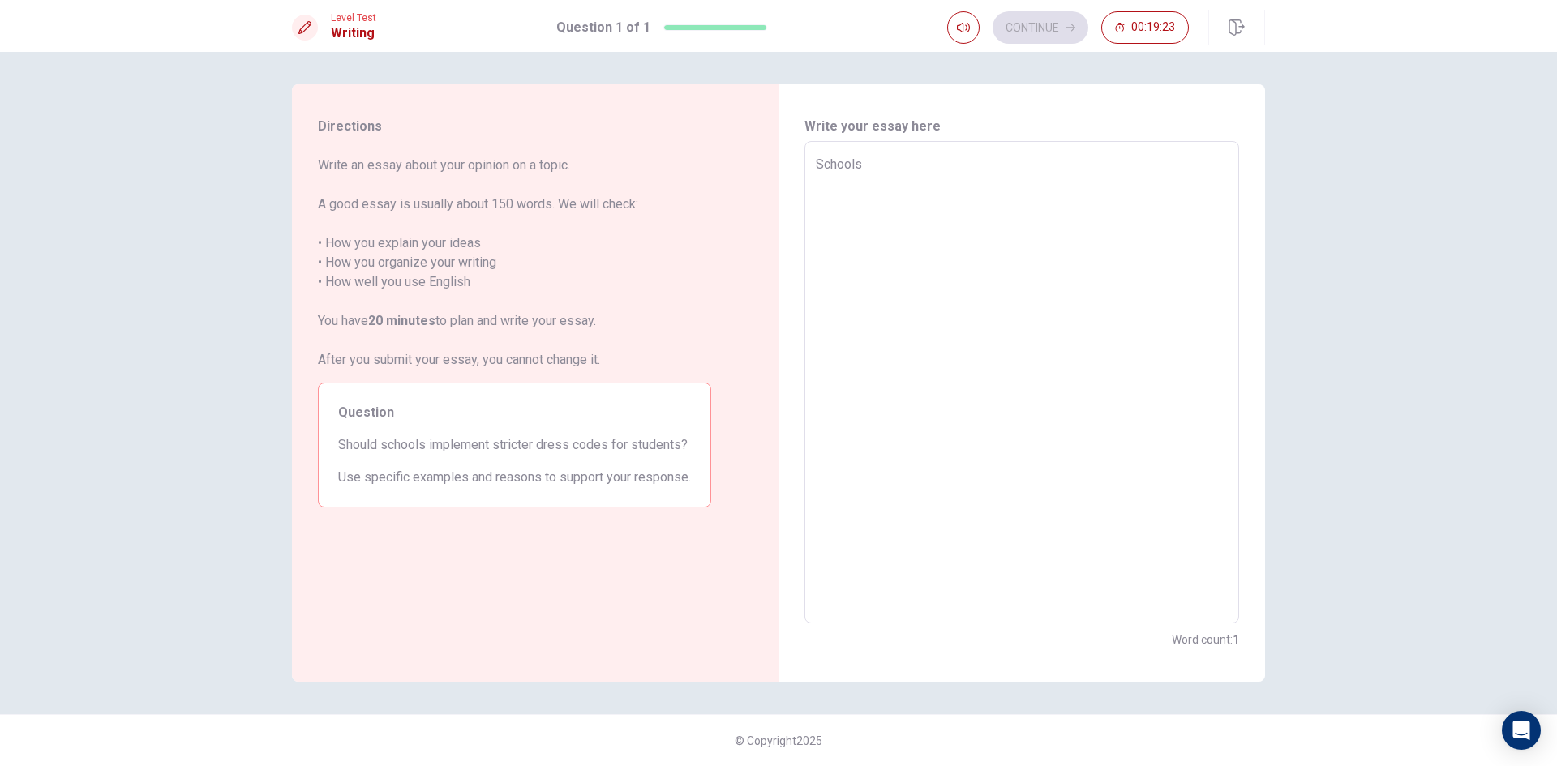
type textarea "Schools"
type textarea "x"
type textarea "School"
type textarea "x"
type textarea "Schoo"
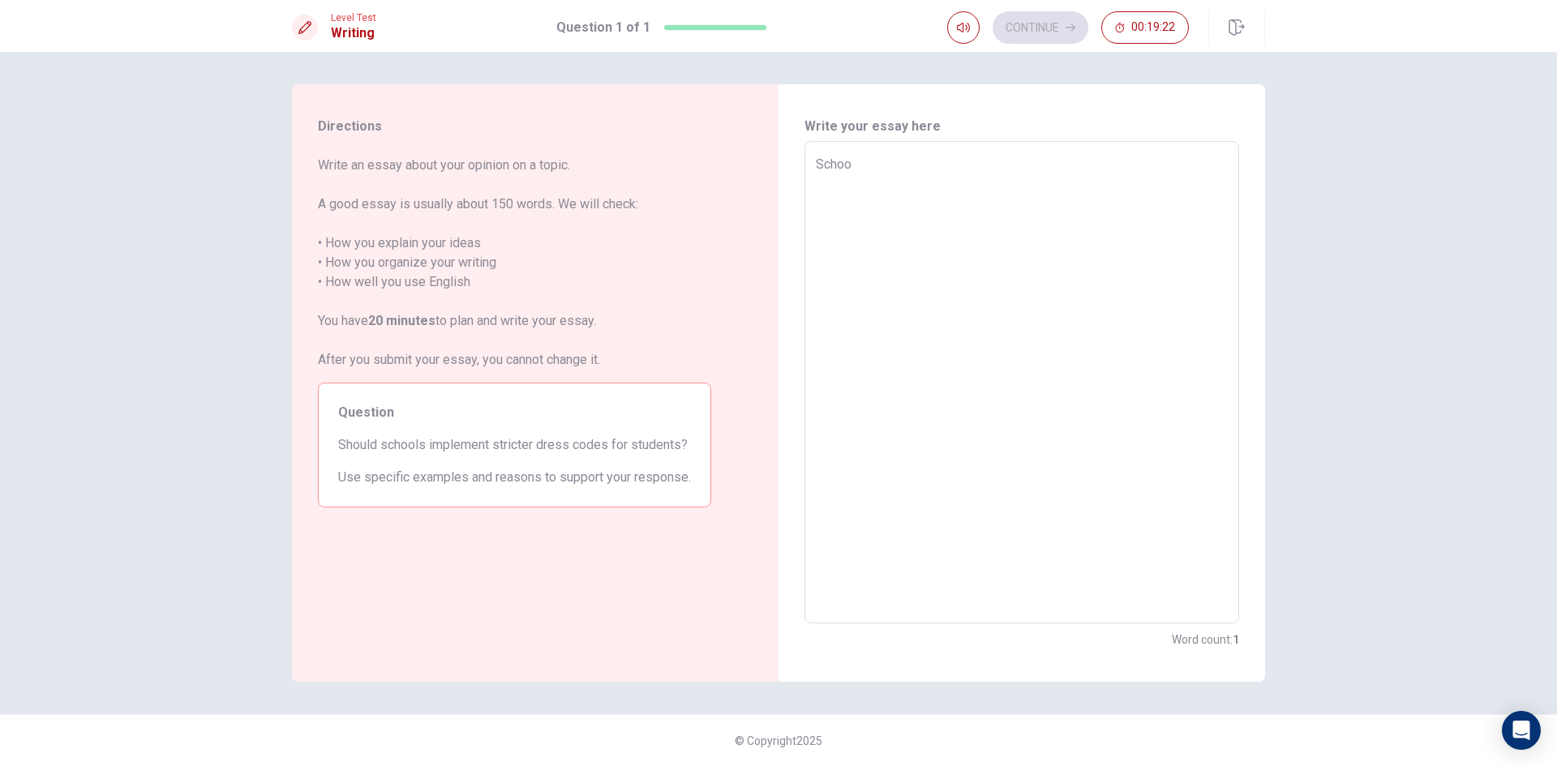
type textarea "x"
type textarea "Scho"
type textarea "x"
type textarea "Sc"
type textarea "x"
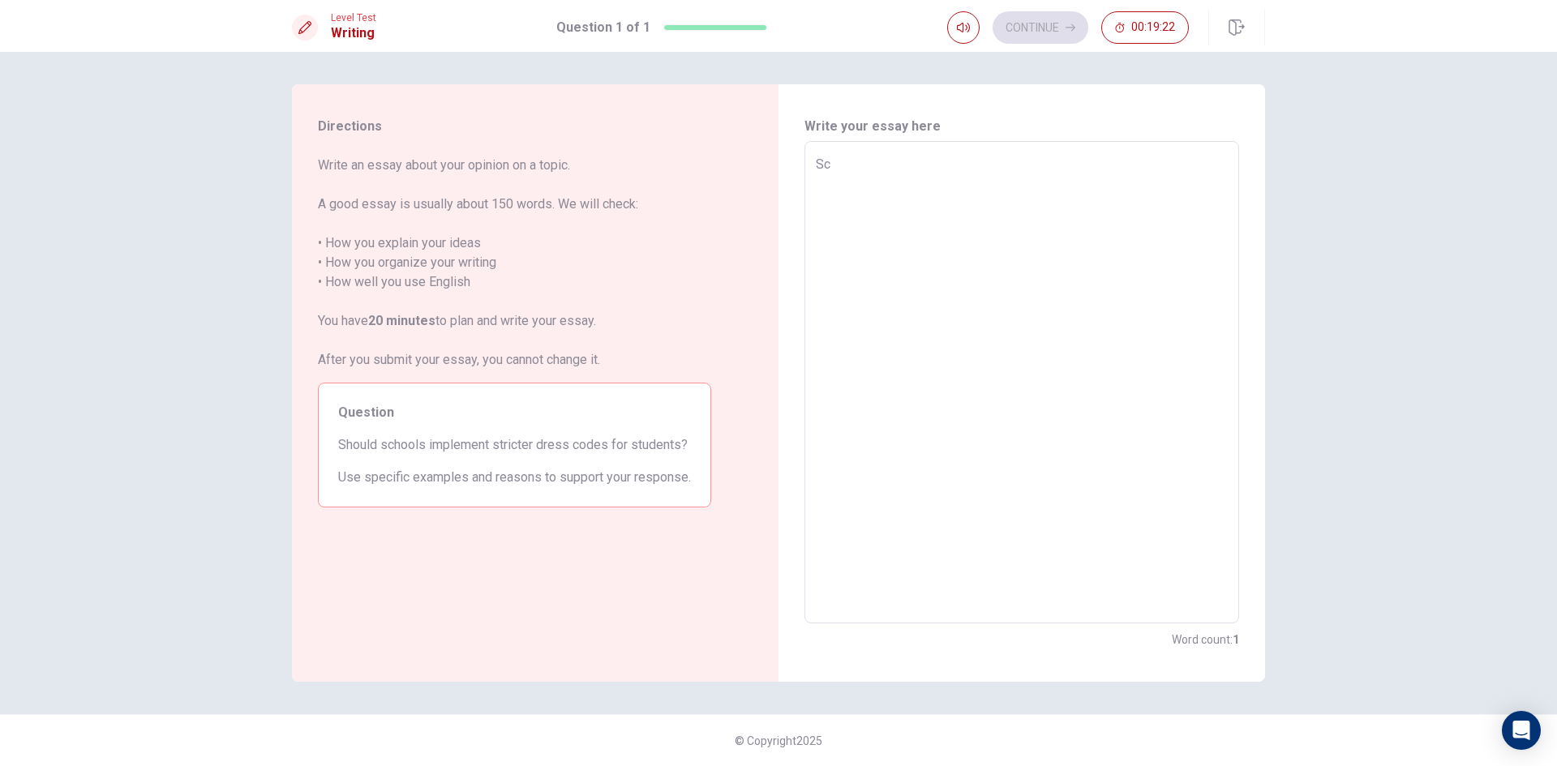
type textarea "S"
type textarea "x"
type textarea "I"
type textarea "x"
type textarea "In"
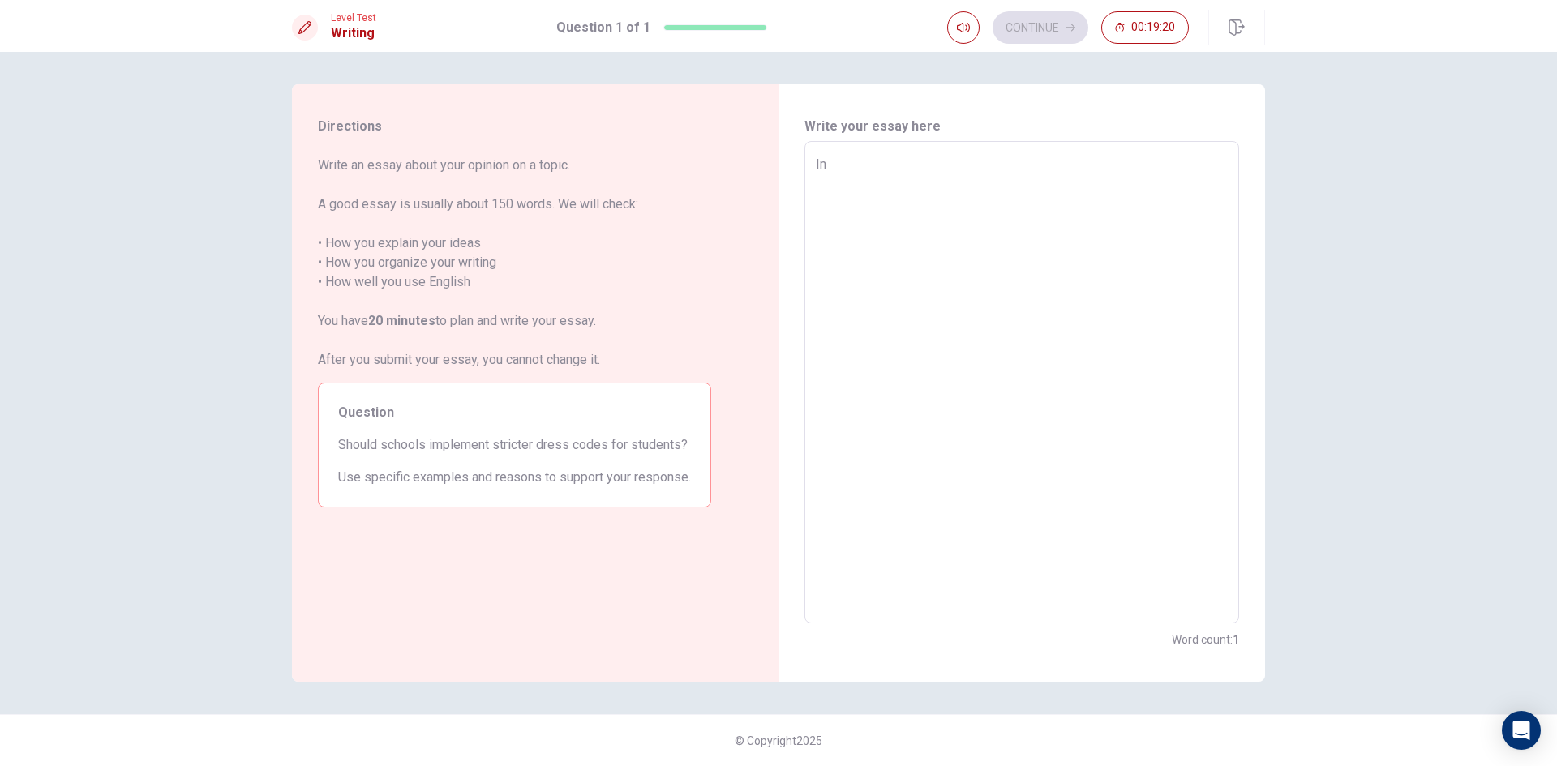
type textarea "x"
type textarea "In"
type textarea "x"
type textarea "In s"
type textarea "x"
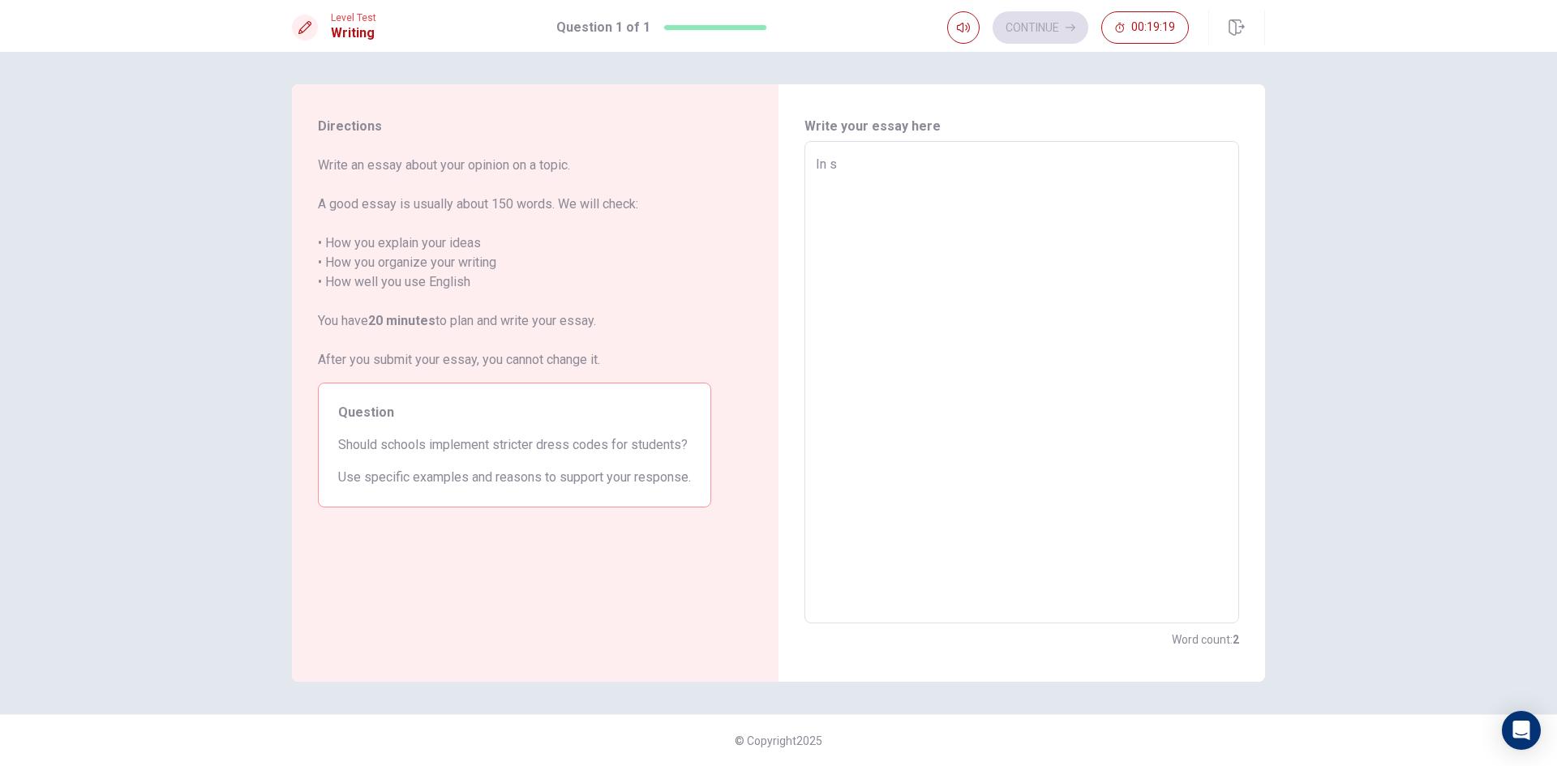
type textarea "In sc"
type textarea "x"
type textarea "In sch"
type textarea "x"
type textarea "In scho"
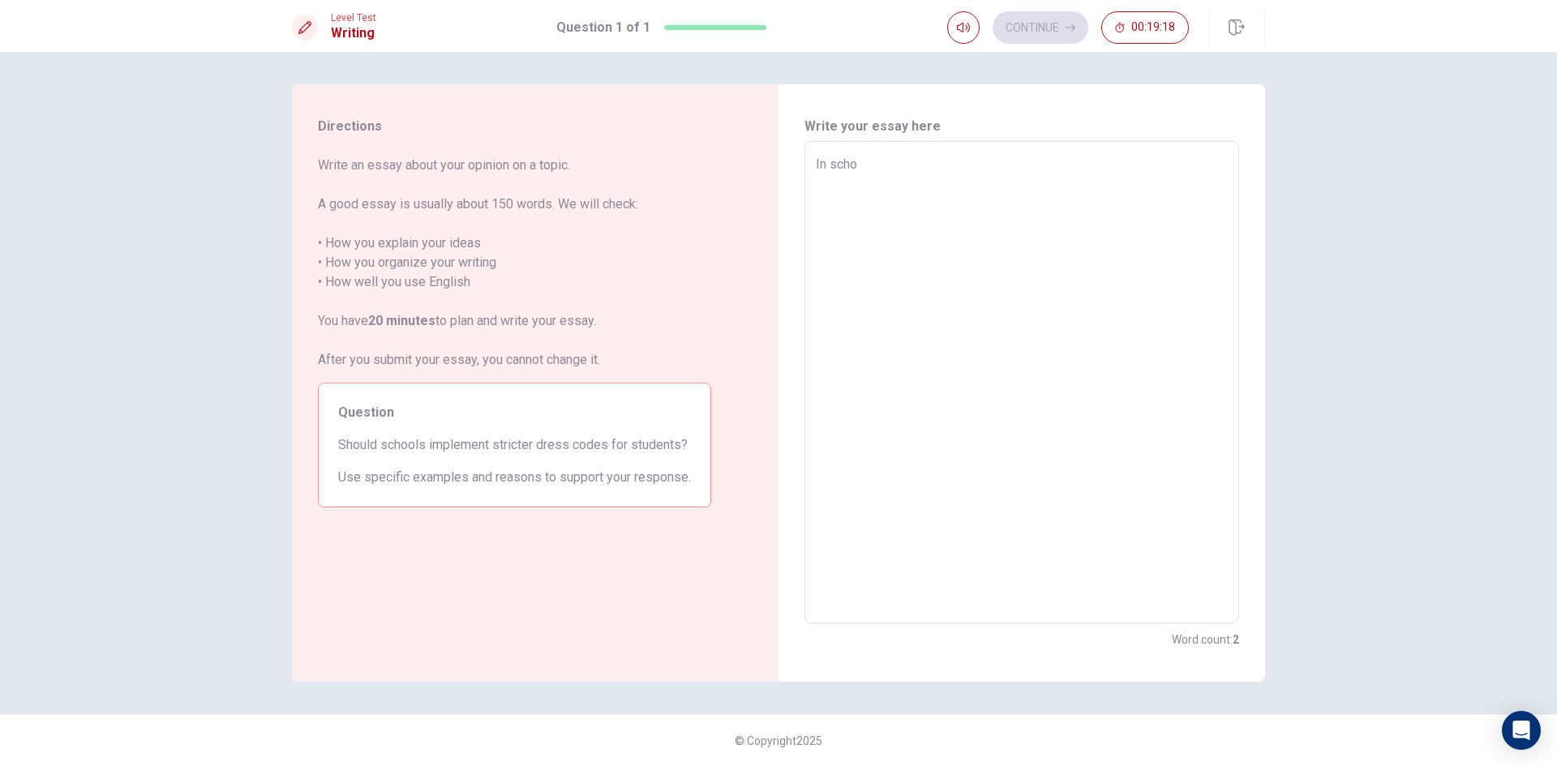
type textarea "x"
type textarea "In schoo"
type textarea "x"
type textarea "In school"
type textarea "x"
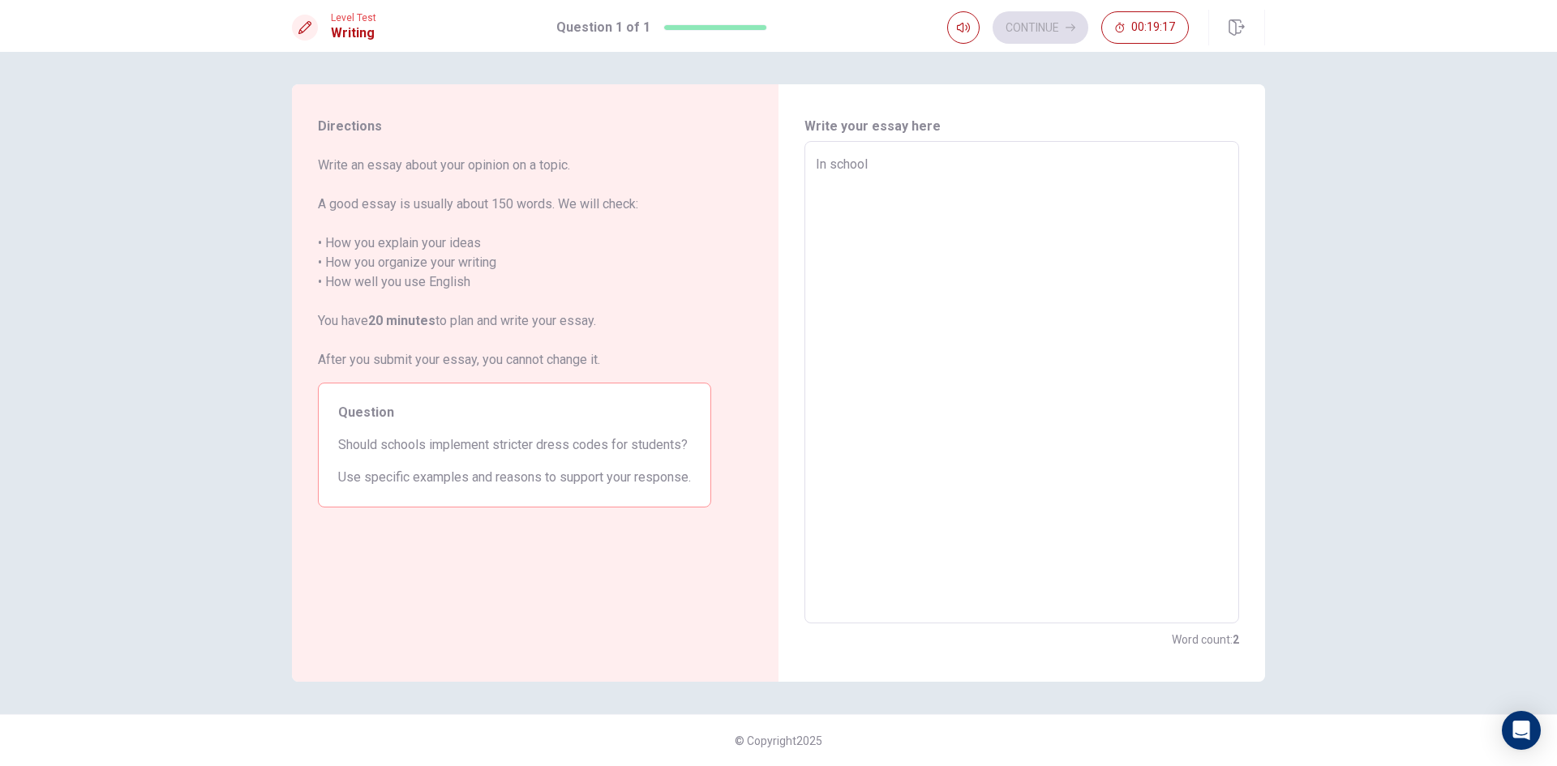
type textarea "In schools"
type textarea "x"
type textarea "In schools"
type textarea "x"
type textarea "In schools i"
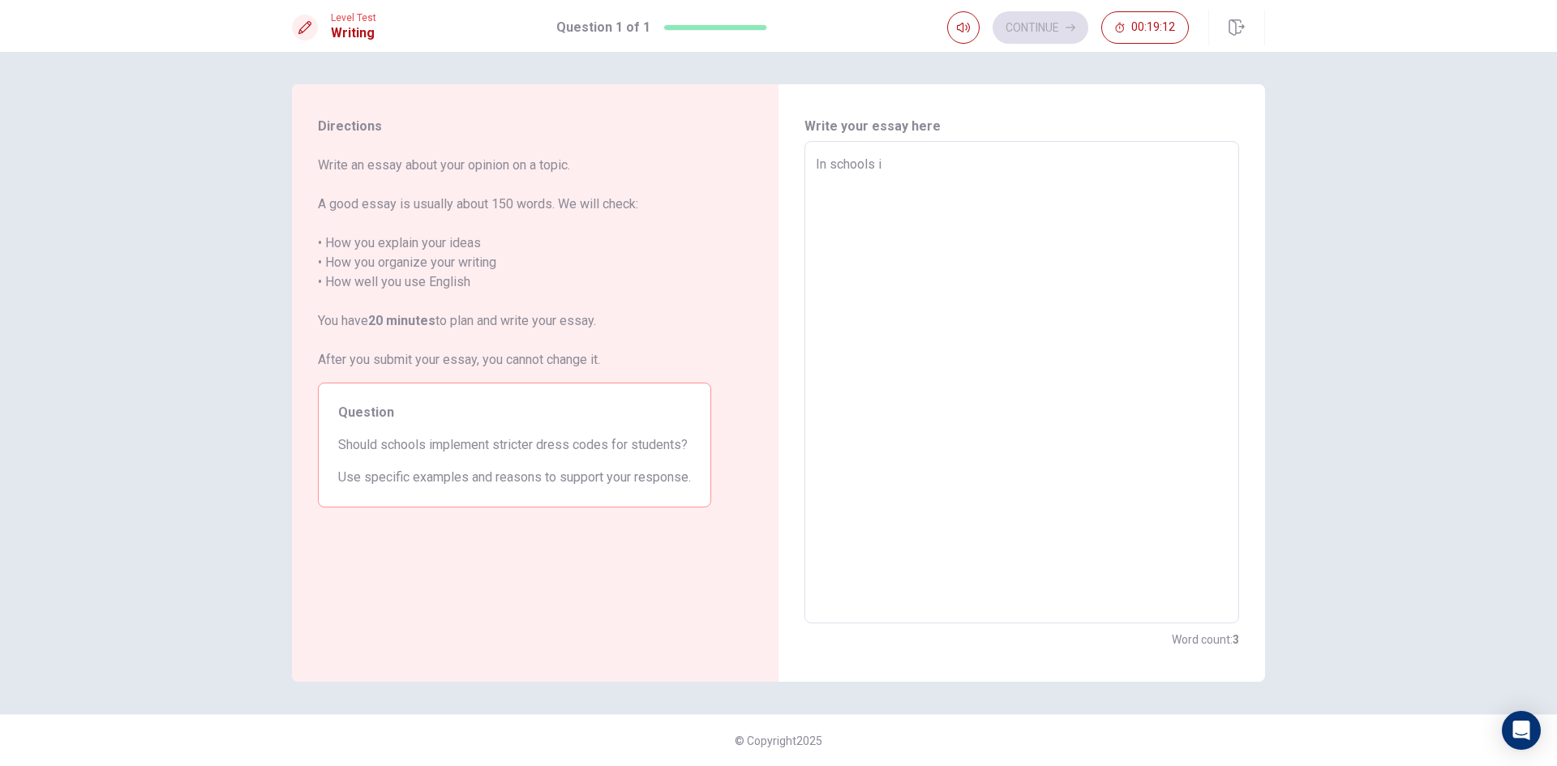
type textarea "x"
type textarea "In schools i"
type textarea "x"
type textarea "In schools i d"
type textarea "x"
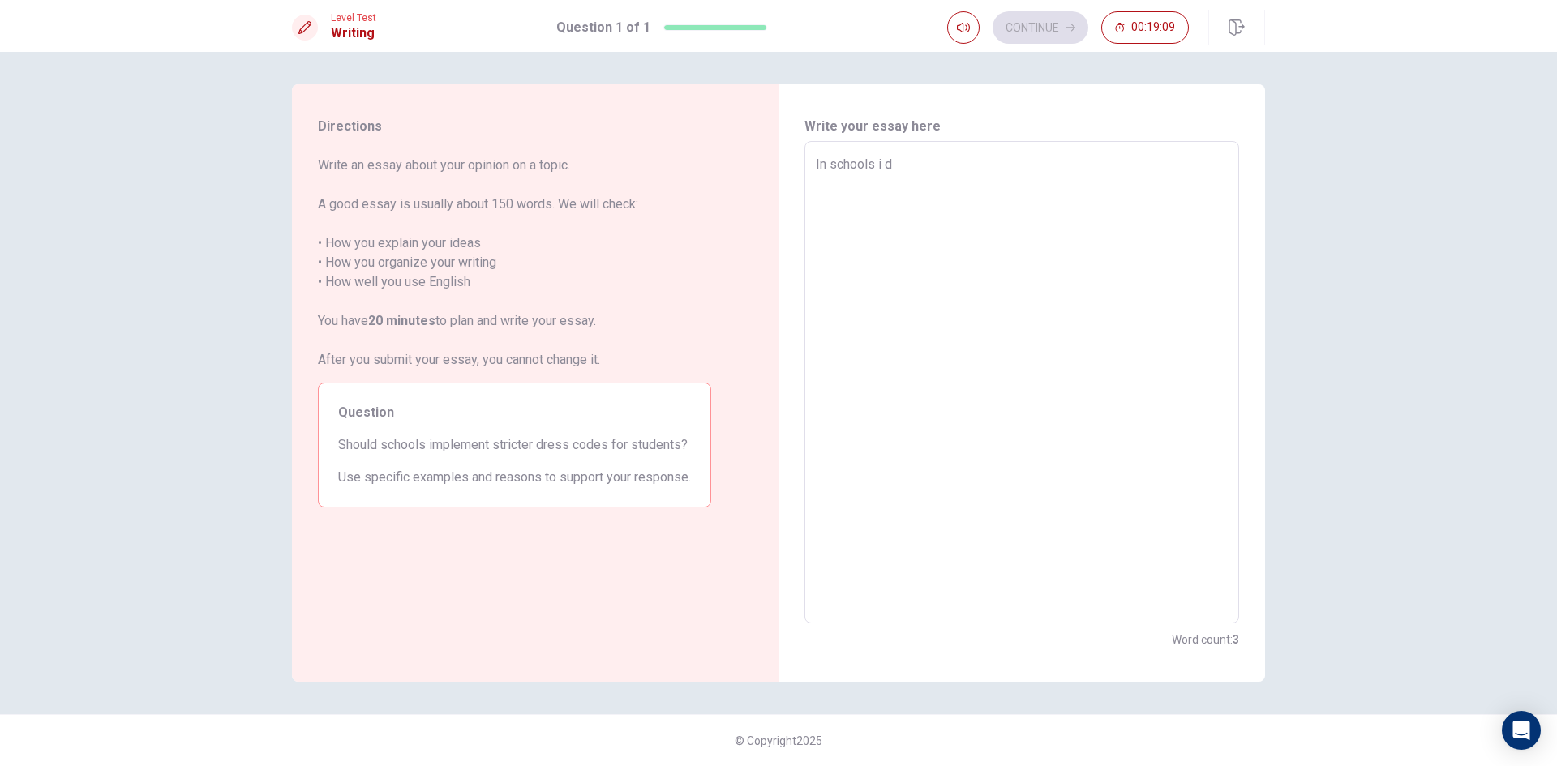
type textarea "In schools i do"
type textarea "x"
type textarea "In schools i don"
type textarea "x"
type textarea "In schools i dont"
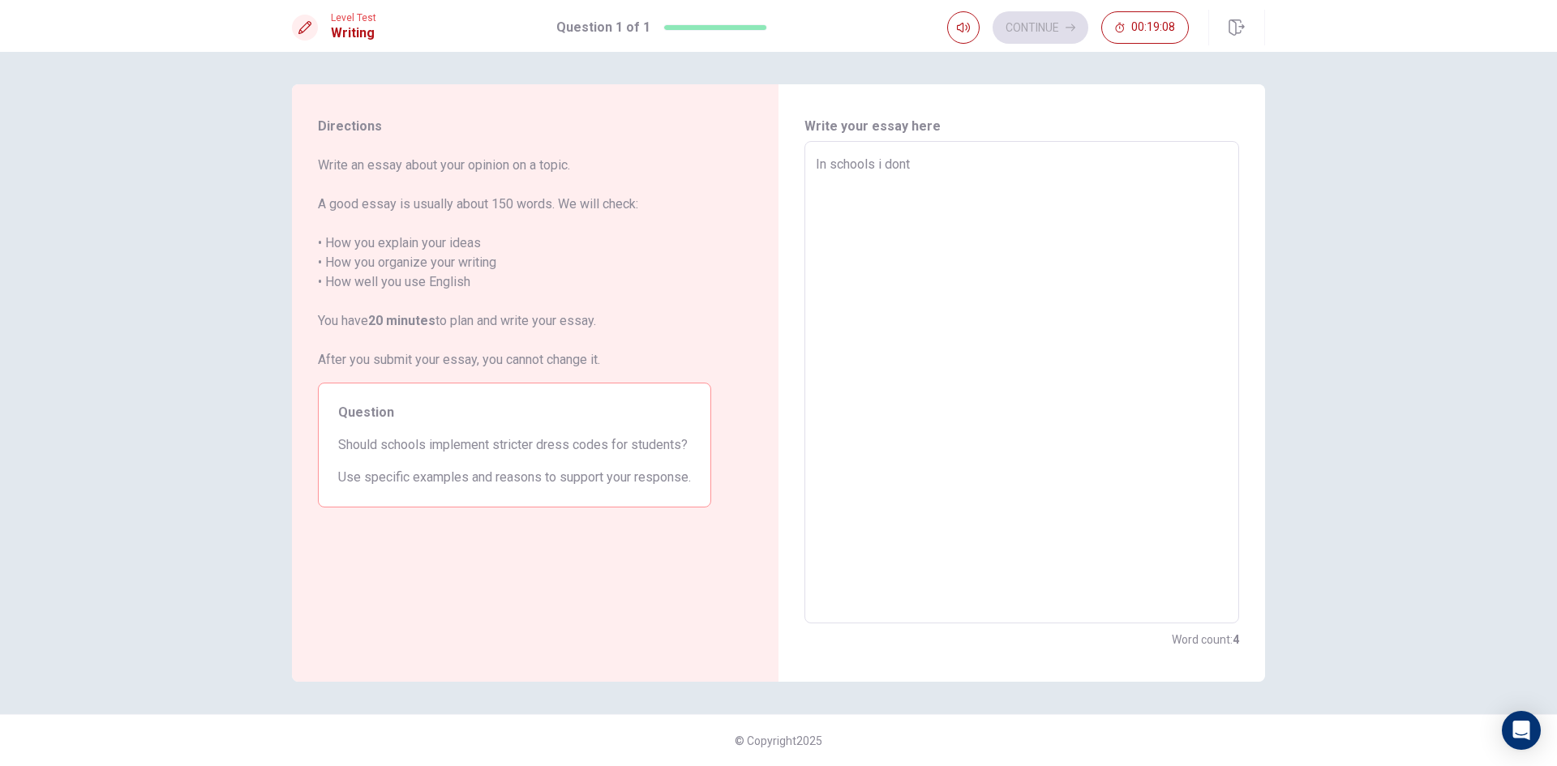
type textarea "x"
type textarea "In schools i dont"
type textarea "x"
type textarea "In schools i dont w"
type textarea "x"
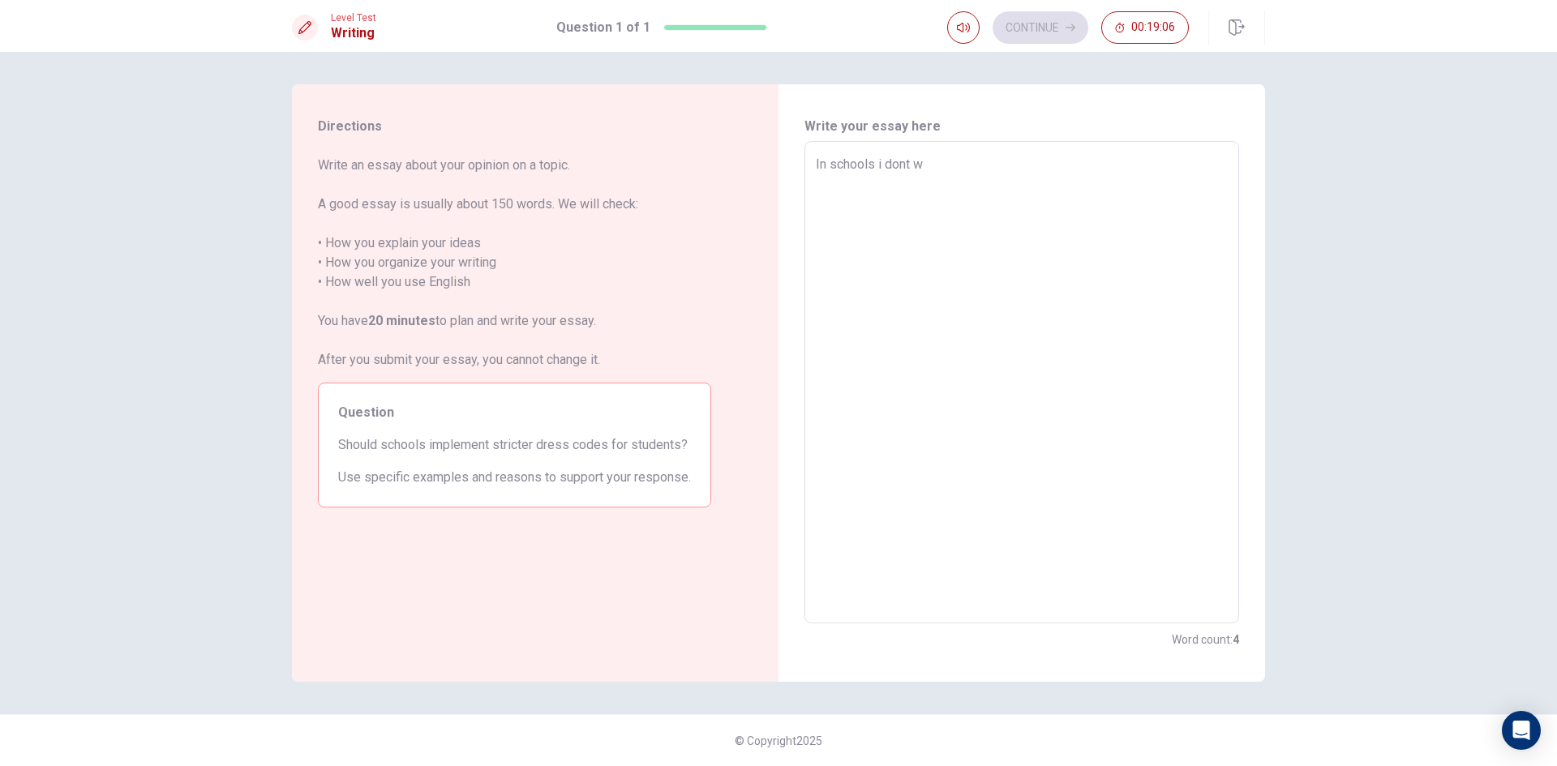
type textarea "In schools i dont wa"
type textarea "x"
type textarea "In schools i dont wan"
type textarea "x"
type textarea "In schools i dont want"
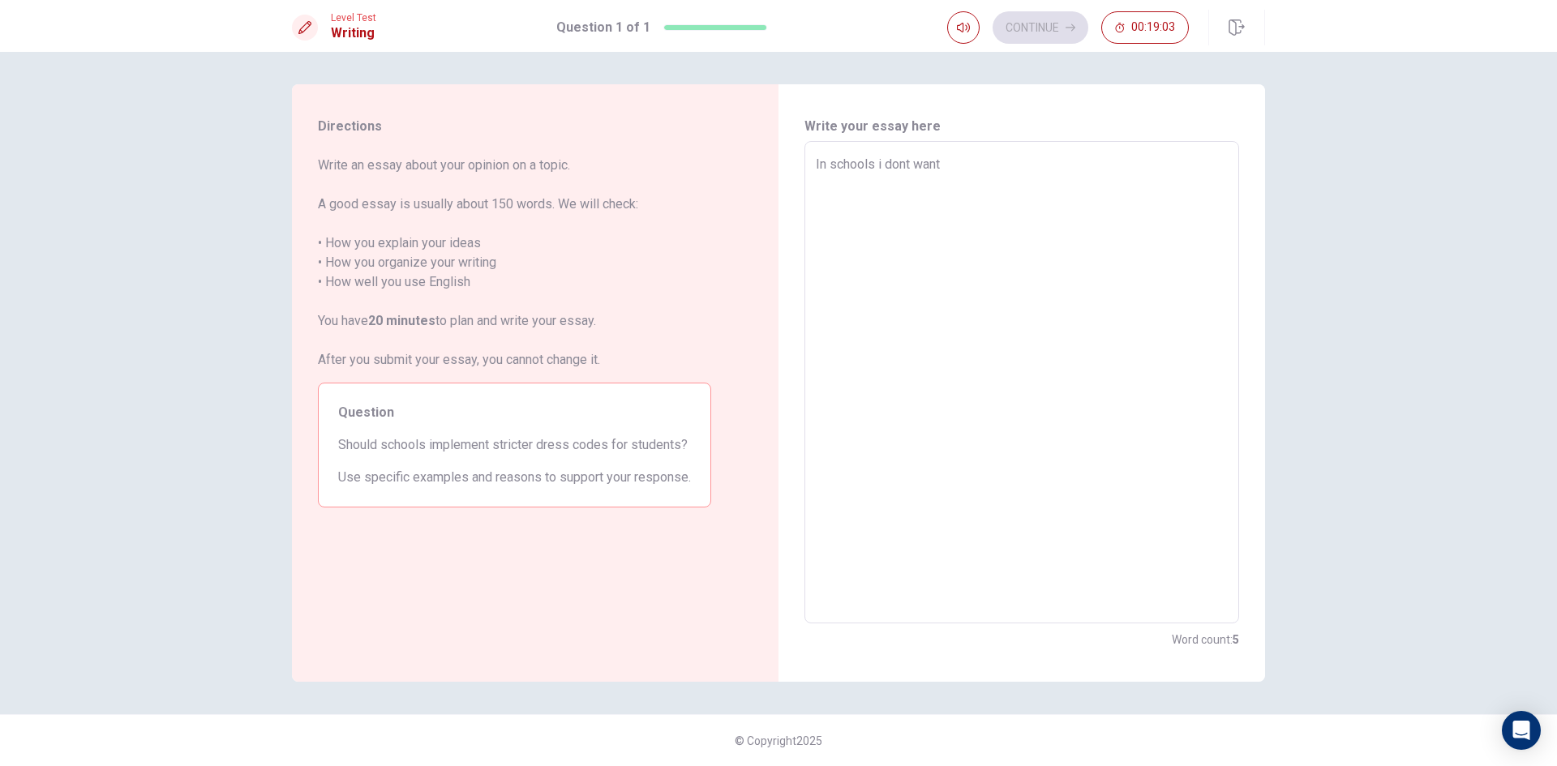
type textarea "x"
type textarea "In schools i dont want"
type textarea "x"
type textarea "In schools i dont want t"
type textarea "x"
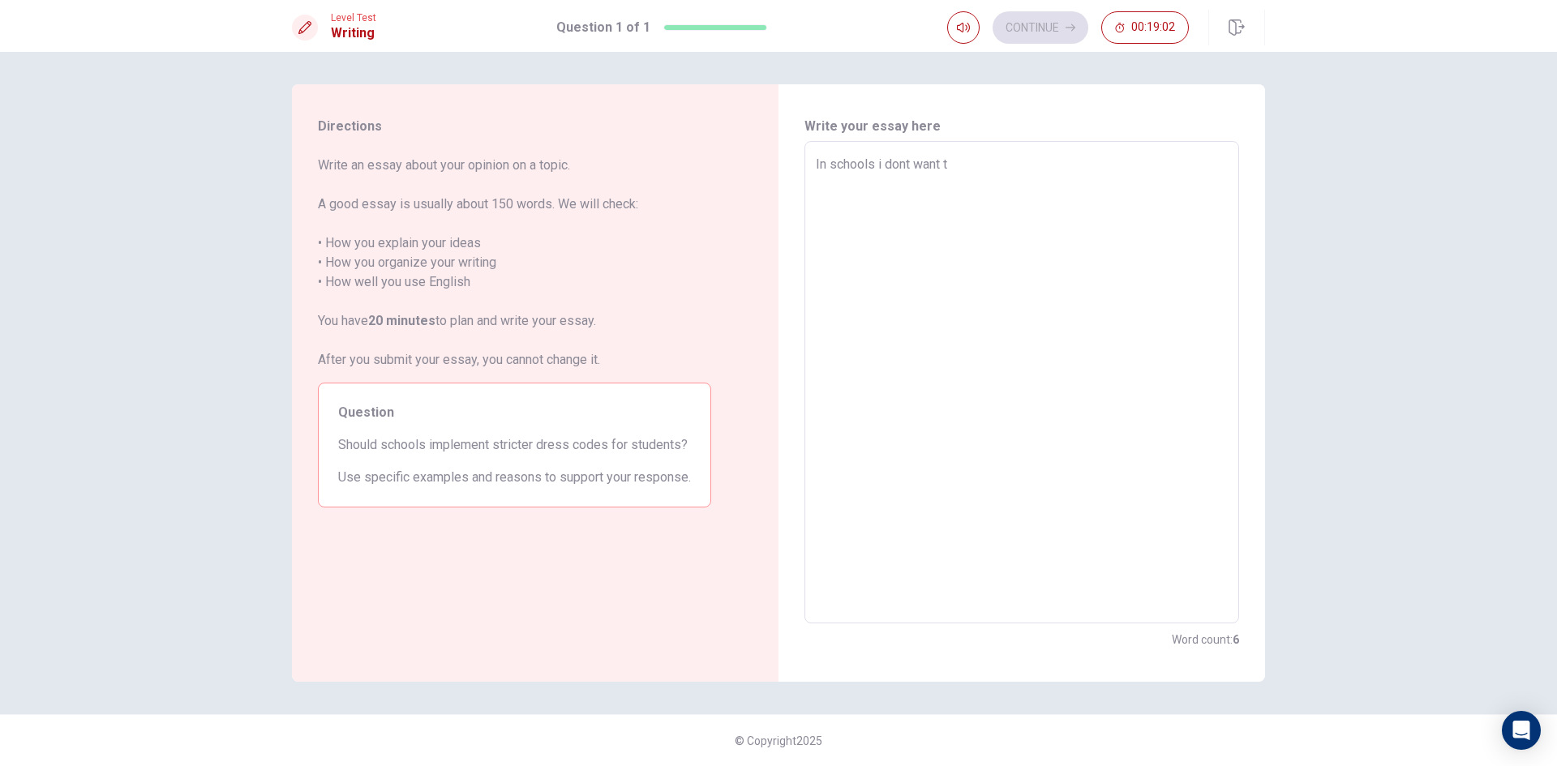
type textarea "In schools i dont want to"
type textarea "x"
type textarea "In schools i dont want to"
type textarea "x"
type textarea "In schools i dont want to h"
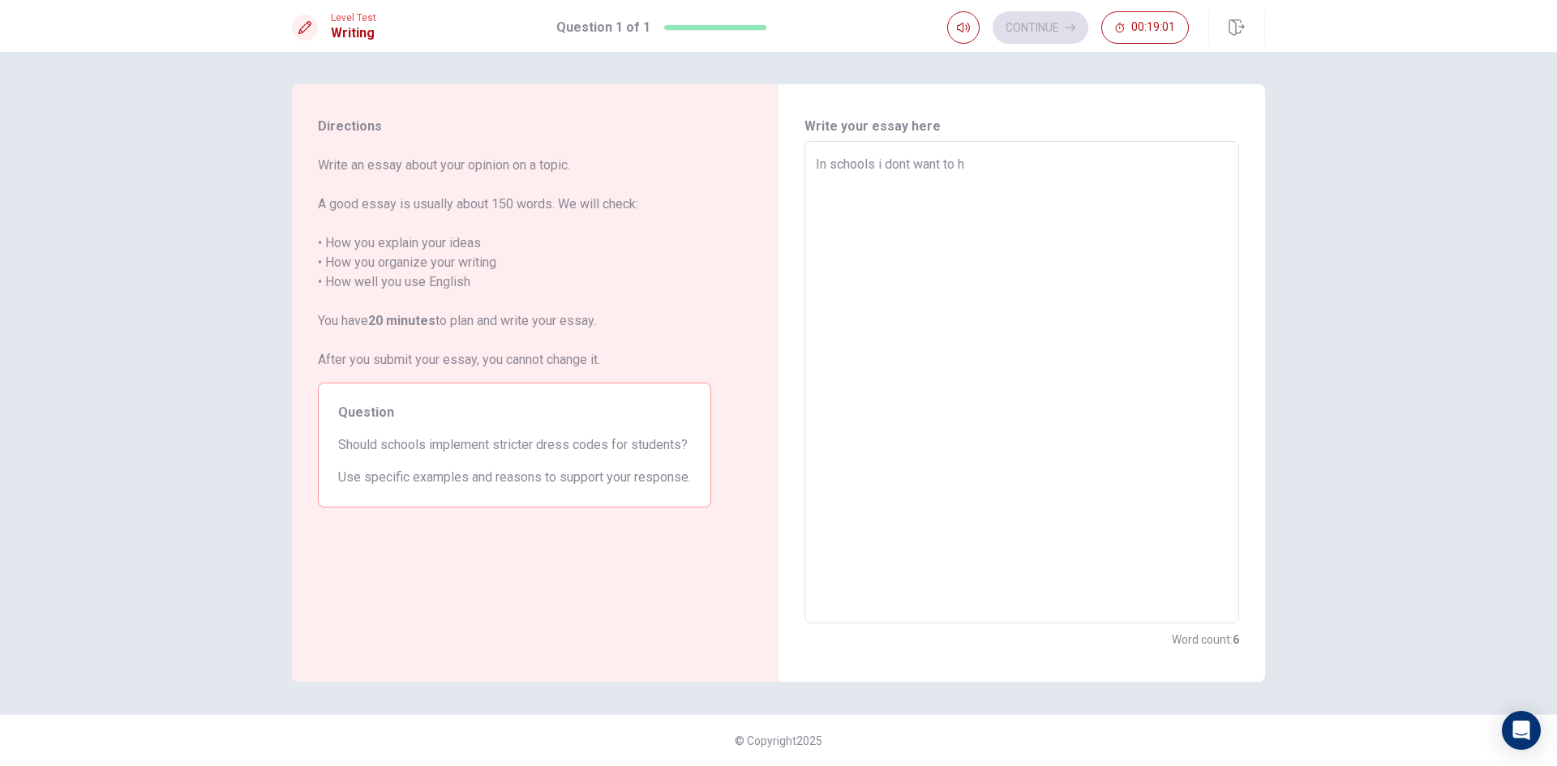
type textarea "x"
type textarea "In schools i dont want to ha"
type textarea "x"
type textarea "In schools i dont want to hav"
type textarea "x"
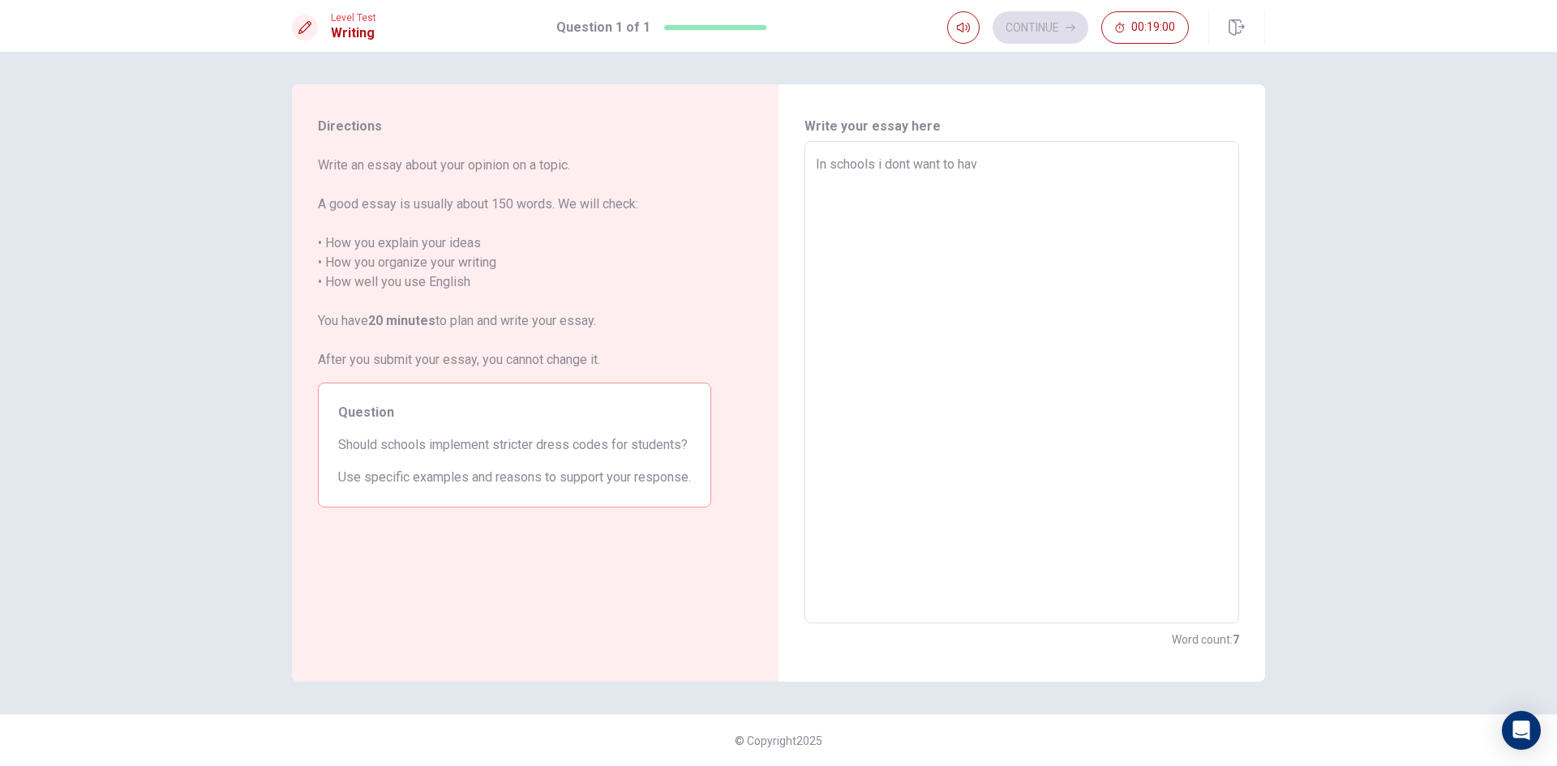
type textarea "In schools i dont want to have"
type textarea "x"
type textarea "In schools i dont want to have"
type textarea "x"
type textarea "In schools i dont want to have a"
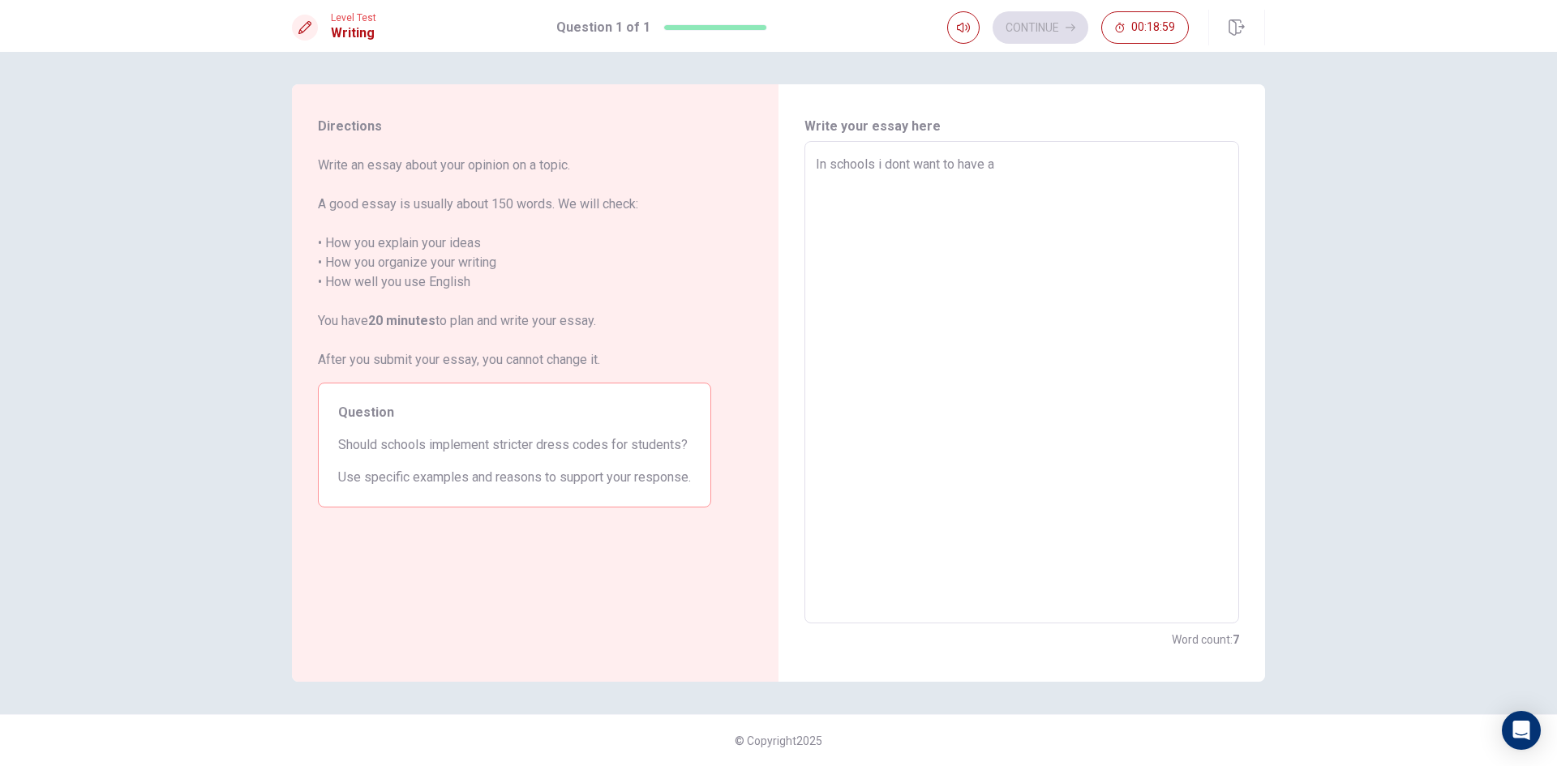
type textarea "x"
type textarea "In schools i dont want to have an"
type textarea "x"
type textarea "In schools i dont want to have any"
type textarea "x"
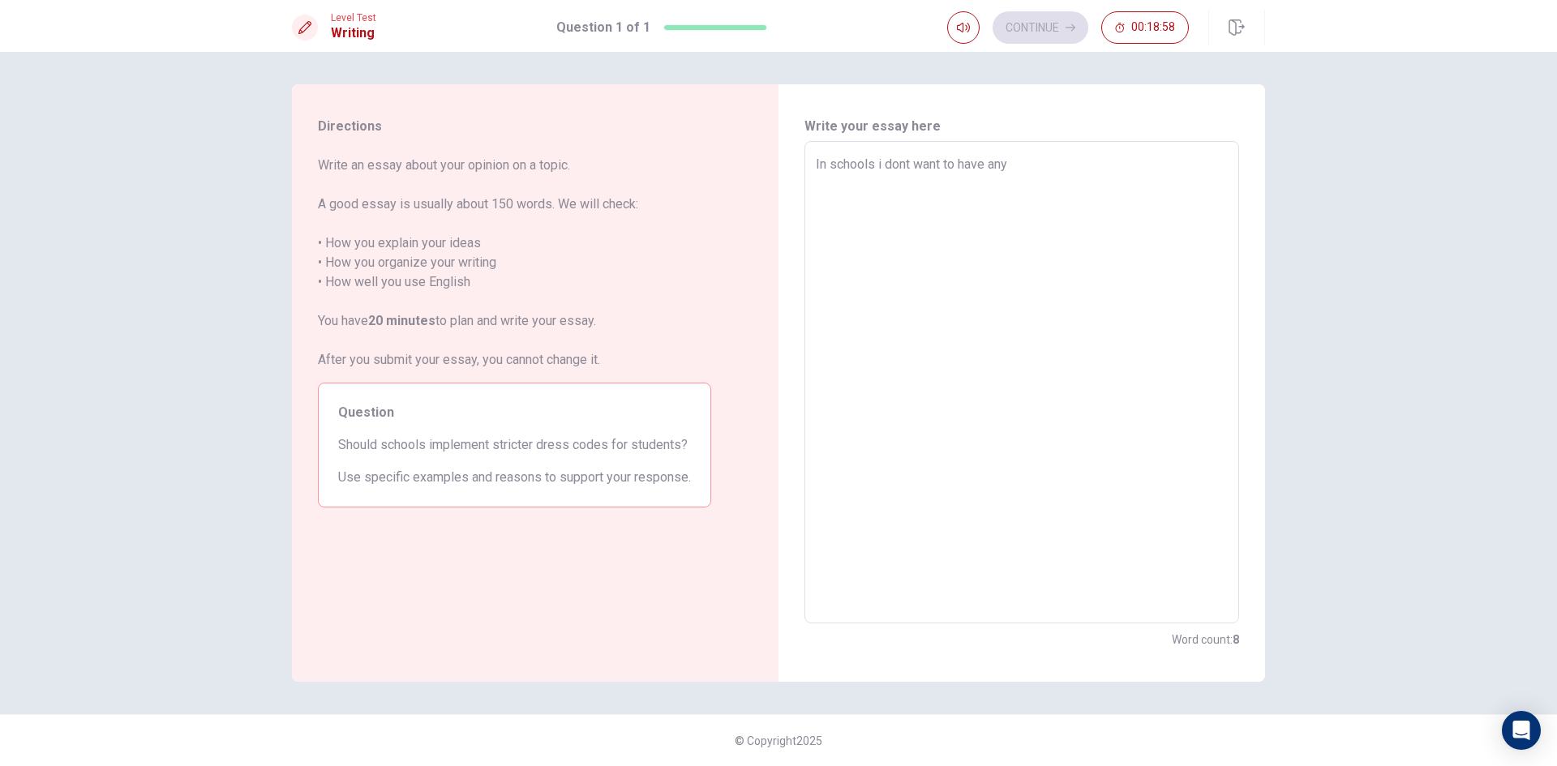
type textarea "In schools i dont want to have any"
type textarea "x"
type textarea "In schools i dont want to have any d"
type textarea "x"
type textarea "In schools i dont want to have any dr"
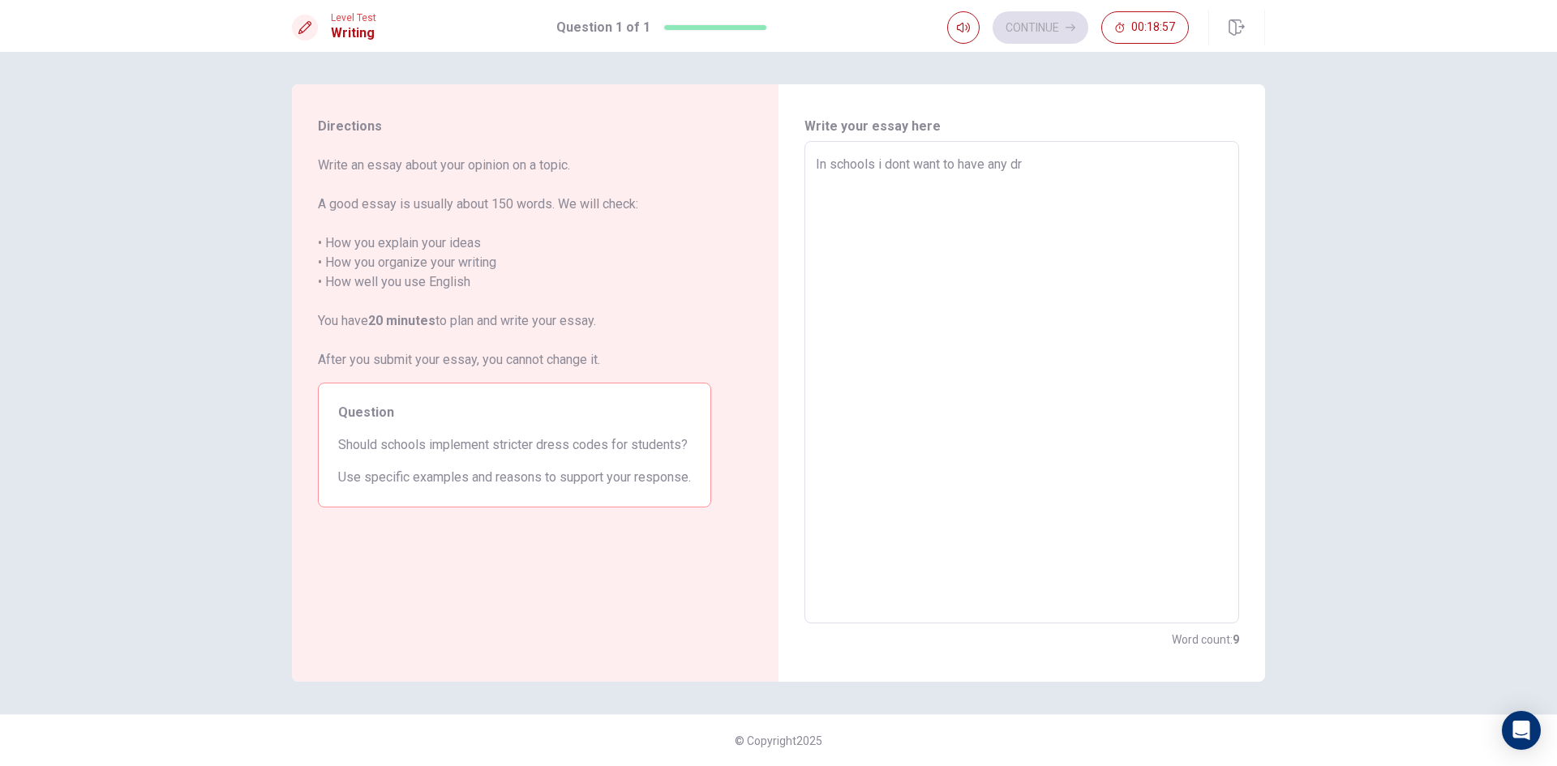
type textarea "x"
type textarea "In schools i dont want to have any dre"
type textarea "x"
type textarea "In schools i dont want to have any dree"
type textarea "x"
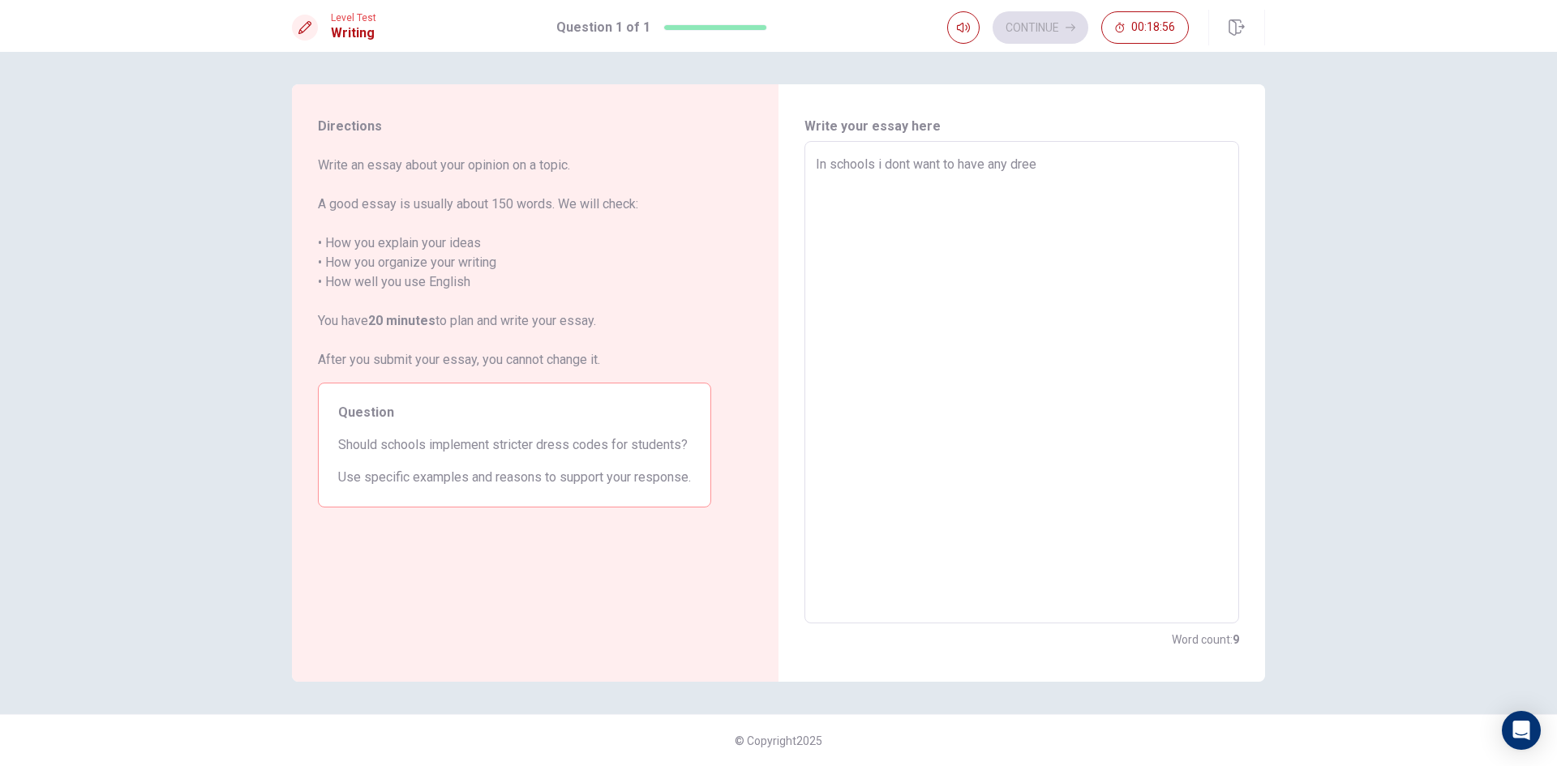
type textarea "In schools i dont want to have any [PERSON_NAME]"
type textarea "x"
type textarea "In schools i dont want to have any dree"
type textarea "x"
type textarea "In schools i dont want to have any dre"
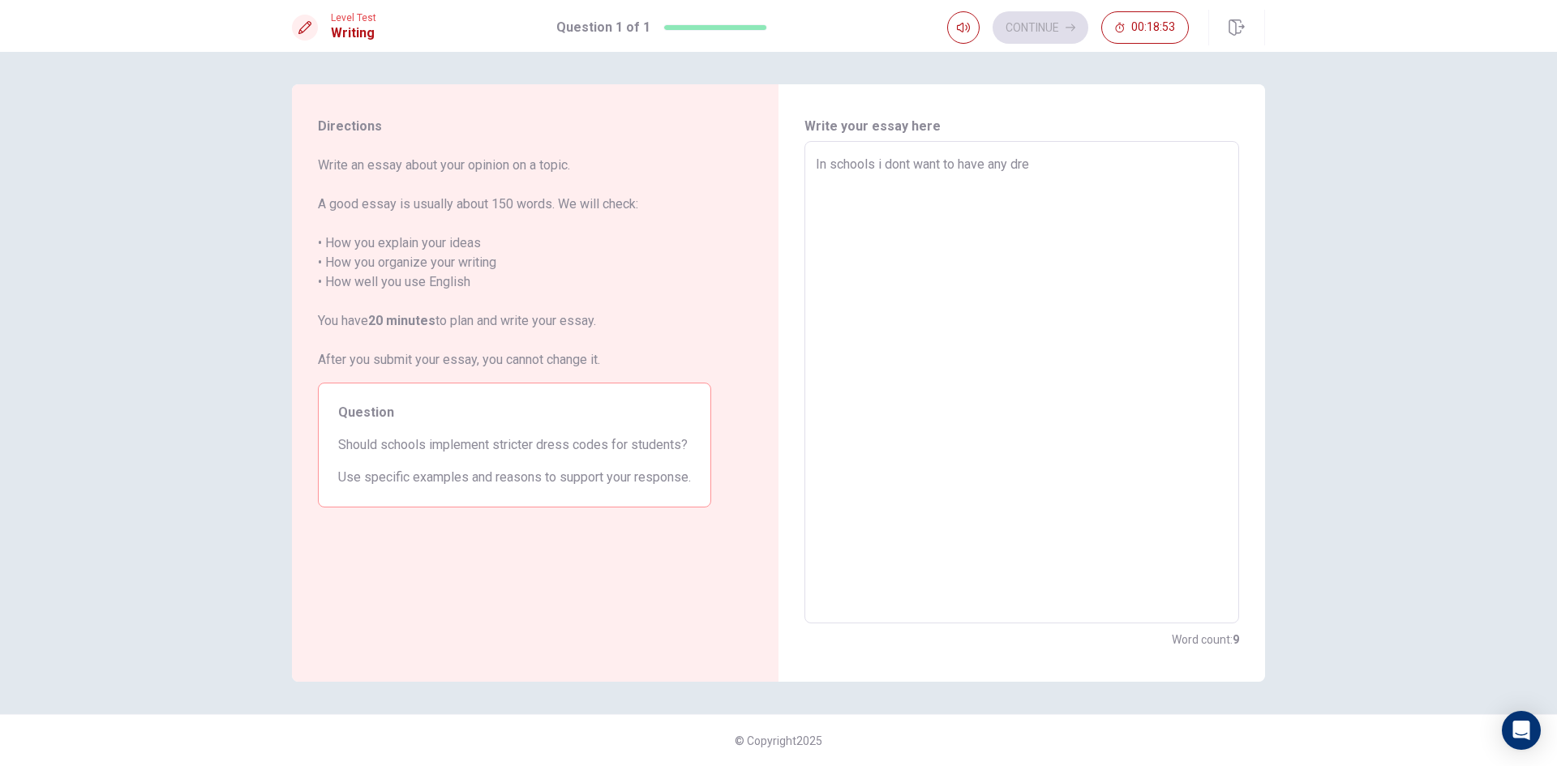
type textarea "x"
type textarea "In schools i dont want to have any dres"
type textarea "x"
type textarea "In schools i dont want to have any drese"
type textarea "x"
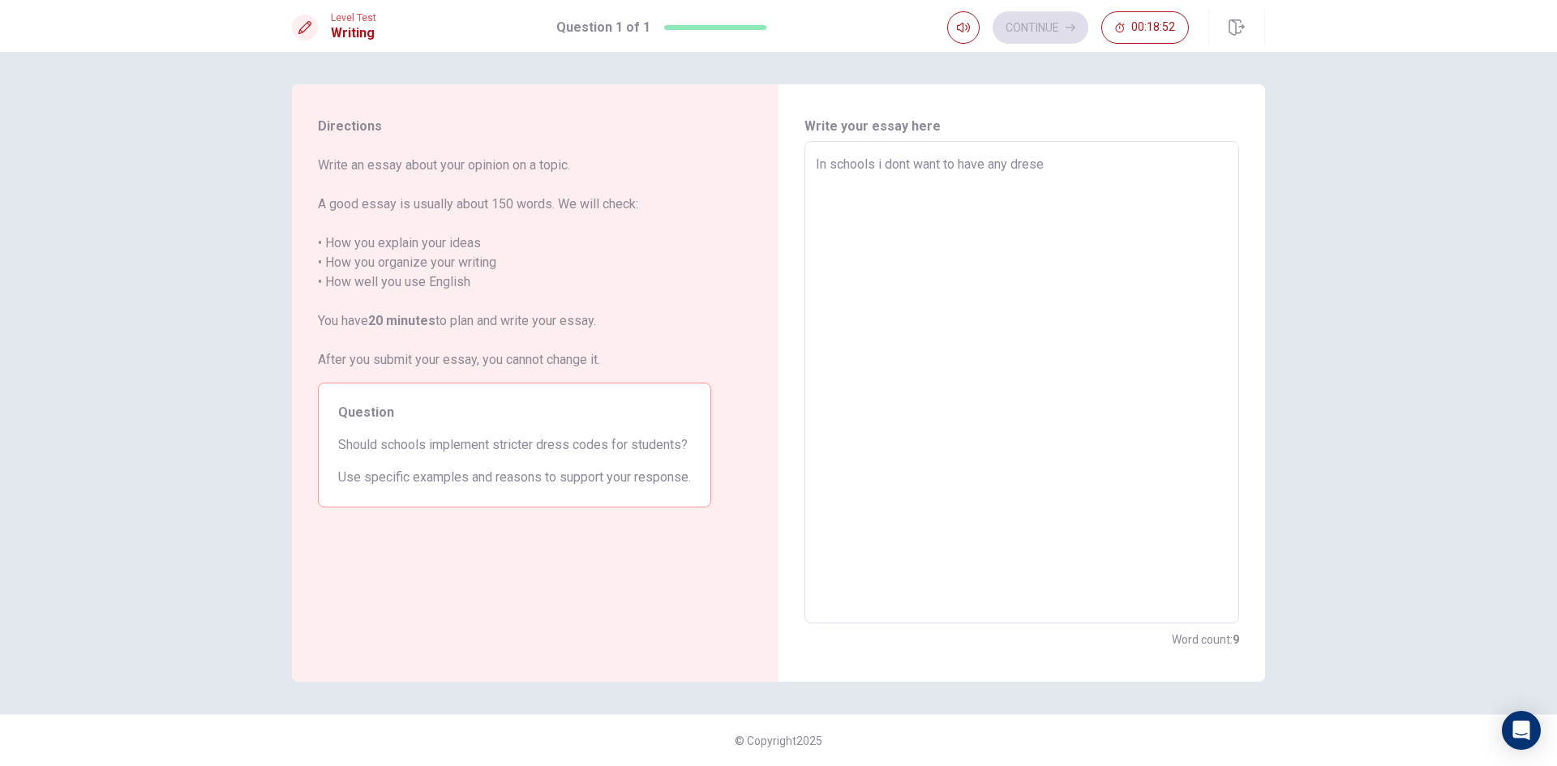
type textarea "In schools i dont want to have any dreses"
type textarea "x"
type textarea "In schools i dont want to have any drese"
type textarea "x"
type textarea "In schools i dont want to have any dres"
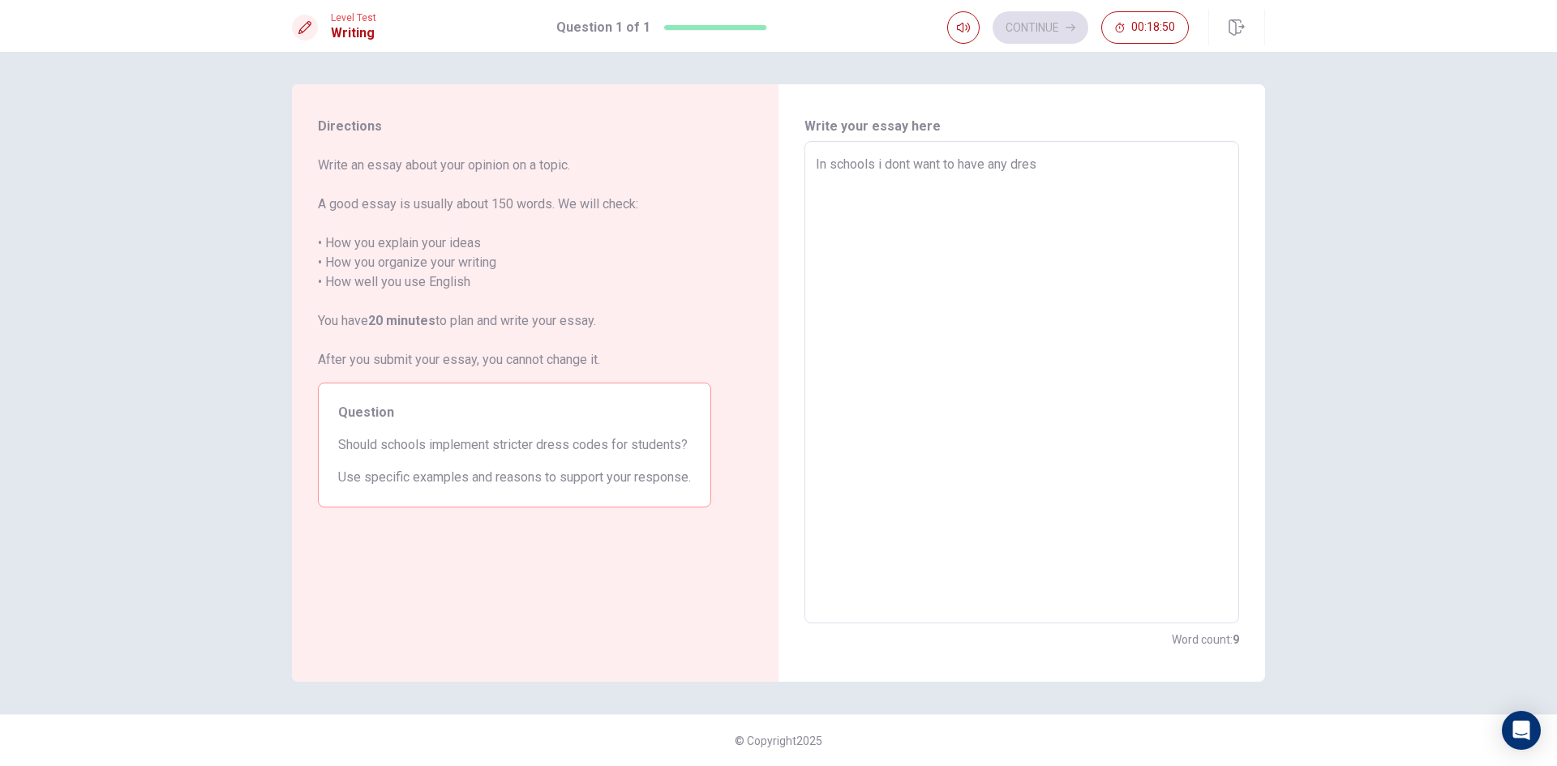
type textarea "x"
type textarea "In schools i dont want to have any dress"
type textarea "x"
type textarea "In schools i dont want to have any dress"
type textarea "x"
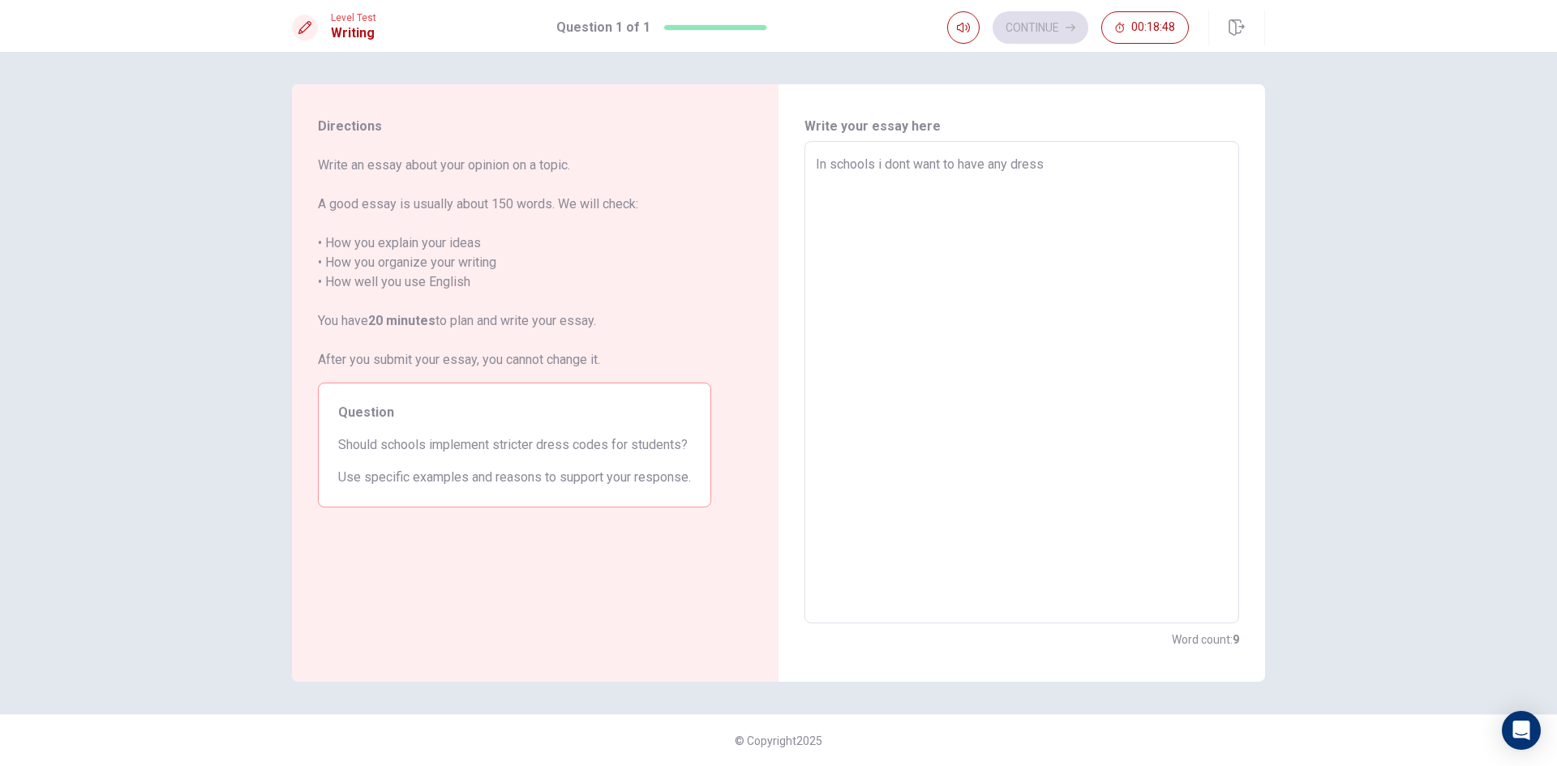
type textarea "In schools i dont want to have any dress t"
type textarea "x"
type textarea "In schools i dont want to have any dress th"
type textarea "x"
type textarea "In schools i dont want to have any dress tha"
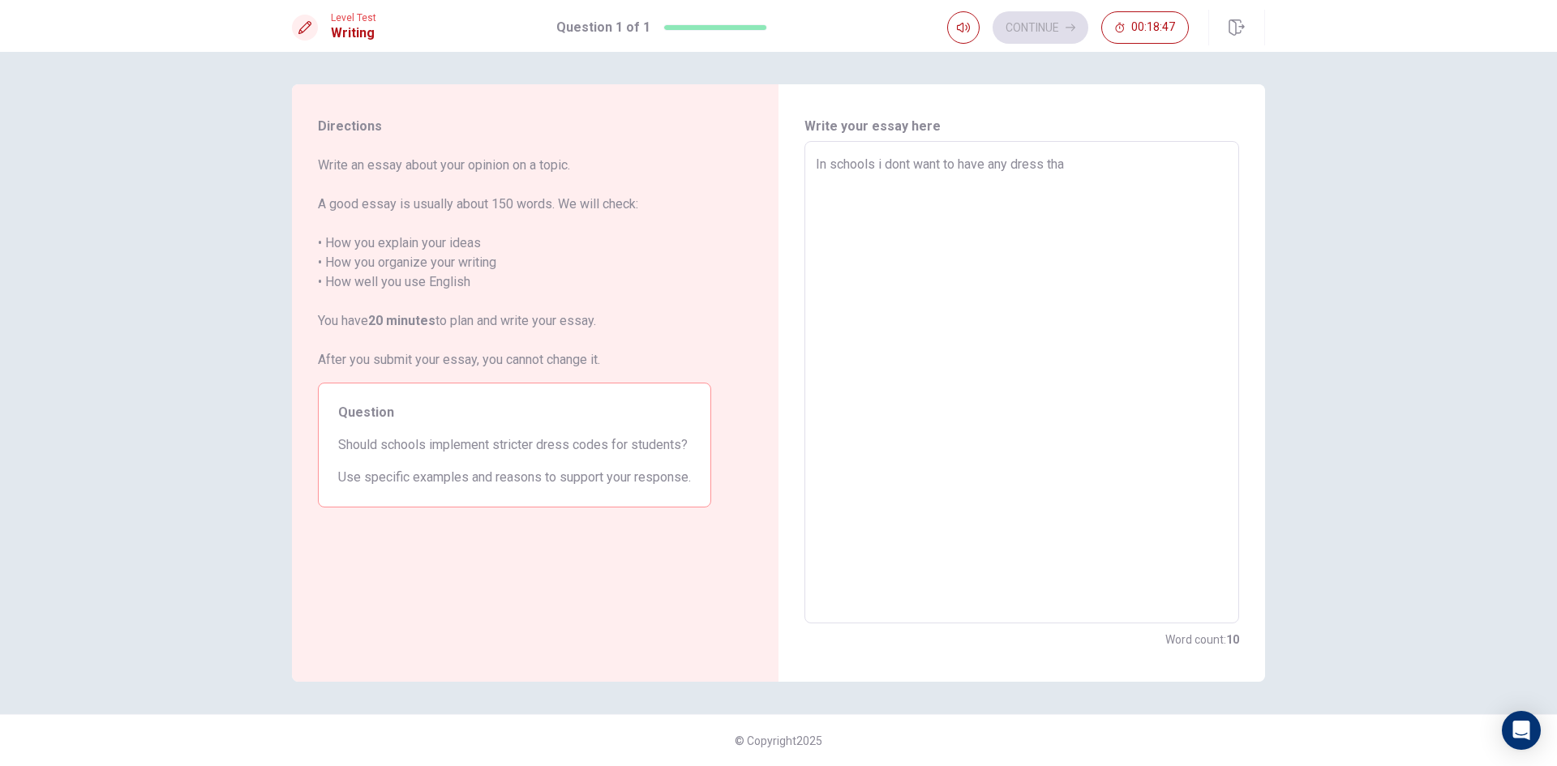
type textarea "x"
type textarea "In schools i dont want to have any dress that"
type textarea "x"
type textarea "In schools i dont want to have any dress that"
type textarea "x"
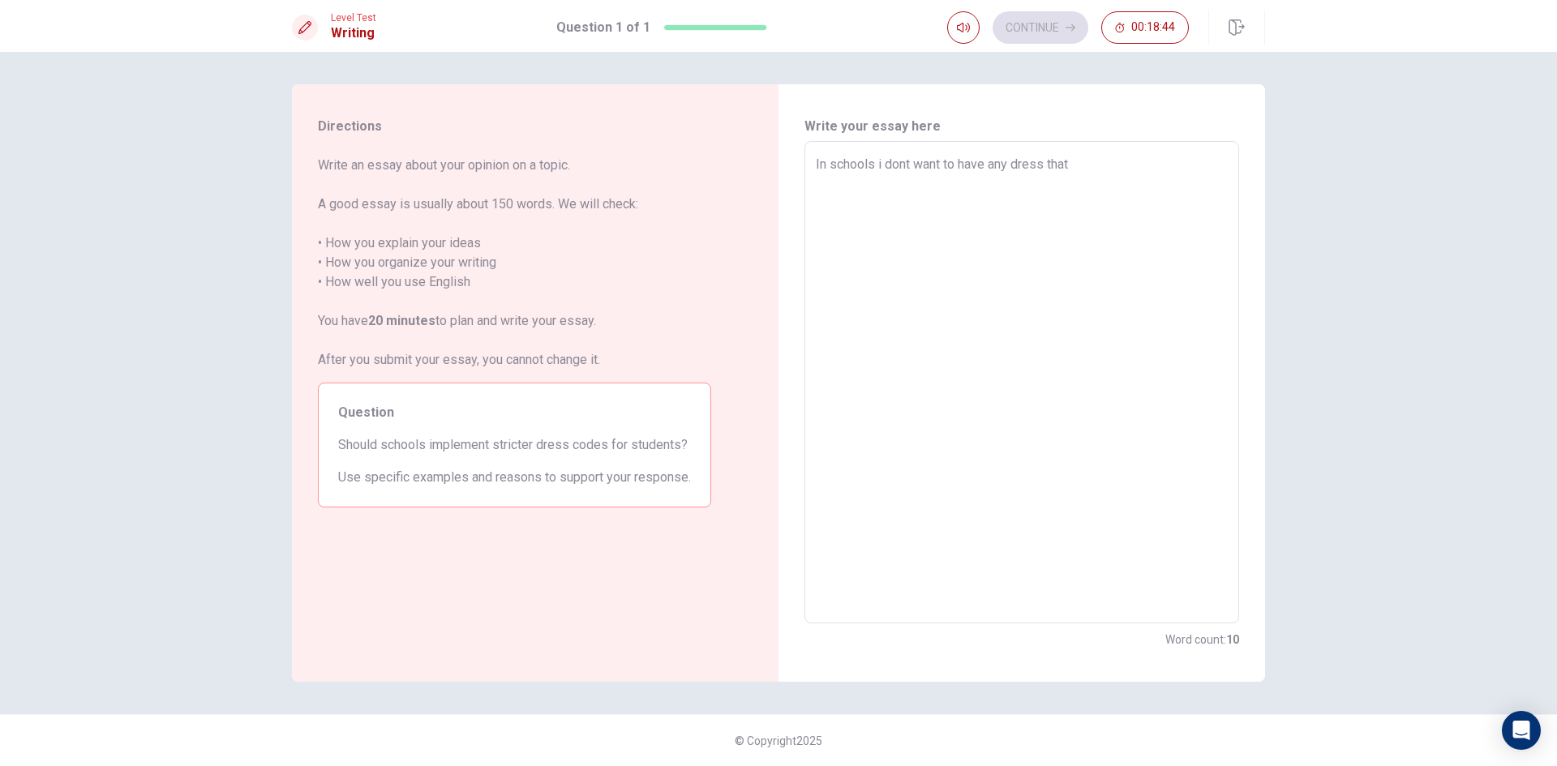
type textarea "In schools i dont want to have any dress that w"
type textarea "x"
type textarea "In schools i dont want to have any dress that we"
type textarea "x"
type textarea "In schools i dont want to have any dress that [PERSON_NAME]"
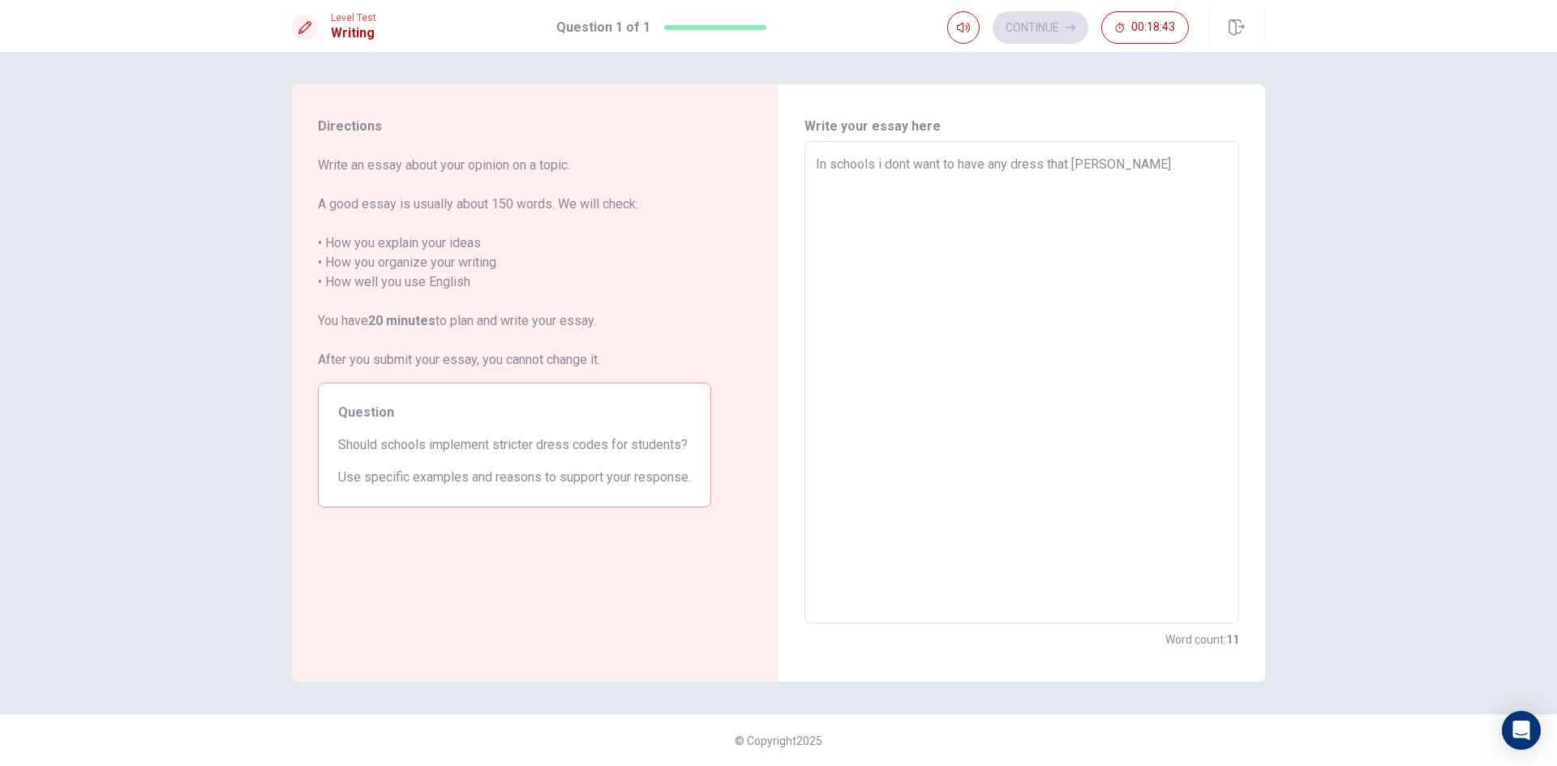
type textarea "x"
type textarea "In schools i dont want to have any dress that [PERSON_NAME]"
type textarea "x"
type textarea "In schools i dont want to have any dress that weird"
type textarea "x"
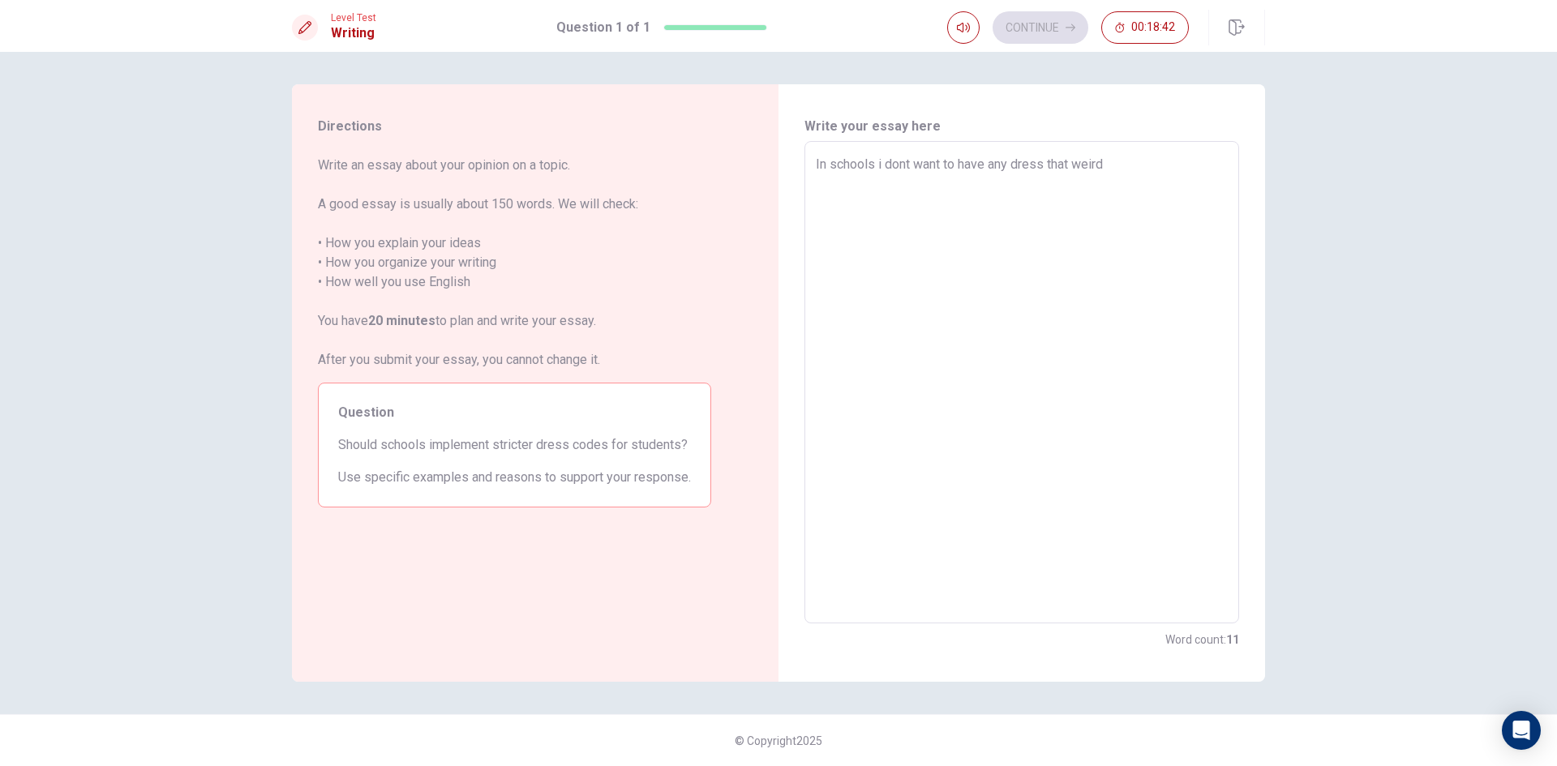
type textarea "In schools i dont want to have any dress that weird"
type textarea "x"
type textarea "In schools i dont want to have any dress that weird b"
type textarea "x"
type textarea "In schools i dont want to have any dress that weird be"
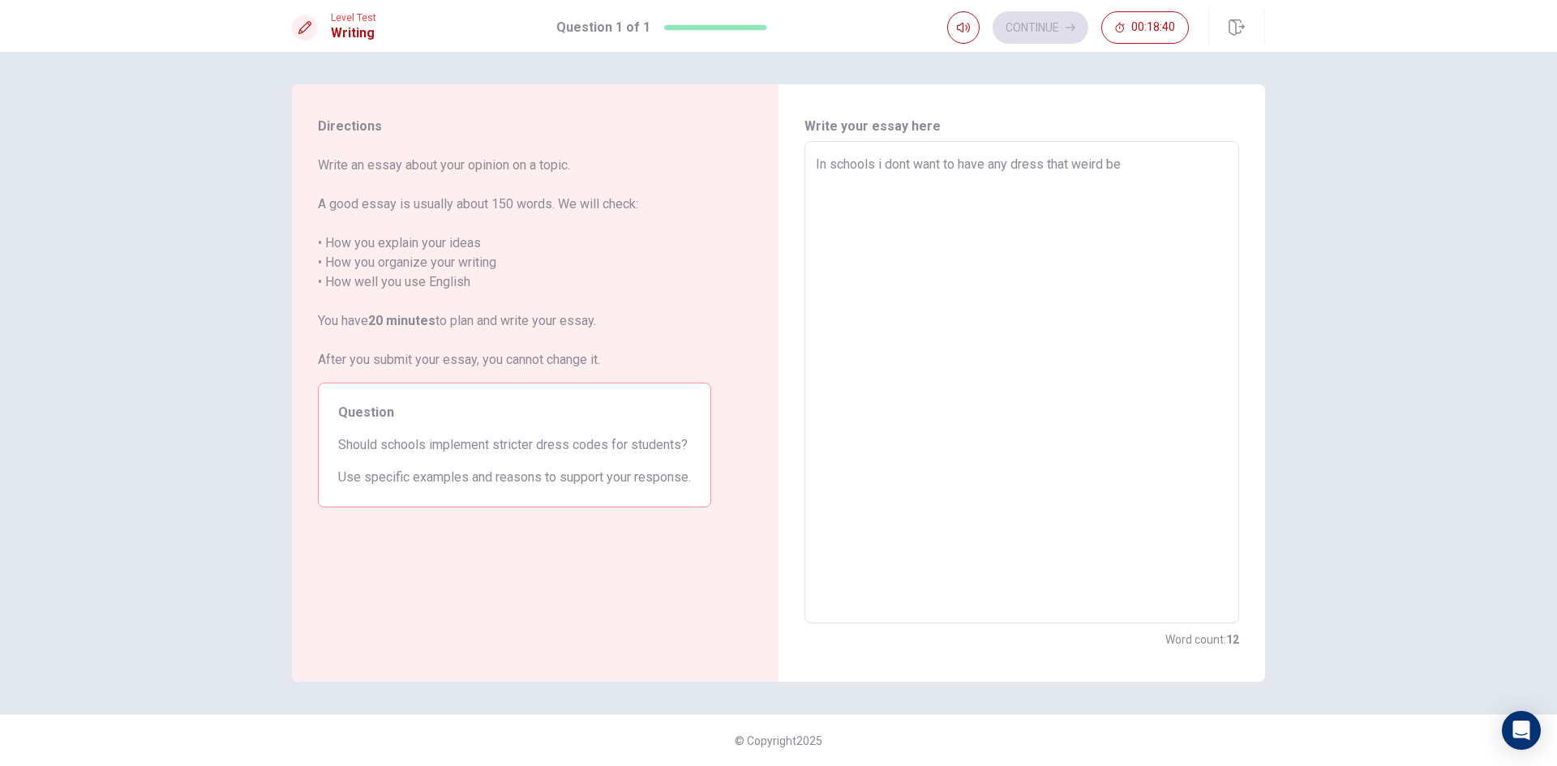
type textarea "x"
type textarea "In schools i dont want to have any dress that weird bec"
type textarea "x"
type textarea "In schools i dont want to have any dress that weird beca"
type textarea "x"
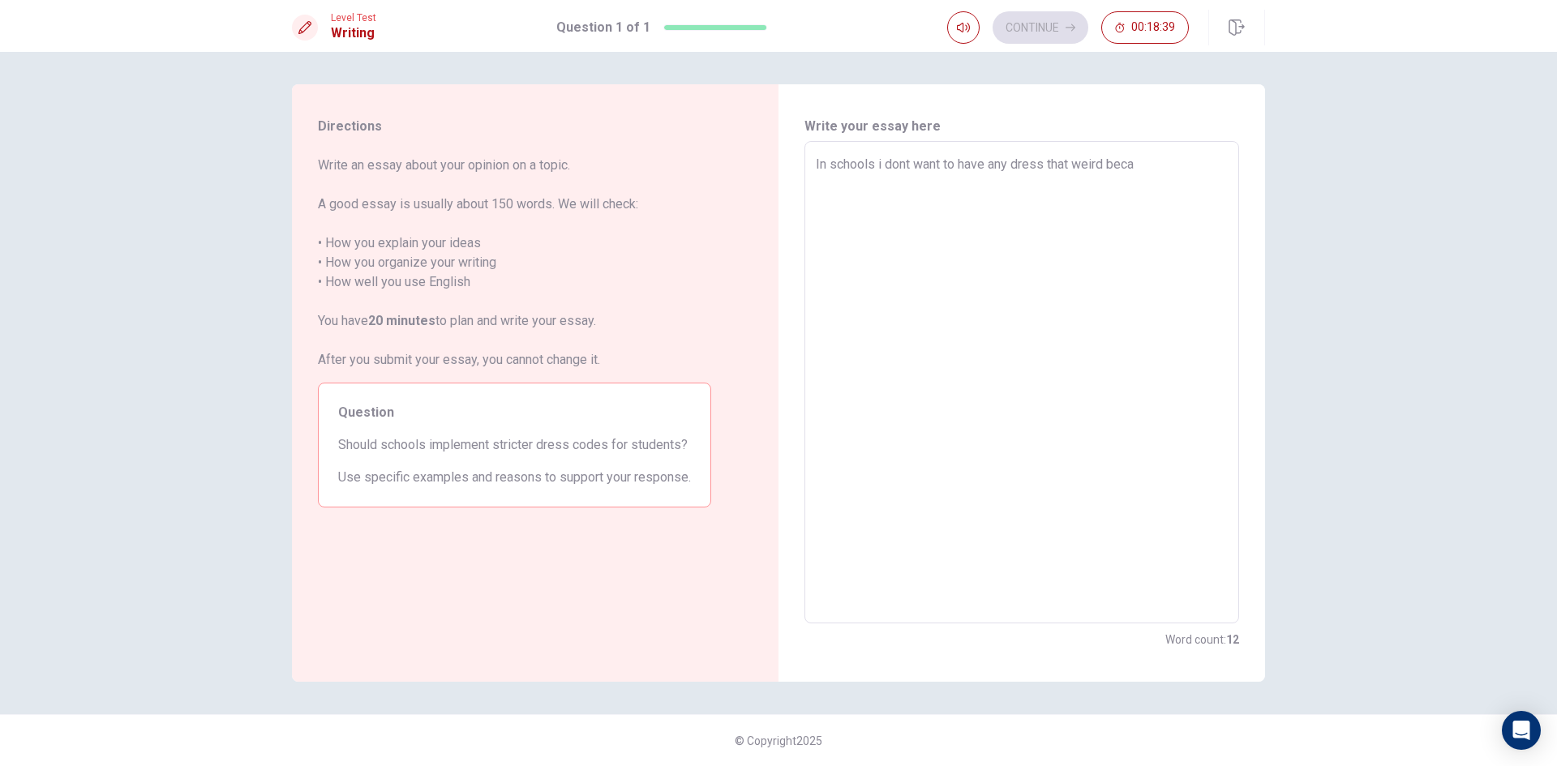
type textarea "In schools i dont want to have any dress that weird becau"
type textarea "x"
type textarea "In schools i dont want to have any dress that weird becaus"
type textarea "x"
type textarea "In schools i dont want to have any dress that weird because"
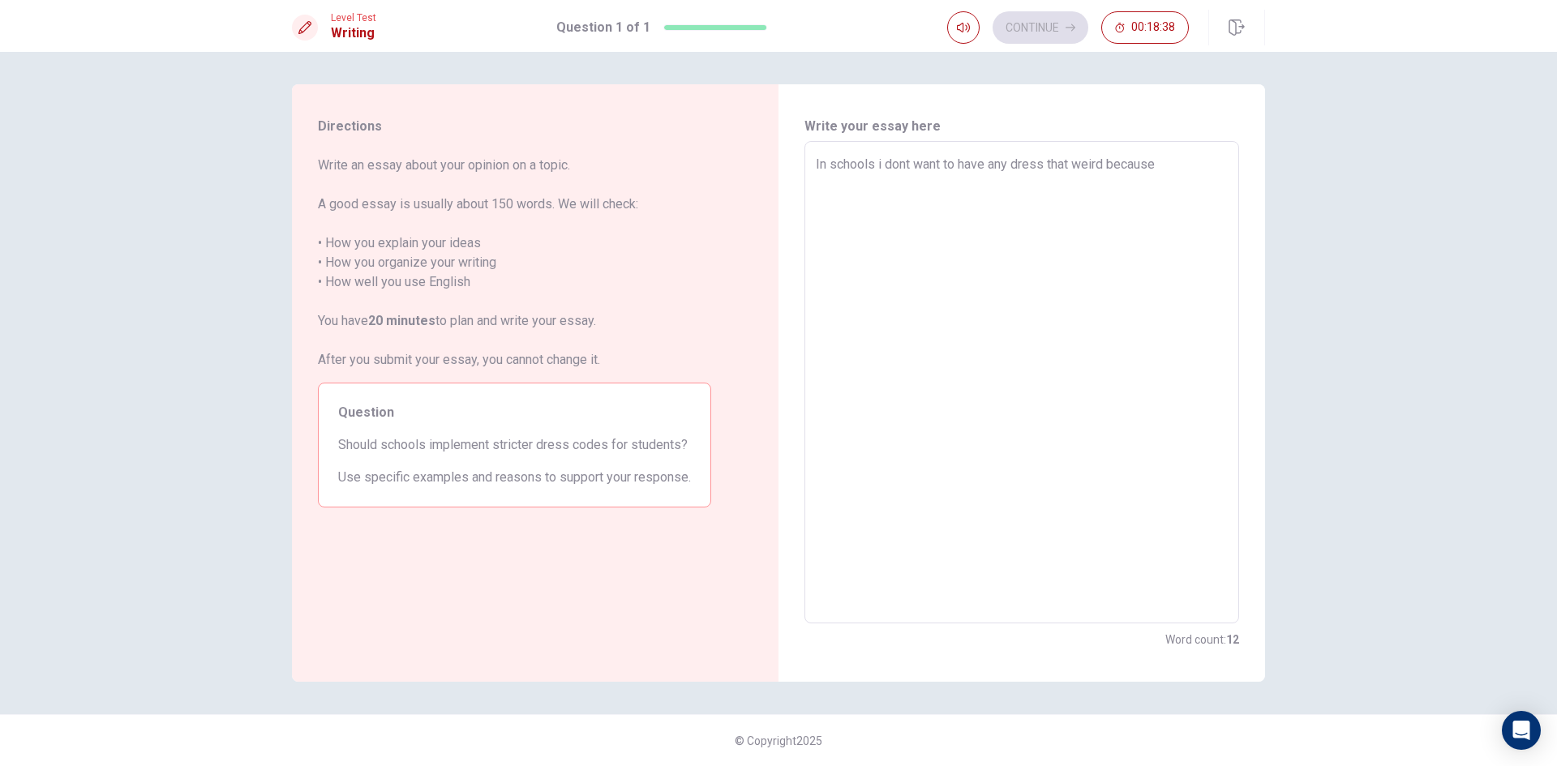
type textarea "x"
type textarea "In schools i dont want to have any dress that weird because"
type textarea "x"
type textarea "In schools i dont want to have any dress that weird because i"
type textarea "x"
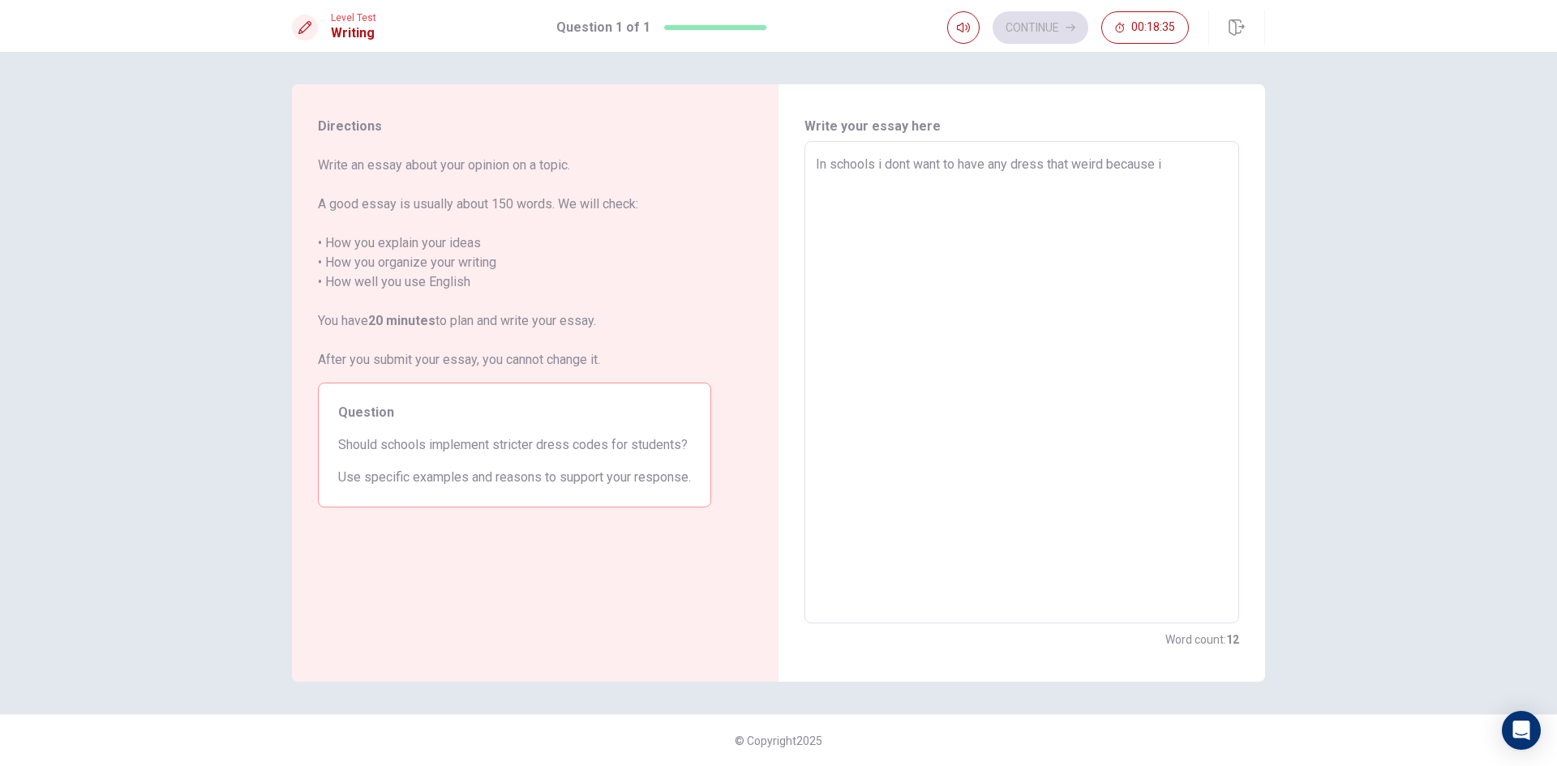
type textarea "In schools i dont want to have any dress that weird because it"
type textarea "x"
type textarea "In schools i dont want to have any dress that weird because it"
type textarea "x"
type textarea "In schools i dont want to have any dress that weird because it i"
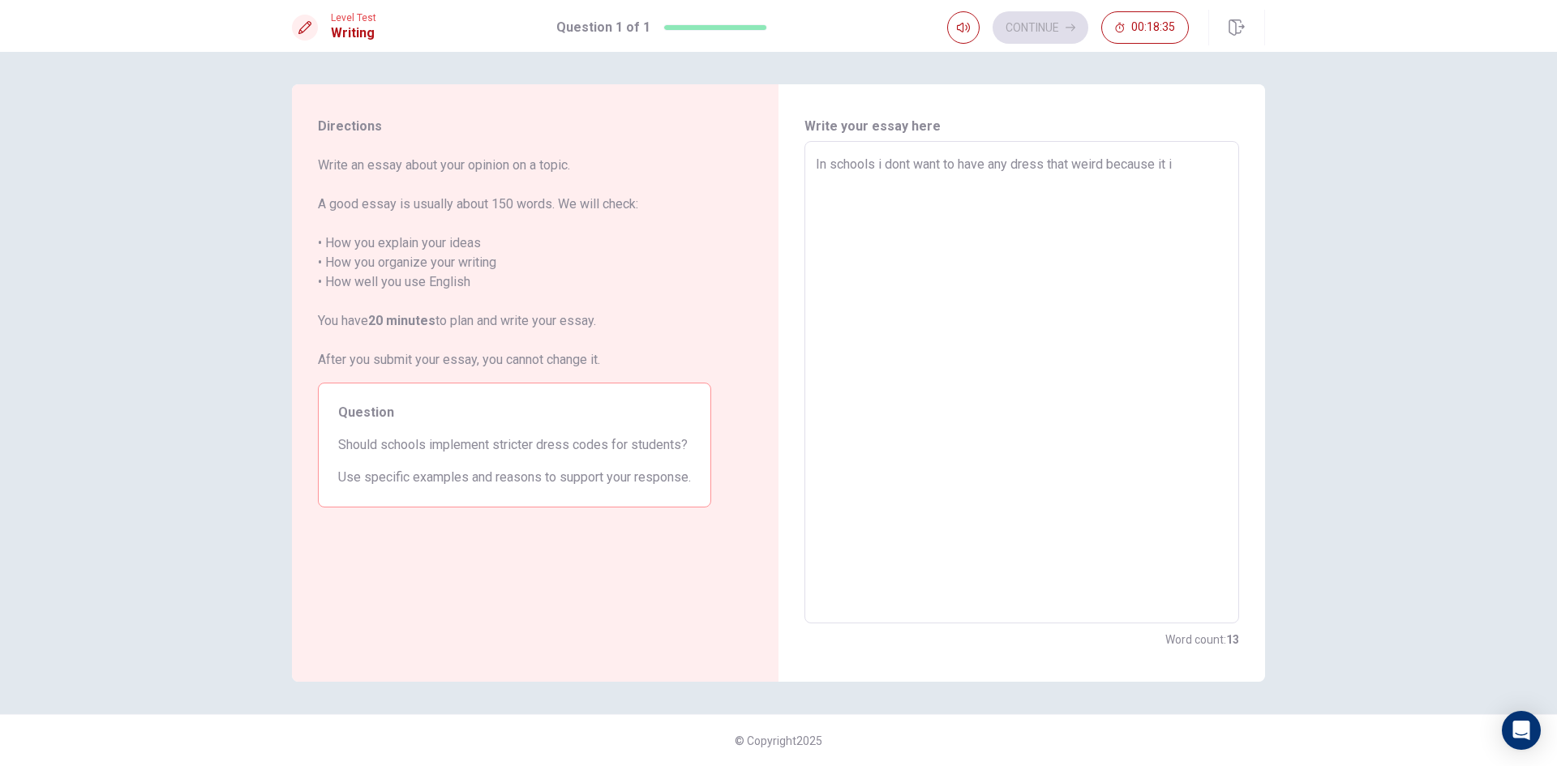
type textarea "x"
type textarea "In schools i dont want to have any dress that weird because it im"
type textarea "x"
type textarea "In schools i dont want to have any dress that weird because it imp"
type textarea "x"
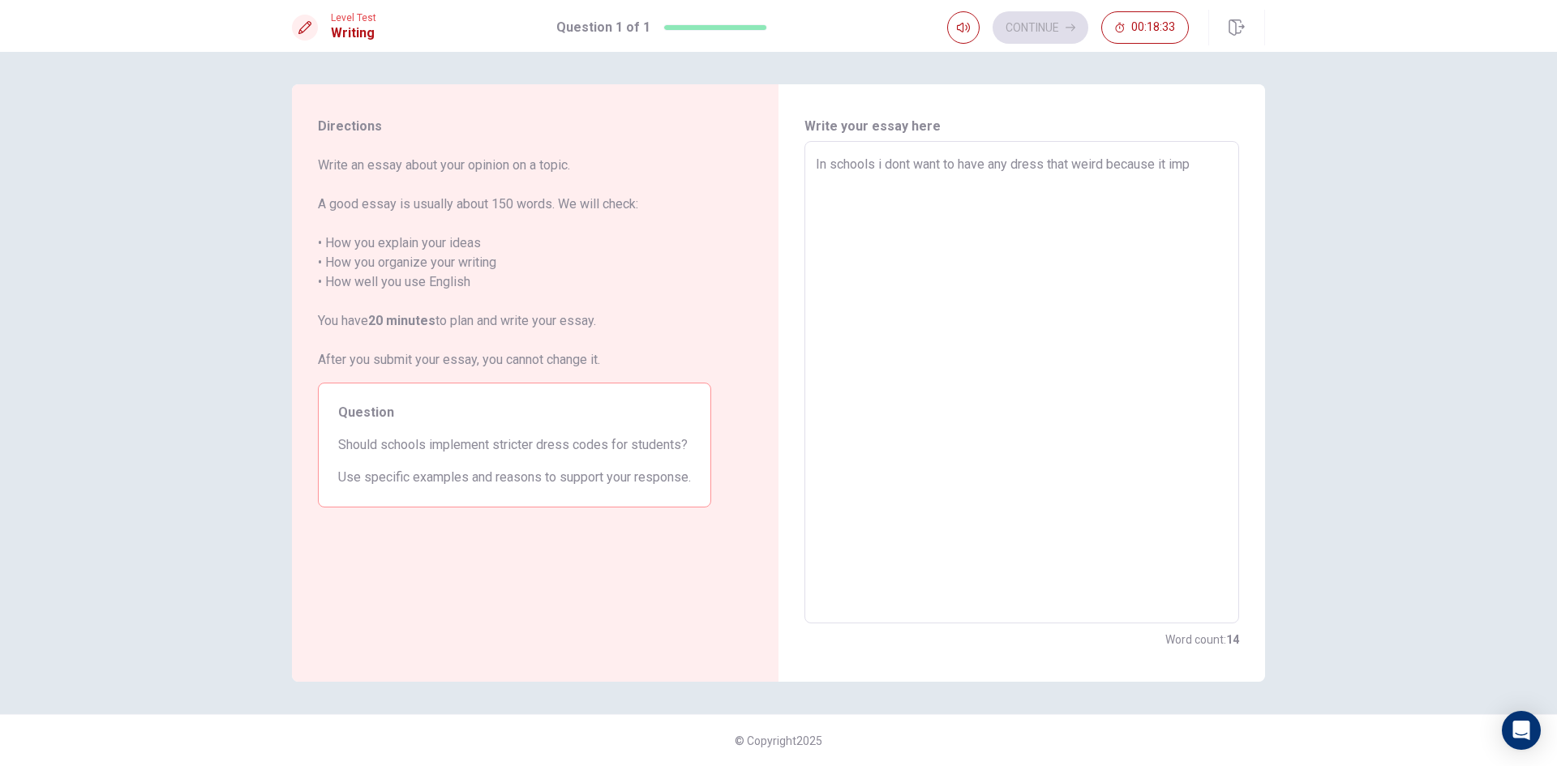
type textarea "In schools i dont want to have any dress that weird because it impo"
type textarea "x"
type textarea "In schools i dont want to have any dress that weird because it impor"
type textarea "x"
type textarea "In schools i dont want to have any dress that weird because it impori"
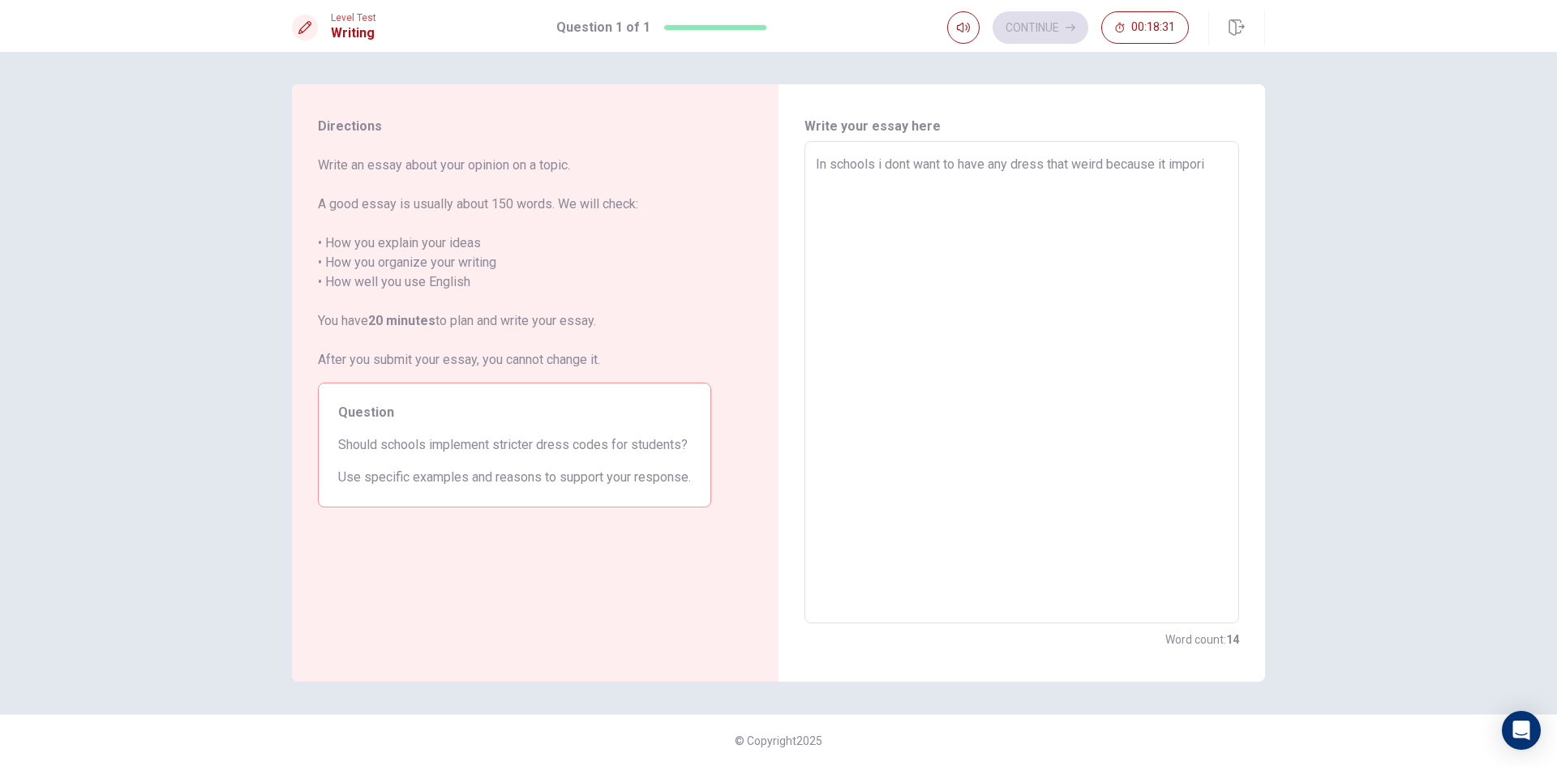
type textarea "x"
type textarea "In schools i dont want to have any dress that weird because it imporit"
type textarea "x"
type textarea "In schools i dont want to have any dress that weird because it imporite"
type textarea "x"
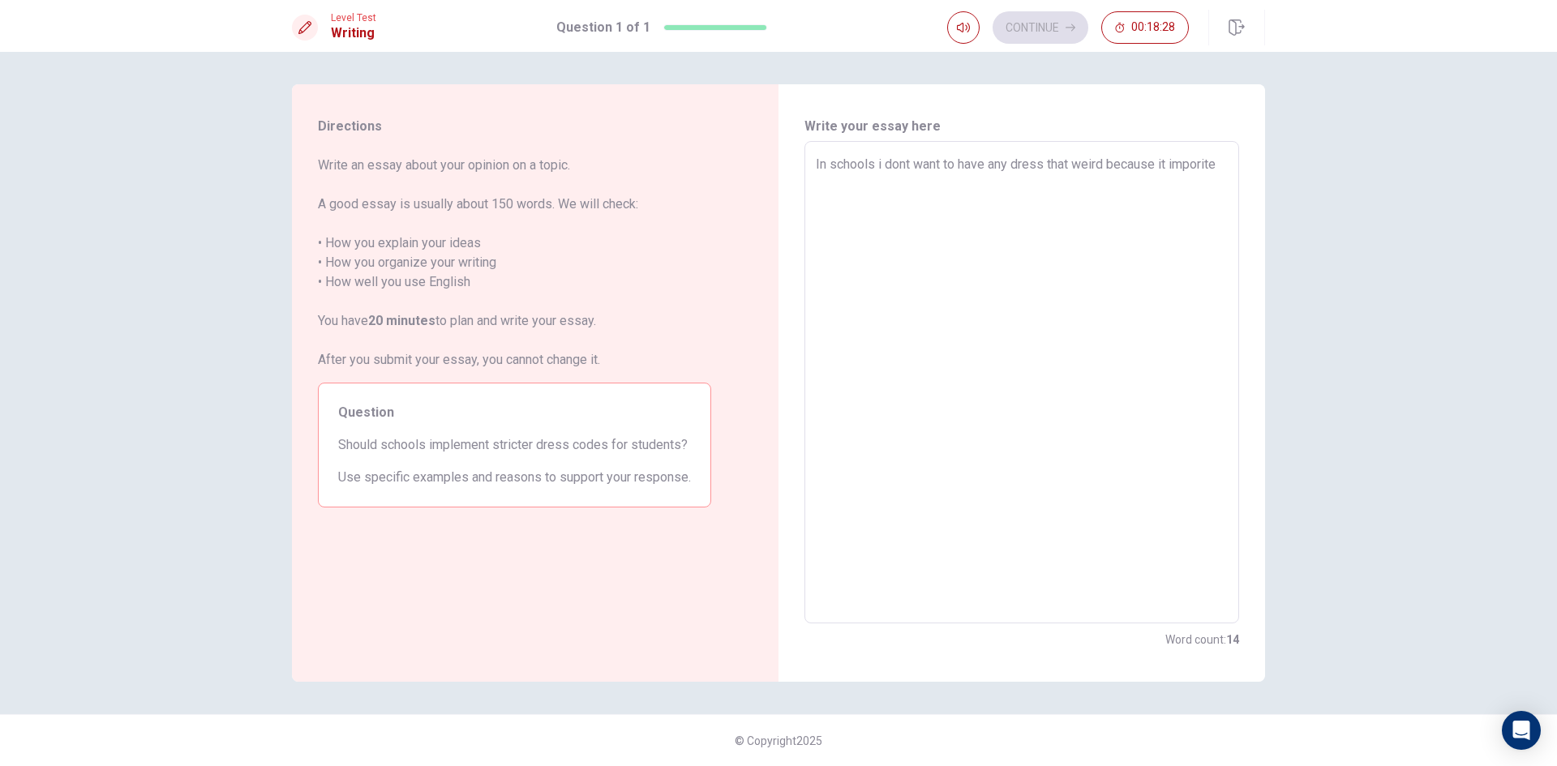
type textarea "In schools i dont want to have any dress that weird because it imporite"
type textarea "x"
type textarea "In schools i dont want to have any dress that weird because it imporite"
type textarea "x"
type textarea "In schools i dont want to have any dress that weird because it imporite i"
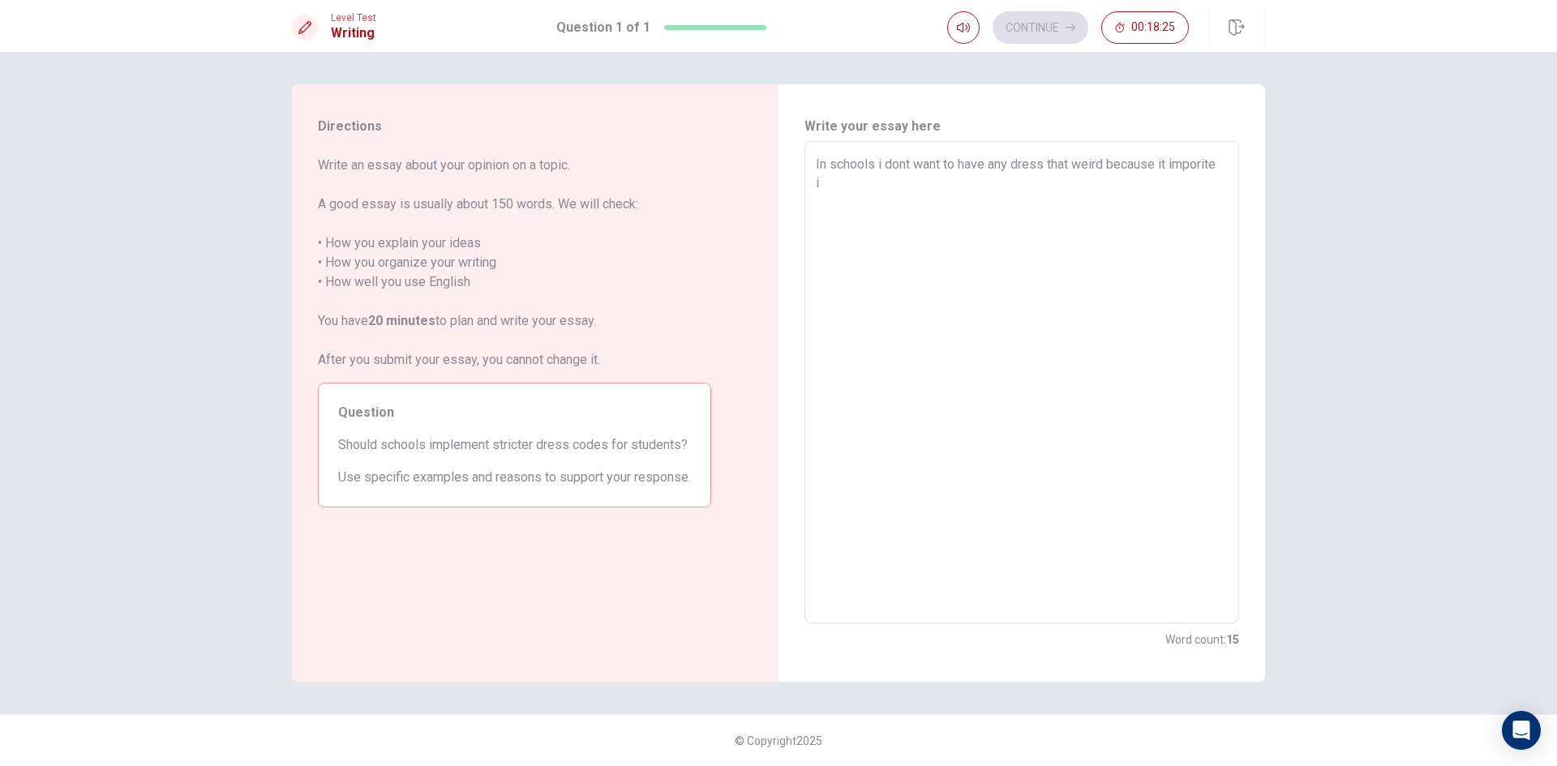
type textarea "x"
type textarea "In schools i dont want to have any dress that weird because it imporite"
type textarea "x"
type textarea "In schools i dont want to have any dress that weird because it imporite I"
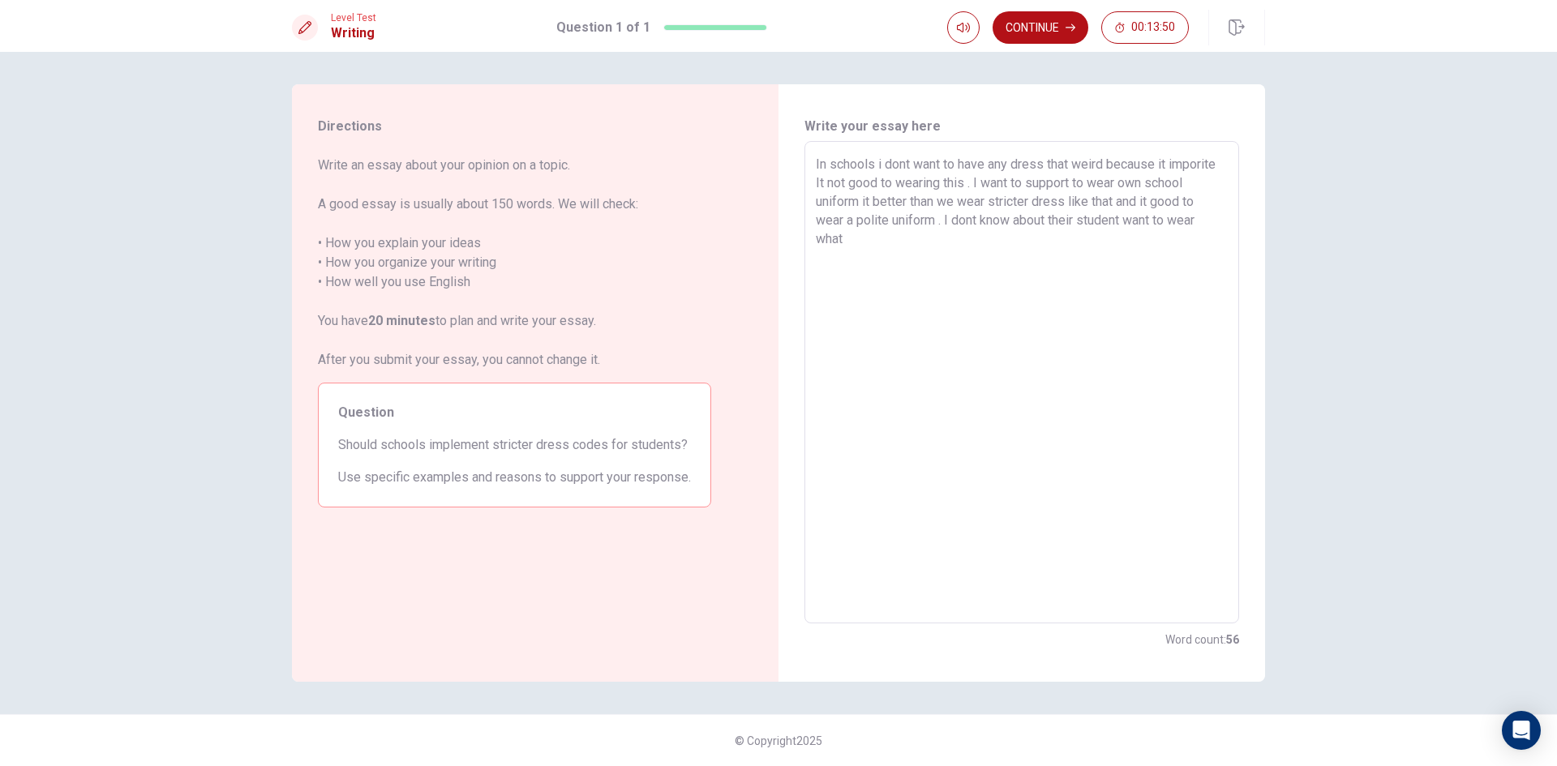
click at [988, 163] on textarea "In schools i dont want to have any dress that weird because it imporite It not …" at bounding box center [1022, 383] width 412 height 456
click at [882, 239] on textarea "In schools i dont want to have wear any dress that weird because it imporite It…" at bounding box center [1022, 383] width 412 height 456
click at [986, 167] on textarea "In schools i dont want to have wear any dress that weird because it imporite It…" at bounding box center [1022, 383] width 412 height 456
click at [850, 185] on textarea "In schools i dont want to wear any dress that weird because it imporite It not …" at bounding box center [1022, 383] width 412 height 456
click at [1020, 257] on textarea "In schools i dont want to wear any dress that weird because it impolite It not …" at bounding box center [1022, 383] width 412 height 456
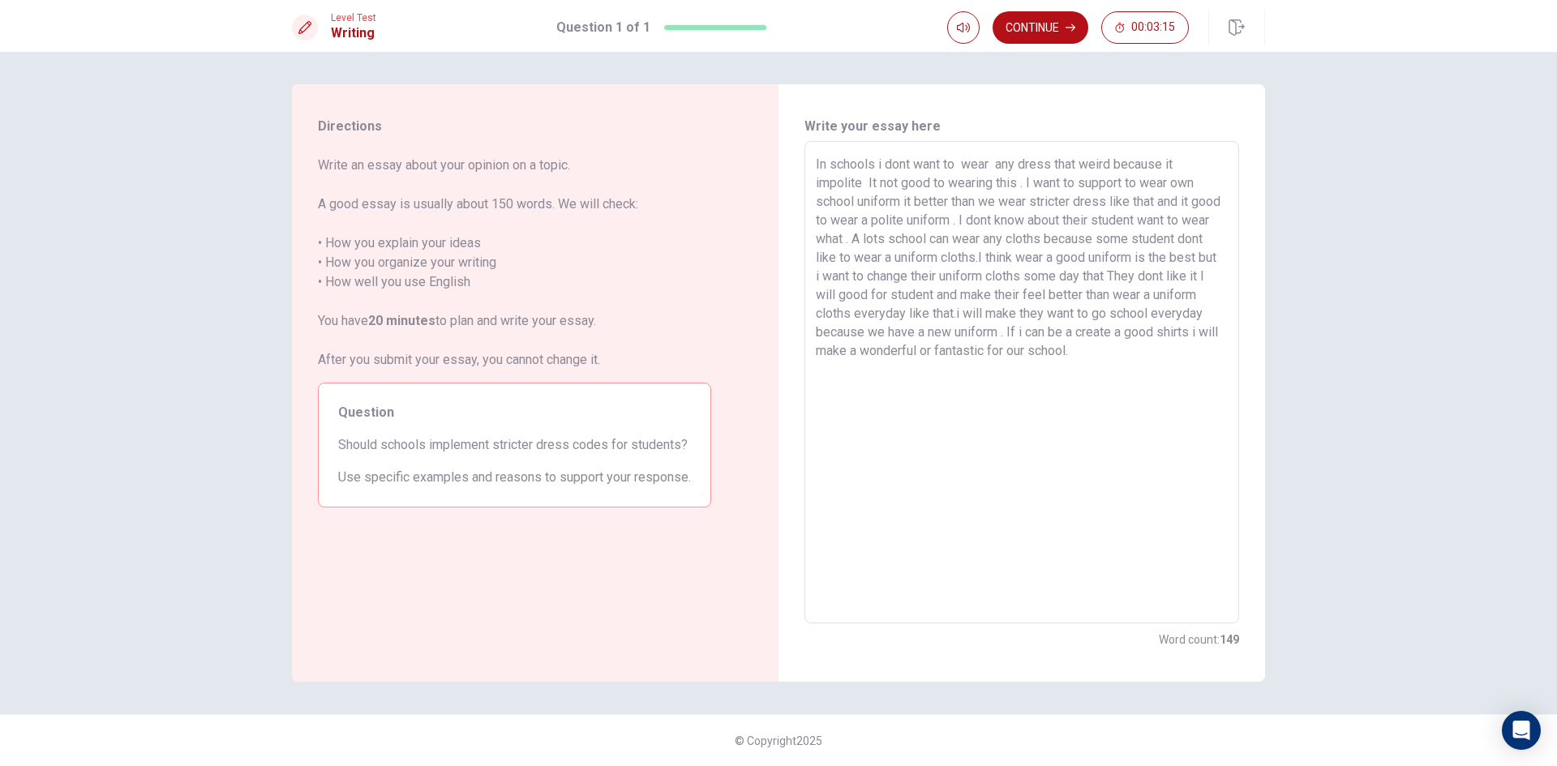
click at [996, 349] on textarea "In schools i dont want to wear any dress that weird because it impolite It not …" at bounding box center [1022, 383] width 412 height 456
click at [1006, 349] on textarea "In schools i dont want to wear any dress that weird because it impolite It not …" at bounding box center [1022, 383] width 412 height 456
click at [997, 349] on textarea "In schools i dont want to wear any dress that weird because it impolite It not …" at bounding box center [1022, 383] width 412 height 456
click at [1149, 357] on textarea "In schools i dont want to wear any dress that weird because it impolite It not …" at bounding box center [1022, 383] width 412 height 456
click at [1060, 28] on button "Continue" at bounding box center [1040, 27] width 96 height 32
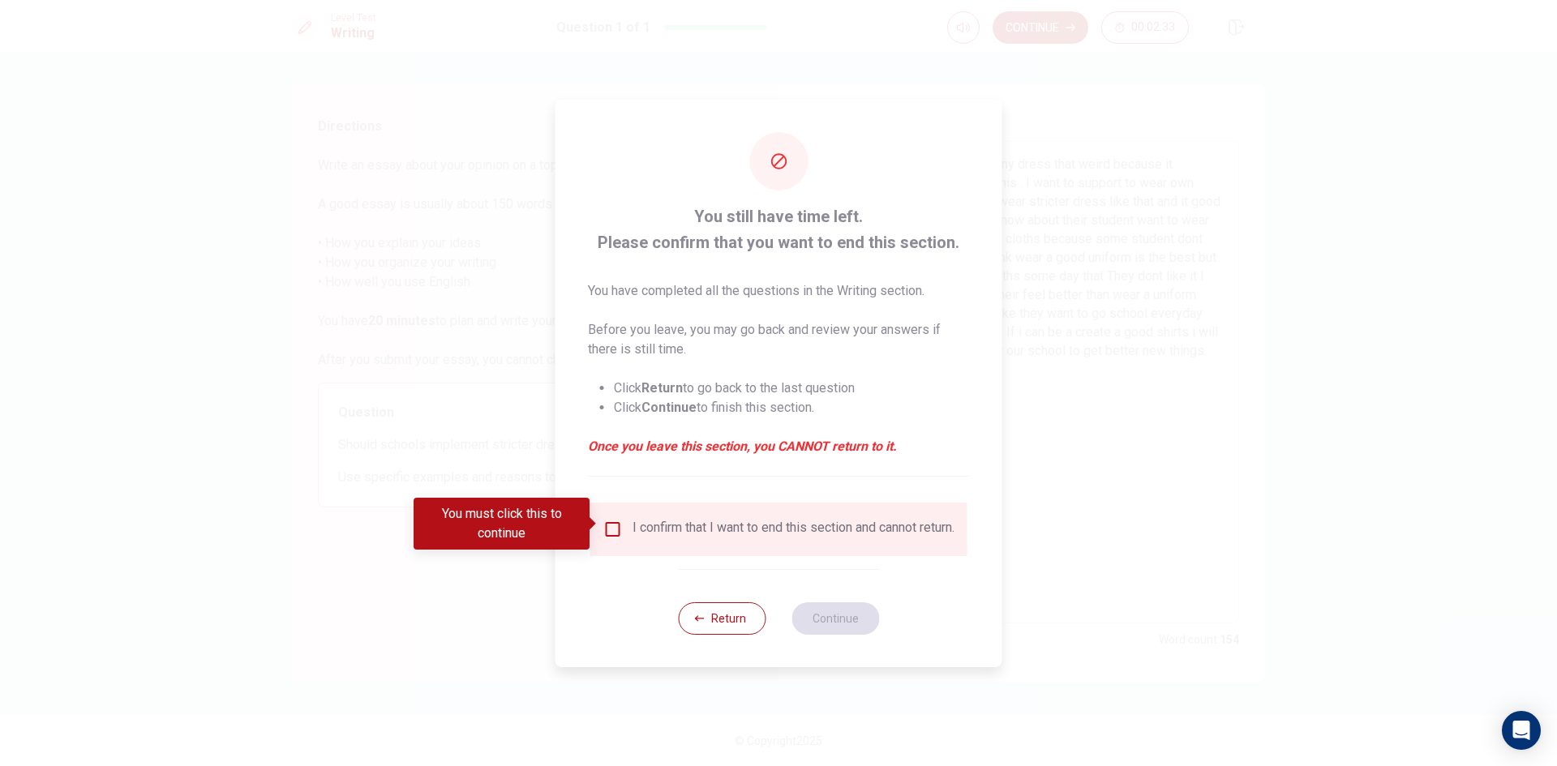
click at [751, 616] on button "Return" at bounding box center [722, 618] width 88 height 32
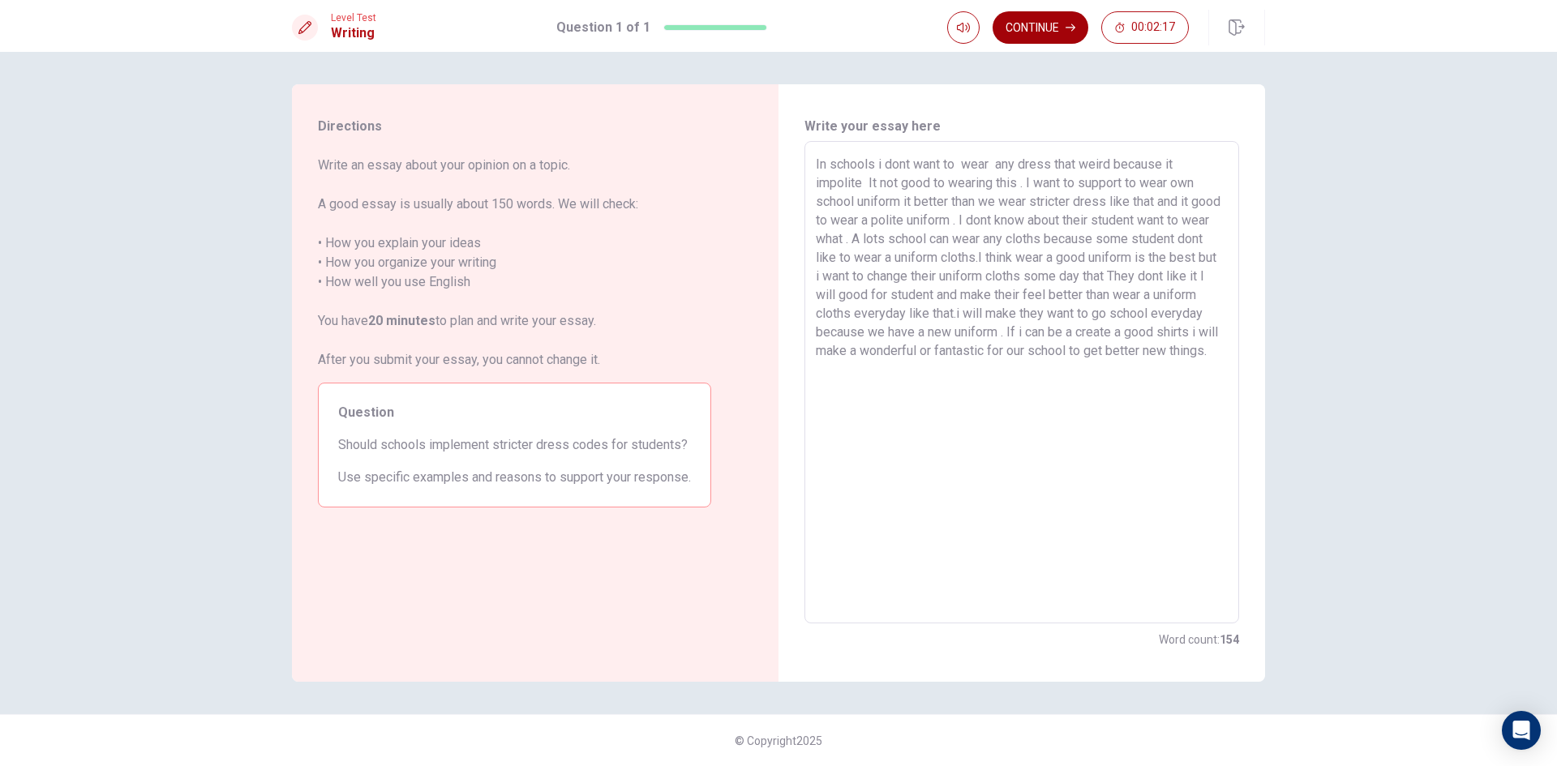
click at [1069, 24] on icon "button" at bounding box center [1070, 28] width 10 height 10
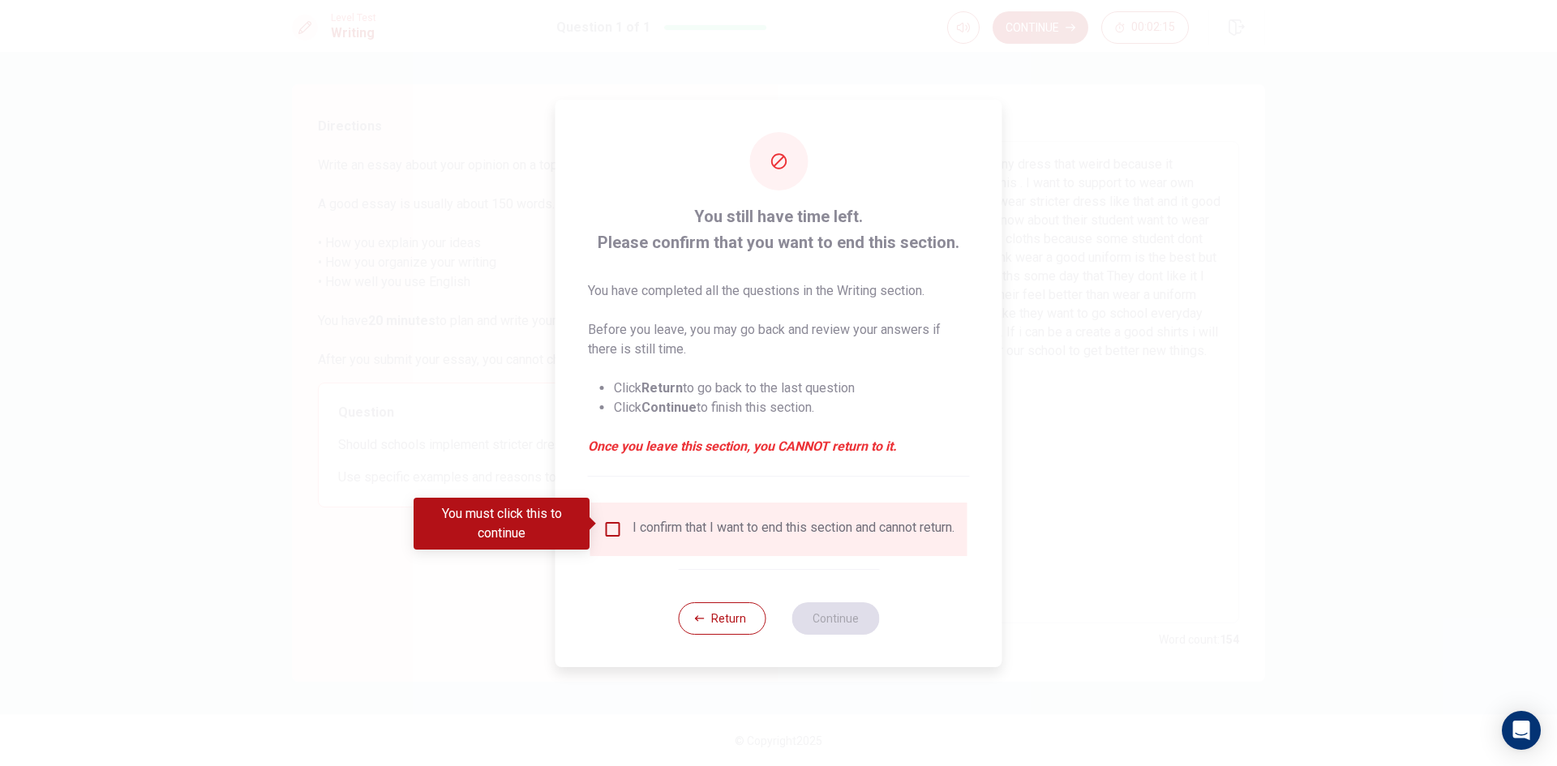
click at [611, 520] on input "You must click this to continue" at bounding box center [612, 529] width 19 height 19
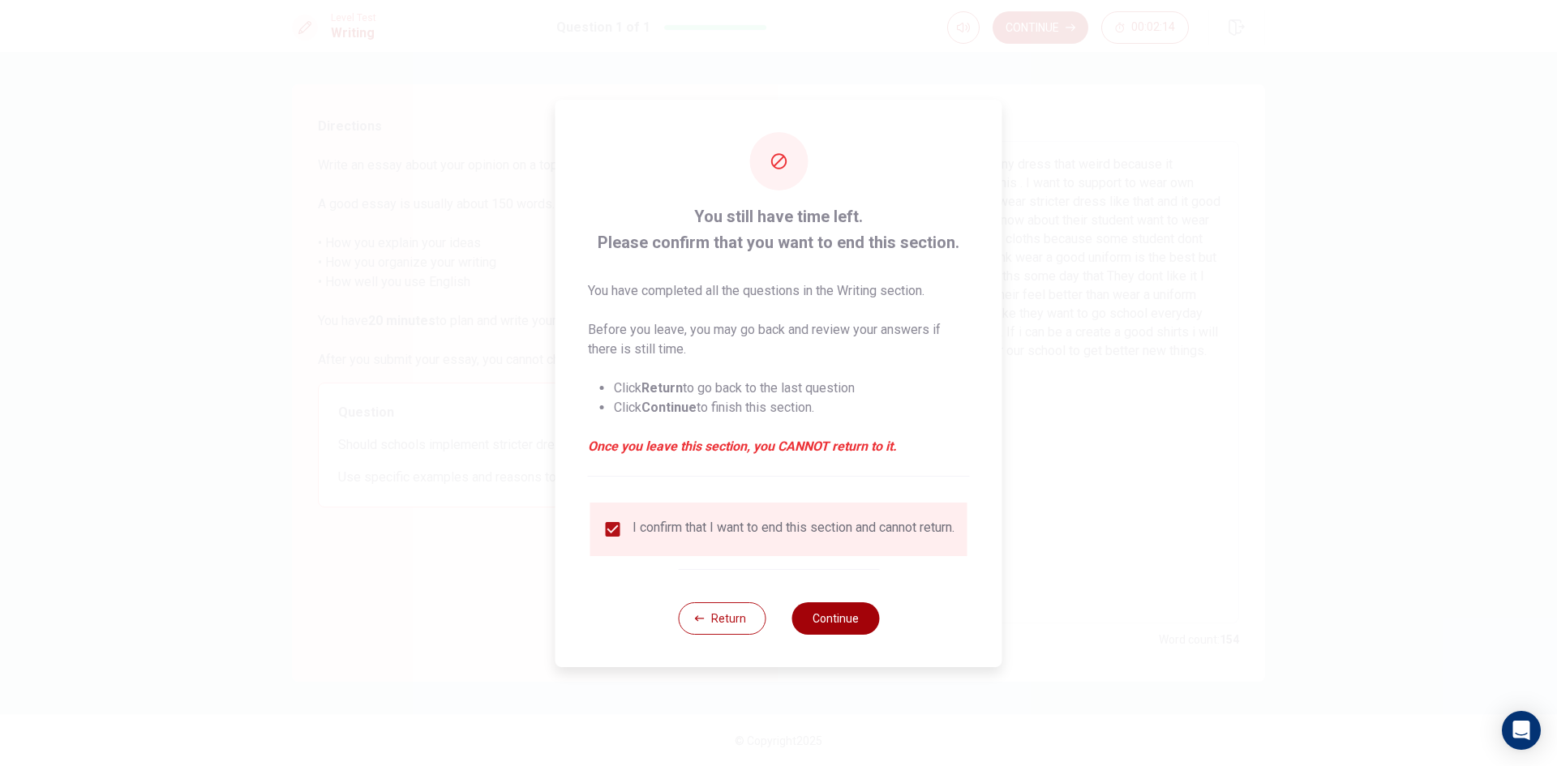
click at [815, 624] on button "Continue" at bounding box center [835, 618] width 88 height 32
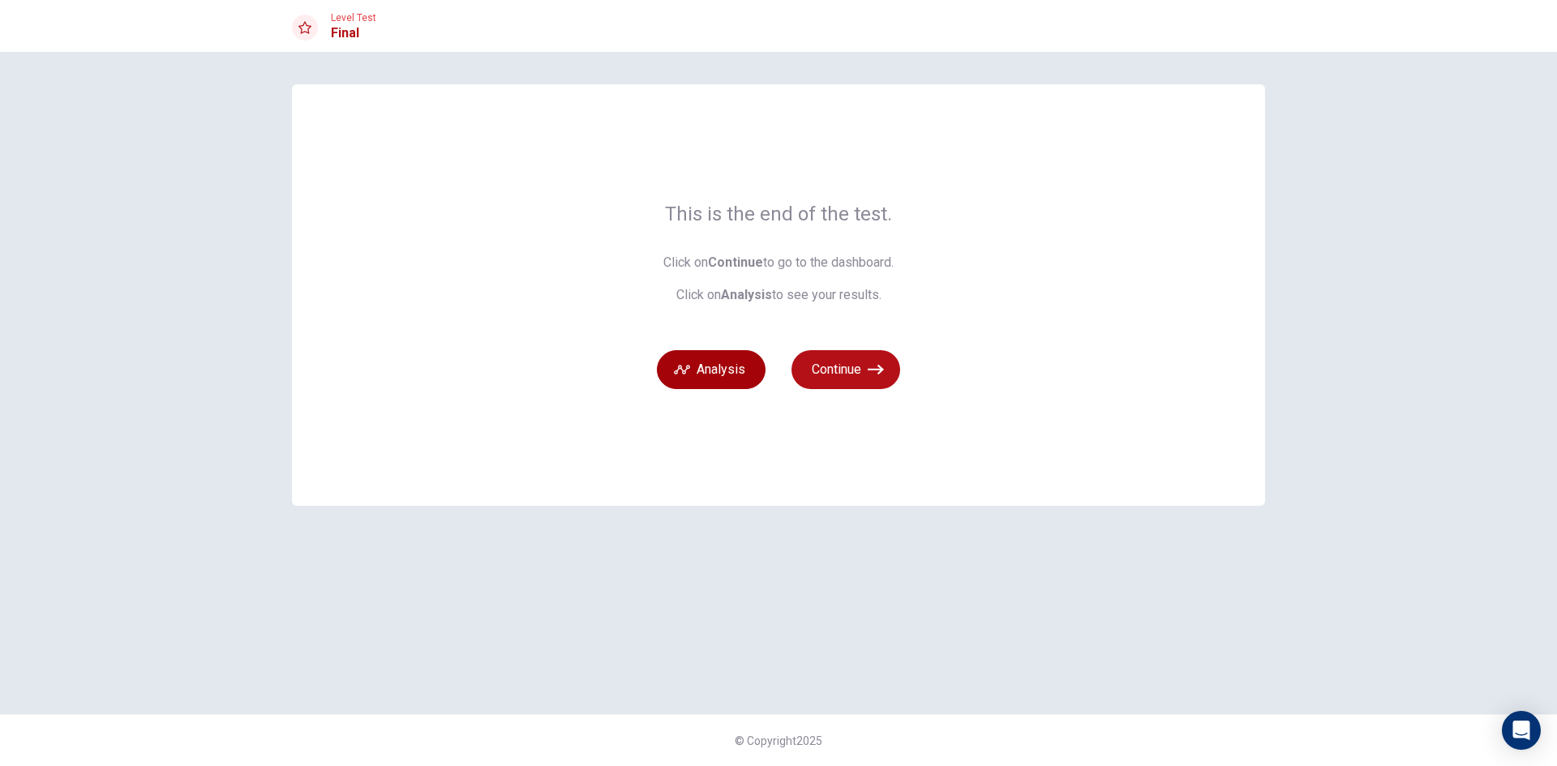
click at [713, 374] on button "Analysis" at bounding box center [711, 369] width 109 height 39
